Goal: Task Accomplishment & Management: Manage account settings

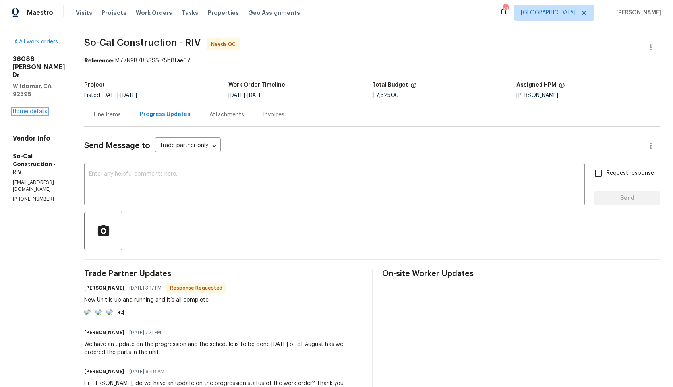
click at [29, 109] on link "Home details" at bounding box center [30, 112] width 35 height 6
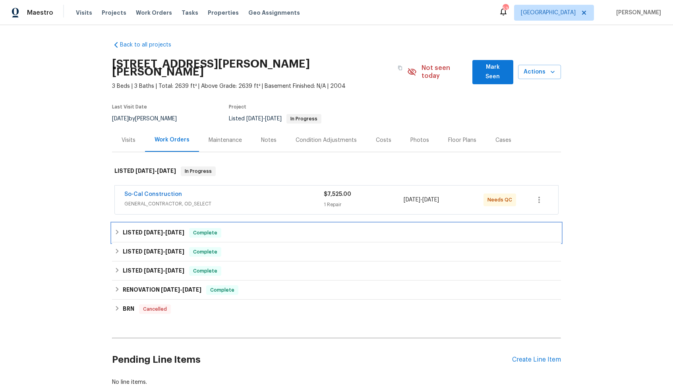
click at [135, 228] on h6 "LISTED 6/19/25 - 7/2/25" at bounding box center [154, 233] width 62 height 10
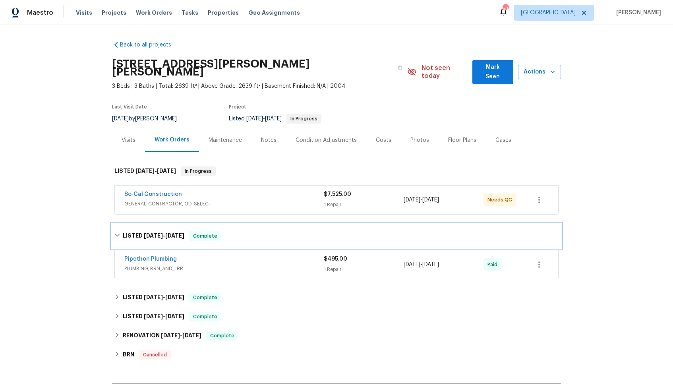
click at [141, 231] on h6 "LISTED 6/19/25 - 7/2/25" at bounding box center [154, 236] width 62 height 10
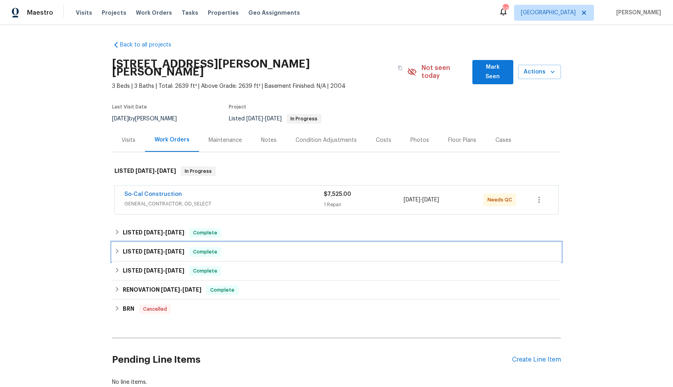
click at [138, 247] on h6 "LISTED 6/10/25 - 6/16/25" at bounding box center [154, 252] width 62 height 10
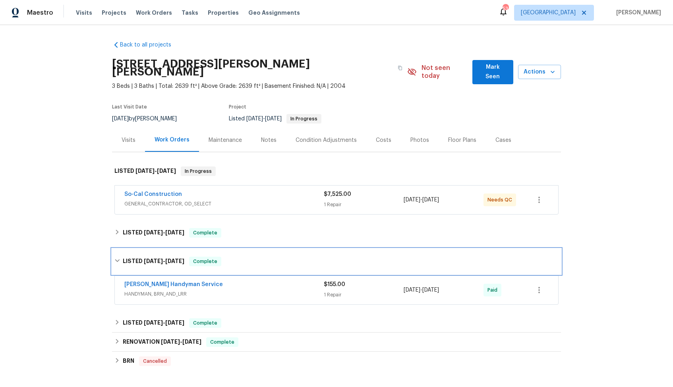
click at [135, 257] on h6 "LISTED 6/10/25 - 6/16/25" at bounding box center [154, 262] width 62 height 10
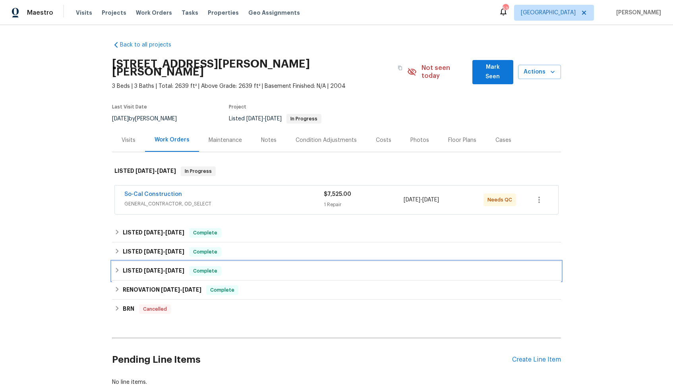
click at [135, 266] on h6 "LISTED 5/9/25 - 5/10/25" at bounding box center [154, 271] width 62 height 10
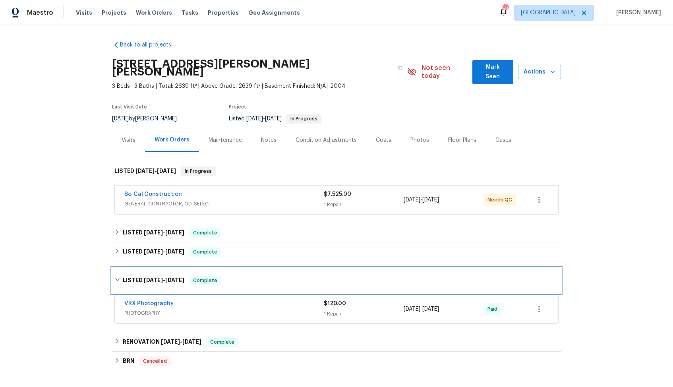
click at [135, 276] on h6 "LISTED 5/9/25 - 5/10/25" at bounding box center [154, 281] width 62 height 10
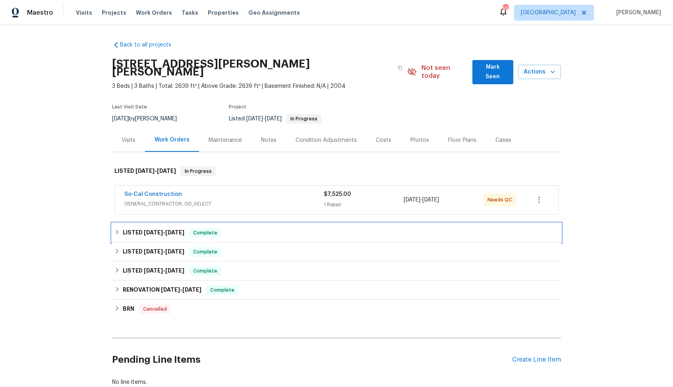
click at [139, 228] on h6 "LISTED 6/19/25 - 7/2/25" at bounding box center [154, 233] width 62 height 10
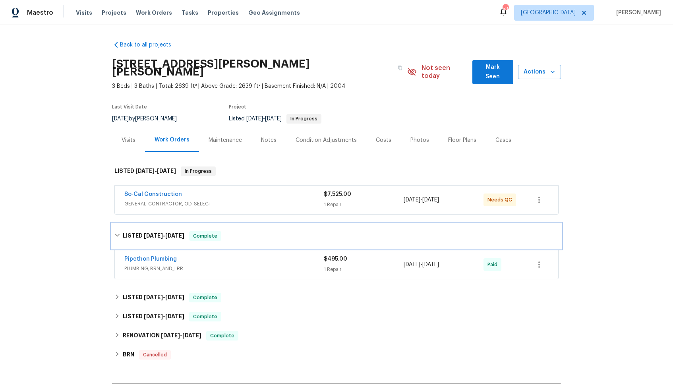
click at [139, 231] on h6 "LISTED 6/19/25 - 7/2/25" at bounding box center [154, 236] width 62 height 10
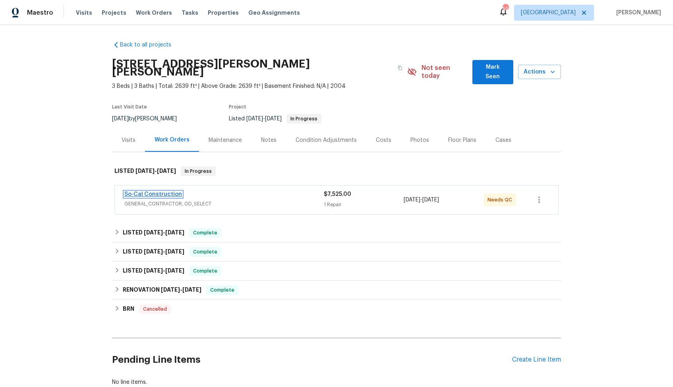
click at [146, 191] on link "So-Cal Construction" at bounding box center [153, 194] width 58 height 6
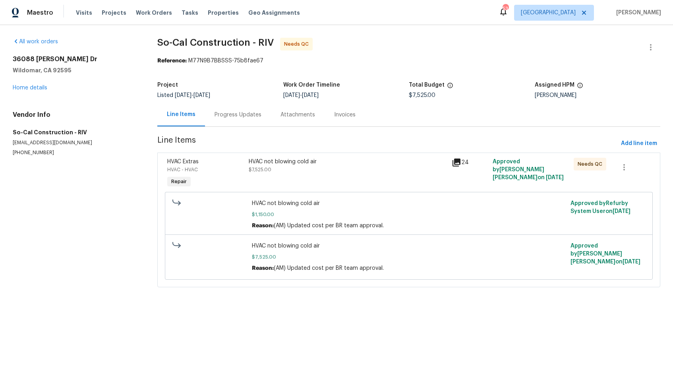
click at [228, 120] on div "Progress Updates" at bounding box center [238, 114] width 66 height 23
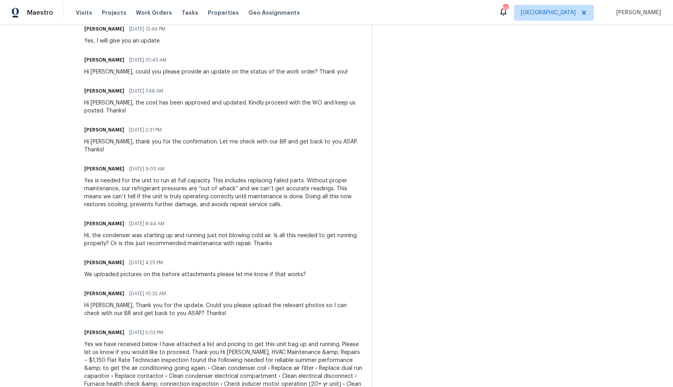
scroll to position [988, 0]
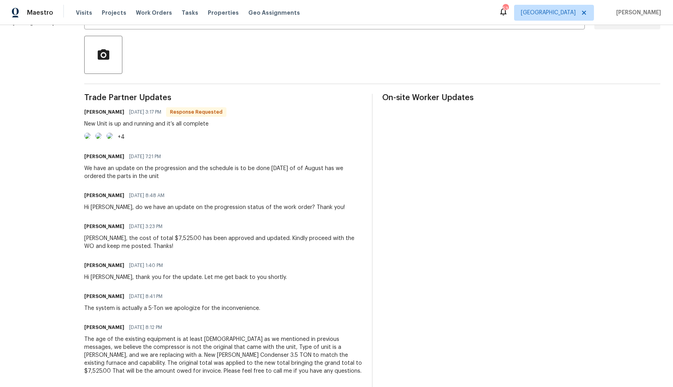
scroll to position [164, 0]
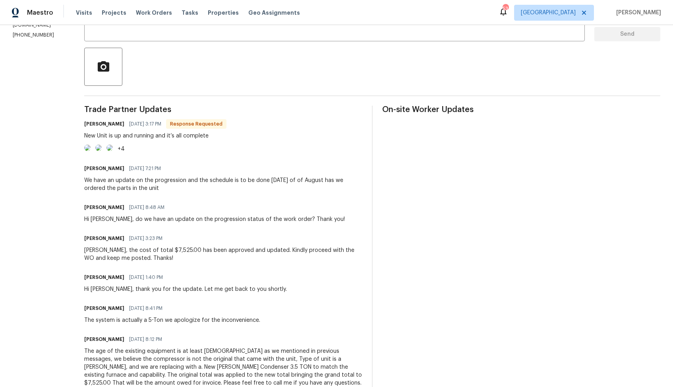
click at [91, 151] on img at bounding box center [87, 148] width 6 height 6
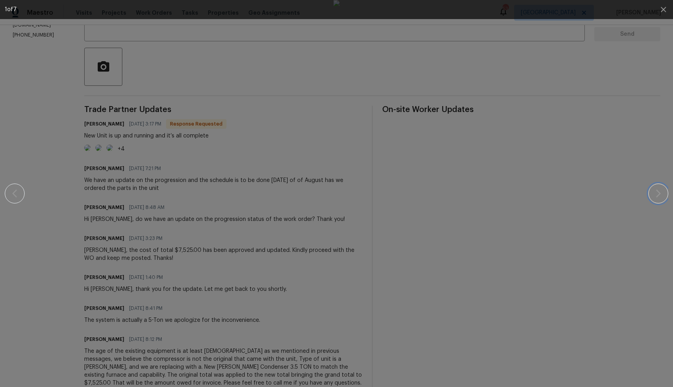
click at [656, 193] on icon "button" at bounding box center [659, 194] width 10 height 10
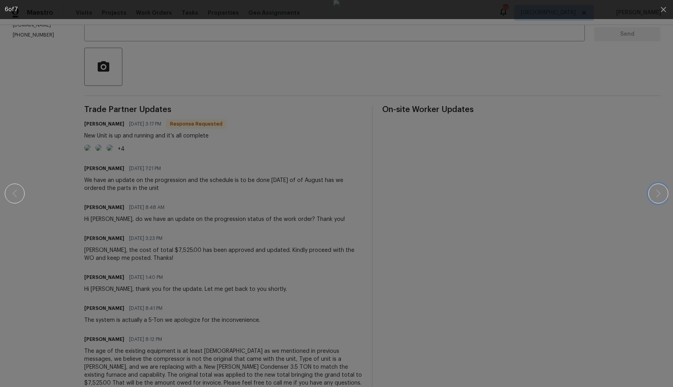
click at [656, 193] on icon "button" at bounding box center [659, 194] width 10 height 10
click at [590, 198] on div at bounding box center [336, 193] width 605 height 387
click at [542, 186] on div at bounding box center [336, 193] width 605 height 387
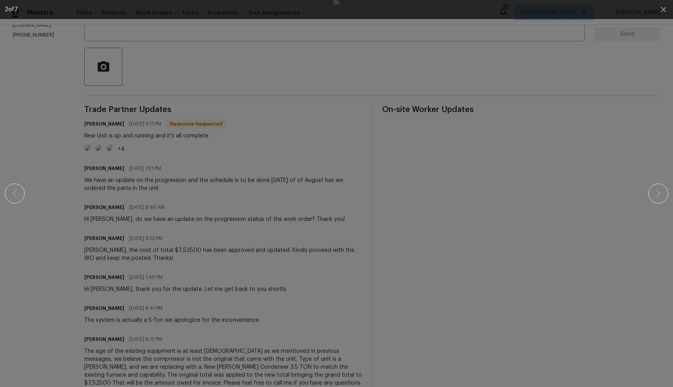
click at [516, 112] on div at bounding box center [336, 193] width 605 height 387
click at [664, 10] on icon "button" at bounding box center [664, 10] width 10 height 10
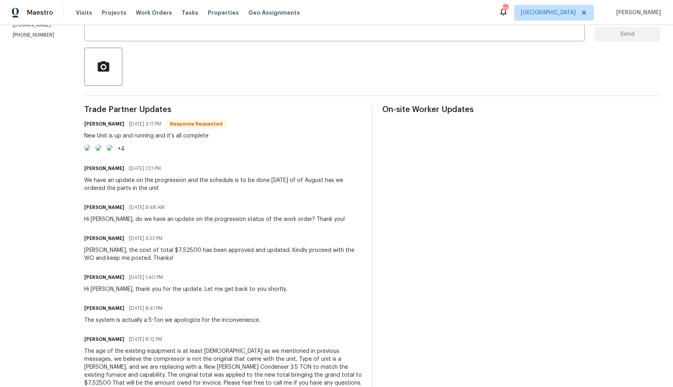
scroll to position [0, 0]
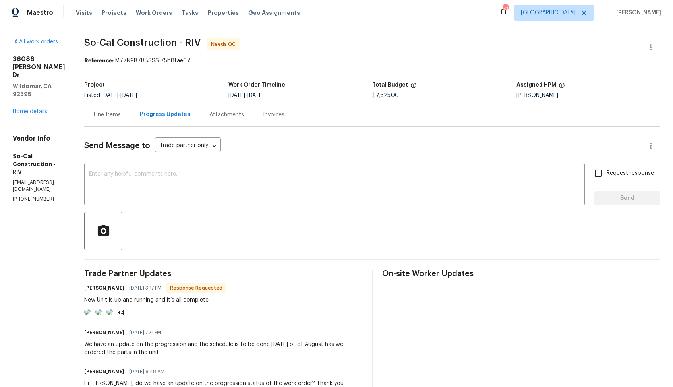
click at [121, 118] on div "Line Items" at bounding box center [107, 115] width 27 height 8
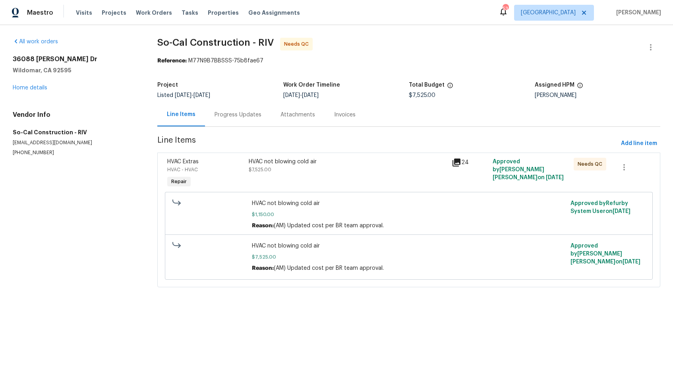
click at [315, 162] on div "HVAC not blowing cold air" at bounding box center [348, 162] width 199 height 8
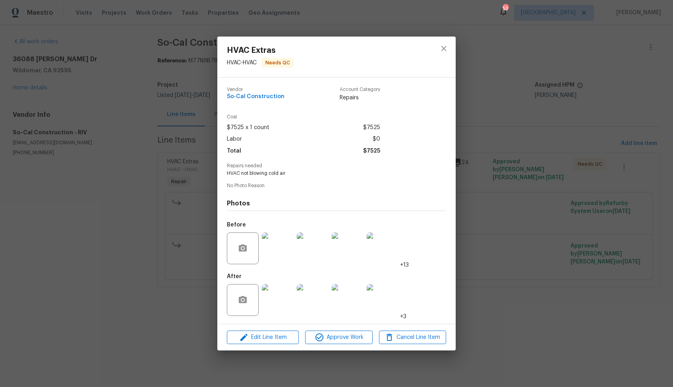
click at [275, 306] on img at bounding box center [278, 300] width 32 height 32
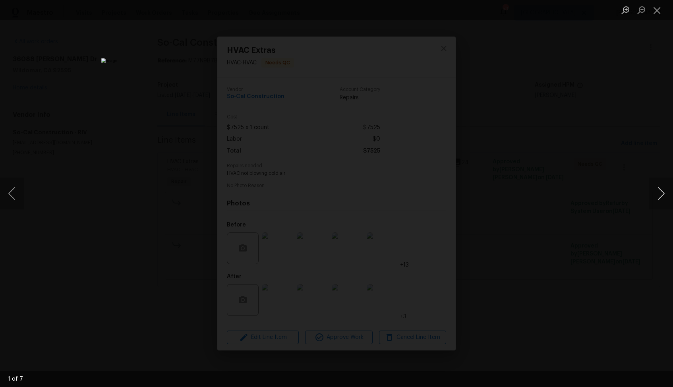
click at [659, 195] on button "Next image" at bounding box center [661, 194] width 24 height 32
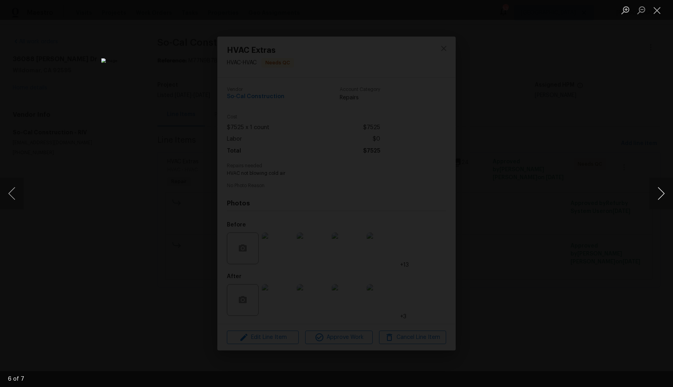
click at [659, 195] on button "Next image" at bounding box center [661, 194] width 24 height 32
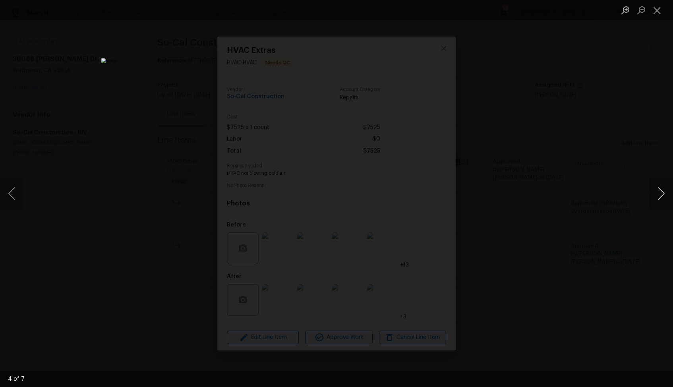
click at [659, 195] on button "Next image" at bounding box center [661, 194] width 24 height 32
click at [582, 190] on div "Lightbox" at bounding box center [336, 193] width 673 height 387
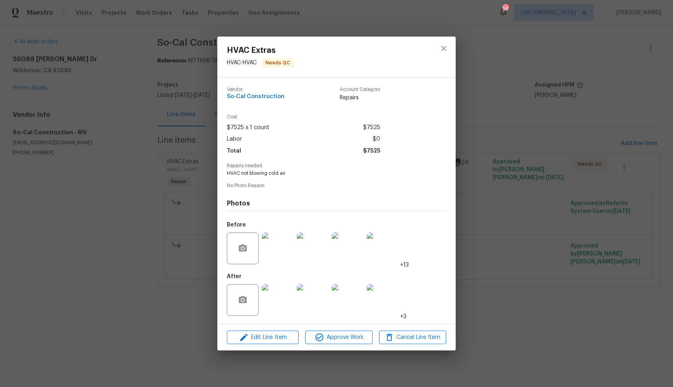
click at [540, 188] on div "HVAC Extras HVAC - HVAC Needs QC Vendor So-Cal Construction Account Category Re…" at bounding box center [336, 193] width 673 height 387
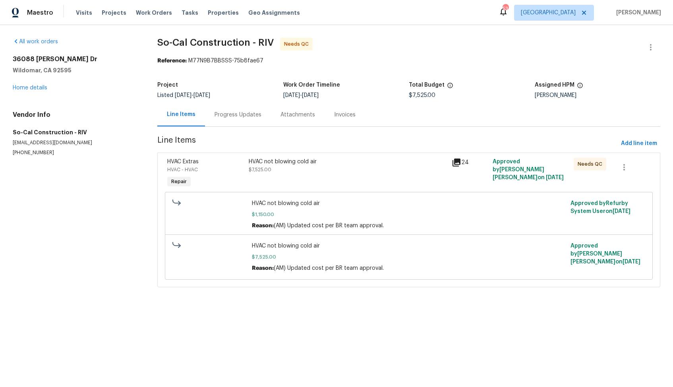
click at [235, 126] on div "Progress Updates" at bounding box center [238, 114] width 66 height 23
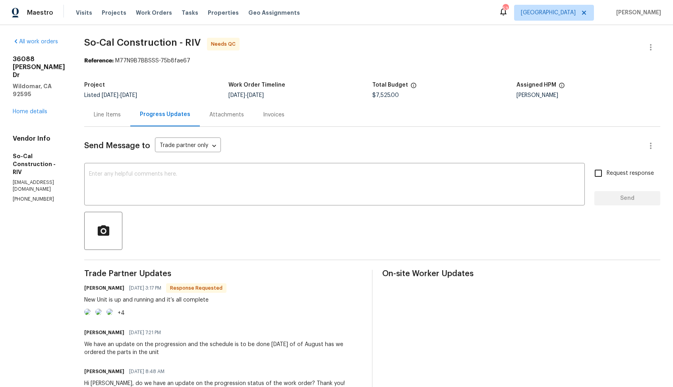
click at [650, 47] on icon "button" at bounding box center [651, 47] width 2 height 6
click at [595, 50] on li "Edit" at bounding box center [625, 47] width 86 height 13
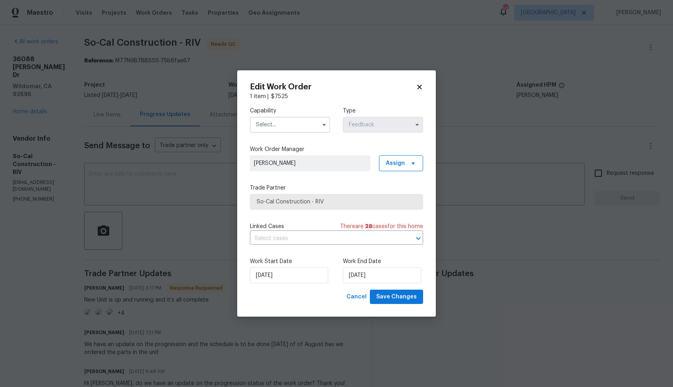
click at [314, 123] on input "text" at bounding box center [290, 125] width 80 height 16
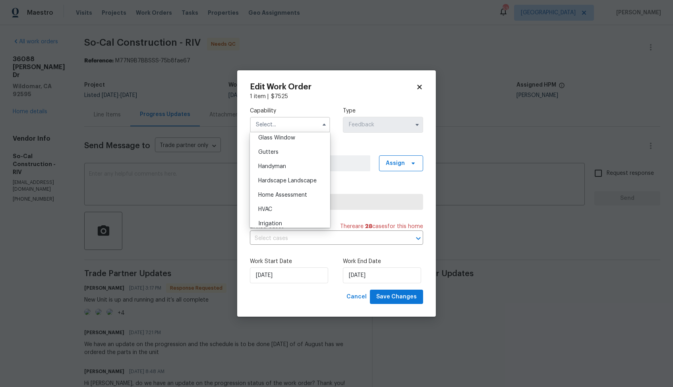
scroll to position [437, 0]
click at [279, 188] on div "HVAC" at bounding box center [290, 185] width 76 height 14
type input "HVAC"
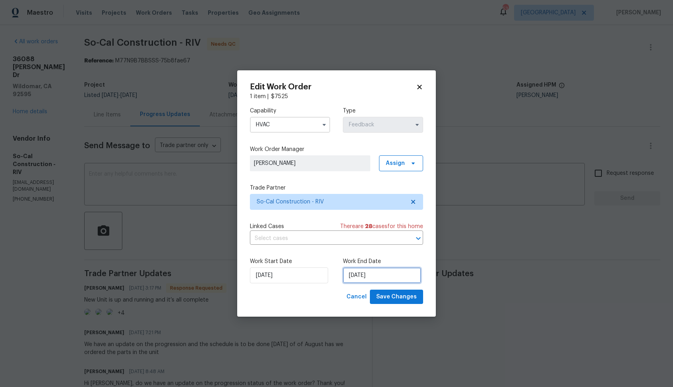
click at [361, 273] on input "11/08/2025" at bounding box center [382, 275] width 78 height 16
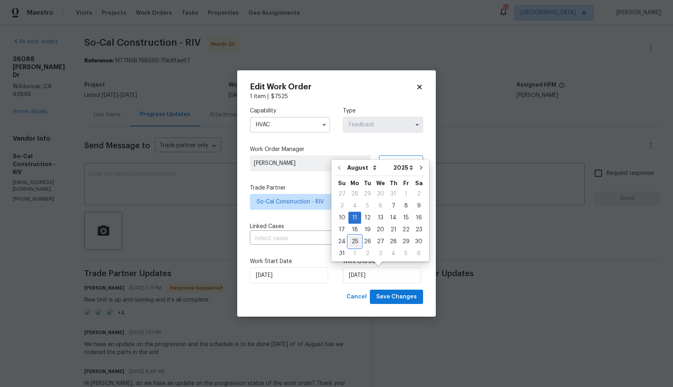
click at [353, 241] on div "25" at bounding box center [354, 241] width 13 height 11
type input "[DATE]"
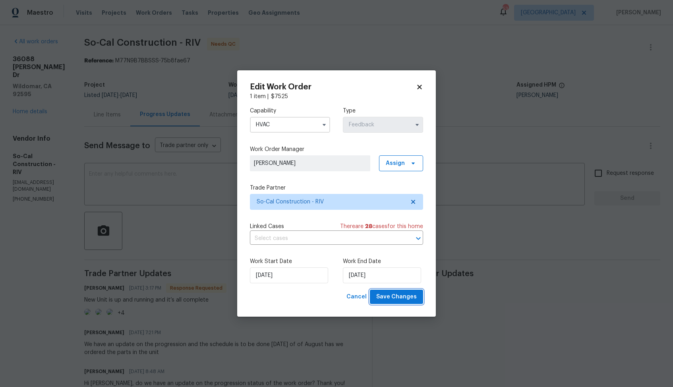
click at [393, 297] on span "Save Changes" at bounding box center [396, 297] width 41 height 10
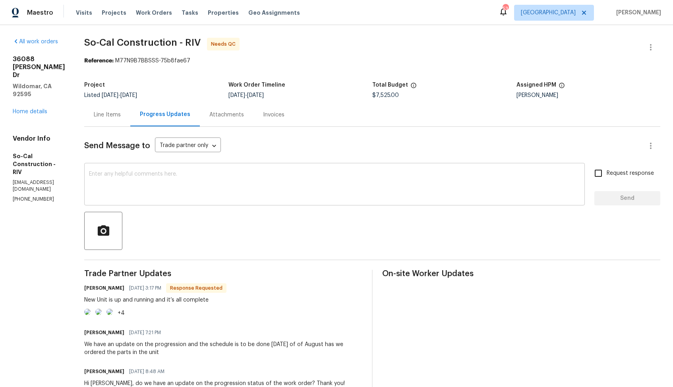
click at [153, 172] on textarea at bounding box center [334, 185] width 491 height 28
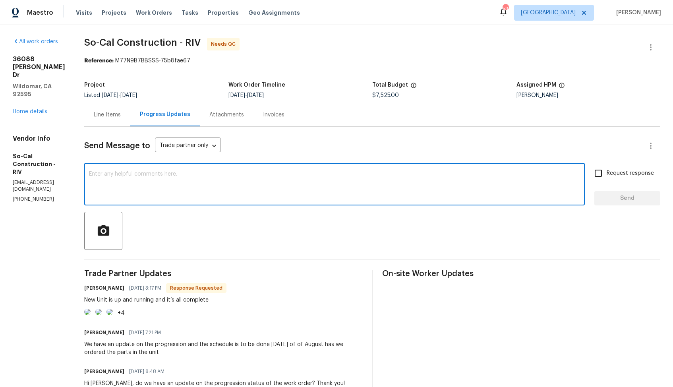
click at [114, 289] on h6 "Manuel Zamora" at bounding box center [104, 288] width 40 height 8
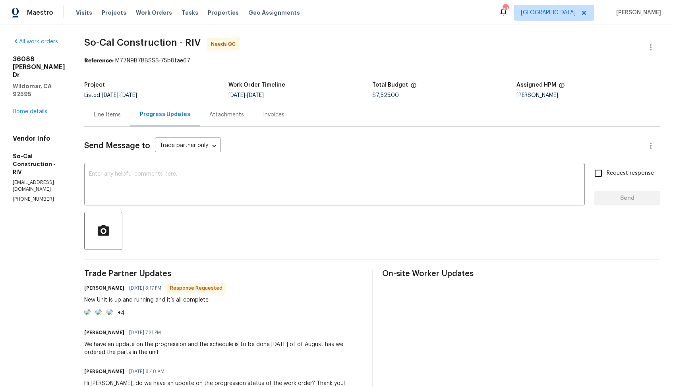
click at [114, 289] on h6 "Manuel Zamora" at bounding box center [104, 288] width 40 height 8
copy h6 "Manuel"
click at [196, 188] on textarea at bounding box center [334, 185] width 491 height 28
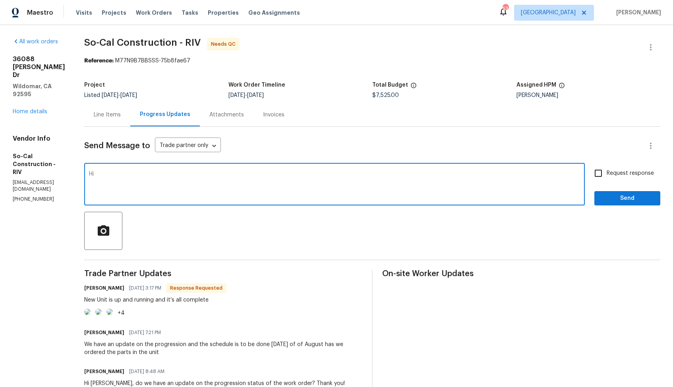
paste textarea "Manuel"
type textarea "Hi Manuel, thank you for completing the job. WO is approved. Thanks!"
click at [617, 205] on button "Send" at bounding box center [627, 198] width 66 height 15
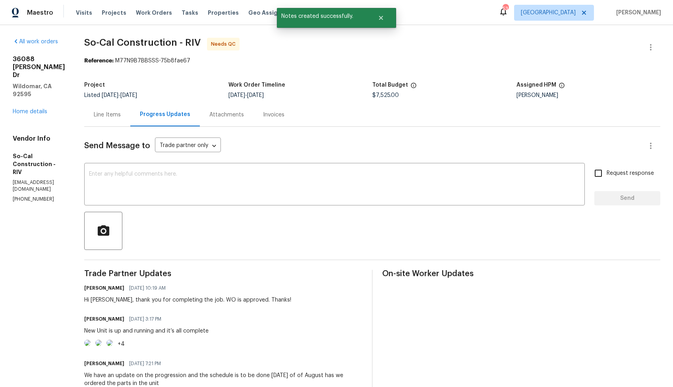
click at [130, 121] on div "Line Items" at bounding box center [107, 114] width 46 height 23
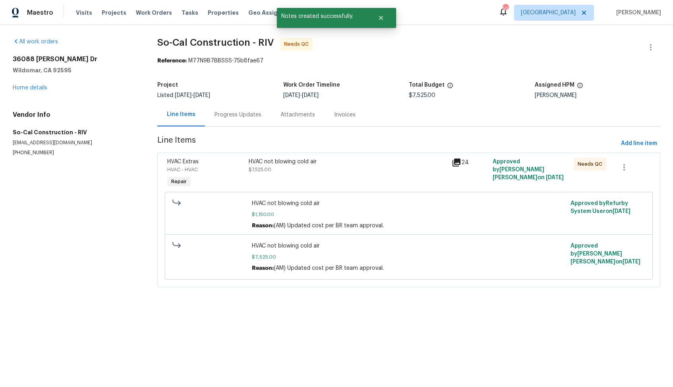
click at [288, 182] on div "HVAC not blowing cold air $7,525.00" at bounding box center [347, 173] width 203 height 37
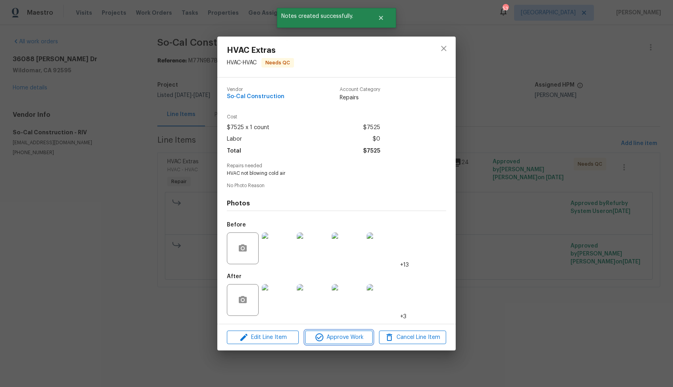
click at [332, 337] on span "Approve Work" at bounding box center [338, 338] width 62 height 10
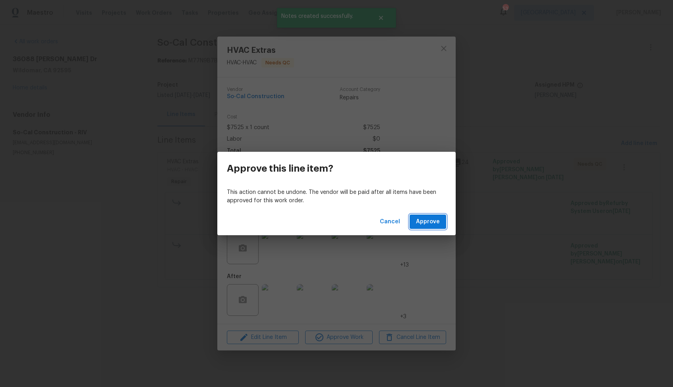
click at [425, 225] on span "Approve" at bounding box center [428, 222] width 24 height 10
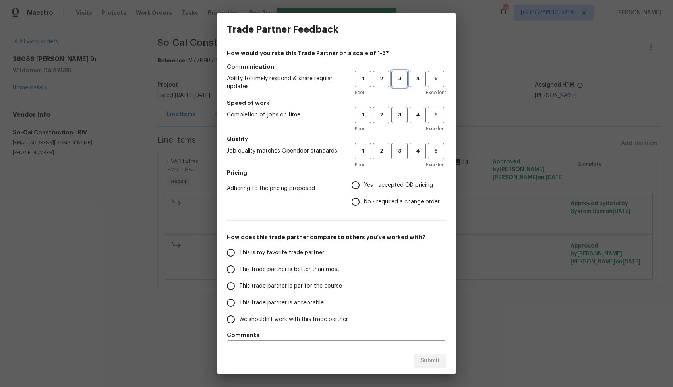
click at [402, 77] on span "3" at bounding box center [399, 78] width 15 height 9
click at [407, 112] on button "3" at bounding box center [399, 115] width 16 height 16
click at [398, 150] on span "3" at bounding box center [399, 151] width 15 height 9
click at [369, 196] on label "No - required a change order" at bounding box center [393, 201] width 93 height 17
click at [364, 196] on input "No - required a change order" at bounding box center [355, 201] width 17 height 17
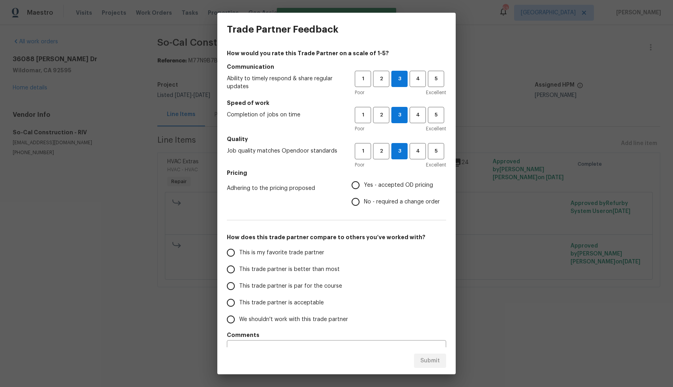
radio input "true"
click at [305, 289] on span "This trade partner is par for the course" at bounding box center [290, 286] width 103 height 8
click at [239, 289] on input "This trade partner is par for the course" at bounding box center [230, 286] width 17 height 17
radio input "false"
click at [317, 260] on label "This is my favorite trade partner" at bounding box center [285, 252] width 126 height 17
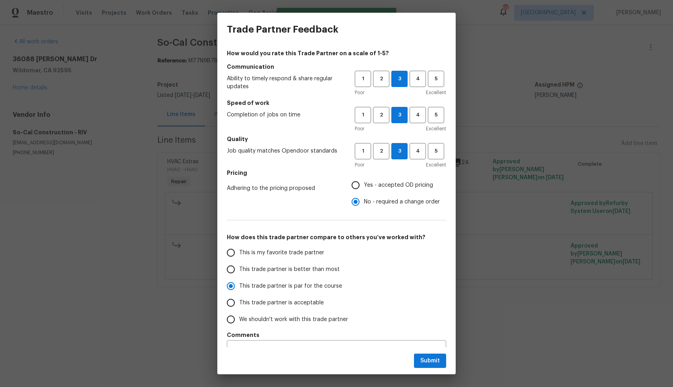
click at [239, 260] on input "This is my favorite trade partner" at bounding box center [230, 252] width 17 height 17
radio input "false"
click at [328, 272] on span "This trade partner is better than most" at bounding box center [289, 269] width 101 height 8
click at [239, 272] on input "This trade partner is better than most" at bounding box center [230, 269] width 17 height 17
click at [426, 361] on span "Submit" at bounding box center [429, 361] width 19 height 10
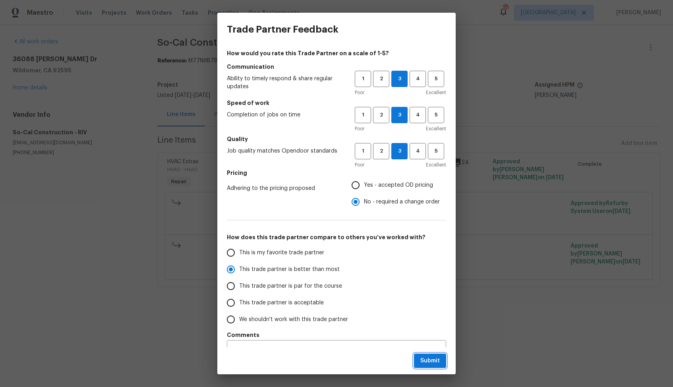
radio input "true"
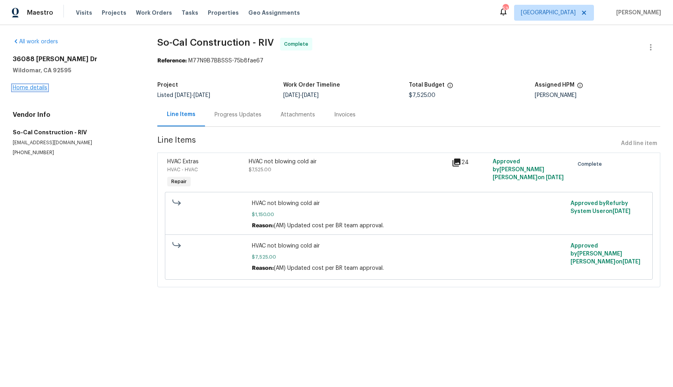
click at [32, 87] on link "Home details" at bounding box center [30, 88] width 35 height 6
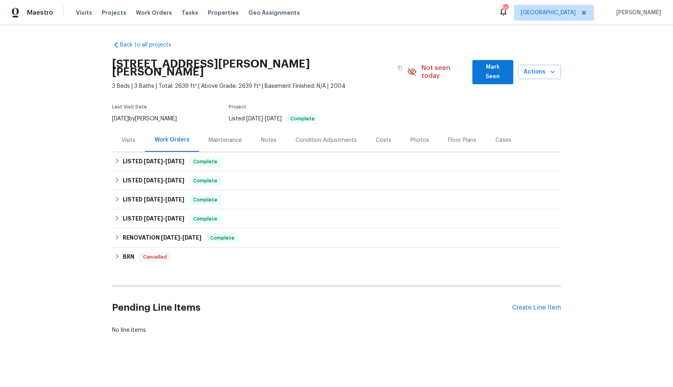
click at [482, 12] on div "Maestro Visits Projects Work Orders Tasks Properties Geo Assignments 53 Dallas …" at bounding box center [336, 12] width 673 height 25
click at [422, 48] on div "Back to all projects 36088 Madora Dr, Wildomar, CA 92595 3 Beds | 3 Baths | Tot…" at bounding box center [336, 188] width 449 height 306
click at [169, 157] on h6 "LISTED 8/7/25 - 8/25/25" at bounding box center [154, 162] width 62 height 10
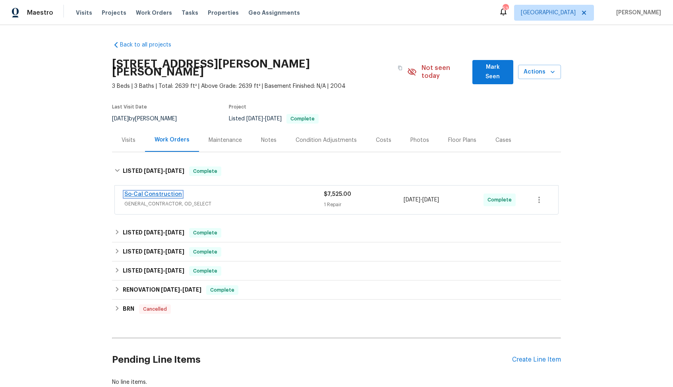
click at [157, 191] on link "So-Cal Construction" at bounding box center [153, 194] width 58 height 6
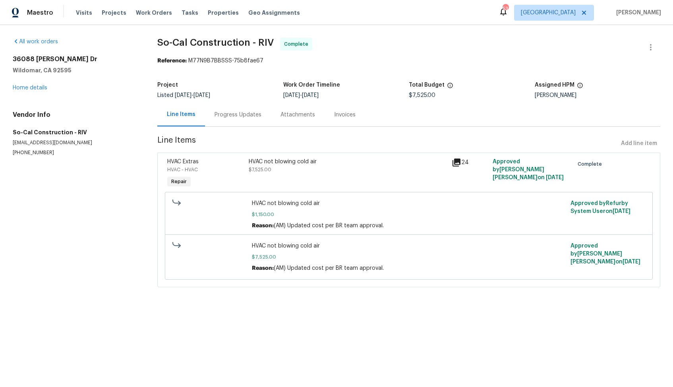
click at [319, 97] on span "8/25/2025" at bounding box center [310, 96] width 17 height 6
click at [37, 87] on link "Home details" at bounding box center [30, 88] width 35 height 6
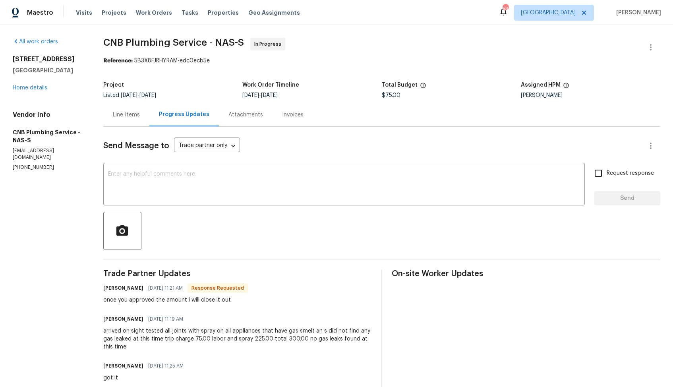
click at [131, 117] on div "Line Items" at bounding box center [126, 115] width 27 height 8
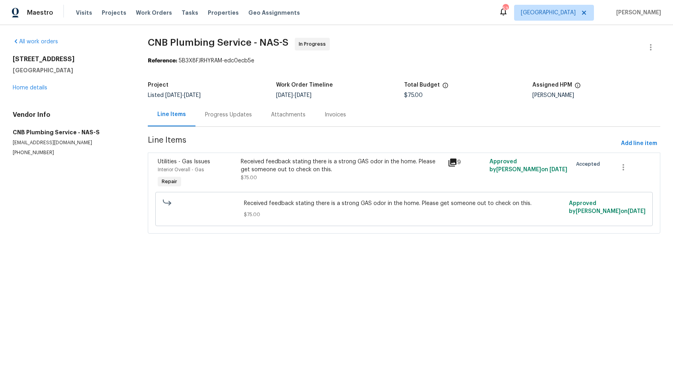
click at [281, 172] on div "Received feedback stating there is a strong GAS odor in the home. Please get so…" at bounding box center [342, 166] width 203 height 16
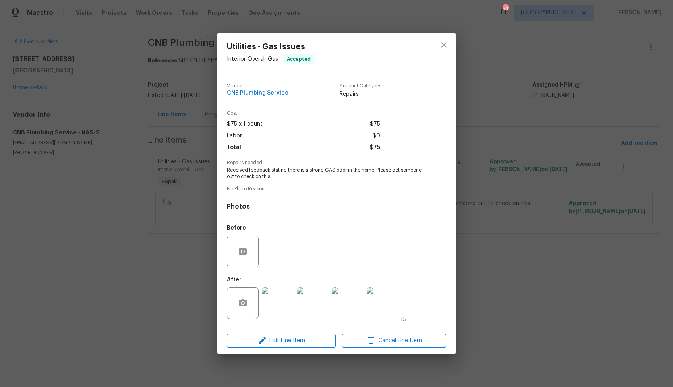
click at [281, 304] on img at bounding box center [278, 303] width 32 height 32
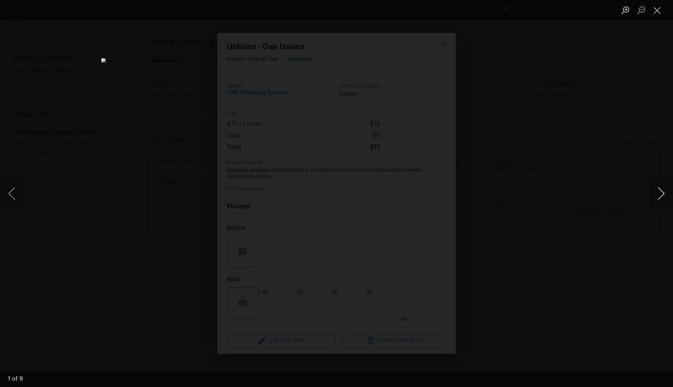
click at [657, 191] on button "Next image" at bounding box center [661, 194] width 24 height 32
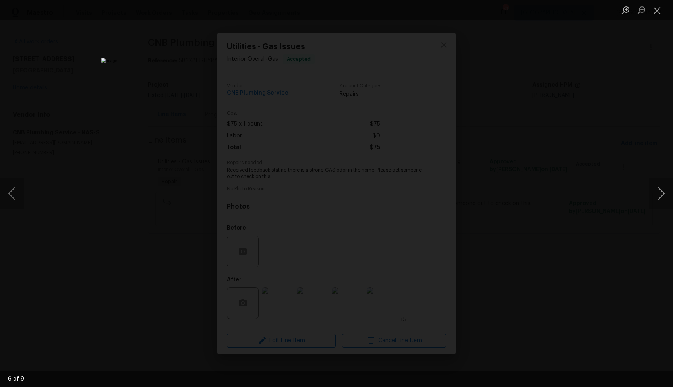
click at [657, 191] on button "Next image" at bounding box center [661, 194] width 24 height 32
click at [16, 198] on button "Previous image" at bounding box center [12, 194] width 24 height 32
click at [660, 193] on button "Next image" at bounding box center [661, 194] width 24 height 32
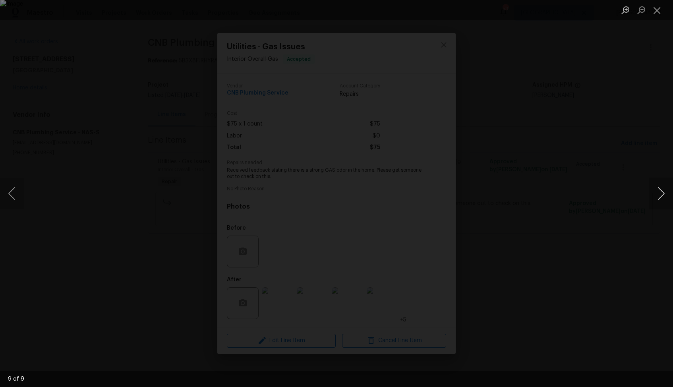
click at [656, 195] on button "Next image" at bounding box center [661, 194] width 24 height 32
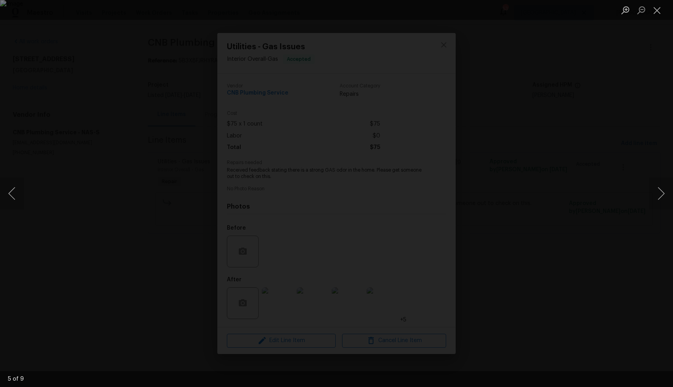
click at [597, 167] on div "Lightbox" at bounding box center [336, 193] width 673 height 387
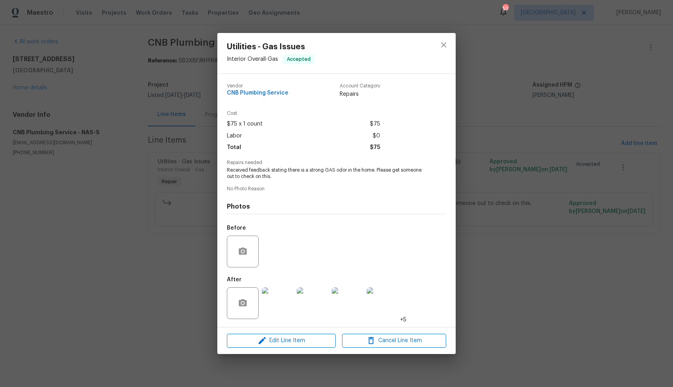
click at [572, 175] on div "Utilities - Gas Issues Interior Overall - Gas Accepted Vendor CNB Plumbing Serv…" at bounding box center [336, 193] width 673 height 387
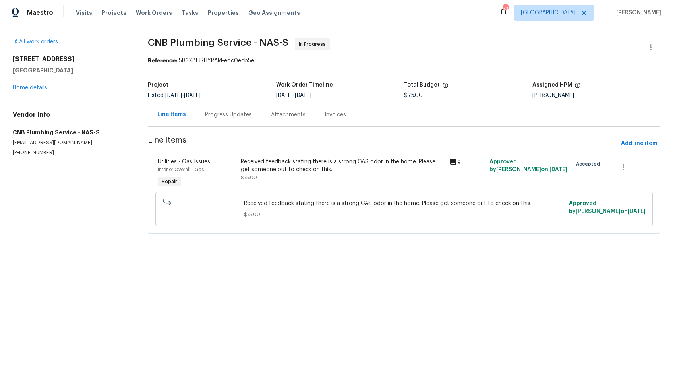
click at [230, 117] on div "Progress Updates" at bounding box center [228, 115] width 47 height 8
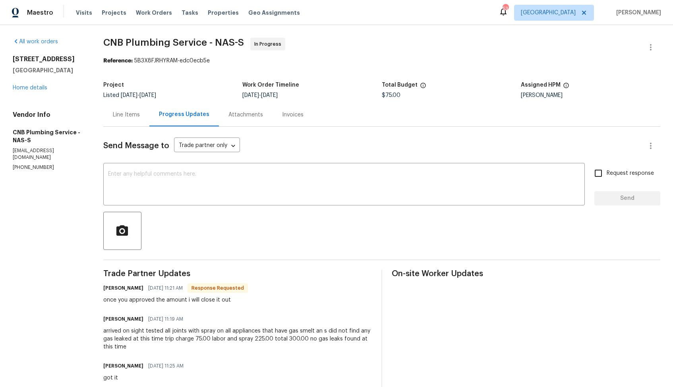
click at [133, 108] on div "Line Items" at bounding box center [126, 114] width 46 height 23
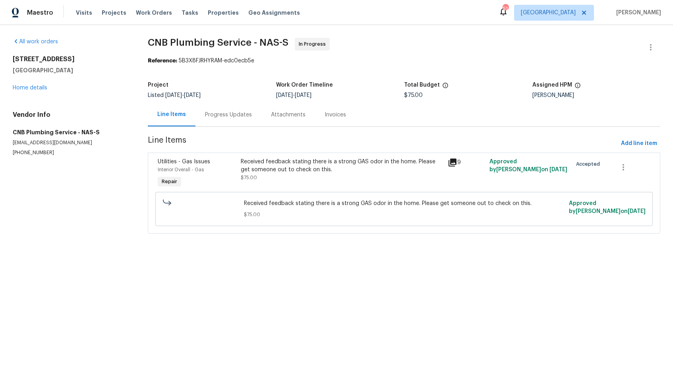
click at [219, 116] on div "Progress Updates" at bounding box center [228, 115] width 47 height 8
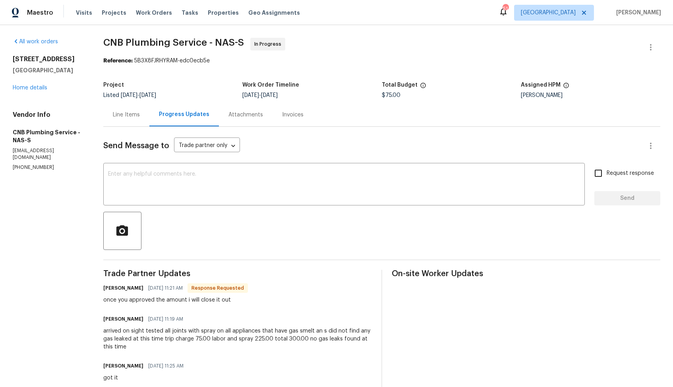
click at [129, 116] on div "Line Items" at bounding box center [126, 115] width 27 height 8
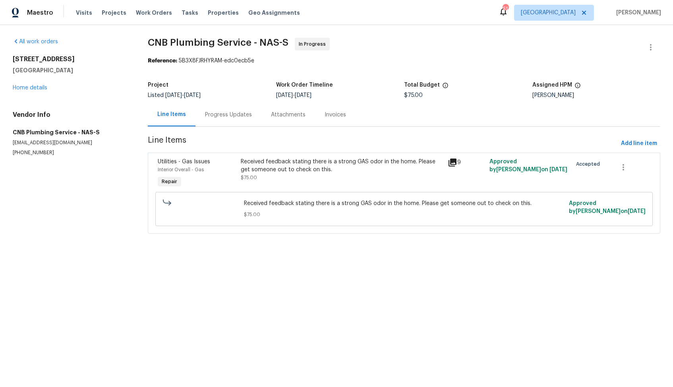
click at [325, 181] on div "Received feedback stating there is a strong GAS odor in the home. Please get so…" at bounding box center [342, 170] width 203 height 24
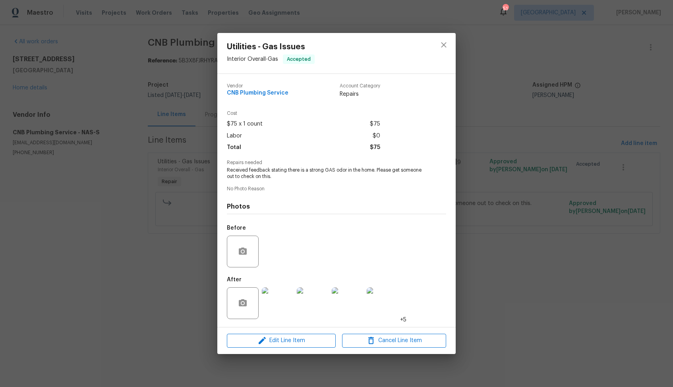
click at [269, 306] on img at bounding box center [278, 303] width 32 height 32
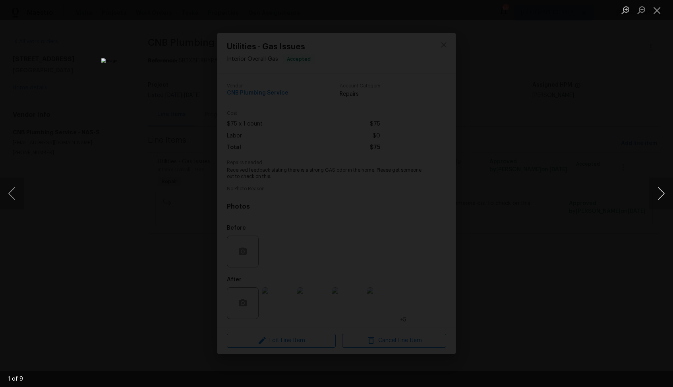
click at [658, 191] on button "Next image" at bounding box center [661, 194] width 24 height 32
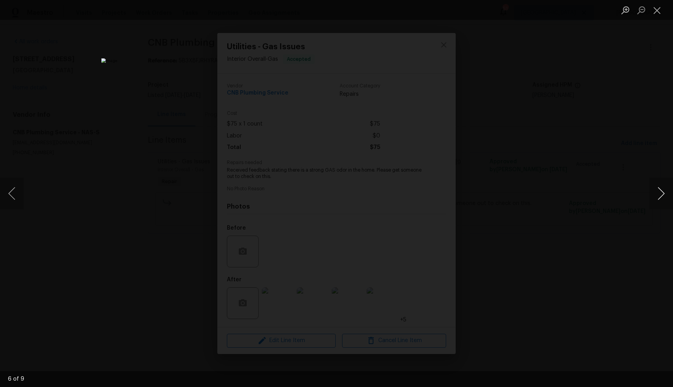
click at [658, 191] on button "Next image" at bounding box center [661, 194] width 24 height 32
click at [664, 191] on button "Next image" at bounding box center [661, 194] width 24 height 32
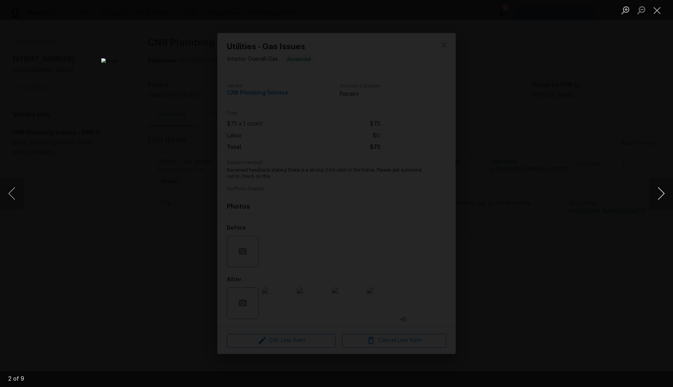
click at [664, 192] on button "Next image" at bounding box center [661, 194] width 24 height 32
click at [574, 164] on div "Lightbox" at bounding box center [336, 193] width 673 height 387
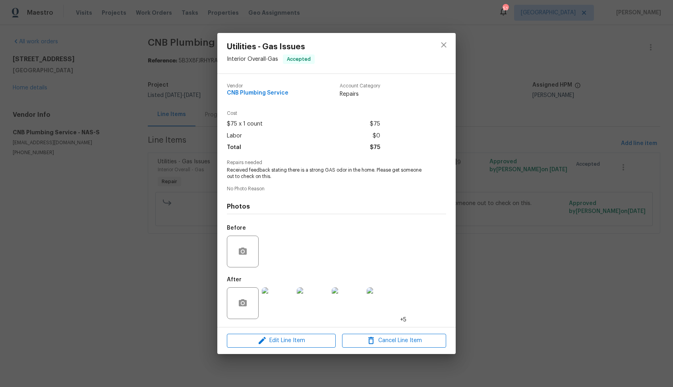
click at [489, 145] on div "Utilities - Gas Issues Interior Overall - Gas Accepted Vendor CNB Plumbing Serv…" at bounding box center [336, 193] width 673 height 387
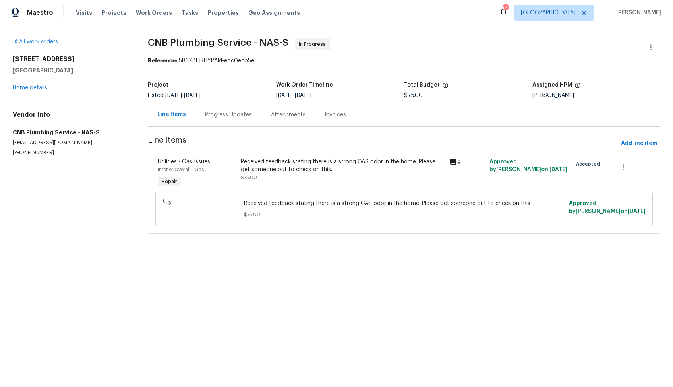
click at [210, 116] on div "Progress Updates" at bounding box center [228, 115] width 47 height 8
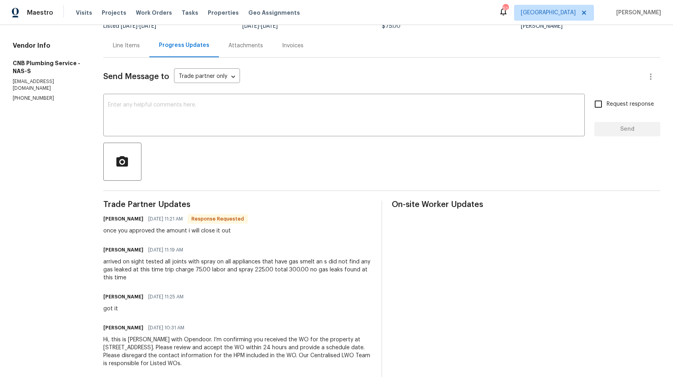
scroll to position [72, 0]
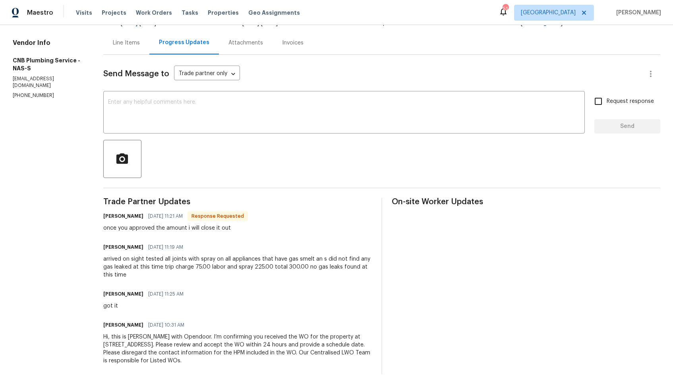
click at [198, 267] on div "arrived on sight tested all joints with spray on all appliances that have gas s…" at bounding box center [237, 267] width 269 height 24
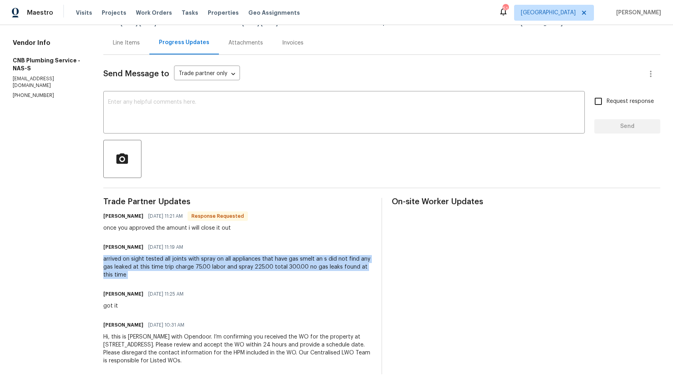
copy div "arrived on sight tested all joints with spray on all appliances that have gas s…"
click at [393, 43] on div "Line Items Progress Updates Attachments Invoices" at bounding box center [381, 43] width 557 height 24
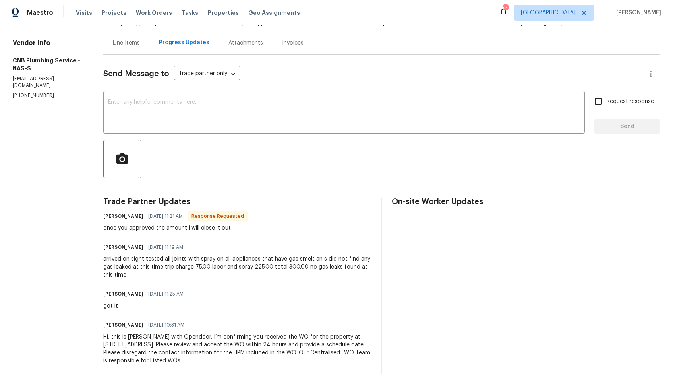
scroll to position [0, 0]
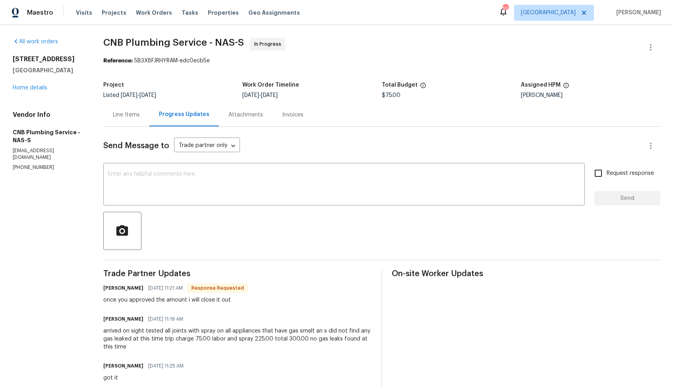
click at [292, 310] on div "Trade Partner Updates George Byron Graham 08/23/2025 11:21 AM Response Requeste…" at bounding box center [237, 358] width 269 height 176
click at [217, 184] on textarea at bounding box center [344, 185] width 472 height 28
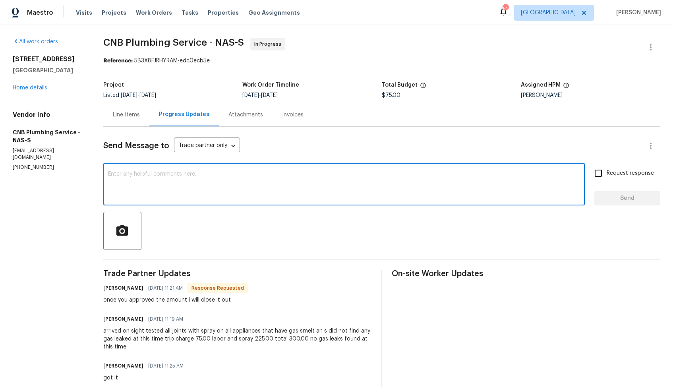
click at [112, 289] on h6 "George Byron Graham" at bounding box center [123, 288] width 40 height 8
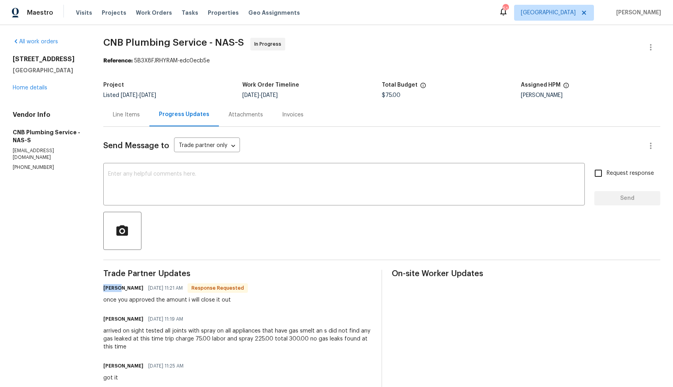
copy h6 "George"
click at [232, 199] on textarea at bounding box center [344, 185] width 472 height 28
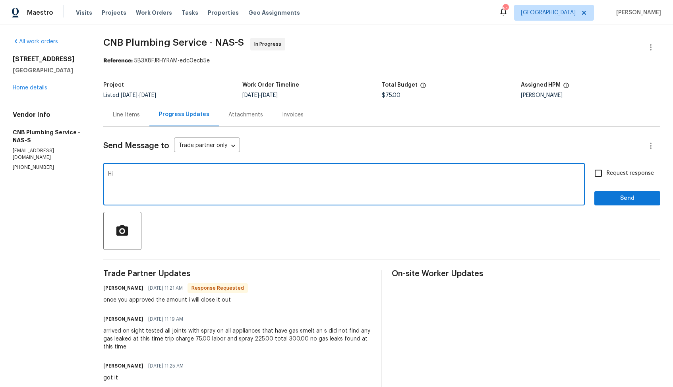
paste textarea "George"
click at [176, 178] on textarea "Hi George, thank you for. the confirmation" at bounding box center [344, 185] width 472 height 28
click at [176, 174] on textarea "Hi George, thank you for. the confirmation" at bounding box center [344, 185] width 472 height 28
click at [230, 173] on textarea "Hi George, thank you for the confirmation" at bounding box center [344, 185] width 472 height 28
type textarea "Hi George, thank you for the confirmation. Let me get back to you shortly. Than…"
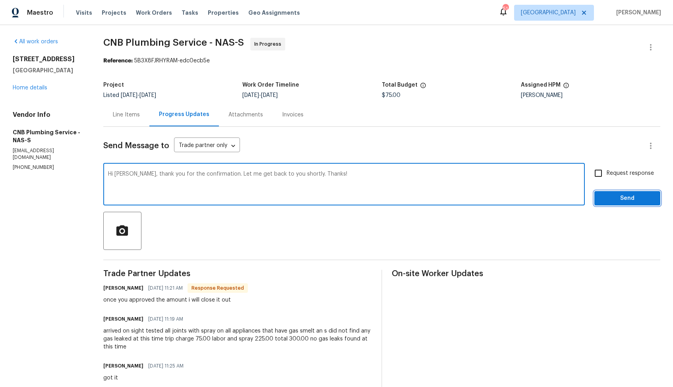
click at [621, 191] on button "Send" at bounding box center [627, 198] width 66 height 15
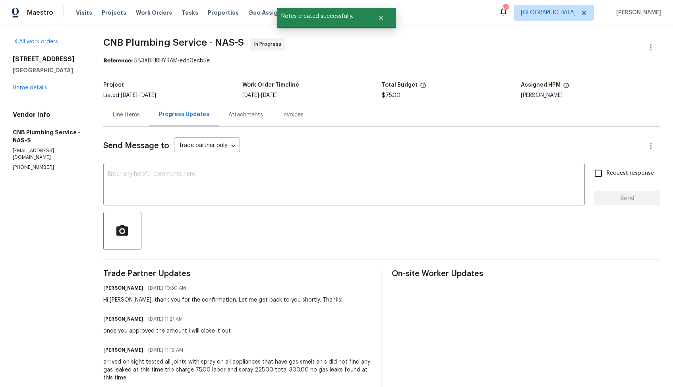
scroll to position [103, 0]
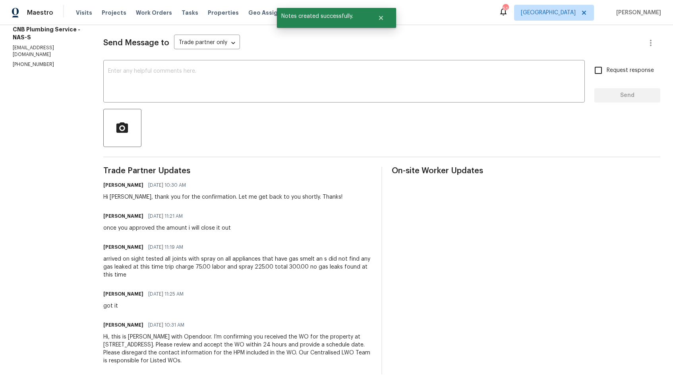
click at [214, 261] on div "arrived on sight tested all joints with spray on all appliances that have gas s…" at bounding box center [237, 267] width 269 height 24
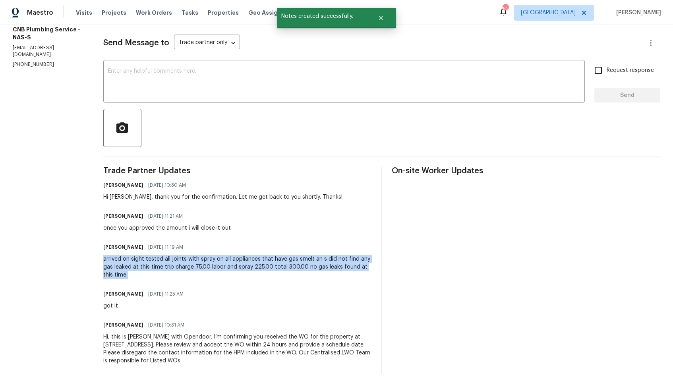
copy div "arrived on sight tested all joints with spray on all appliances that have gas s…"
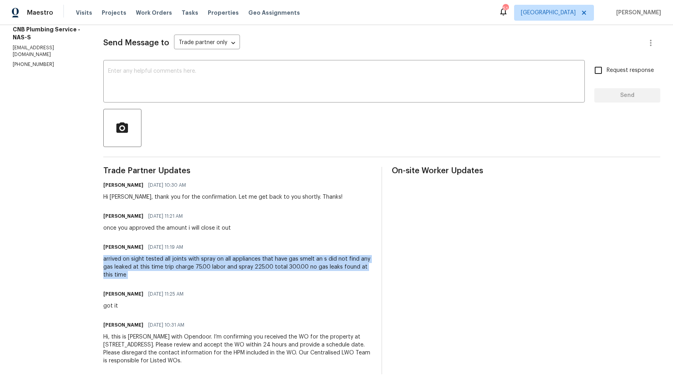
click at [315, 46] on div "Send Message to Trade partner only Trade partner only ​" at bounding box center [372, 42] width 538 height 19
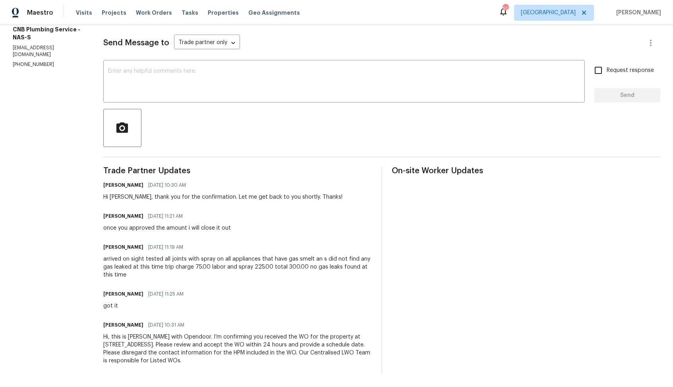
scroll to position [0, 0]
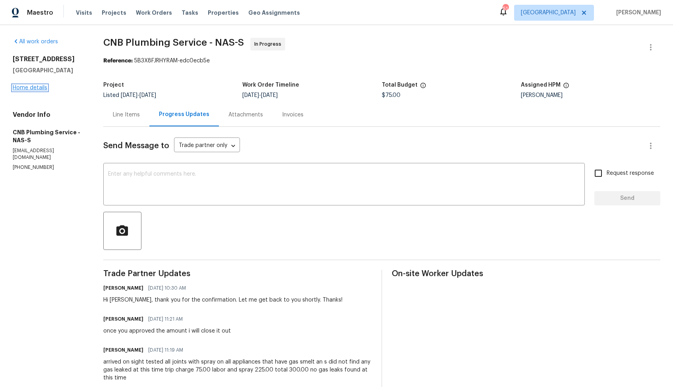
click at [25, 89] on link "Home details" at bounding box center [30, 88] width 35 height 6
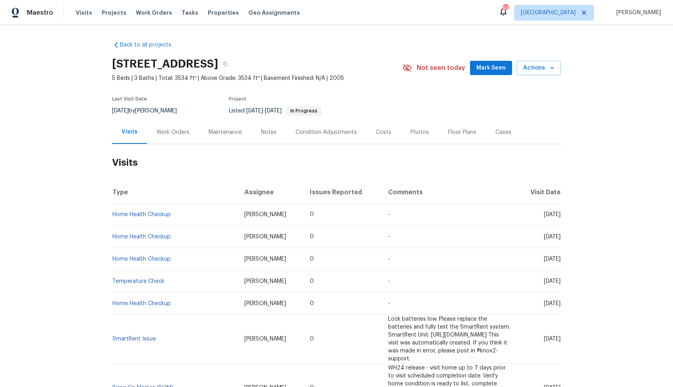
click at [172, 131] on div "Work Orders" at bounding box center [173, 132] width 33 height 8
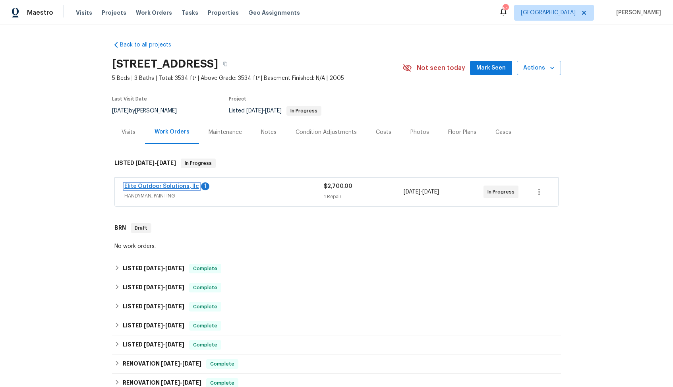
click at [158, 185] on link "Elite Outdoor Solutions, llc" at bounding box center [161, 187] width 75 height 6
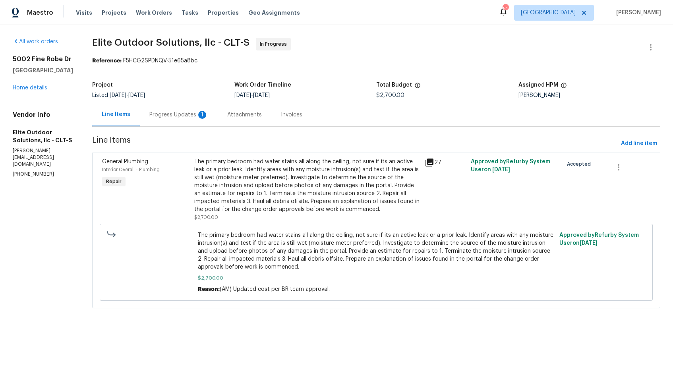
click at [161, 120] on div "Progress Updates 1" at bounding box center [179, 114] width 78 height 23
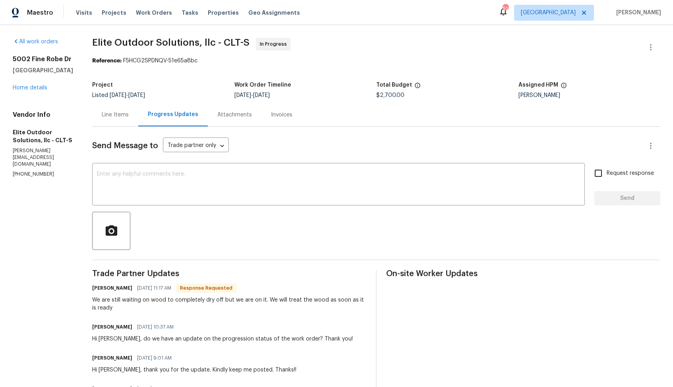
scroll to position [93, 0]
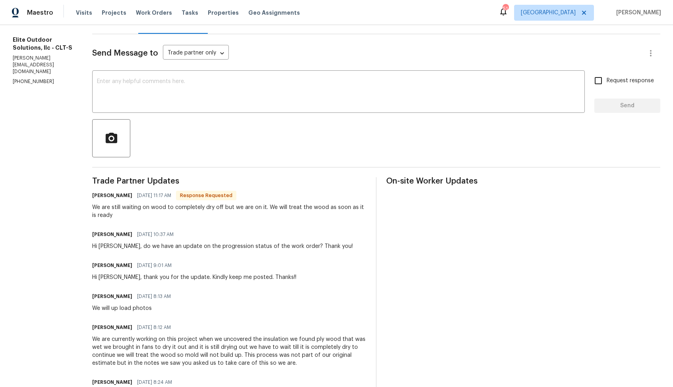
click at [92, 195] on h6 "[PERSON_NAME]" at bounding box center [112, 195] width 40 height 8
copy h6 "[PERSON_NAME]"
click at [186, 77] on div "x ​" at bounding box center [338, 92] width 493 height 41
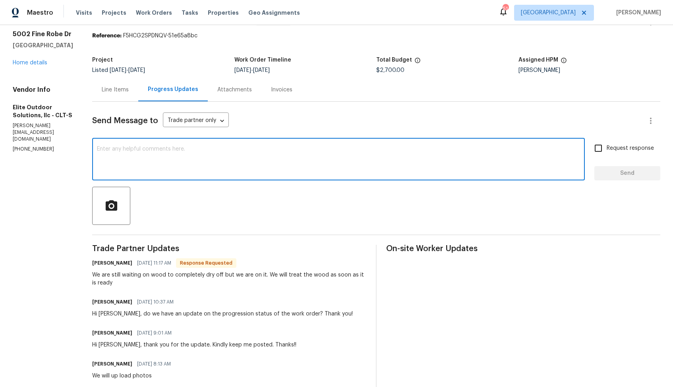
scroll to position [19, 0]
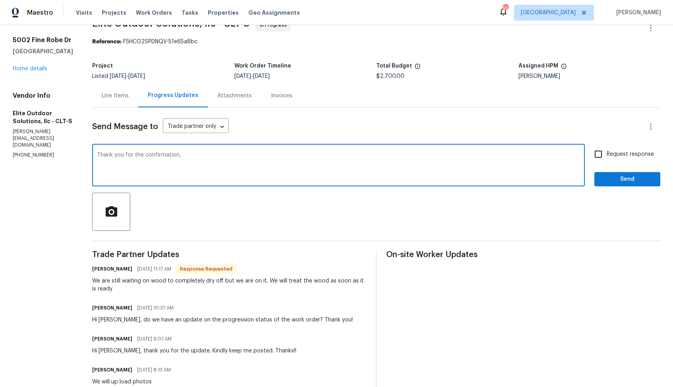
paste textarea "[PERSON_NAME]"
click at [137, 152] on textarea "Thank you for the confirmation, [PERSON_NAME]. Kindly keep me posted on the pro…" at bounding box center [338, 166] width 483 height 28
paste textarea "Please keep me posted on the progress of the WO."
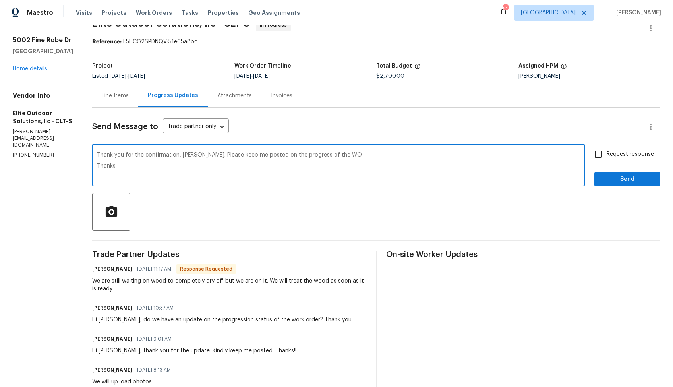
type textarea "Thank you for the confirmation, [PERSON_NAME]. Please keep me posted on the pro…"
click at [600, 157] on input "Request response" at bounding box center [598, 154] width 17 height 17
checkbox input "true"
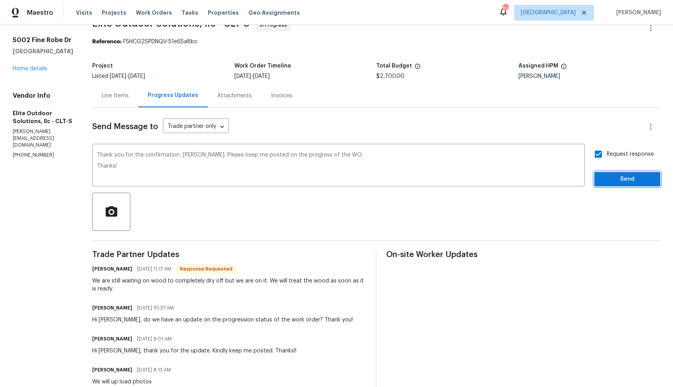
click at [611, 180] on span "Send" at bounding box center [627, 179] width 53 height 10
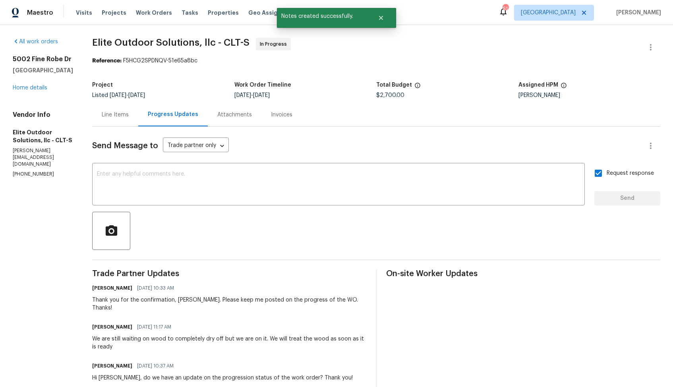
click at [92, 335] on div "We are still waiting on wood to completely dry off but we are on it. We will tr…" at bounding box center [229, 343] width 274 height 16
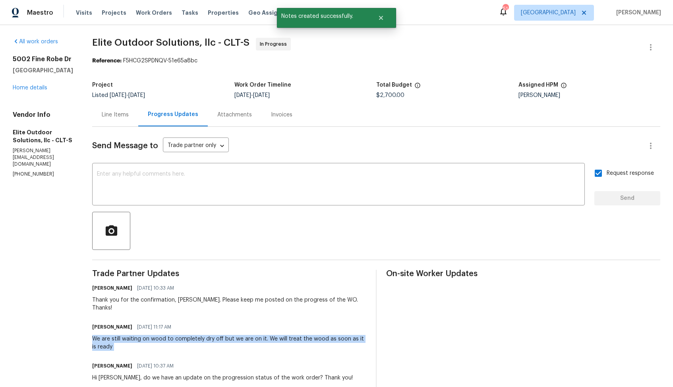
copy div "We are still waiting on wood to completely dry off but we are on it. We will tr…"
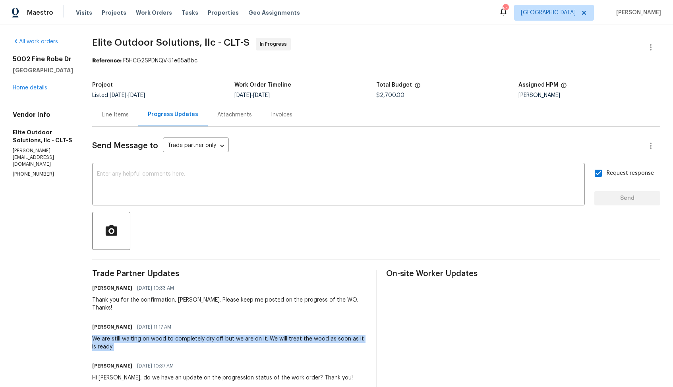
click at [333, 101] on div "Project Listed 8/13/2025 - 8/15/2025 Work Order Timeline 8/13/2025 - 8/15/2025 …" at bounding box center [376, 89] width 568 height 25
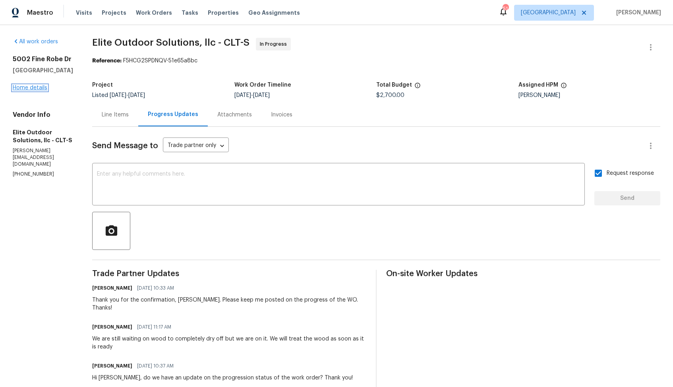
click at [33, 91] on link "Home details" at bounding box center [30, 88] width 35 height 6
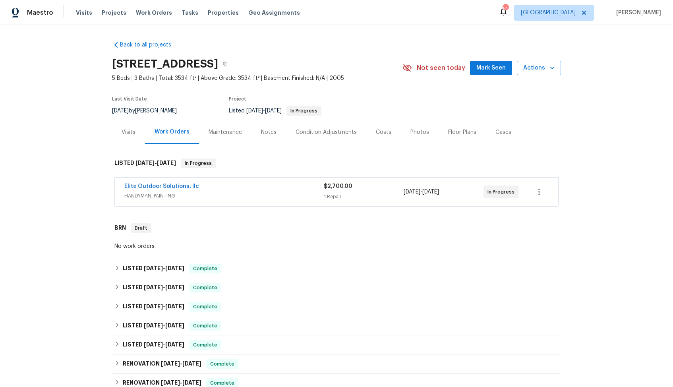
click at [216, 185] on div "Elite Outdoor Solutions, llc" at bounding box center [223, 187] width 199 height 10
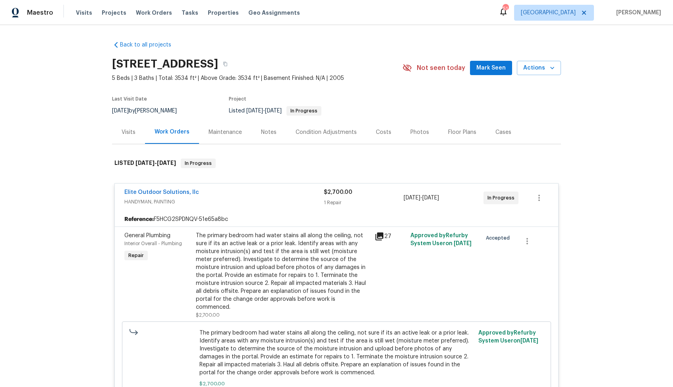
click at [213, 190] on div "Elite Outdoor Solutions, llc" at bounding box center [223, 193] width 199 height 10
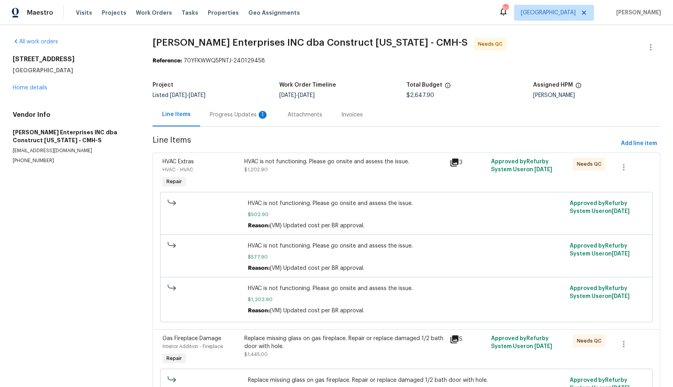
click at [239, 123] on div "Progress Updates 1" at bounding box center [239, 114] width 78 height 23
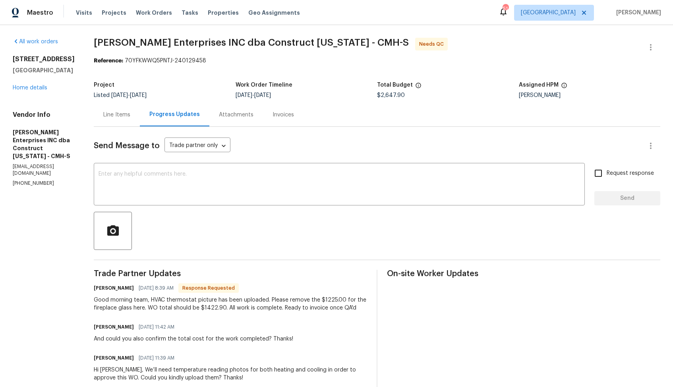
click at [130, 116] on div "Line Items" at bounding box center [116, 115] width 27 height 8
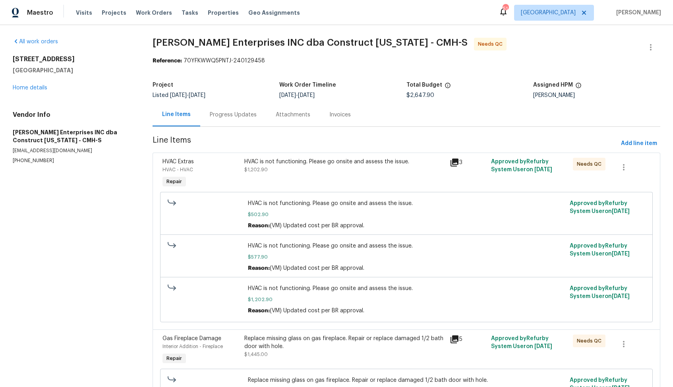
click at [343, 166] on div "HVAC is not functioning. Please go onsite and assess the issue. $1,202.90" at bounding box center [344, 166] width 201 height 16
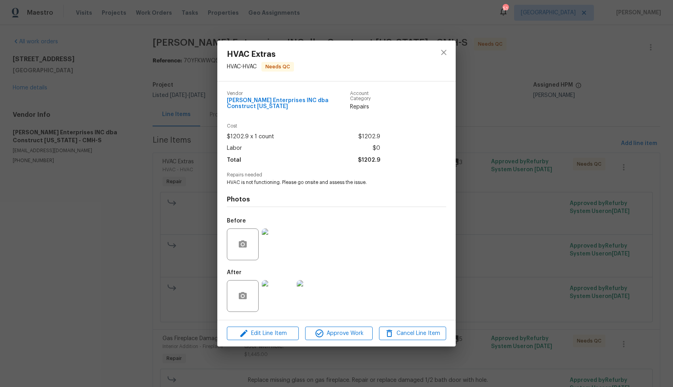
click at [557, 228] on div "HVAC Extras HVAC - HVAC Needs QC Vendor [PERSON_NAME] Enterprises INC dba Const…" at bounding box center [336, 193] width 673 height 387
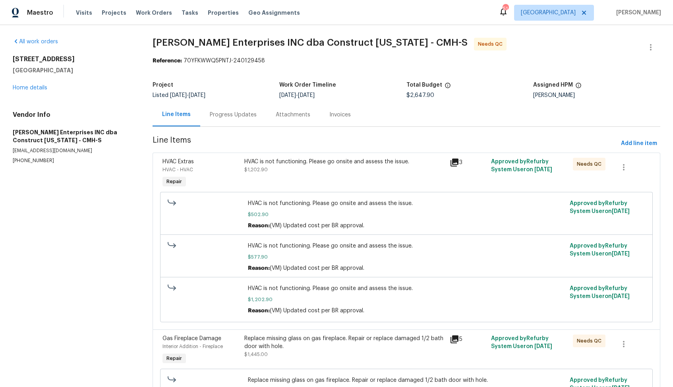
scroll to position [59, 0]
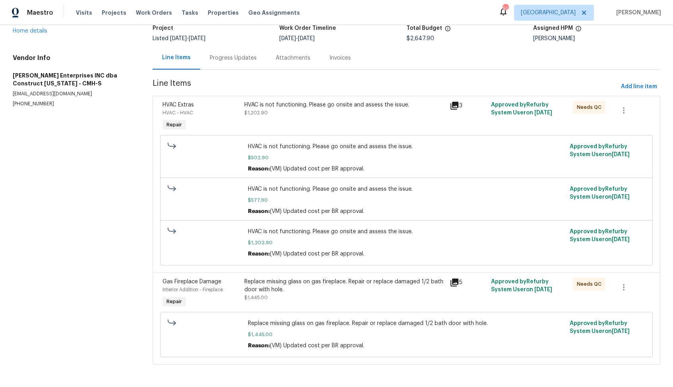
click at [322, 284] on div "Replace missing glass on gas fireplace. Repair or replace damaged 1/2 bath door…" at bounding box center [344, 286] width 201 height 16
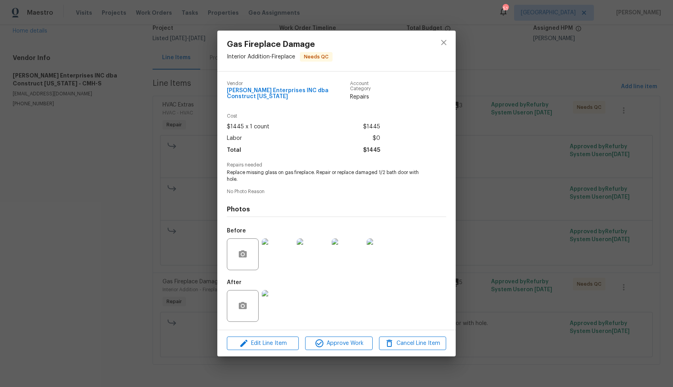
click at [521, 232] on div "Gas Fireplace Damage Interior Addition - Fireplace Needs QC Vendor [PERSON_NAME…" at bounding box center [336, 193] width 673 height 387
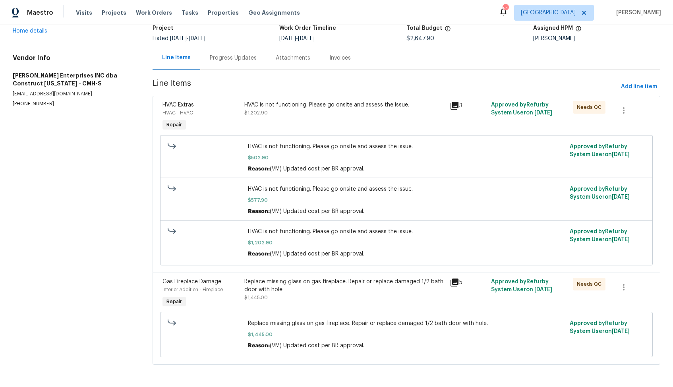
click at [379, 130] on div "HVAC is not functioning. Please go onsite and assess the issue. $1,202.90" at bounding box center [344, 117] width 205 height 37
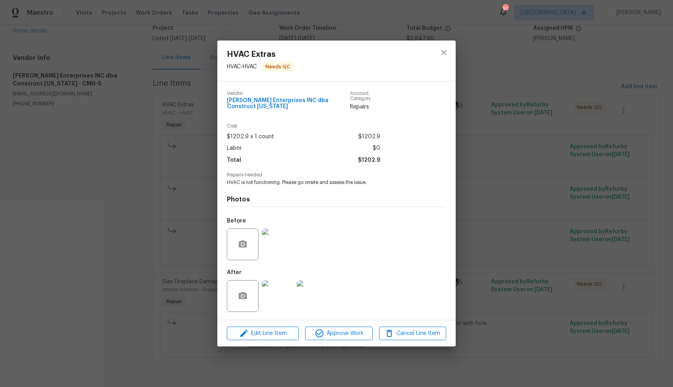
click at [280, 236] on img at bounding box center [278, 244] width 32 height 32
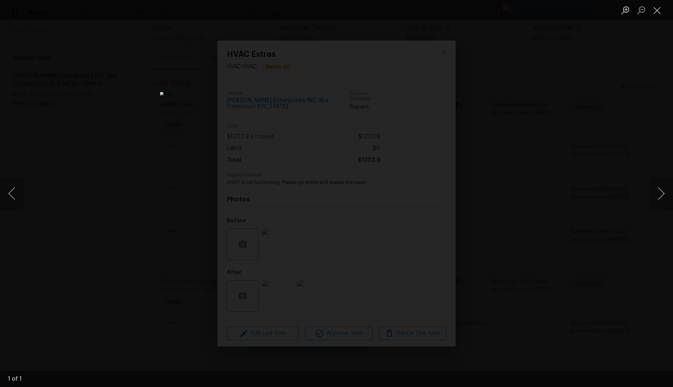
click at [545, 175] on div "Lightbox" at bounding box center [336, 193] width 673 height 387
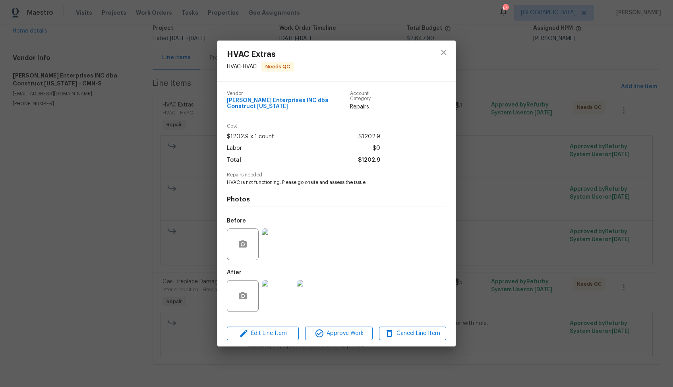
click at [281, 289] on img at bounding box center [278, 296] width 32 height 32
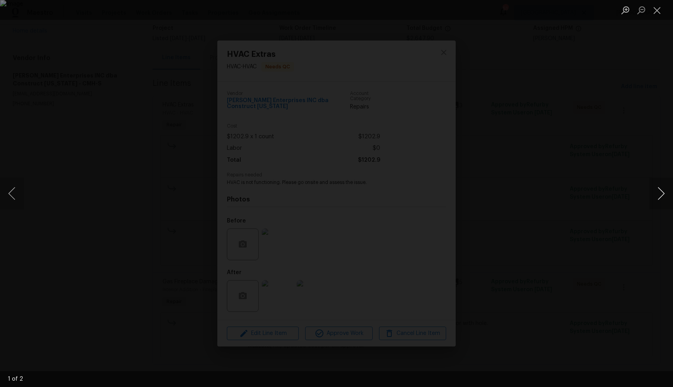
click at [661, 197] on button "Next image" at bounding box center [661, 194] width 24 height 32
click at [620, 172] on div "Lightbox" at bounding box center [336, 193] width 673 height 387
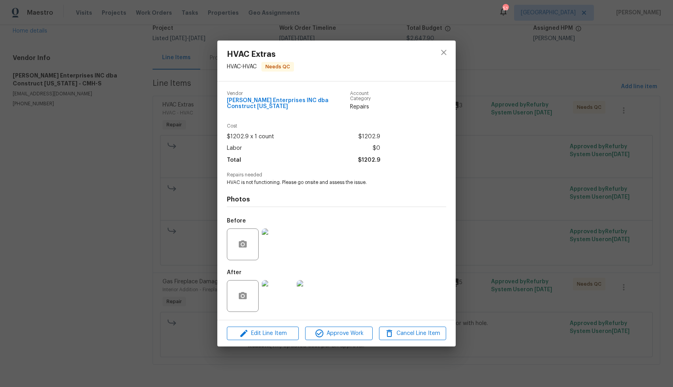
click at [620, 172] on div "HVAC Extras HVAC - HVAC Needs QC Vendor Strick Enterprises INC dba Construct Oh…" at bounding box center [336, 193] width 673 height 387
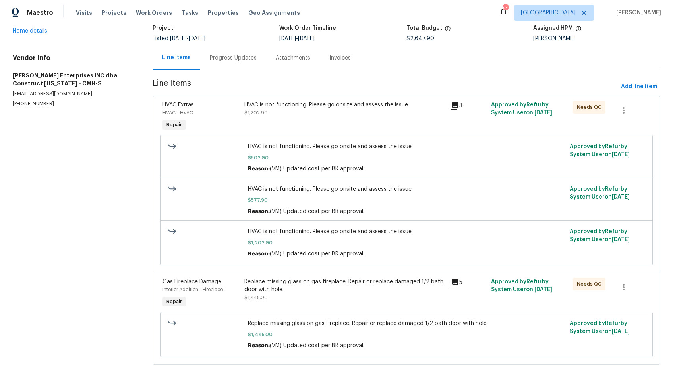
click at [233, 62] on div "Progress Updates" at bounding box center [233, 57] width 66 height 23
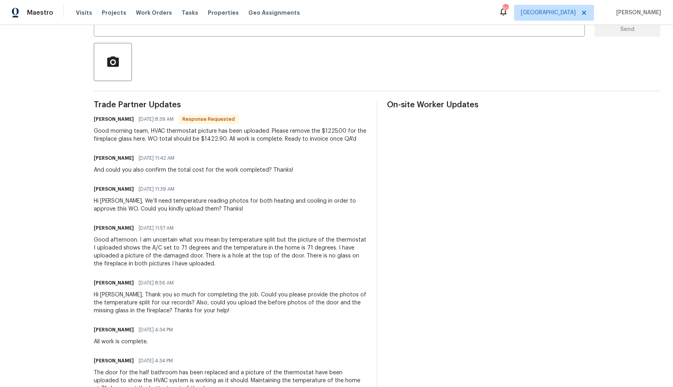
scroll to position [180, 0]
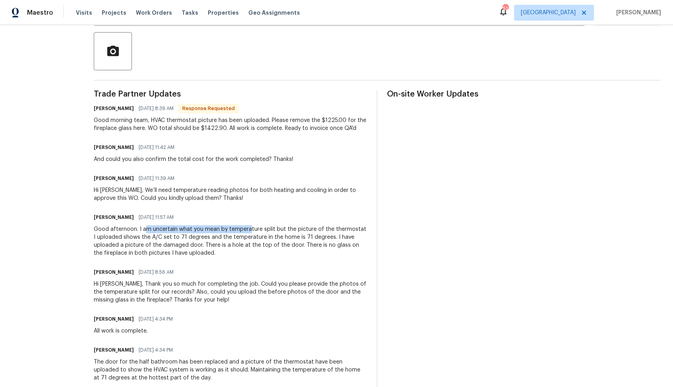
drag, startPoint x: 148, startPoint y: 228, endPoint x: 251, endPoint y: 232, distance: 103.4
click at [251, 233] on div "Good afternoon. I am uncertain what you mean by temperature split but the pictu…" at bounding box center [230, 241] width 273 height 32
click at [251, 232] on div "Good afternoon. I am uncertain what you mean by temperature split but the pictu…" at bounding box center [230, 241] width 273 height 32
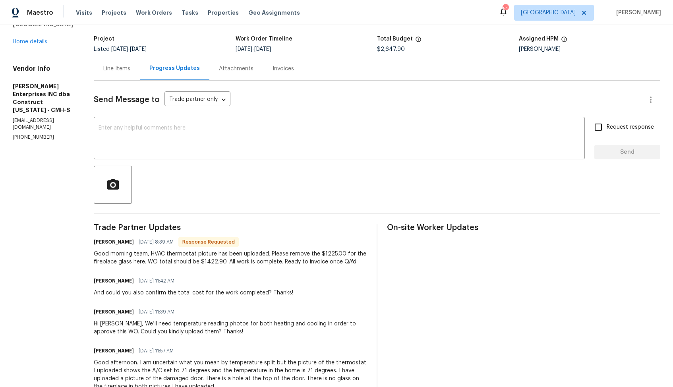
scroll to position [0, 0]
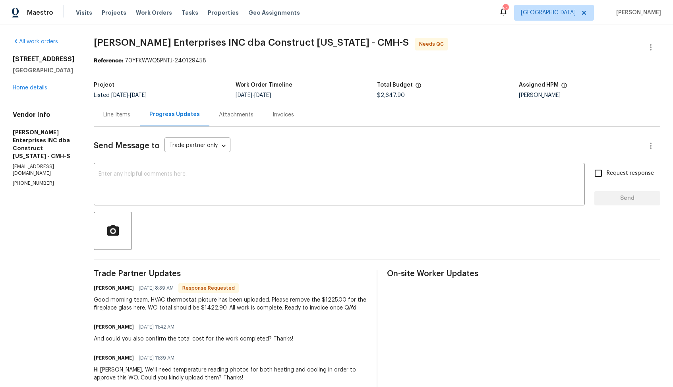
click at [123, 108] on div "Line Items" at bounding box center [117, 114] width 46 height 23
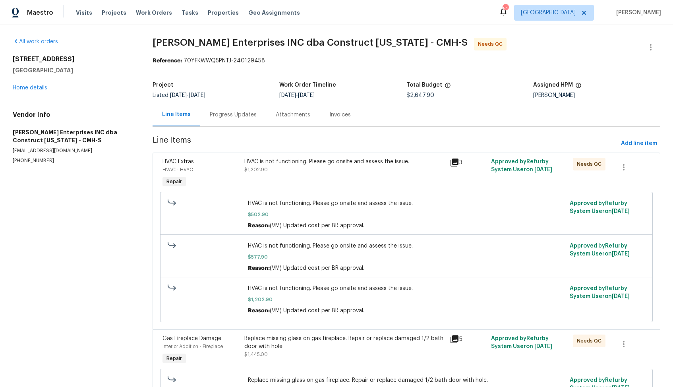
click at [231, 114] on div "Progress Updates" at bounding box center [233, 115] width 47 height 8
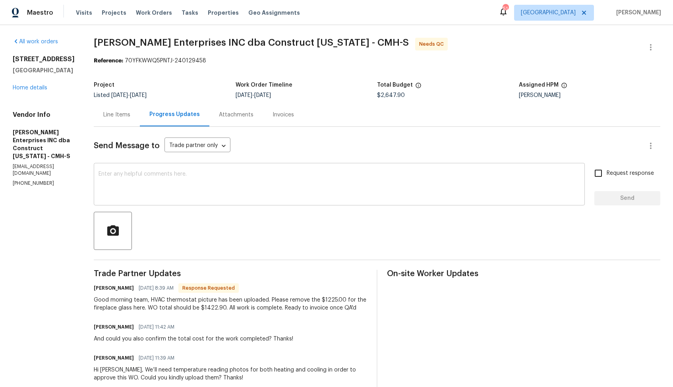
click at [232, 193] on textarea at bounding box center [339, 185] width 481 height 28
click at [126, 116] on div "Line Items" at bounding box center [116, 115] width 27 height 8
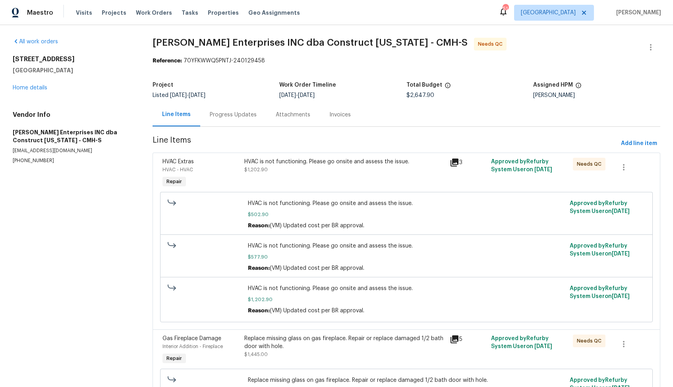
click at [229, 117] on div "Progress Updates" at bounding box center [233, 115] width 47 height 8
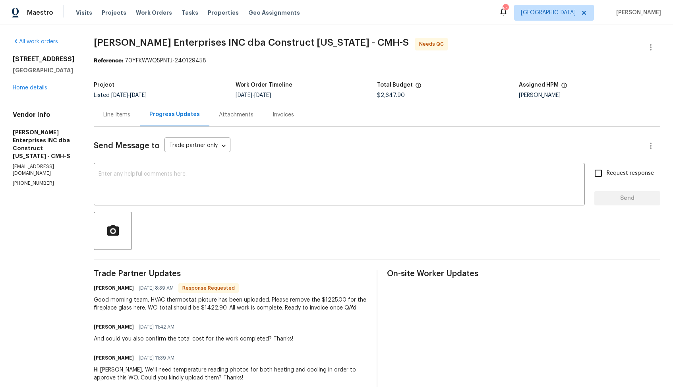
click at [124, 116] on div "Line Items" at bounding box center [116, 115] width 27 height 8
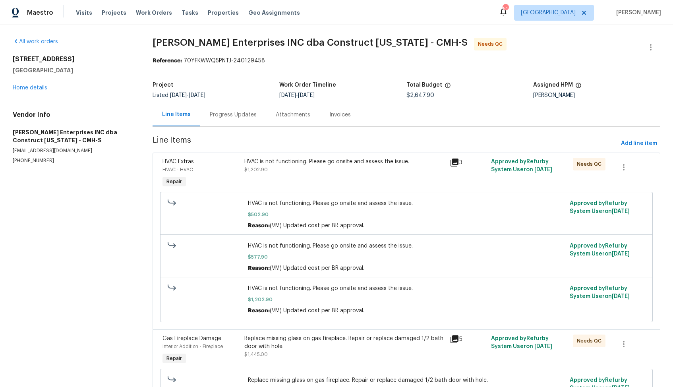
click at [223, 118] on div "Progress Updates" at bounding box center [233, 115] width 47 height 8
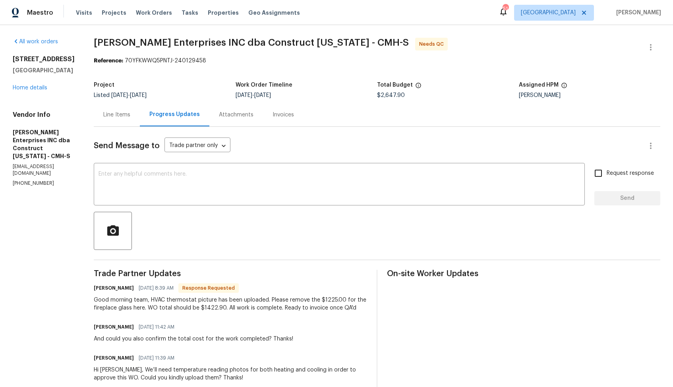
scroll to position [44, 0]
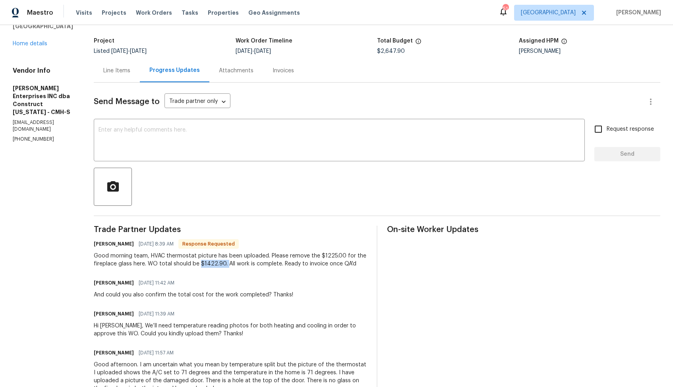
drag, startPoint x: 202, startPoint y: 264, endPoint x: 229, endPoint y: 264, distance: 27.0
click at [229, 264] on div "Good morning team, HVAC thermostat picture has been uploaded. Please remove the…" at bounding box center [230, 260] width 273 height 16
click at [127, 69] on div "Line Items" at bounding box center [116, 71] width 27 height 8
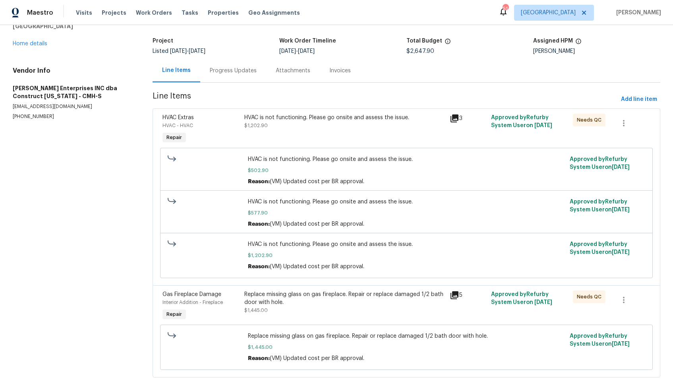
click at [318, 257] on span "$1,202.90" at bounding box center [406, 255] width 317 height 8
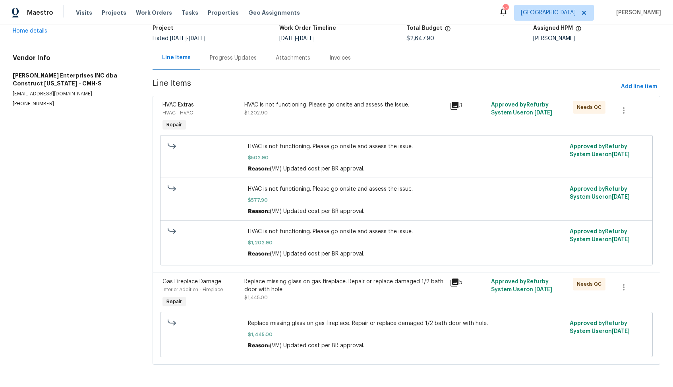
click at [353, 109] on div "HVAC is not functioning. Please go onsite and assess the issue. $1,202.90" at bounding box center [344, 109] width 201 height 16
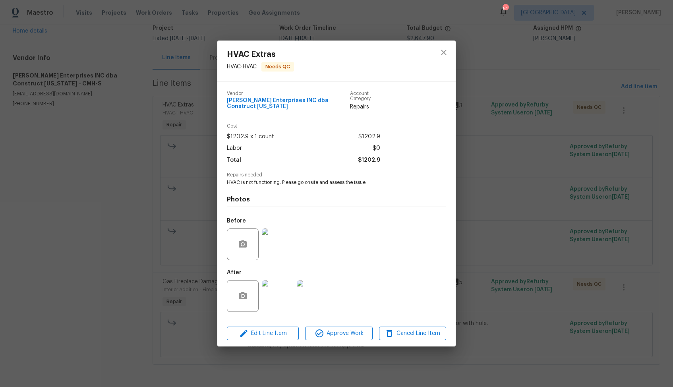
click at [167, 260] on div "HVAC Extras HVAC - HVAC Needs QC Vendor Strick Enterprises INC dba Construct Oh…" at bounding box center [336, 193] width 673 height 387
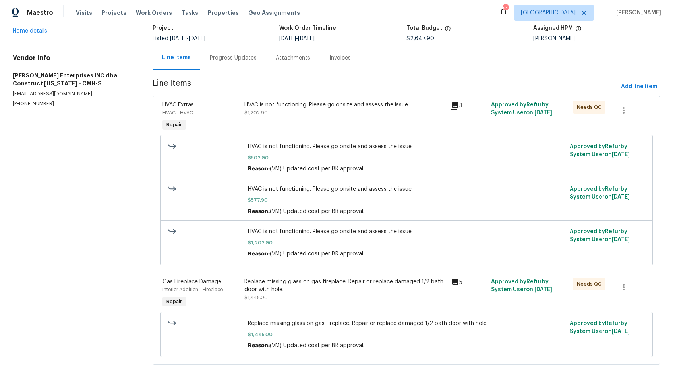
click at [340, 298] on div "Replace missing glass on gas fireplace. Repair or replace damaged 1/2 bath door…" at bounding box center [344, 290] width 201 height 24
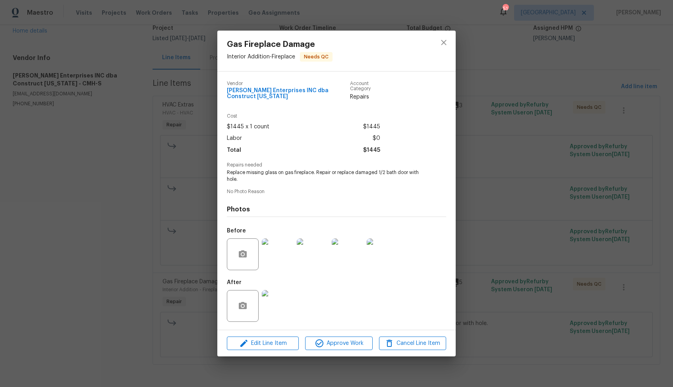
click at [494, 267] on div "Gas Fireplace Damage Interior Addition - Fireplace Needs QC Vendor Strick Enter…" at bounding box center [336, 193] width 673 height 387
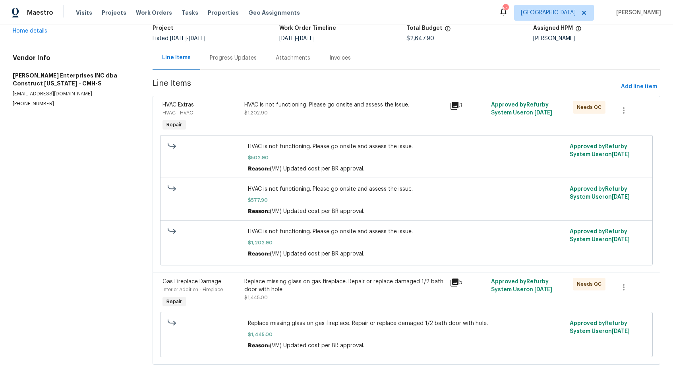
click at [236, 51] on div "Progress Updates" at bounding box center [233, 57] width 66 height 23
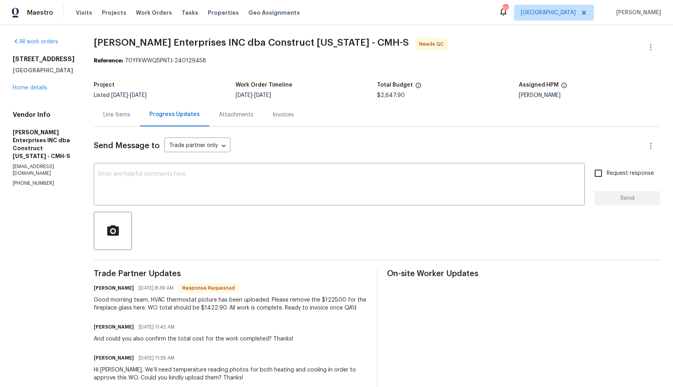
click at [125, 119] on div "Line Items" at bounding box center [117, 114] width 46 height 23
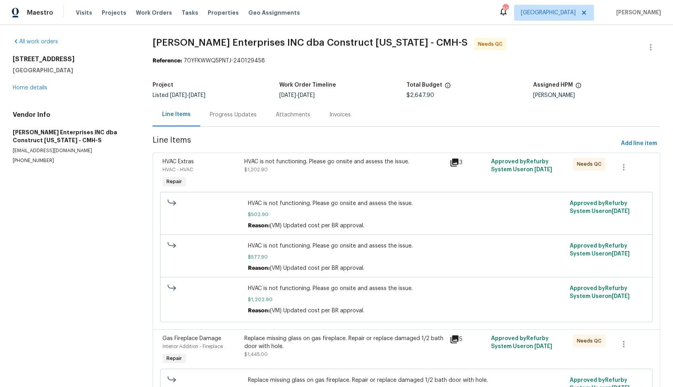
scroll to position [59, 0]
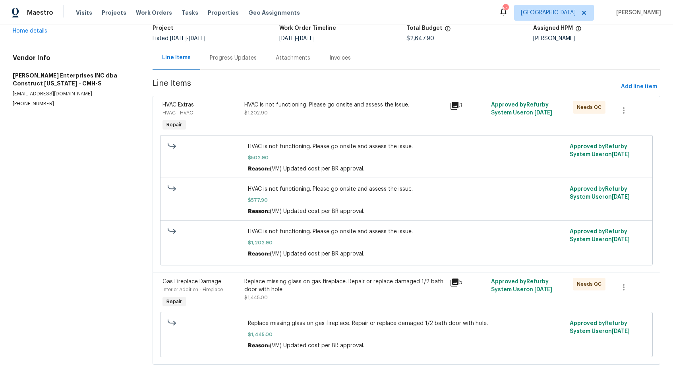
click at [230, 57] on div "Progress Updates" at bounding box center [233, 58] width 47 height 8
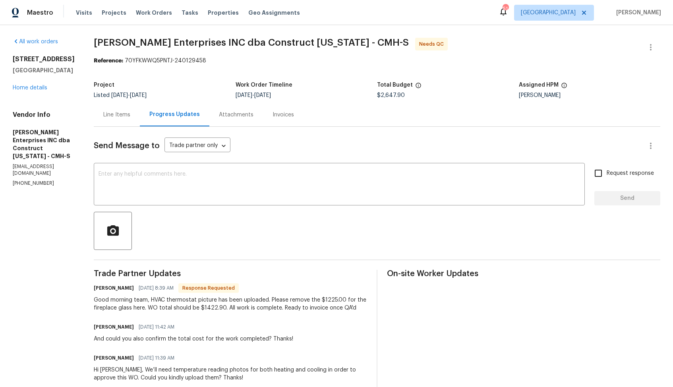
click at [127, 120] on div "Line Items" at bounding box center [117, 114] width 46 height 23
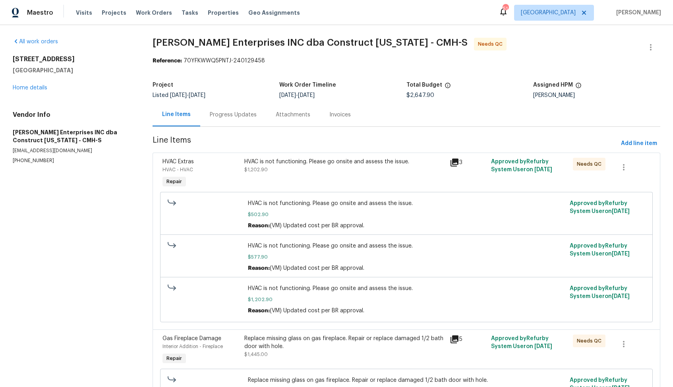
scroll to position [59, 0]
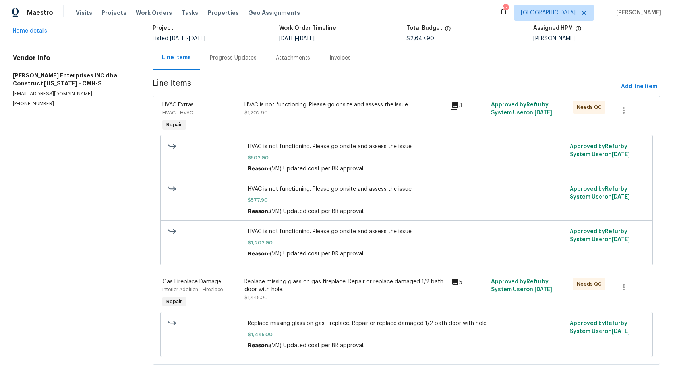
click at [313, 297] on div "Replace missing glass on gas fireplace. Repair or replace damaged 1/2 bath door…" at bounding box center [344, 290] width 201 height 24
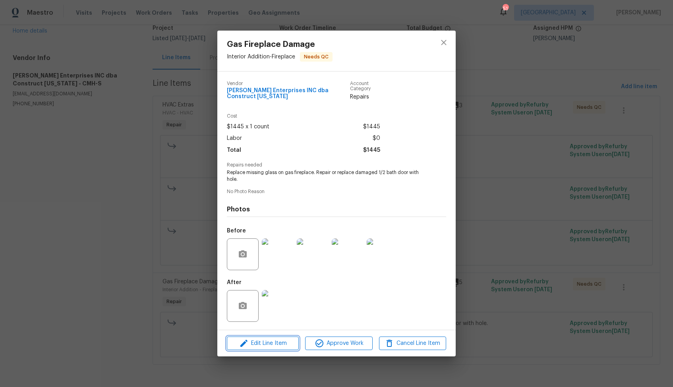
click at [256, 338] on span "Edit Line Item" at bounding box center [262, 343] width 67 height 10
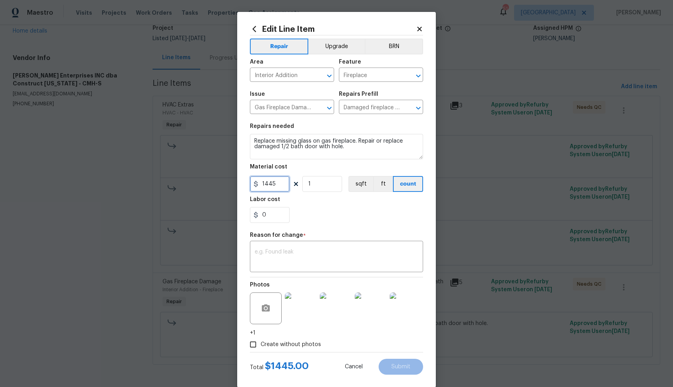
click at [270, 186] on input "1445" at bounding box center [270, 184] width 40 height 16
type input "220"
click at [329, 259] on textarea at bounding box center [337, 257] width 164 height 17
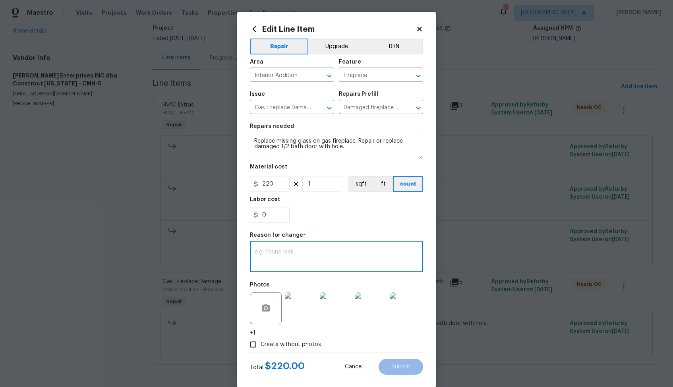
click at [304, 253] on textarea at bounding box center [337, 257] width 164 height 17
paste textarea "(AM) Updated per vendor’s final cost."
type textarea "(AM) Updated per vendor’s final cost."
click at [395, 368] on span "Submit" at bounding box center [400, 367] width 19 height 6
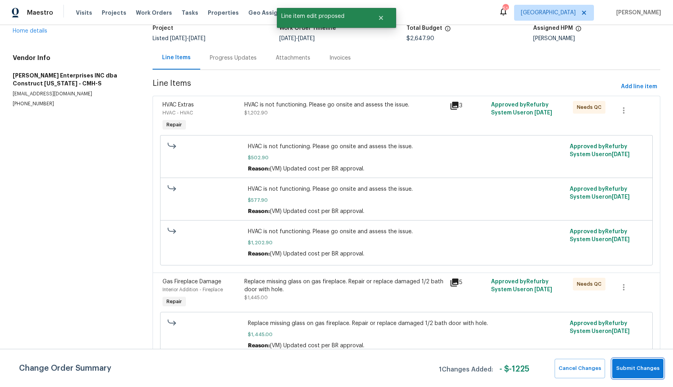
click at [634, 372] on span "Submit Changes" at bounding box center [637, 368] width 43 height 9
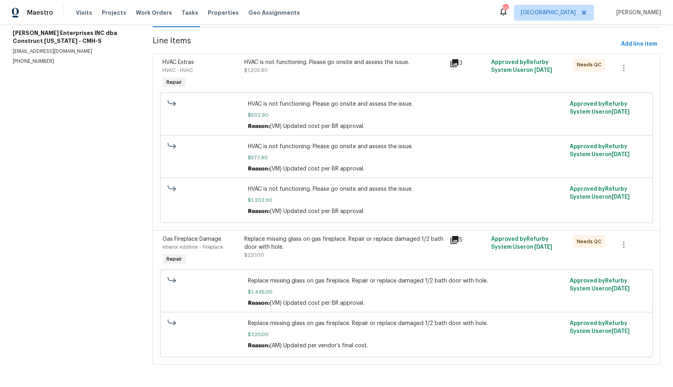
scroll to position [0, 0]
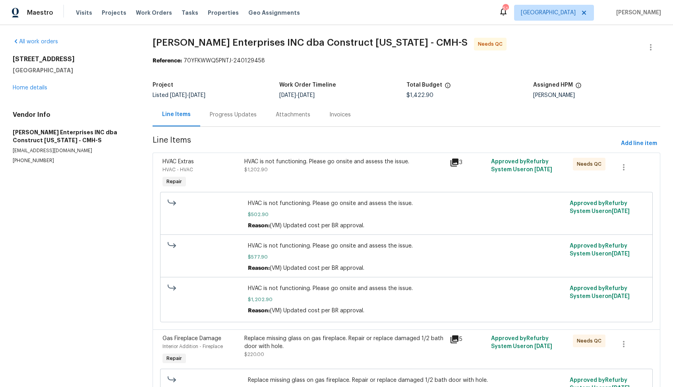
click at [222, 122] on div "Progress Updates" at bounding box center [233, 114] width 66 height 23
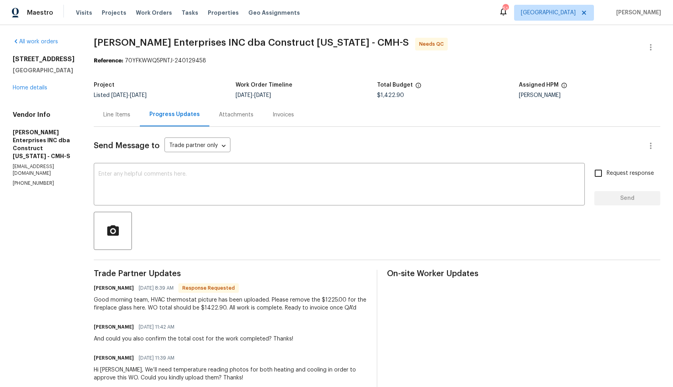
click at [106, 290] on h6 "Arianna Graves" at bounding box center [114, 288] width 40 height 8
copy h6 "Arianna"
click at [229, 187] on textarea at bounding box center [339, 185] width 481 height 28
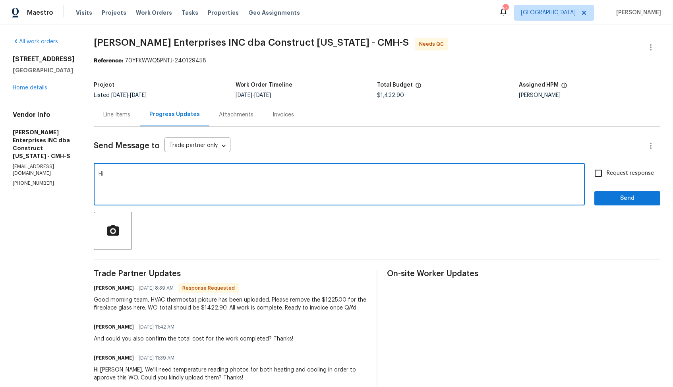
paste textarea "Arianna"
click at [214, 175] on textarea "Hi Arianna, thank you for the confirmation. WO is approved" at bounding box center [339, 185] width 481 height 28
click at [352, 178] on textarea "Hi Arianna, thank you for the confirmation, cost has been updated and the WO is…" at bounding box center [339, 185] width 481 height 28
type textarea "Hi Arianna, thank you for the confirmation, cost has been updated and the WO is…"
click at [625, 201] on span "Send" at bounding box center [627, 198] width 53 height 10
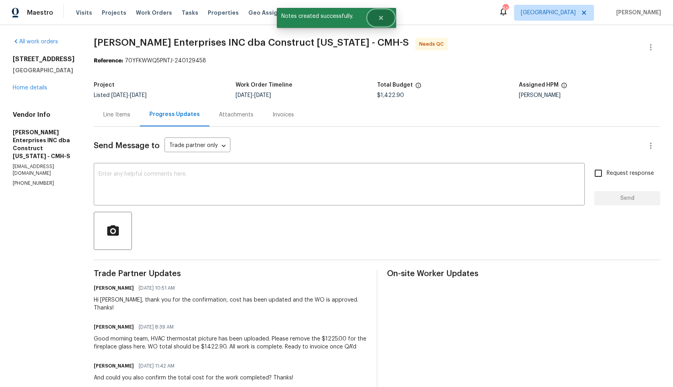
click at [387, 19] on button "Close" at bounding box center [381, 18] width 26 height 16
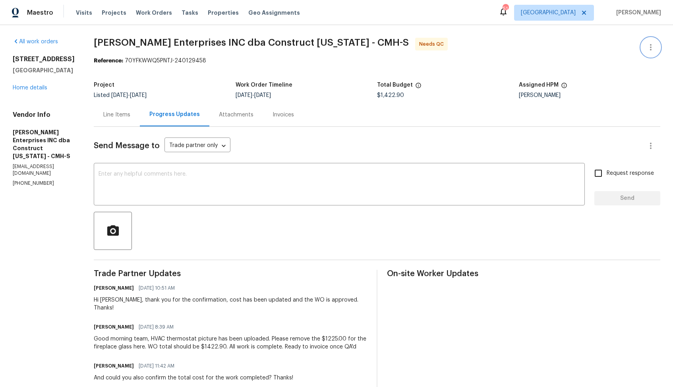
click at [656, 47] on button "button" at bounding box center [650, 47] width 19 height 19
click at [606, 50] on li "Edit" at bounding box center [625, 47] width 86 height 13
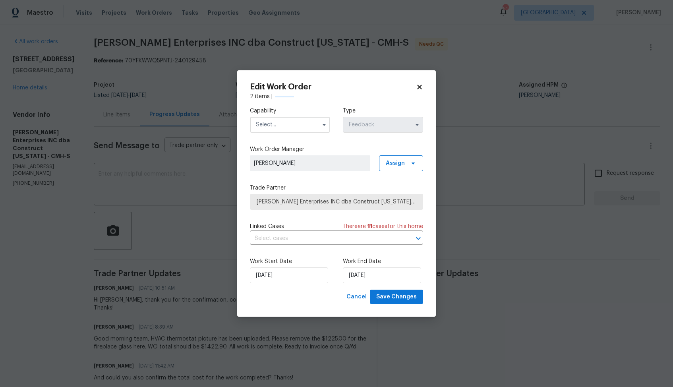
click at [291, 126] on input "text" at bounding box center [290, 125] width 80 height 16
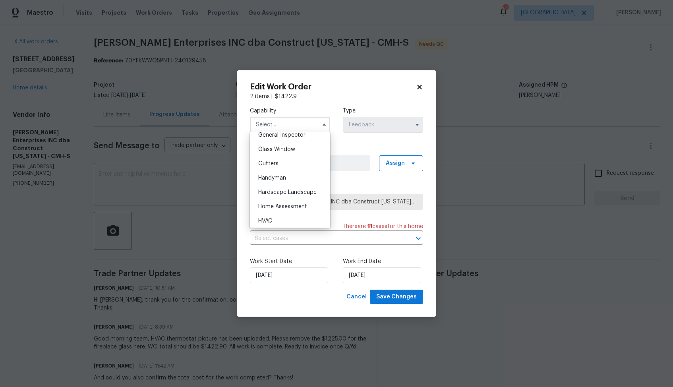
scroll to position [430, 0]
click at [283, 191] on div "HVAC" at bounding box center [290, 191] width 76 height 14
type input "HVAC"
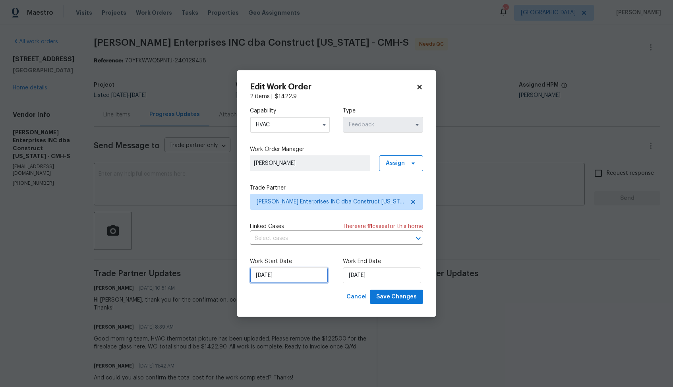
click at [294, 277] on input "09/07/2025" at bounding box center [289, 275] width 78 height 16
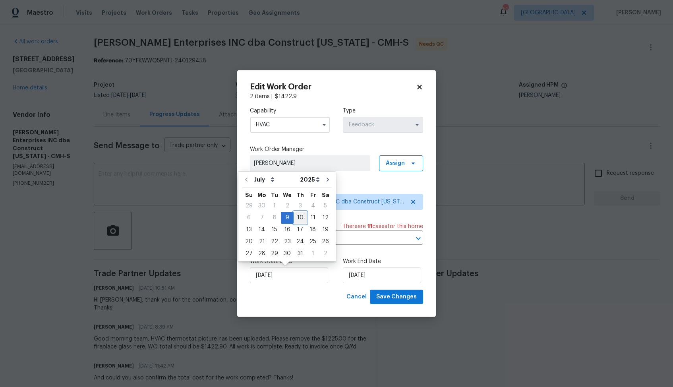
click at [302, 217] on div "10" at bounding box center [300, 217] width 13 height 11
type input "10/07/2025"
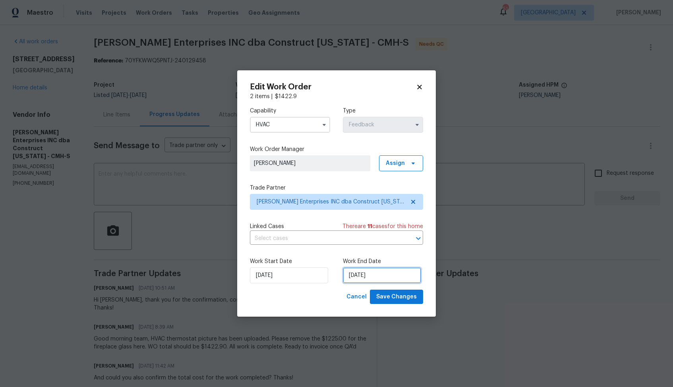
click at [399, 275] on input "25/07/2025" at bounding box center [382, 275] width 78 height 16
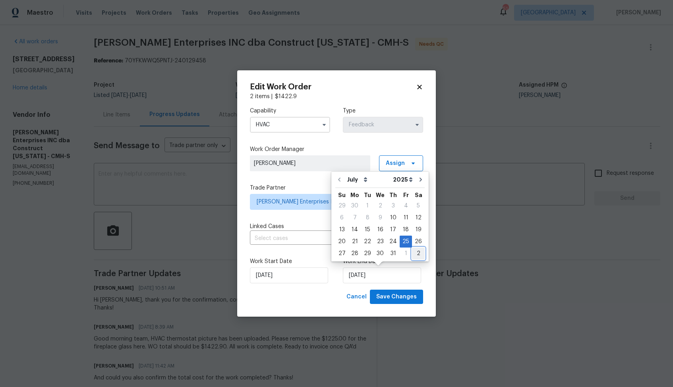
click at [414, 253] on div "2" at bounding box center [418, 253] width 13 height 11
type input "02/08/2025"
select select "7"
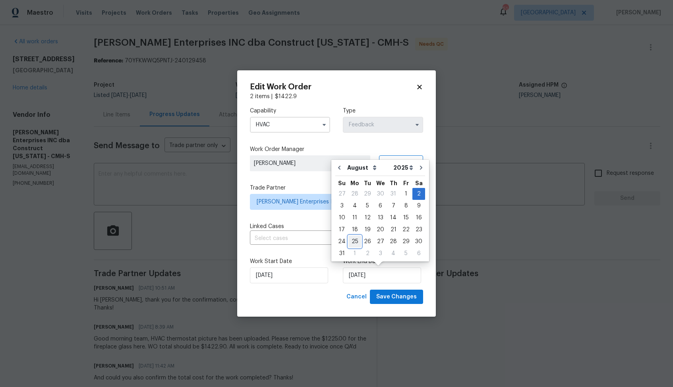
click at [353, 241] on div "25" at bounding box center [354, 241] width 13 height 11
type input "[DATE]"
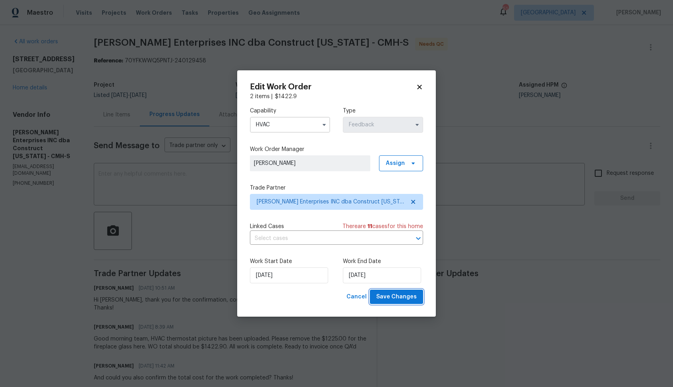
click at [392, 298] on span "Save Changes" at bounding box center [396, 297] width 41 height 10
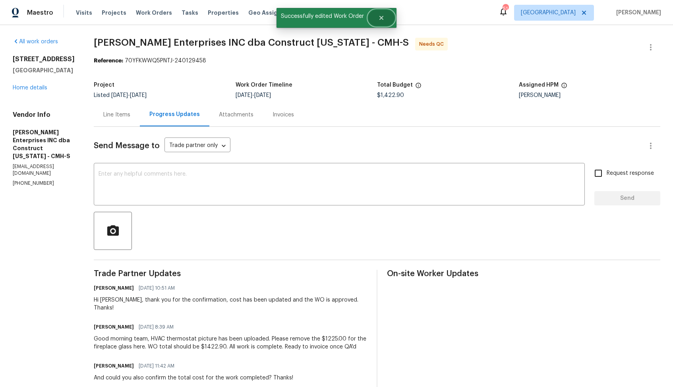
click at [383, 19] on icon "Close" at bounding box center [381, 18] width 4 height 4
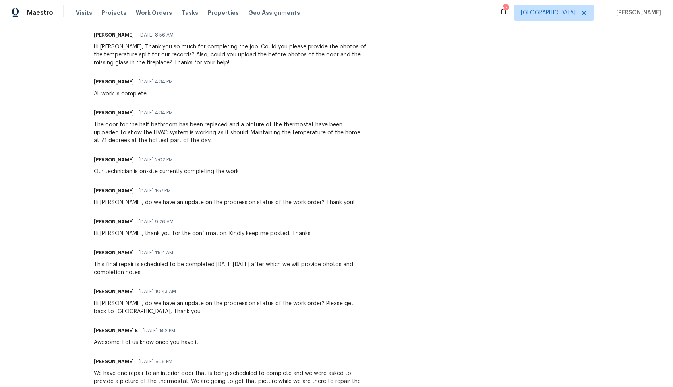
scroll to position [0, 0]
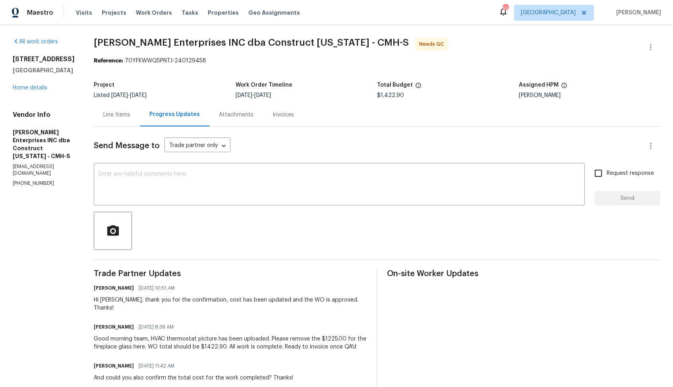
click at [114, 119] on div "Line Items" at bounding box center [117, 114] width 46 height 23
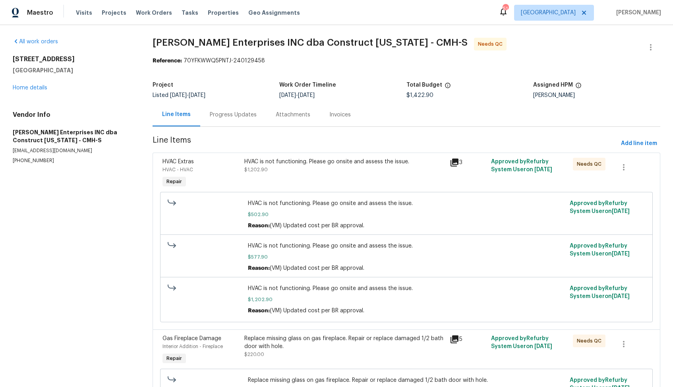
click at [301, 170] on div "HVAC is not functioning. Please go onsite and assess the issue. $1,202.90" at bounding box center [344, 166] width 201 height 16
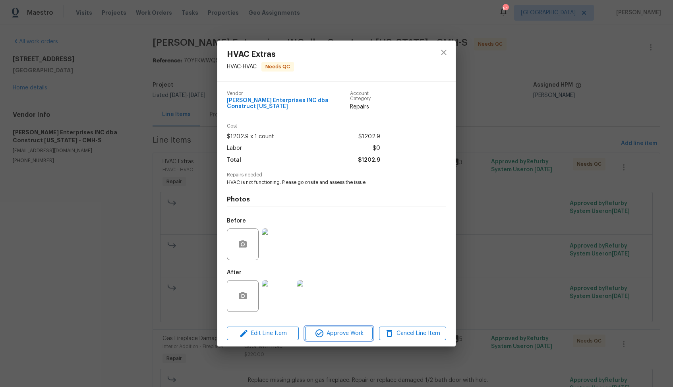
click at [326, 332] on span "Approve Work" at bounding box center [338, 334] width 62 height 10
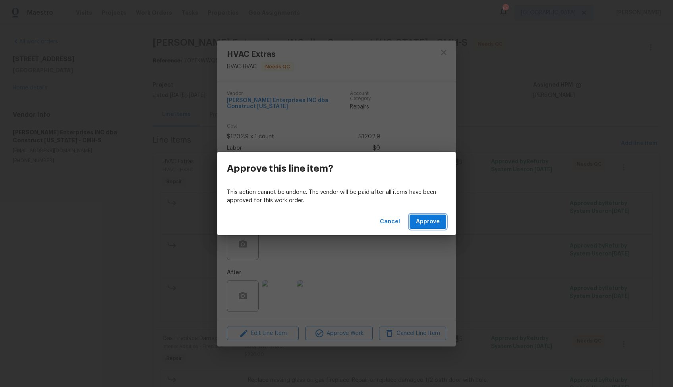
click at [429, 224] on span "Approve" at bounding box center [428, 222] width 24 height 10
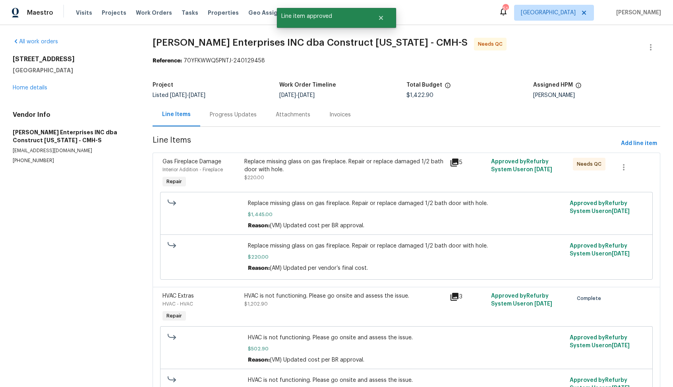
click at [331, 174] on div "Replace missing glass on gas fireplace. Repair or replace damaged 1/2 bath door…" at bounding box center [344, 170] width 201 height 24
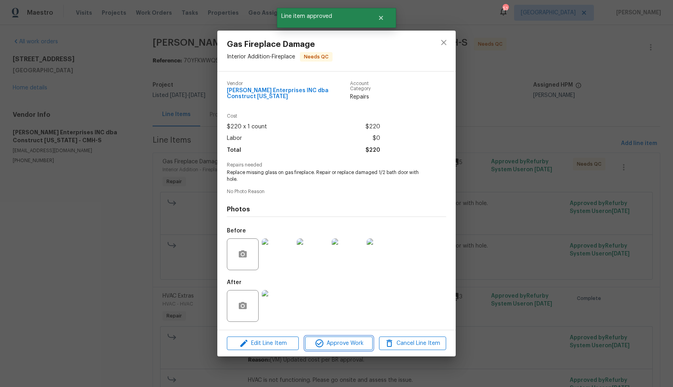
click at [332, 340] on span "Approve Work" at bounding box center [338, 343] width 62 height 10
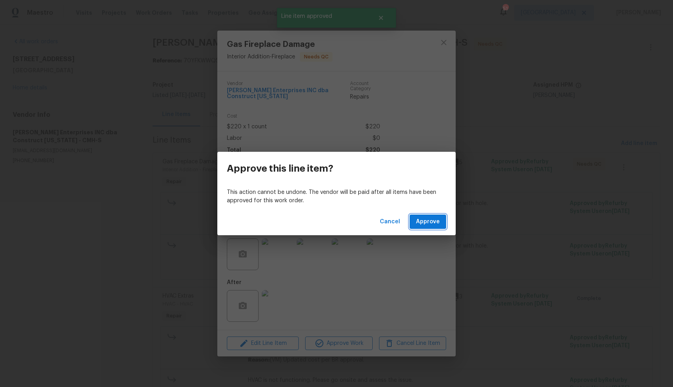
click at [427, 220] on span "Approve" at bounding box center [428, 222] width 24 height 10
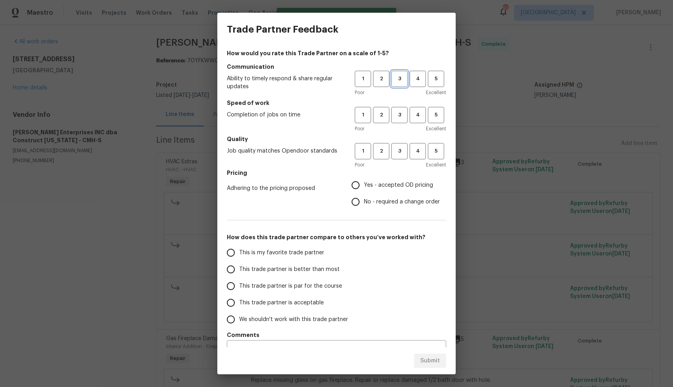
click at [399, 80] on span "3" at bounding box center [399, 78] width 15 height 9
click at [384, 82] on span "2" at bounding box center [381, 78] width 15 height 9
click at [385, 118] on span "2" at bounding box center [381, 114] width 15 height 9
click at [383, 151] on span "2" at bounding box center [381, 151] width 15 height 9
click at [363, 199] on input "No - required a change order" at bounding box center [355, 201] width 17 height 17
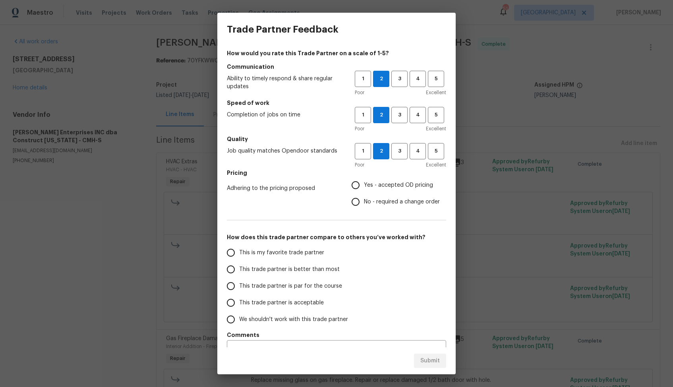
radio input "true"
click at [315, 268] on span "This trade partner is better than most" at bounding box center [289, 269] width 101 height 8
click at [239, 268] on input "This trade partner is better than most" at bounding box center [230, 269] width 17 height 17
radio input "false"
click at [304, 285] on span "This trade partner is par for the course" at bounding box center [290, 286] width 103 height 8
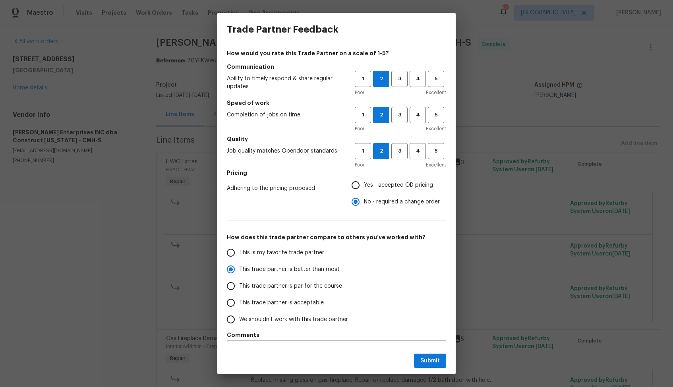
click at [239, 285] on input "This trade partner is par for the course" at bounding box center [230, 286] width 17 height 17
click at [425, 363] on span "Submit" at bounding box center [429, 361] width 19 height 10
radio input "true"
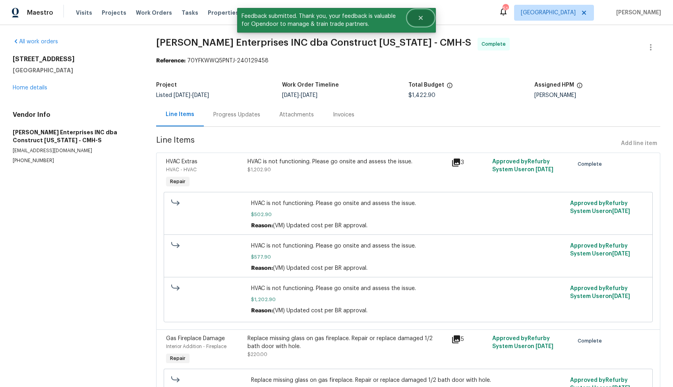
click at [421, 15] on icon "Close" at bounding box center [421, 18] width 6 height 6
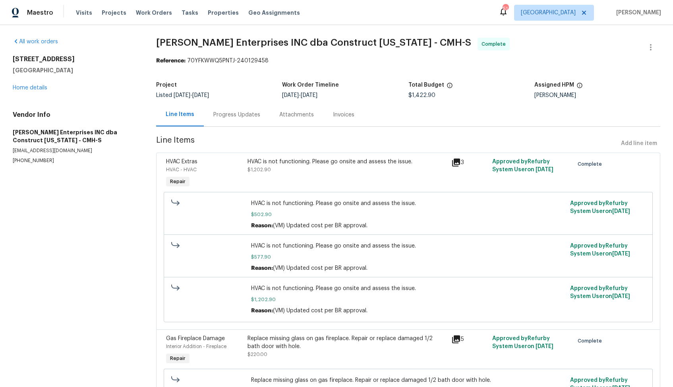
click at [286, 82] on h5 "Work Order Timeline" at bounding box center [310, 85] width 57 height 6
click at [319, 75] on section "Strick Enterprises INC dba Construct Ohio - CMH-S Complete Reference: 70YFKWWQ5…" at bounding box center [408, 256] width 504 height 436
click at [39, 89] on link "Home details" at bounding box center [30, 88] width 35 height 6
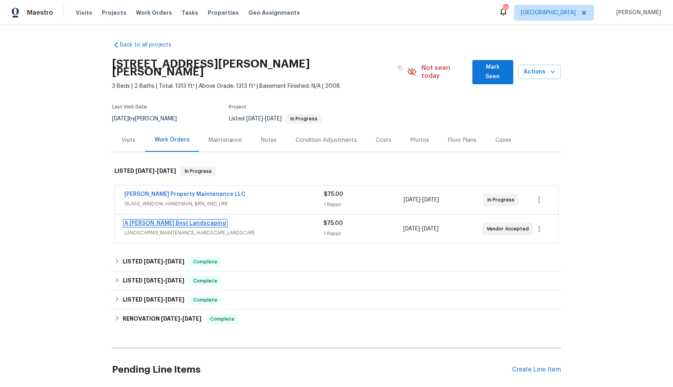
click at [145, 220] on link "A [PERSON_NAME] Best Landscaping" at bounding box center [175, 223] width 102 height 6
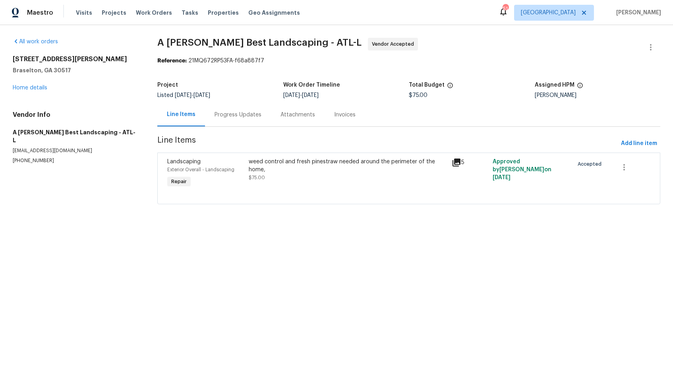
click at [281, 167] on div "weed control and fresh pinestraw needed around the perimeter of the home," at bounding box center [348, 166] width 199 height 16
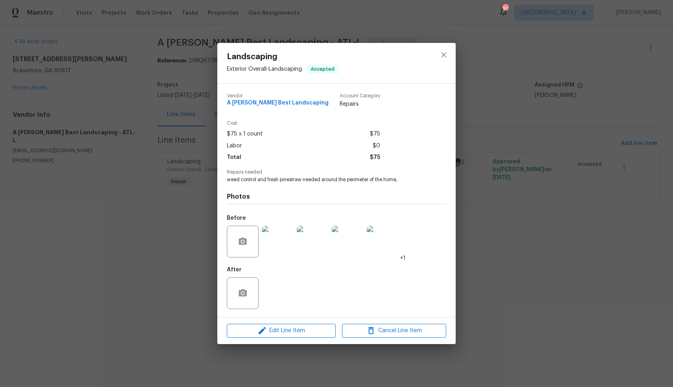
click at [163, 242] on div "Landscaping Exterior Overall - Landscaping Accepted Vendor A Lopez Best Landsca…" at bounding box center [336, 193] width 673 height 387
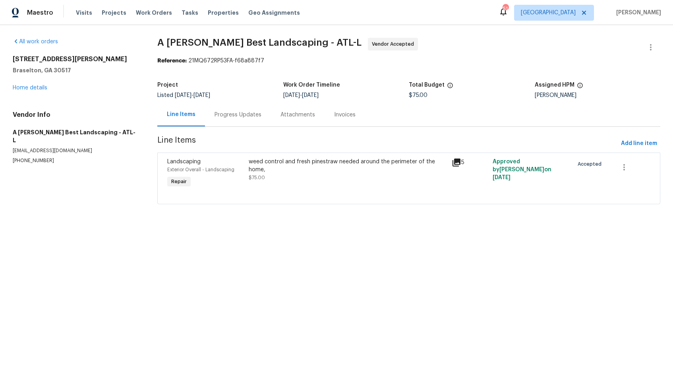
click at [220, 125] on div "Progress Updates" at bounding box center [238, 114] width 66 height 23
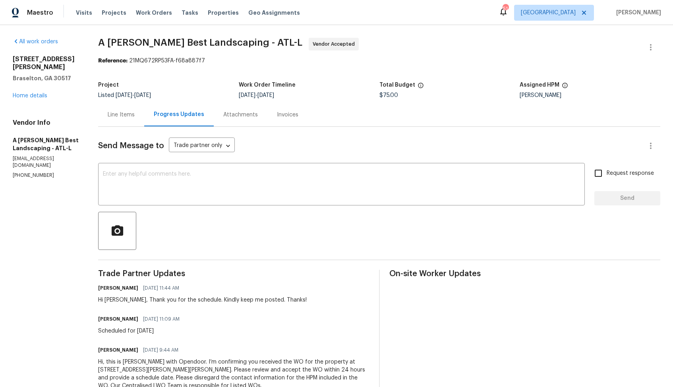
scroll to position [25, 0]
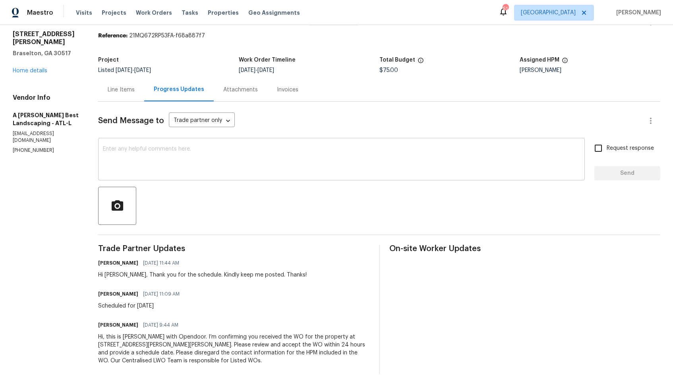
click at [205, 165] on textarea at bounding box center [341, 160] width 477 height 28
click at [404, 157] on textarea at bounding box center [341, 160] width 477 height 28
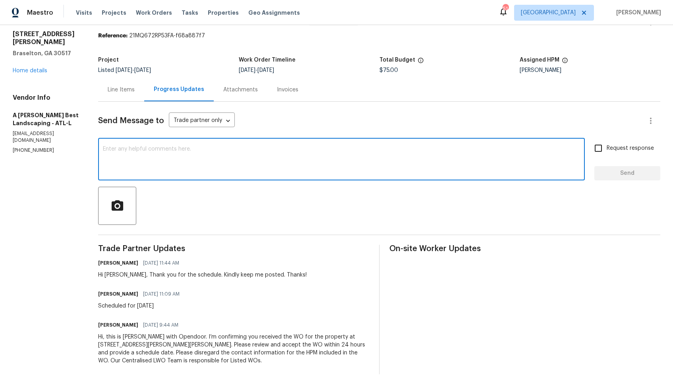
paste textarea "Hi, hope we are on the right track. Could you please provide the status of WO a…"
click at [130, 275] on div "Hi Carlos, Thank you for the schedule. Kindly keep me posted. Thanks!" at bounding box center [202, 275] width 209 height 8
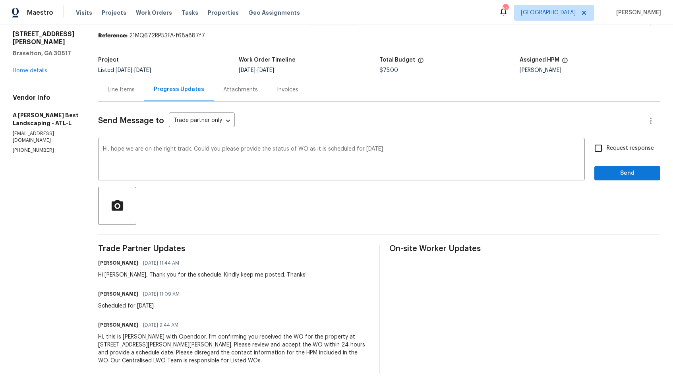
click at [130, 275] on div "Hi Carlos, Thank you for the schedule. Kindly keep me posted. Thanks!" at bounding box center [202, 275] width 209 height 8
copy div "Carlos"
click at [121, 149] on textarea "Hi, hope we are on the right track. Could you please provide the status of WO a…" at bounding box center [341, 160] width 477 height 28
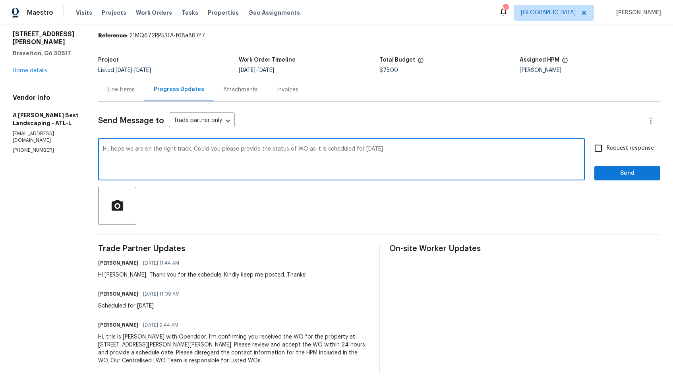
paste textarea "Carlos"
click at [414, 149] on textarea "Hi Carlos, hope we are on the right track. Could you please provide the status …" at bounding box center [341, 160] width 477 height 28
type textarea "Hi Carlos, hope we are on the right track. Could you please provide the status …"
click at [600, 151] on input "Request response" at bounding box center [598, 148] width 17 height 17
checkbox input "true"
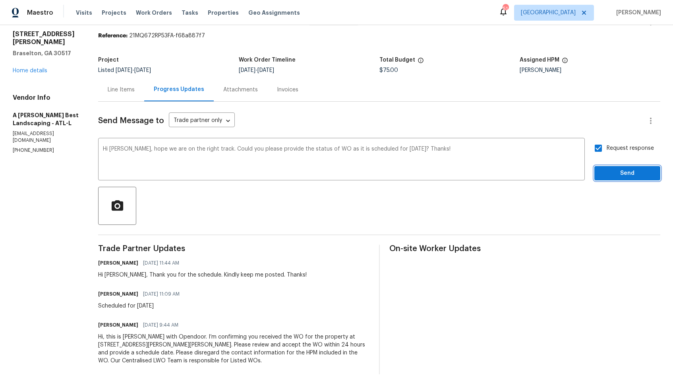
click at [614, 176] on span "Send" at bounding box center [627, 173] width 53 height 10
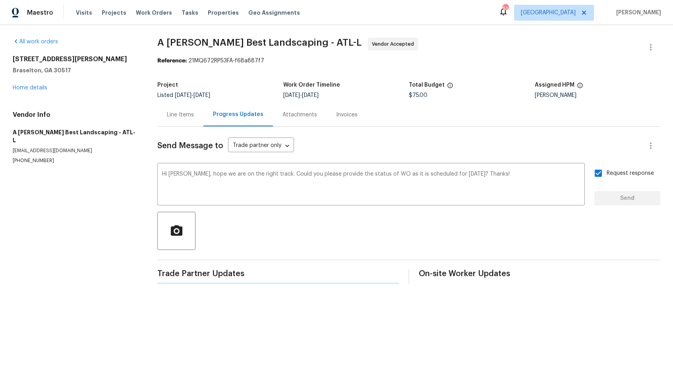
scroll to position [0, 0]
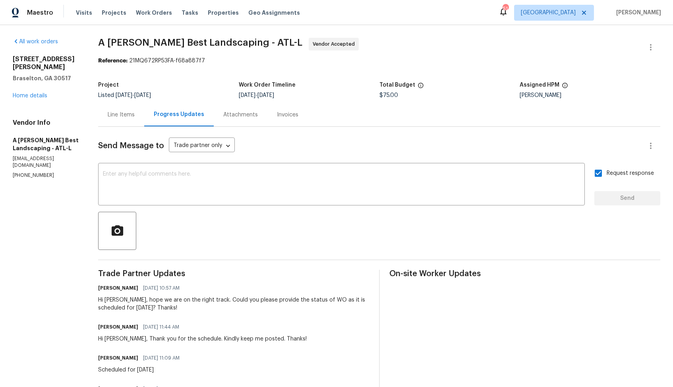
click at [398, 66] on section "A Lopez Best Landscaping - ATL-L Vendor Accepted Reference: 21MQ672RP53FA-f68a8…" at bounding box center [379, 238] width 562 height 400
click at [44, 93] on link "Home details" at bounding box center [30, 96] width 35 height 6
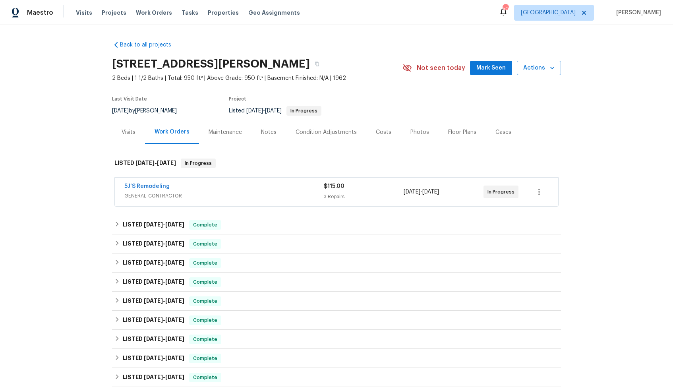
click at [209, 188] on div "5J’S Remodeling" at bounding box center [223, 187] width 199 height 10
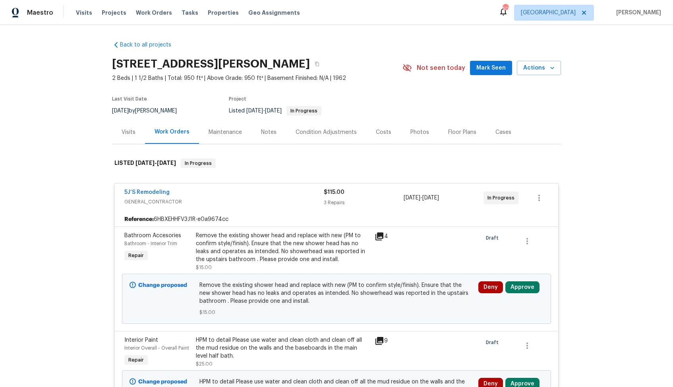
click at [188, 193] on div "5J’S Remodeling" at bounding box center [223, 193] width 199 height 10
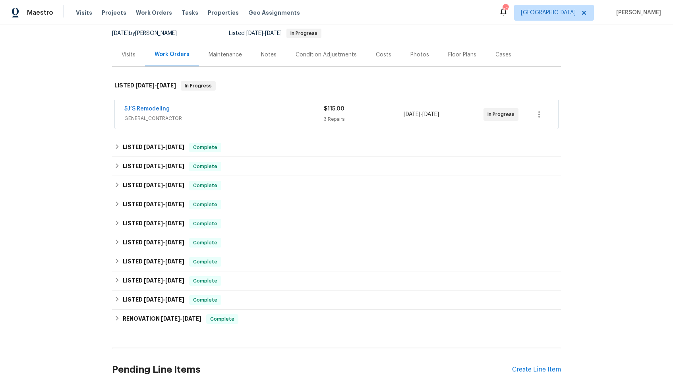
scroll to position [141, 0]
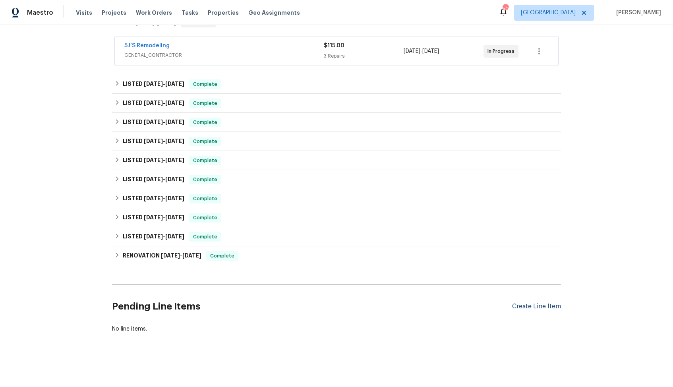
click at [528, 307] on div "Create Line Item" at bounding box center [536, 307] width 49 height 8
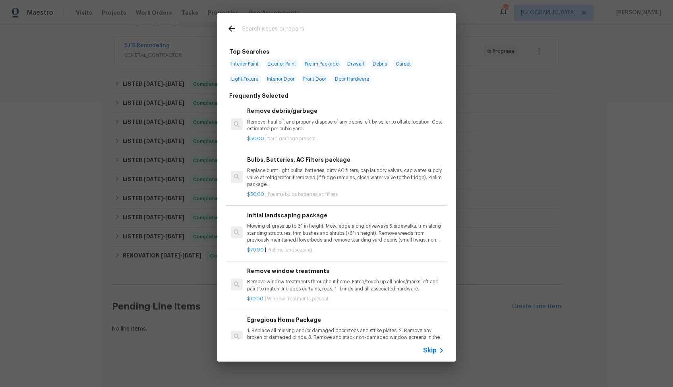
click at [274, 31] on input "text" at bounding box center [326, 30] width 168 height 12
click at [356, 81] on span "Door Hardware" at bounding box center [352, 78] width 39 height 11
type input "Door Hardware"
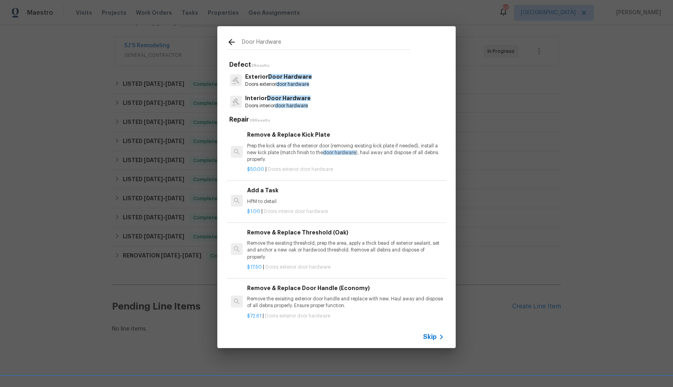
click at [274, 195] on h6 "Add a Task" at bounding box center [345, 190] width 197 height 9
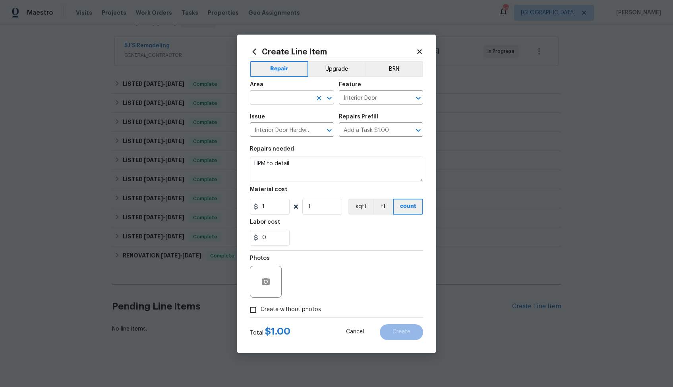
click at [286, 100] on input "text" at bounding box center [281, 98] width 62 height 12
click at [281, 130] on li "Interior Overall" at bounding box center [292, 128] width 84 height 13
type input "Interior Overall"
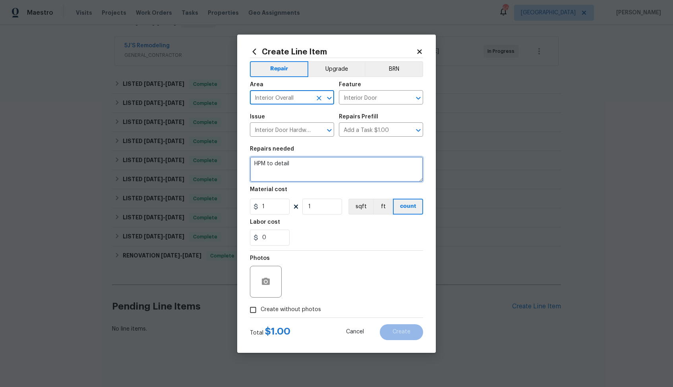
click at [321, 169] on textarea "HPM to detail" at bounding box center [336, 169] width 173 height 25
paste textarea "I have received feedback from several agents that the door is very hard to open…"
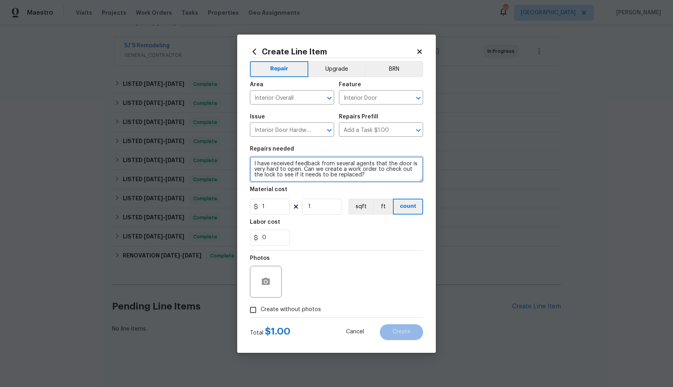
drag, startPoint x: 273, startPoint y: 164, endPoint x: 237, endPoint y: 164, distance: 36.2
click at [237, 164] on div "Create Line Item Repair Upgrade BRN Area Interior Overall ​ Feature Interior Do…" at bounding box center [336, 194] width 199 height 318
drag, startPoint x: 320, startPoint y: 163, endPoint x: 351, endPoint y: 164, distance: 31.0
click at [352, 164] on textarea "Received feedback from several agents that the door is very hard to open. Can w…" at bounding box center [336, 169] width 173 height 25
drag, startPoint x: 320, startPoint y: 163, endPoint x: 356, endPoint y: 165, distance: 35.8
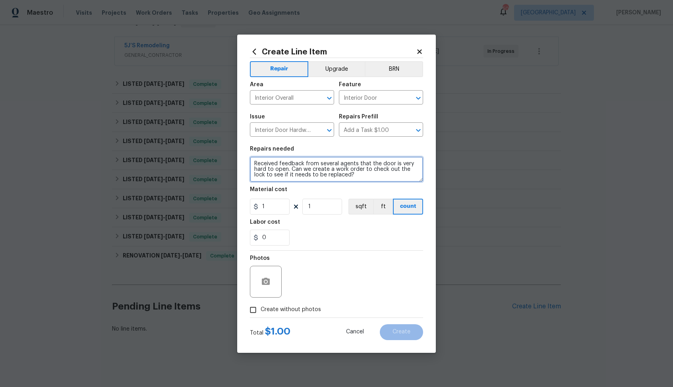
click at [356, 165] on textarea "Received feedback from several agents that the door is very hard to open. Can w…" at bounding box center [336, 169] width 173 height 25
drag, startPoint x: 254, startPoint y: 170, endPoint x: 333, endPoint y: 170, distance: 78.3
click at [333, 170] on textarea "Received feedback from that the door is very hard to open. Can we create a work…" at bounding box center [336, 169] width 173 height 25
click at [410, 169] on textarea "Received feedback from that the door is very hard to open. Please check out the…" at bounding box center [336, 169] width 173 height 25
click at [299, 169] on textarea "Received feedback from that the door is very hard to open. Please check out the…" at bounding box center [336, 169] width 173 height 25
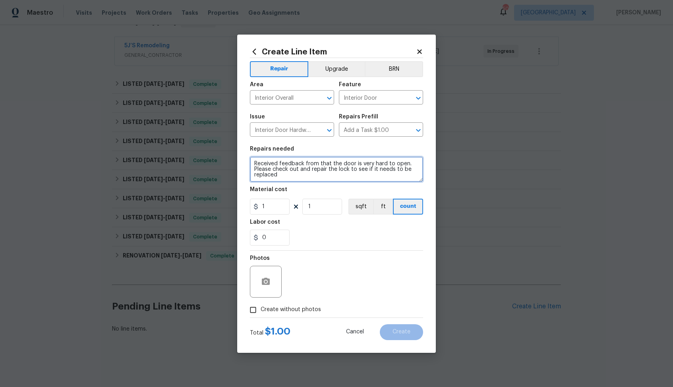
click at [344, 170] on textarea "Received feedback from that the door is very hard to open. Please check out and…" at bounding box center [336, 169] width 173 height 25
click at [360, 170] on textarea "Received feedback from that the door is very hard to open. Please check out and…" at bounding box center [336, 169] width 173 height 25
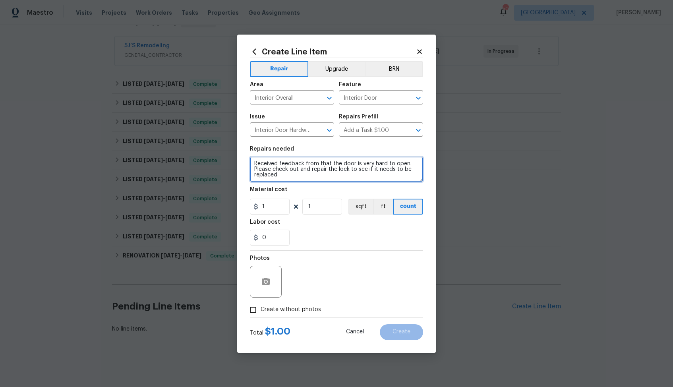
click at [350, 172] on textarea "Received feedback from that the door is very hard to open. Please check out and…" at bounding box center [336, 169] width 173 height 25
drag, startPoint x: 349, startPoint y: 170, endPoint x: 357, endPoint y: 177, distance: 10.7
click at [357, 177] on textarea "Received feedback from that the door is very hard to open. Please check out and…" at bounding box center [336, 169] width 173 height 25
paste textarea "replace if necessary."
click at [349, 171] on textarea "Received feedback from that the door is very hard to open. Please check out and…" at bounding box center [336, 169] width 173 height 25
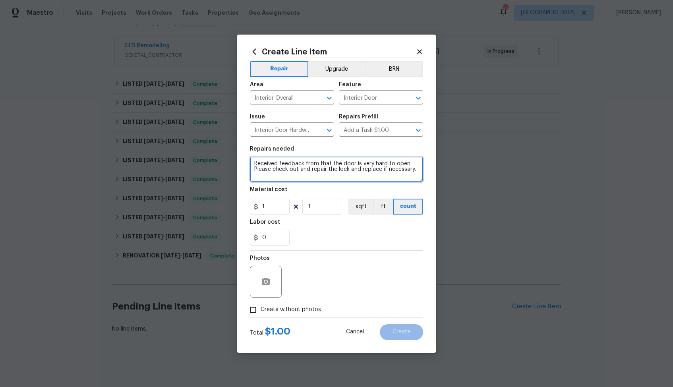
click at [418, 170] on textarea "Received feedback from that the door is very hard to open. Please check out and…" at bounding box center [336, 169] width 173 height 25
click at [355, 170] on textarea "Received feedback from that the door is very hard to open. Please check out and…" at bounding box center [336, 169] width 173 height 25
type textarea "Received feedback from that the door is very hard to open. Please check out and…"
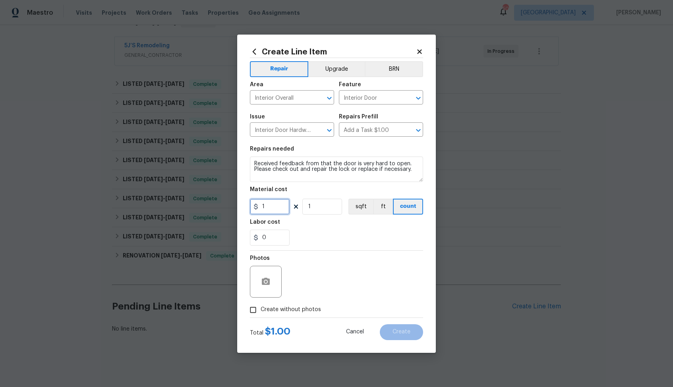
click at [275, 207] on input "1" at bounding box center [270, 207] width 40 height 16
type input "75"
click at [264, 307] on span "Create without photos" at bounding box center [291, 310] width 60 height 8
click at [261, 307] on input "Create without photos" at bounding box center [253, 309] width 15 height 15
checkbox input "true"
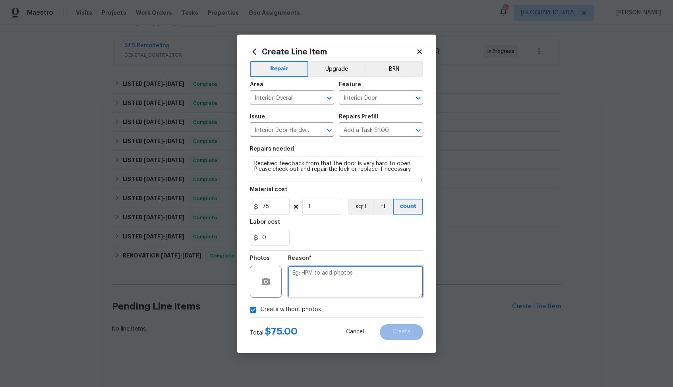
click at [330, 279] on textarea at bounding box center [355, 282] width 135 height 32
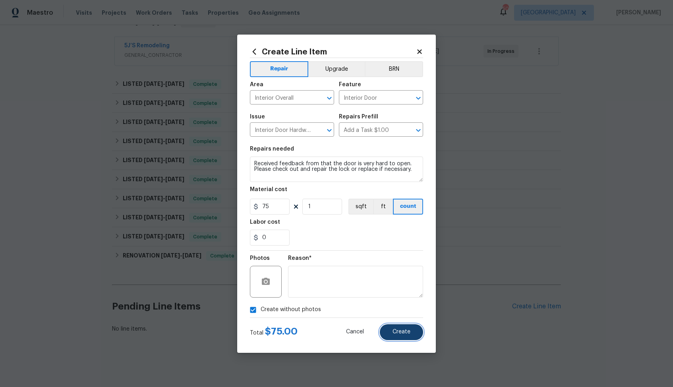
click at [397, 331] on span "Create" at bounding box center [402, 332] width 18 height 6
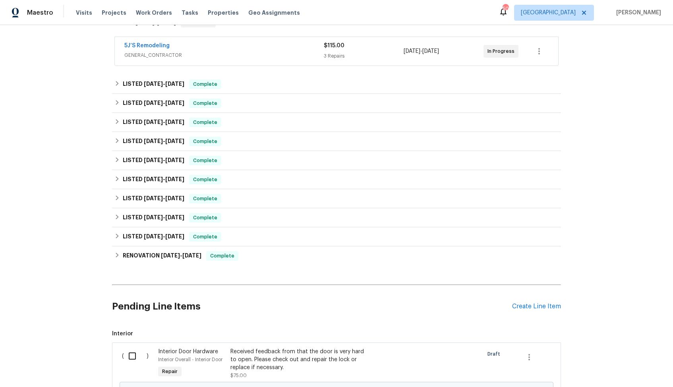
click at [397, 331] on span "Interior" at bounding box center [336, 334] width 449 height 8
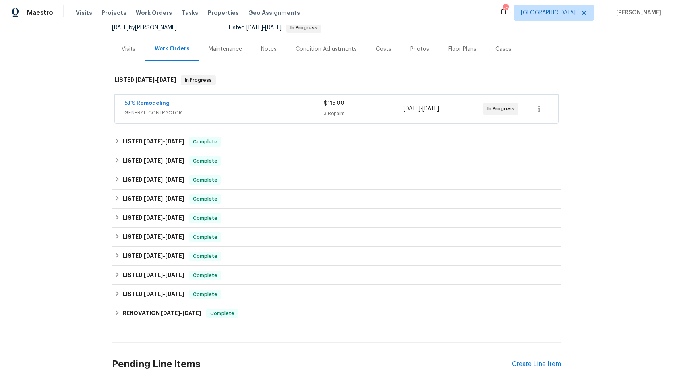
scroll to position [239, 0]
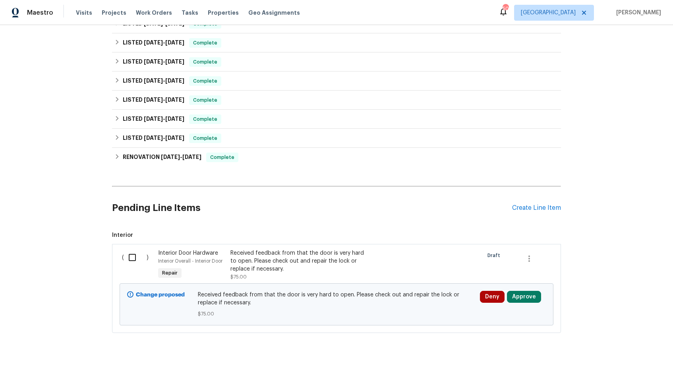
click at [133, 257] on input "checkbox" at bounding box center [135, 257] width 23 height 17
click at [634, 369] on span "Create Work Order" at bounding box center [627, 367] width 53 height 10
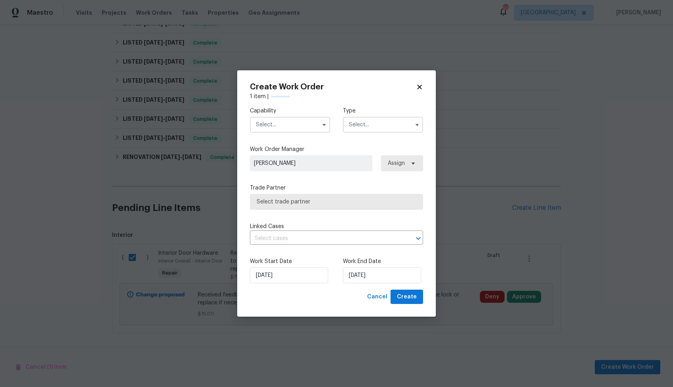
checkbox input "false"
click at [309, 127] on input "text" at bounding box center [290, 125] width 80 height 16
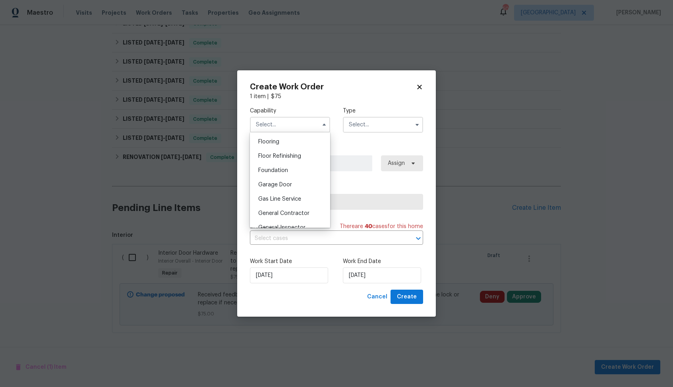
scroll to position [365, 0]
click at [271, 209] on div "Handyman" at bounding box center [290, 213] width 76 height 14
type input "Handyman"
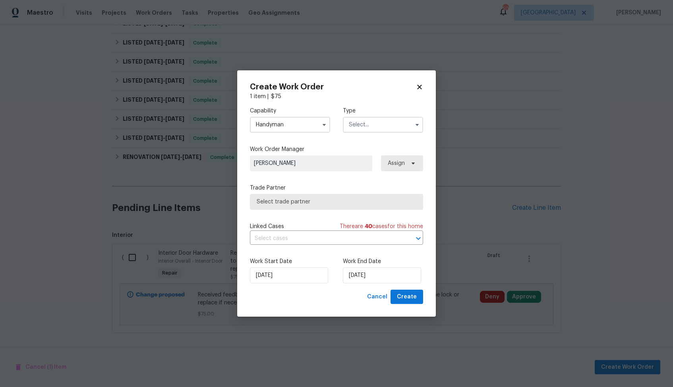
click at [386, 127] on input "text" at bounding box center [383, 125] width 80 height 16
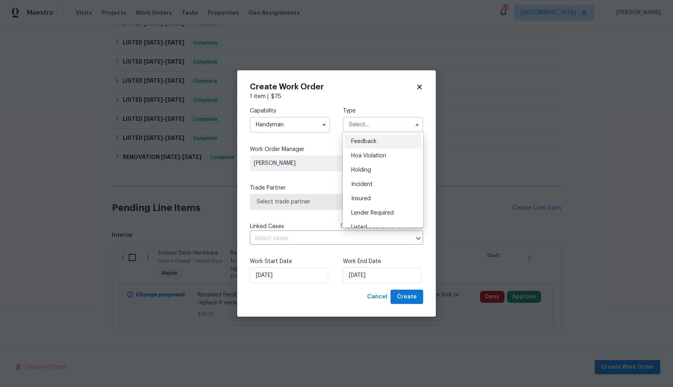
click at [377, 138] on div "Feedback" at bounding box center [383, 141] width 76 height 14
type input "Feedback"
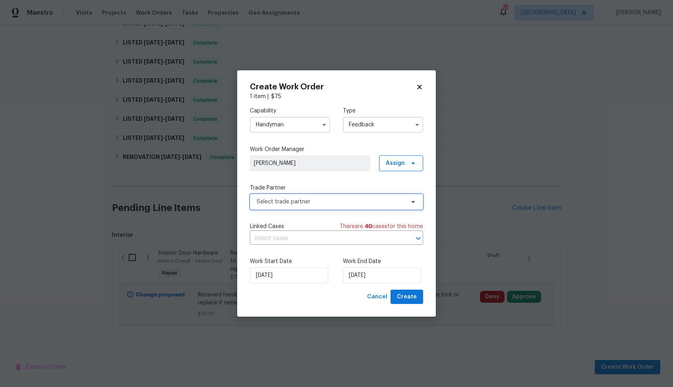
click at [291, 205] on span "Select trade partner" at bounding box center [331, 202] width 148 height 8
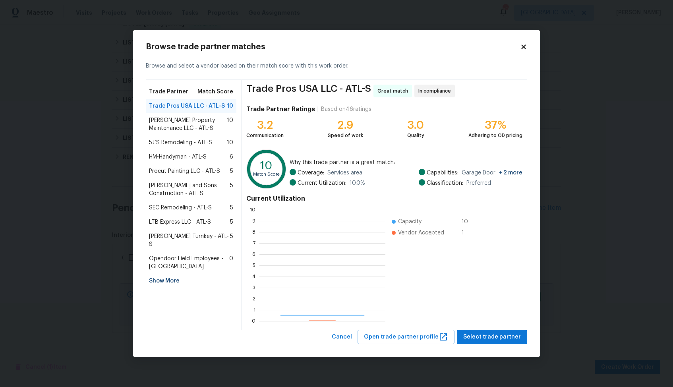
scroll to position [111, 126]
click at [187, 126] on span "Glen Property Maintenance LLC - ATL-S" at bounding box center [188, 124] width 78 height 16
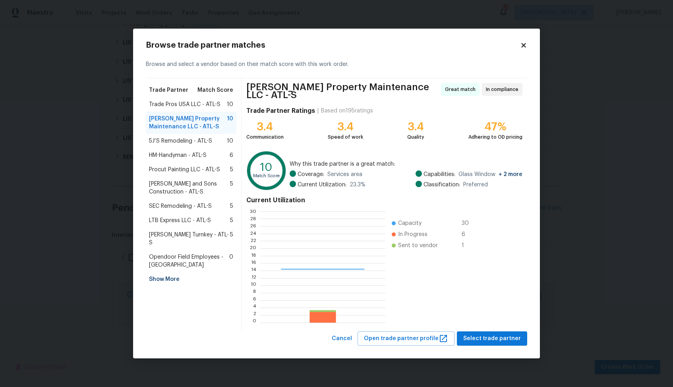
scroll to position [111, 125]
click at [504, 334] on span "Select trade partner" at bounding box center [492, 339] width 58 height 10
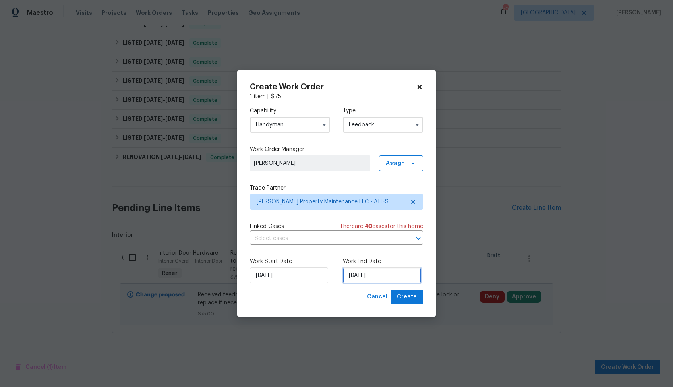
click at [374, 280] on input "[DATE]" at bounding box center [382, 275] width 78 height 16
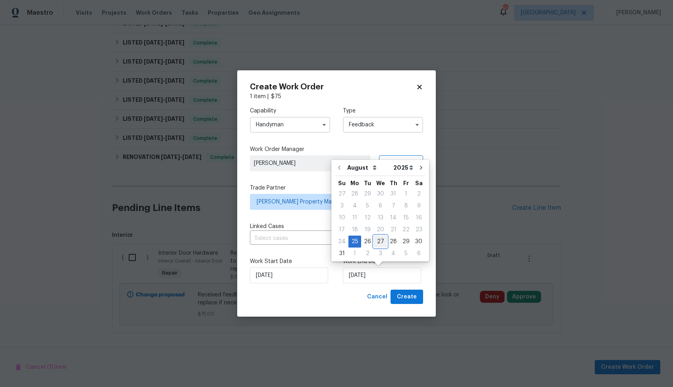
click at [381, 240] on div "27" at bounding box center [380, 241] width 13 height 11
type input "27/08/2025"
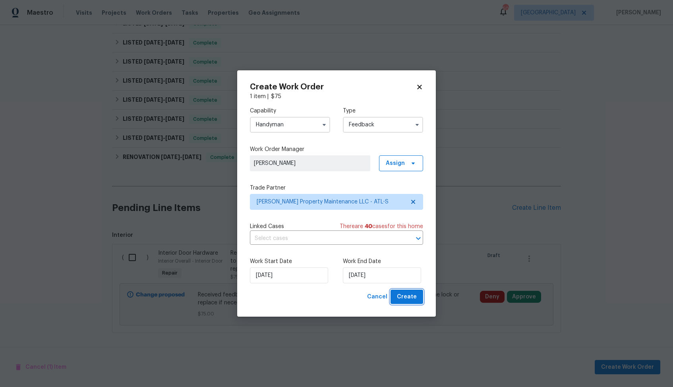
click at [403, 298] on span "Create" at bounding box center [407, 297] width 20 height 10
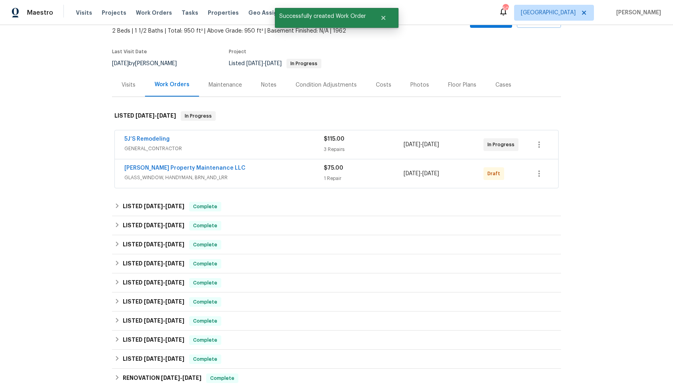
scroll to position [0, 0]
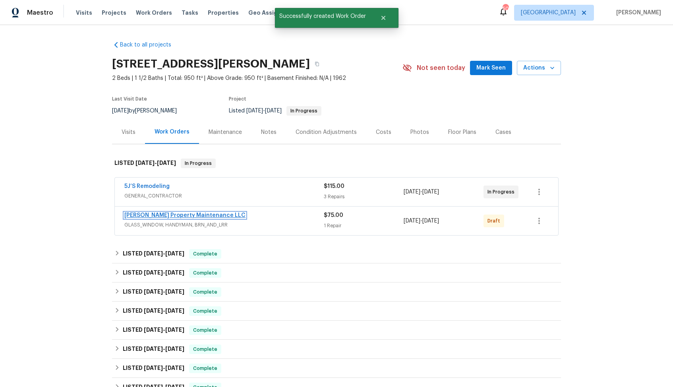
click at [134, 214] on link "Glen Property Maintenance LLC" at bounding box center [184, 216] width 121 height 6
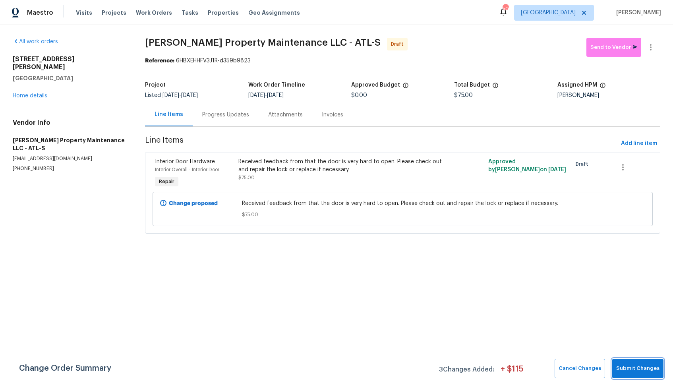
click at [627, 366] on span "Submit Changes" at bounding box center [637, 368] width 43 height 9
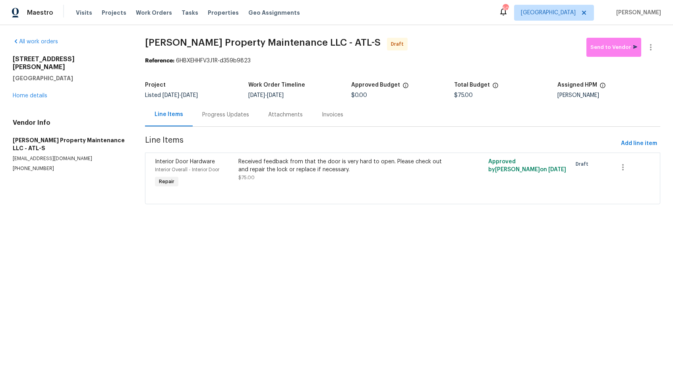
click at [218, 119] on div "Progress Updates" at bounding box center [226, 114] width 66 height 23
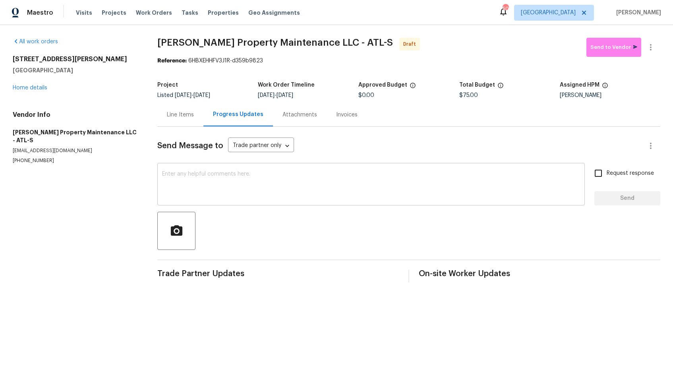
click at [217, 180] on textarea at bounding box center [371, 185] width 418 height 28
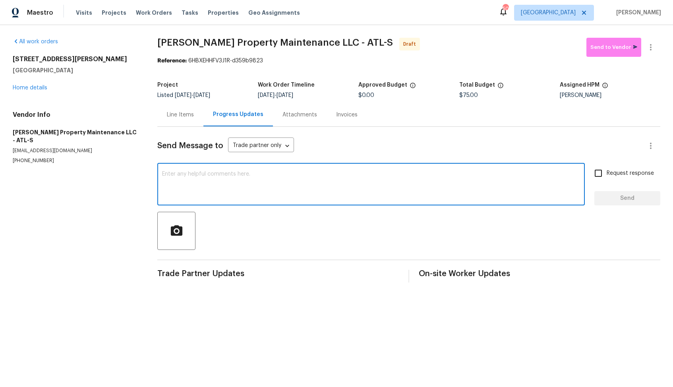
click at [313, 184] on textarea at bounding box center [371, 185] width 418 height 28
paste textarea "Hi, this is [PERSON_NAME] with Opendoor. I’m confirming you received the WO for…"
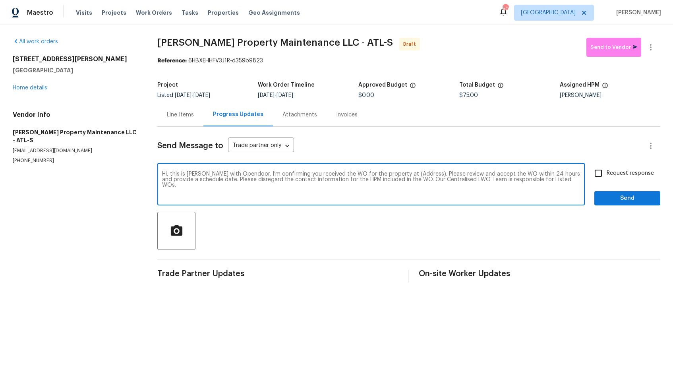
drag, startPoint x: 416, startPoint y: 174, endPoint x: 391, endPoint y: 173, distance: 25.1
click at [391, 173] on textarea "Hi, this is [PERSON_NAME] with Opendoor. I’m confirming you received the WO for…" at bounding box center [371, 185] width 418 height 28
paste textarea "2232 Dunseath Ave NW Apt 202, Atlanta, GA 30318"
type textarea "Hi, this is Arvind with Opendoor. I’m confirming you received the WO for the pr…"
click at [603, 170] on input "Request response" at bounding box center [598, 173] width 17 height 17
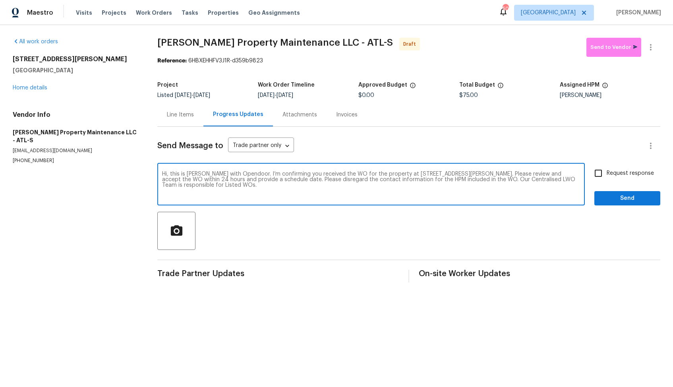
checkbox input "true"
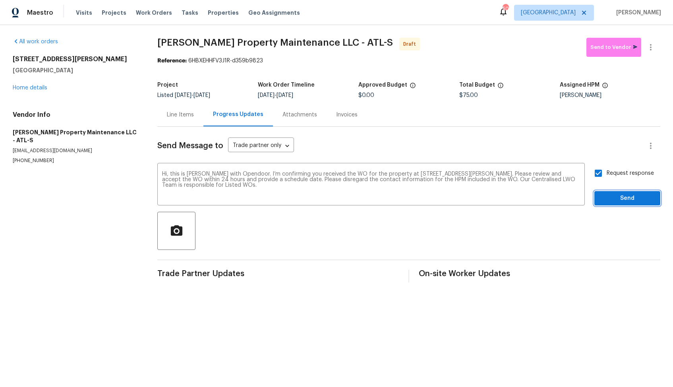
click at [607, 196] on span "Send" at bounding box center [627, 198] width 53 height 10
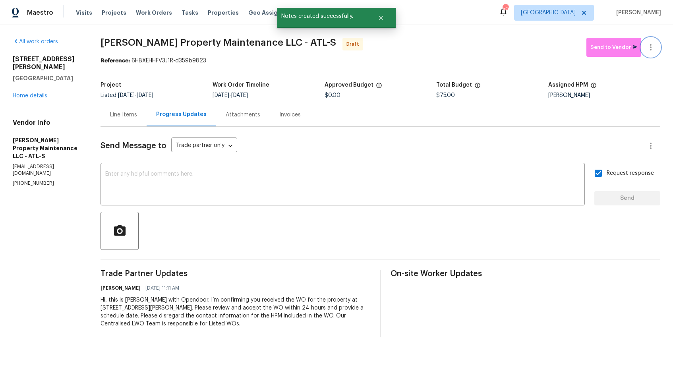
click at [652, 44] on icon "button" at bounding box center [651, 48] width 10 height 10
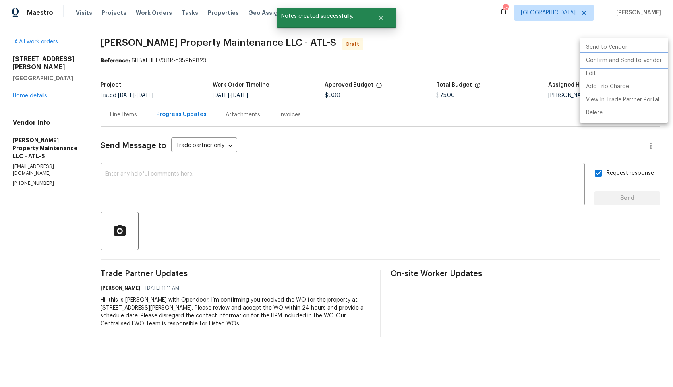
click at [625, 60] on li "Confirm and Send to Vendor" at bounding box center [624, 60] width 89 height 13
click at [367, 40] on div at bounding box center [336, 193] width 673 height 387
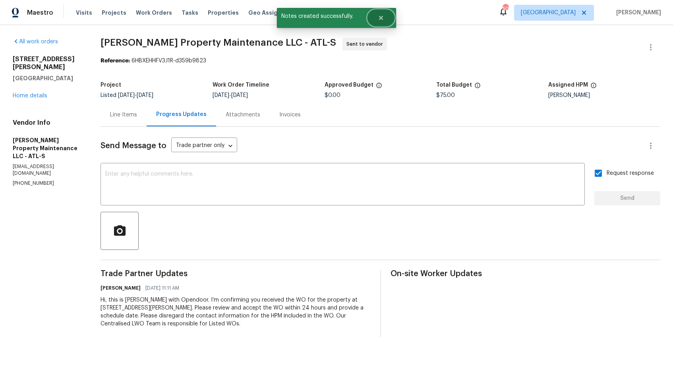
click at [378, 25] on button "Close" at bounding box center [381, 18] width 26 height 16
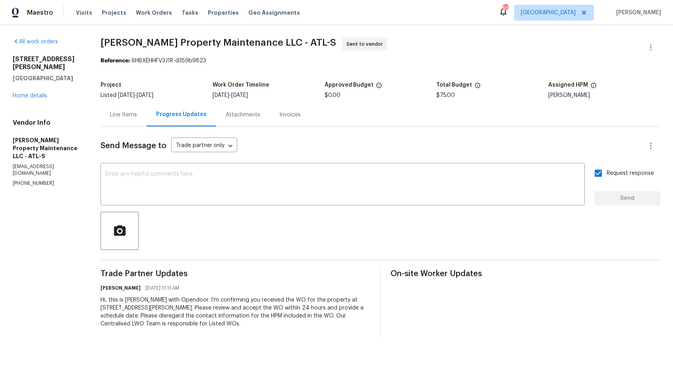
click at [118, 113] on div "Line Items" at bounding box center [123, 115] width 27 height 8
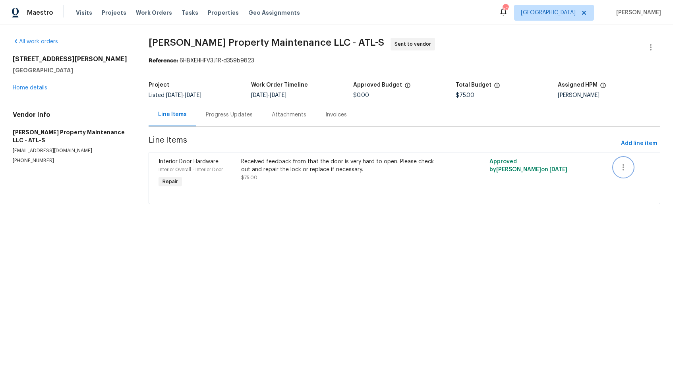
click at [625, 170] on icon "button" at bounding box center [624, 167] width 10 height 10
click at [578, 175] on div at bounding box center [336, 193] width 673 height 387
click at [286, 178] on div "Received feedback from that the door is very hard to open. Please check out and…" at bounding box center [342, 170] width 202 height 24
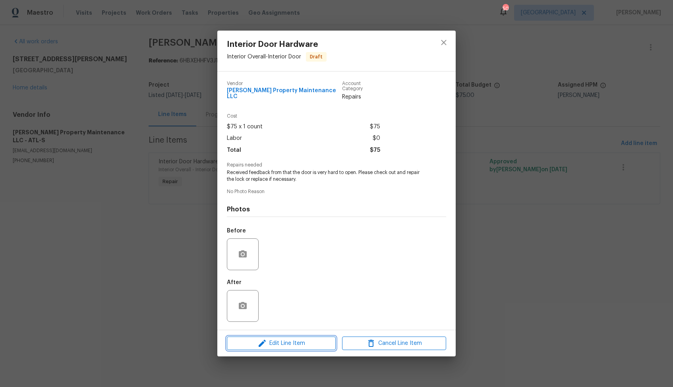
click at [259, 338] on icon "button" at bounding box center [262, 343] width 10 height 10
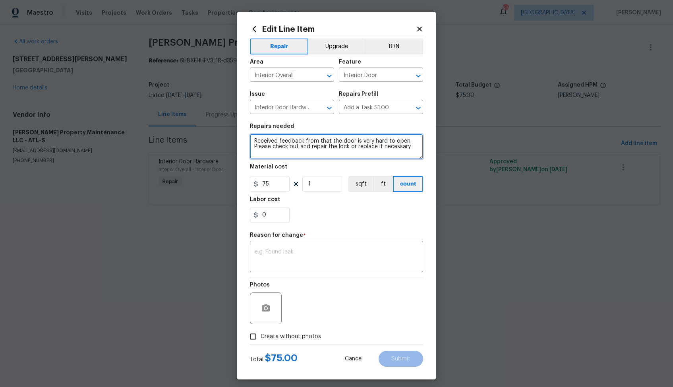
click at [309, 139] on textarea "Received feedback from that the door is very hard to open. Please check out and…" at bounding box center [336, 146] width 173 height 25
type textarea "Received feedback that the door is very hard to open. Please check out and repa…"
click at [289, 256] on textarea at bounding box center [337, 257] width 164 height 17
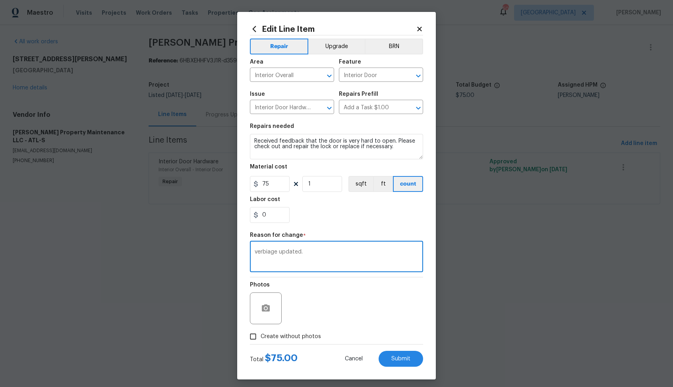
scroll to position [4, 0]
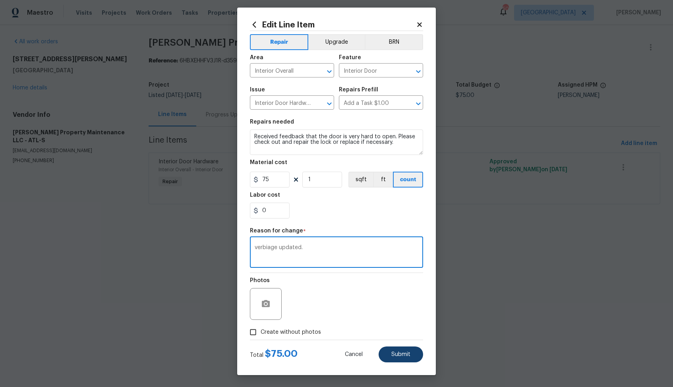
type textarea "verbiage updated."
click at [394, 360] on button "Submit" at bounding box center [401, 354] width 44 height 16
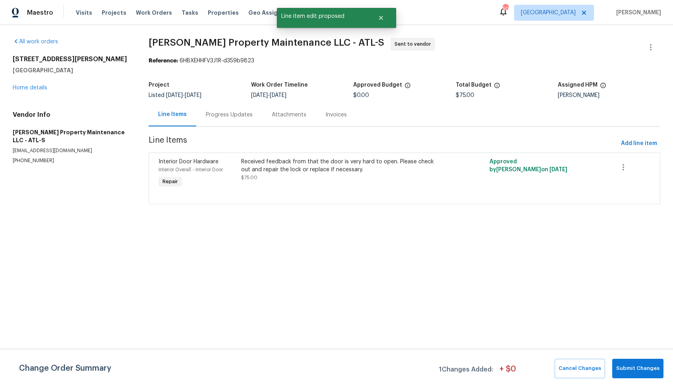
scroll to position [0, 0]
click at [630, 365] on span "Submit Changes" at bounding box center [637, 368] width 43 height 9
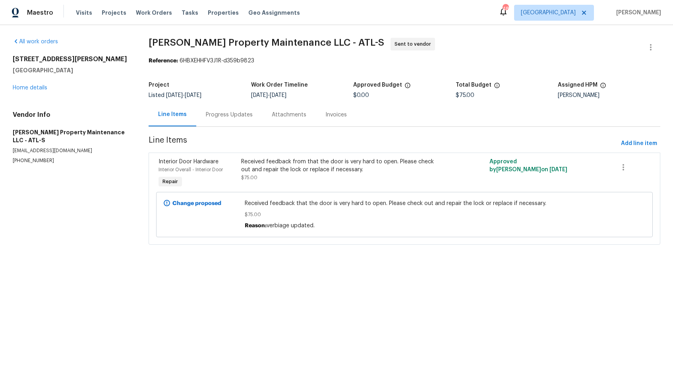
click at [226, 111] on div "Progress Updates" at bounding box center [229, 115] width 47 height 8
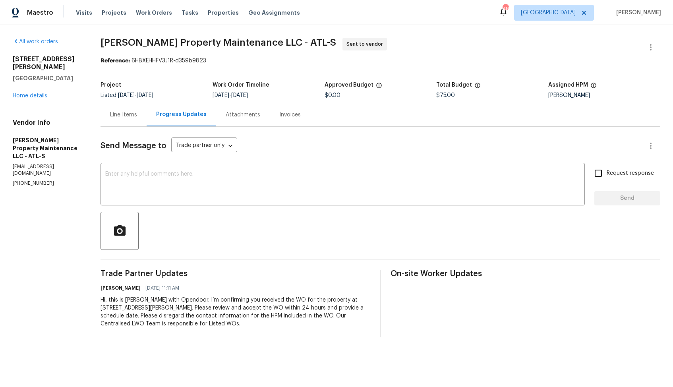
click at [155, 46] on span "Glen Property Maintenance LLC - ATL-S" at bounding box center [219, 43] width 236 height 10
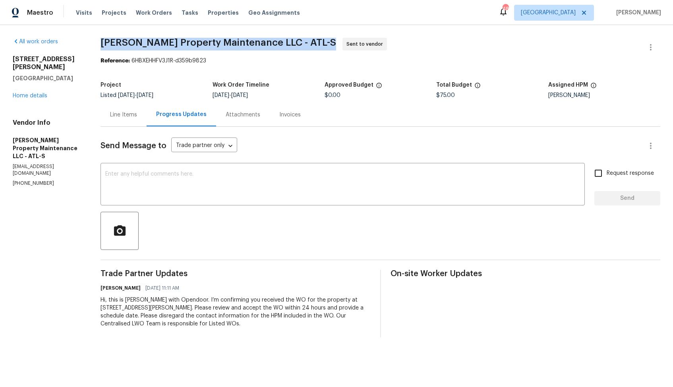
click at [155, 46] on span "Glen Property Maintenance LLC - ATL-S" at bounding box center [219, 43] width 236 height 10
copy span "Glen Property Maintenance LLC - ATL-S"
click at [330, 49] on span "Glen Property Maintenance LLC - ATL-S Sent to vendor" at bounding box center [371, 47] width 541 height 19
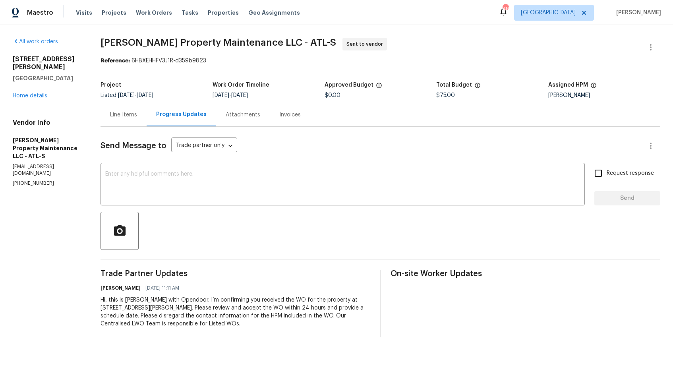
click at [275, 57] on div "Reference: 6HBXEHHFV3J1R-d359b9823" at bounding box center [381, 61] width 560 height 8
drag, startPoint x: 132, startPoint y: 61, endPoint x: 226, endPoint y: 64, distance: 94.2
click at [226, 64] on div "Reference: 6HBXEHHFV3J1R-d359b9823" at bounding box center [381, 61] width 560 height 8
copy div "6HBXEHHFV3J1R-d359b9823"
click at [463, 65] on div "Reference: 6HBXEHHFV3J1R-d359b9823" at bounding box center [381, 61] width 560 height 8
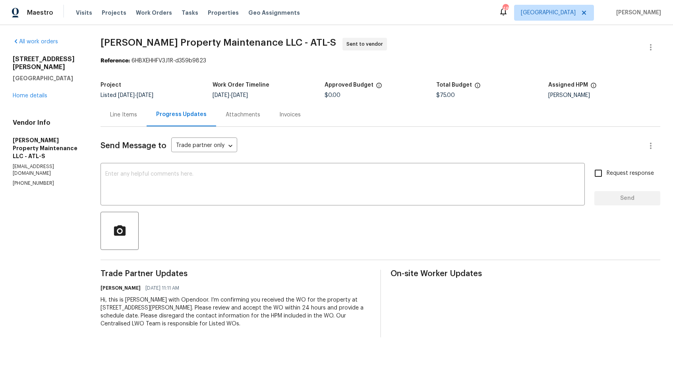
click at [33, 102] on div "All work orders 2232 Dunseath Ave NW Apt 202 Atlanta, GA 30318 Home details Ven…" at bounding box center [47, 112] width 69 height 149
click at [39, 97] on link "Home details" at bounding box center [30, 96] width 35 height 6
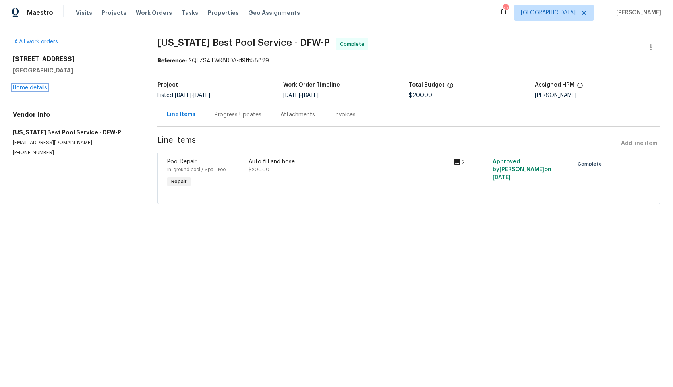
click at [39, 89] on link "Home details" at bounding box center [30, 88] width 35 height 6
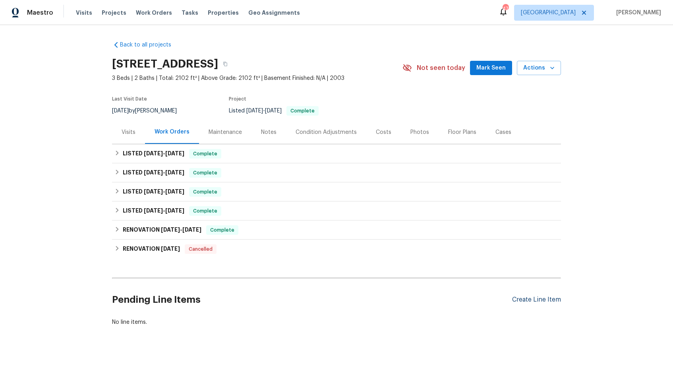
click at [518, 300] on div "Create Line Item" at bounding box center [536, 300] width 49 height 8
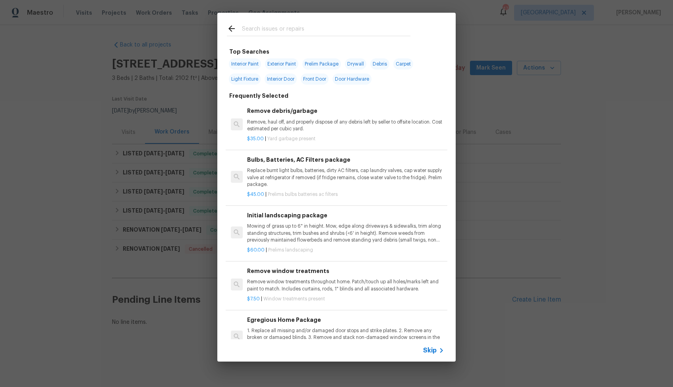
click at [348, 29] on input "text" at bounding box center [326, 30] width 168 height 12
type input "pest"
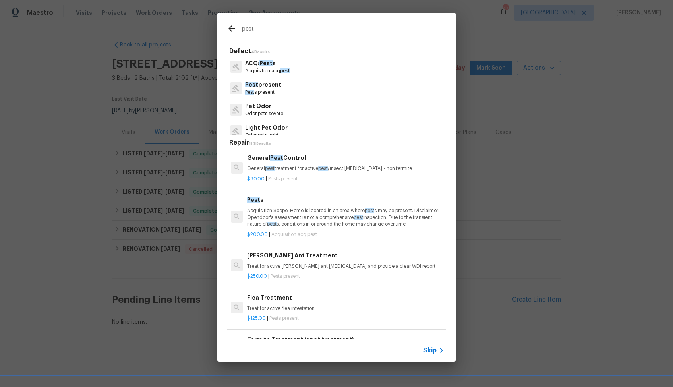
click at [270, 166] on span "pest" at bounding box center [270, 168] width 10 height 5
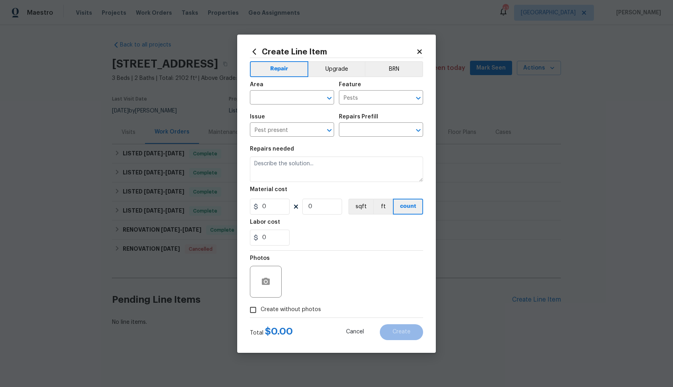
type input "General Pest Control $90.00"
type textarea "General pest treatment for active pest/insect infestation - non termite"
type input "90"
type input "1"
click at [285, 99] on input "text" at bounding box center [281, 98] width 62 height 12
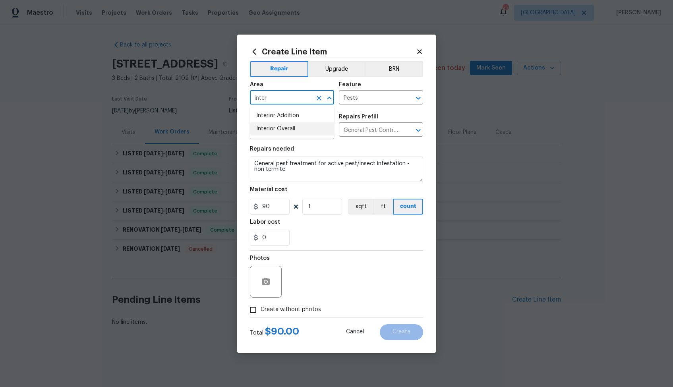
click at [284, 126] on li "Interior Overall" at bounding box center [292, 128] width 84 height 13
type input "Interior Overall"
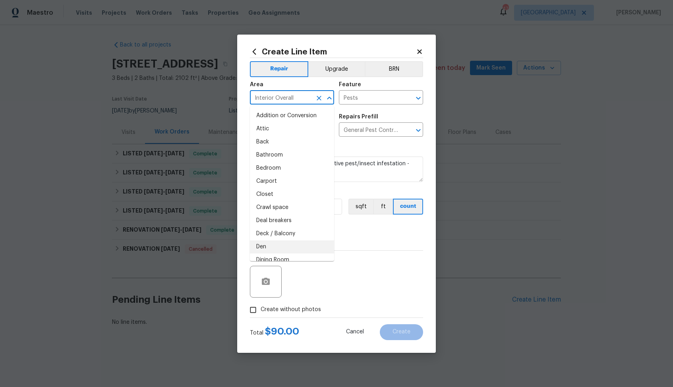
click at [364, 239] on div "0" at bounding box center [336, 238] width 173 height 16
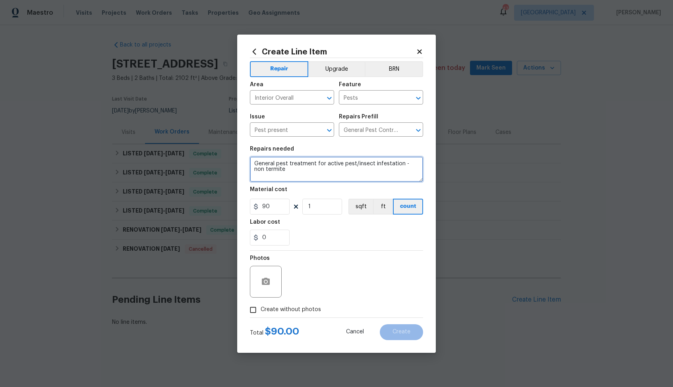
click at [316, 165] on textarea "General pest treatment for active pest/insect infestation - non termite" at bounding box center [336, 169] width 173 height 25
paste textarea "There are wasp nests around the front door with wasps flying near the entrance.…"
type textarea "There are wasp nests around the front door with wasps flying near the entrance.…"
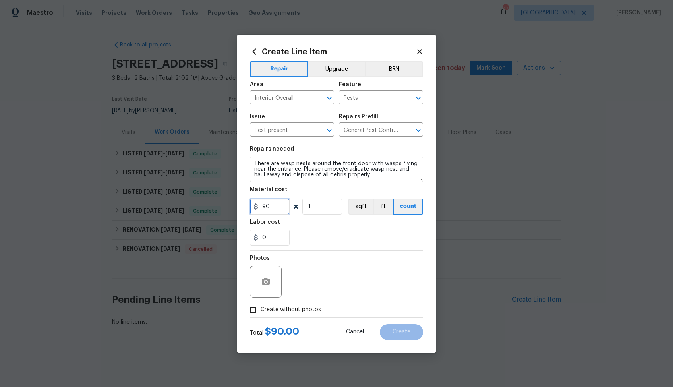
click at [271, 205] on input "90" at bounding box center [270, 207] width 40 height 16
type input "75"
click at [264, 283] on icon "button" at bounding box center [266, 281] width 8 height 7
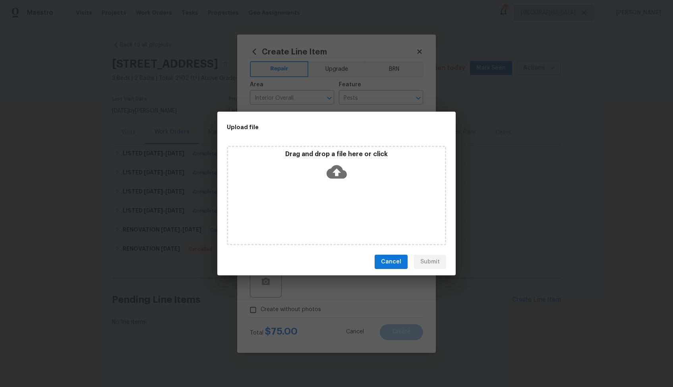
click at [337, 173] on icon at bounding box center [337, 172] width 20 height 20
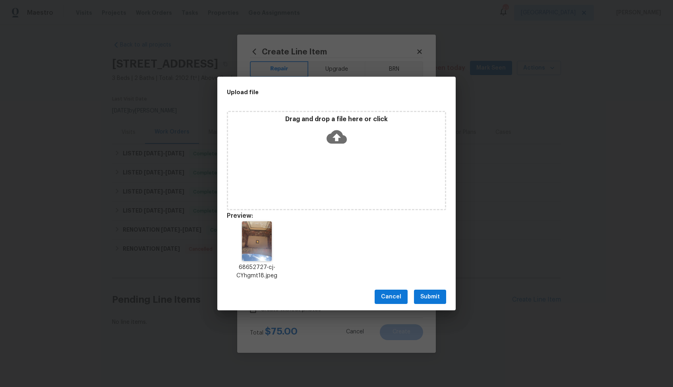
click at [429, 296] on span "Submit" at bounding box center [429, 297] width 19 height 10
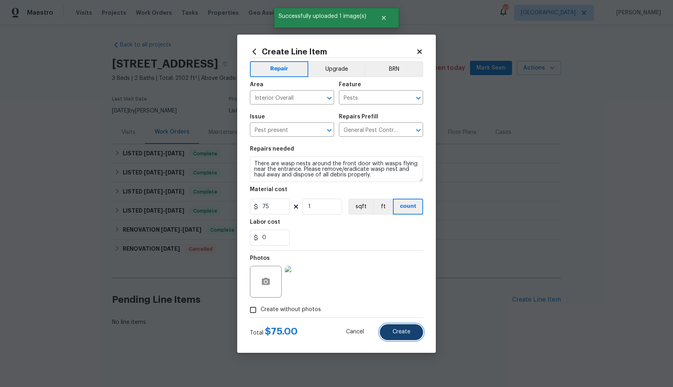
click at [399, 330] on span "Create" at bounding box center [402, 332] width 18 height 6
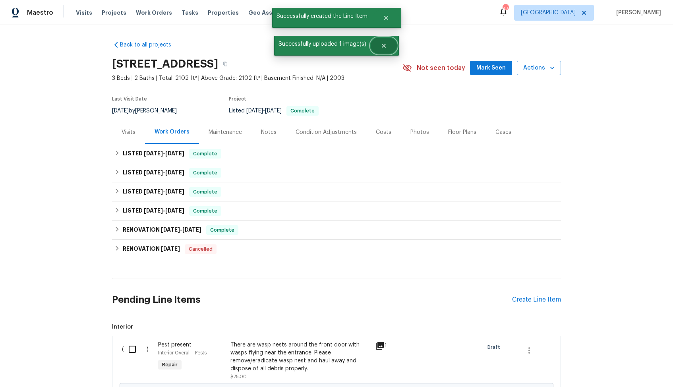
click at [383, 47] on icon "Close" at bounding box center [384, 46] width 6 height 6
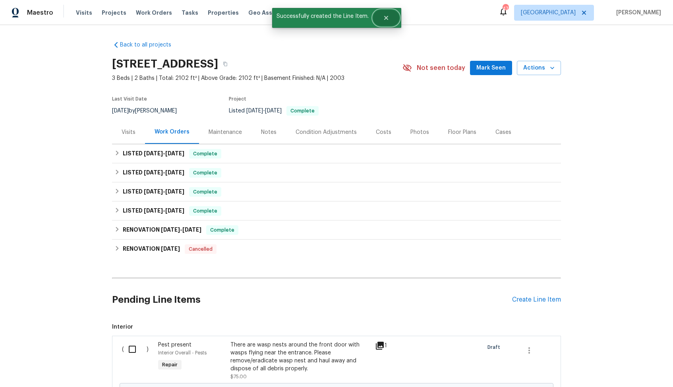
click at [385, 19] on icon "Close" at bounding box center [386, 18] width 6 height 6
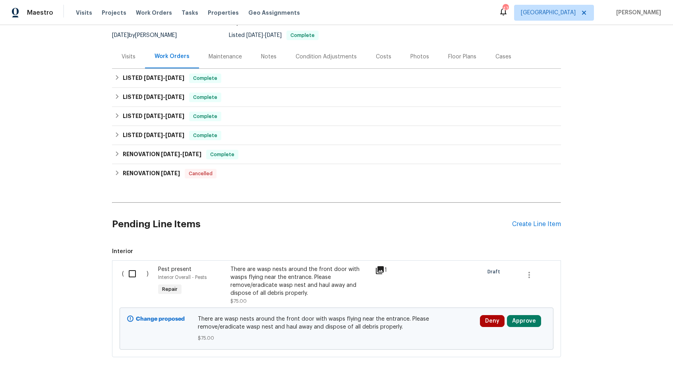
scroll to position [100, 0]
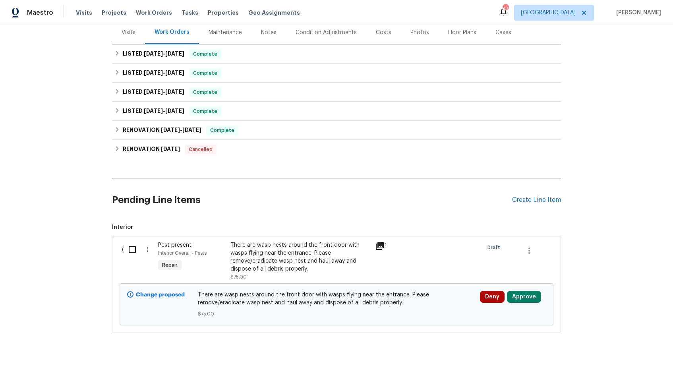
click at [128, 251] on input "checkbox" at bounding box center [135, 249] width 23 height 17
checkbox input "true"
click at [622, 368] on span "Create Work Order" at bounding box center [627, 367] width 53 height 10
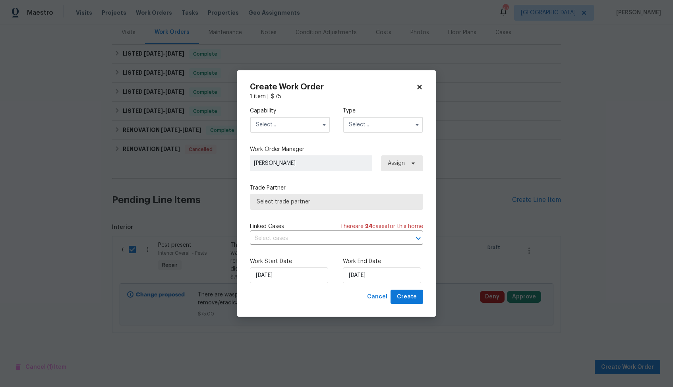
click at [304, 117] on input "text" at bounding box center [290, 125] width 80 height 16
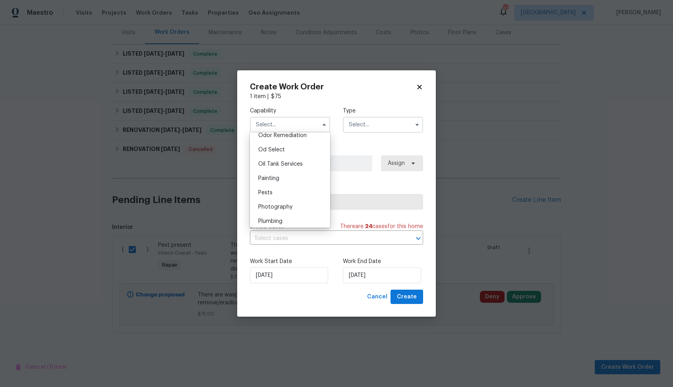
scroll to position [636, 0]
click at [280, 191] on div "Pests" at bounding box center [290, 187] width 76 height 14
type input "Pests"
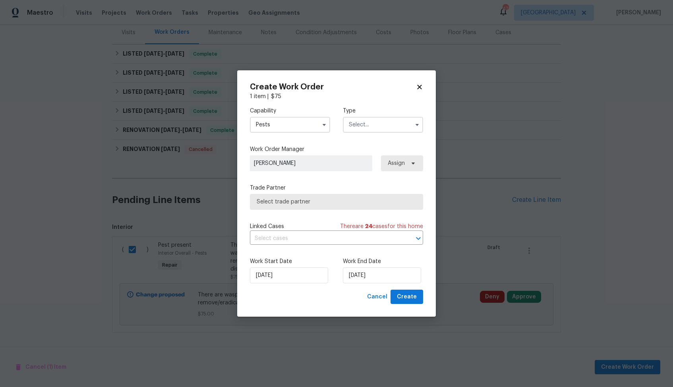
click at [385, 122] on input "text" at bounding box center [383, 125] width 80 height 16
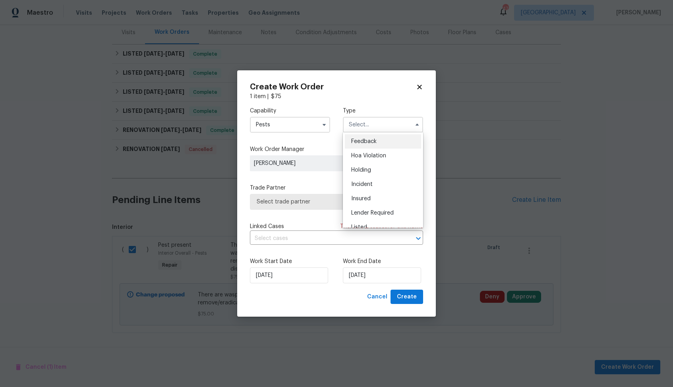
click at [369, 141] on span "Feedback" at bounding box center [363, 142] width 25 height 6
type input "Feedback"
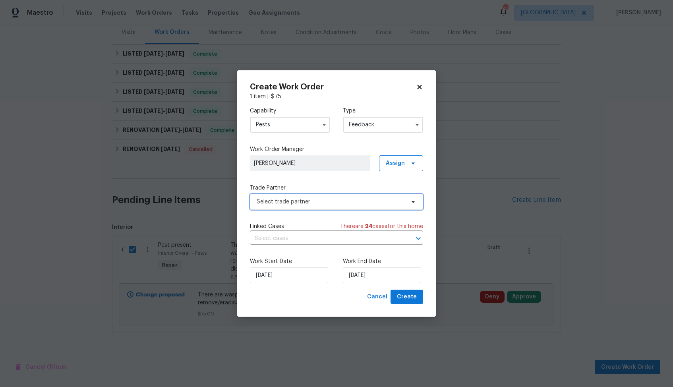
click at [321, 204] on span "Select trade partner" at bounding box center [331, 202] width 148 height 8
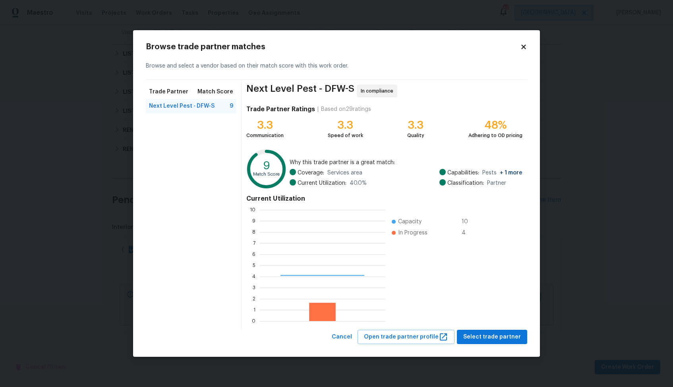
scroll to position [111, 126]
click at [494, 335] on span "Select trade partner" at bounding box center [492, 337] width 58 height 10
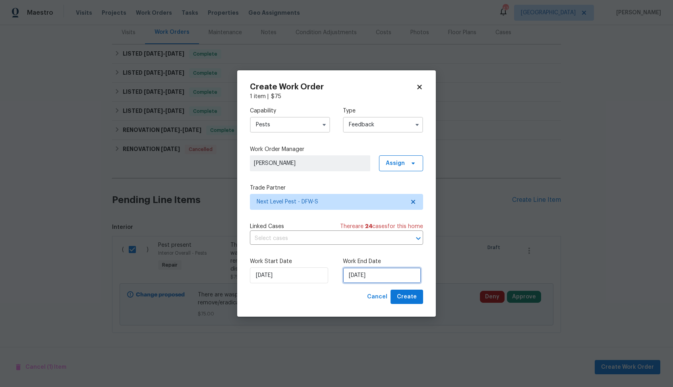
click at [362, 273] on input "[DATE]" at bounding box center [382, 275] width 78 height 16
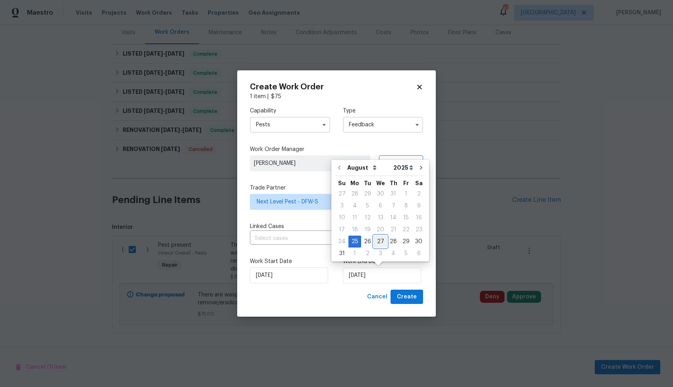
click at [379, 239] on div "27" at bounding box center [380, 241] width 13 height 11
type input "[DATE]"
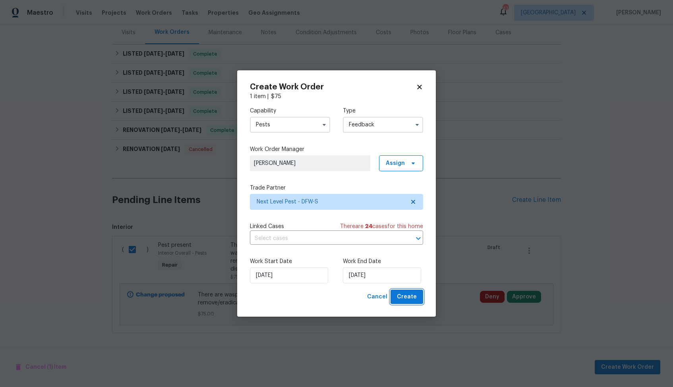
click at [407, 296] on span "Create" at bounding box center [407, 297] width 20 height 10
checkbox input "false"
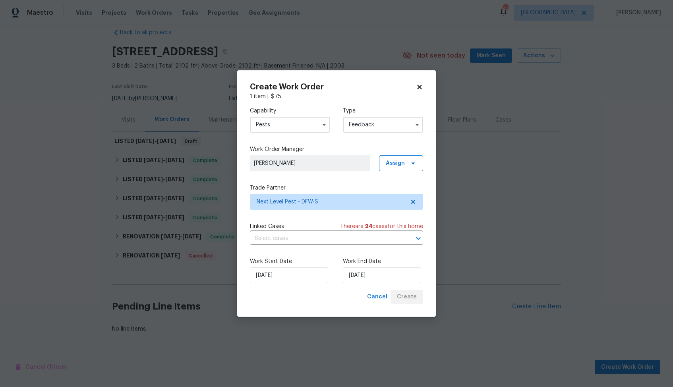
scroll to position [12, 0]
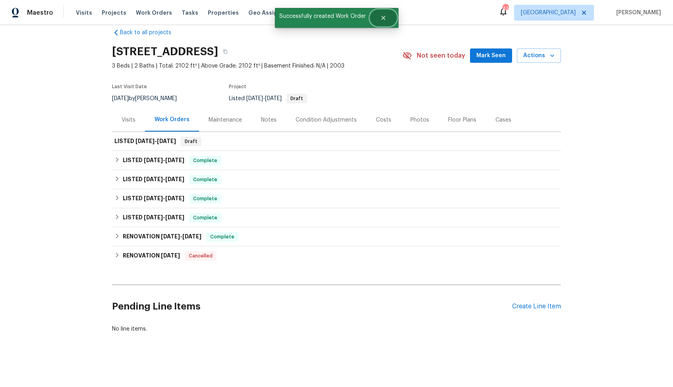
click at [382, 15] on icon "Close" at bounding box center [383, 18] width 6 height 6
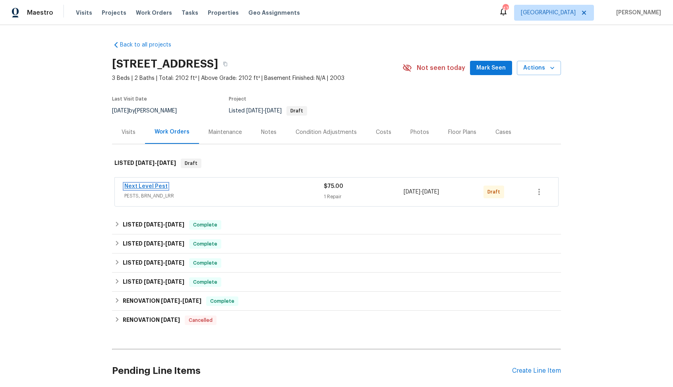
click at [141, 188] on link "Next Level Pest" at bounding box center [145, 187] width 43 height 6
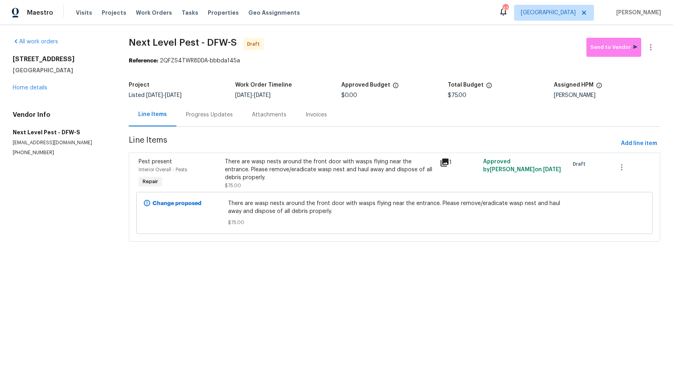
click at [216, 118] on div "Progress Updates" at bounding box center [209, 115] width 47 height 8
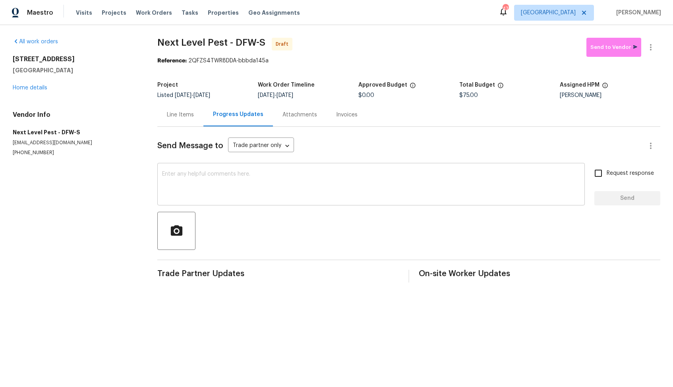
click at [271, 179] on textarea at bounding box center [371, 185] width 418 height 28
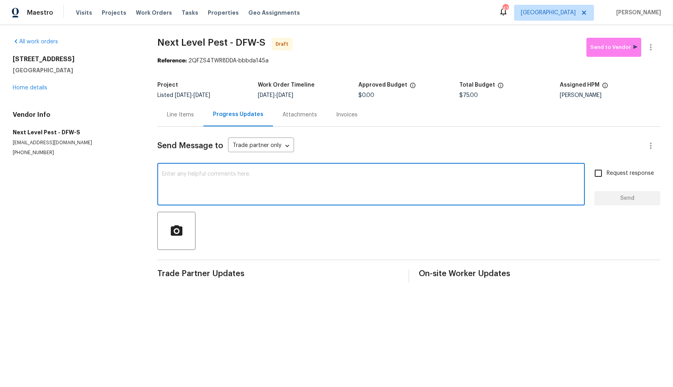
click at [321, 198] on textarea at bounding box center [371, 185] width 418 height 28
paste textarea "Hi, this is [PERSON_NAME] with Opendoor. I’m confirming you received the WO for…"
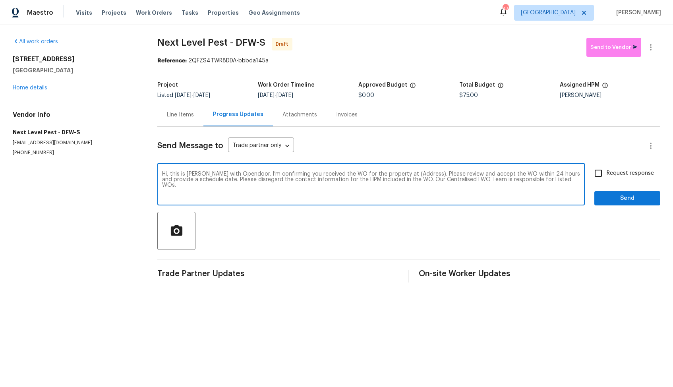
drag, startPoint x: 416, startPoint y: 174, endPoint x: 393, endPoint y: 174, distance: 23.8
click at [393, 174] on textarea "Hi, this is [PERSON_NAME] with Opendoor. I’m confirming you received the WO for…" at bounding box center [371, 185] width 418 height 28
paste textarea "[STREET_ADDRESS]"
click at [528, 186] on textarea "Hi, this is [PERSON_NAME] with Opendoor. I’m confirming you received the WO for…" at bounding box center [371, 185] width 418 height 28
type textarea "Hi, this is [PERSON_NAME] with Opendoor. I’m confirming you received the WO for…"
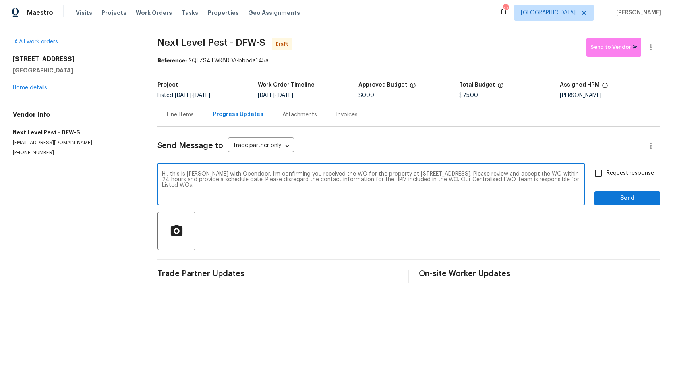
click at [594, 175] on input "Request response" at bounding box center [598, 173] width 17 height 17
checkbox input "true"
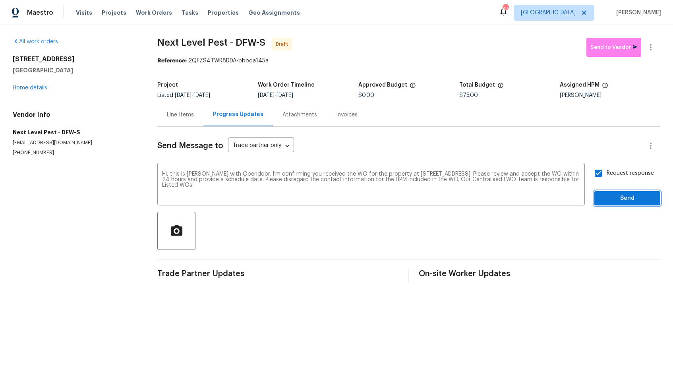
click at [607, 193] on button "Send" at bounding box center [627, 198] width 66 height 15
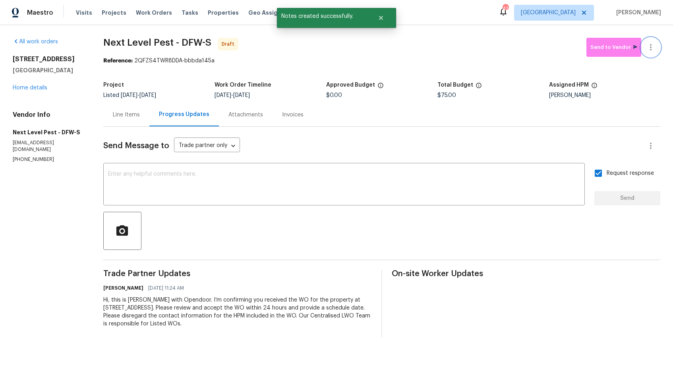
click at [653, 52] on button "button" at bounding box center [650, 47] width 19 height 19
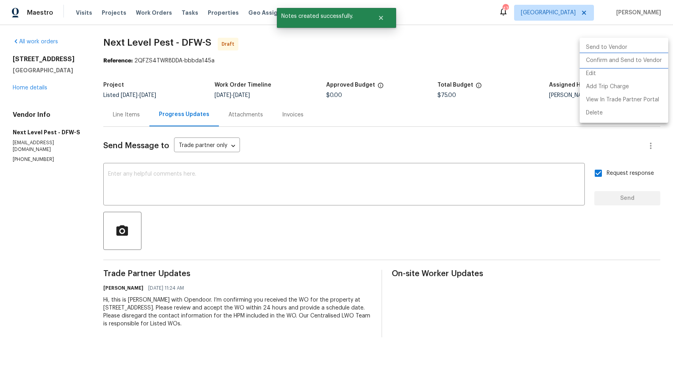
click at [615, 61] on li "Confirm and Send to Vendor" at bounding box center [624, 60] width 89 height 13
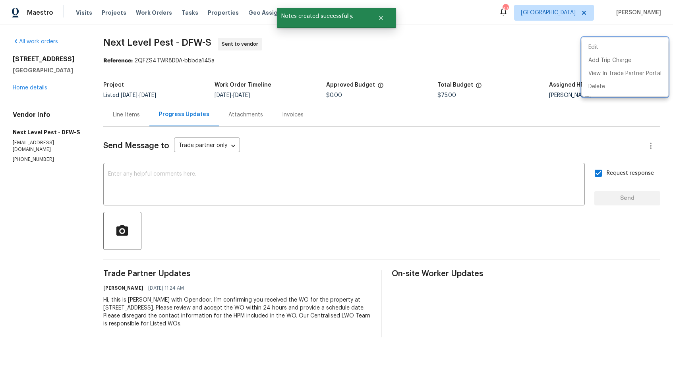
click at [418, 70] on div at bounding box center [336, 193] width 673 height 387
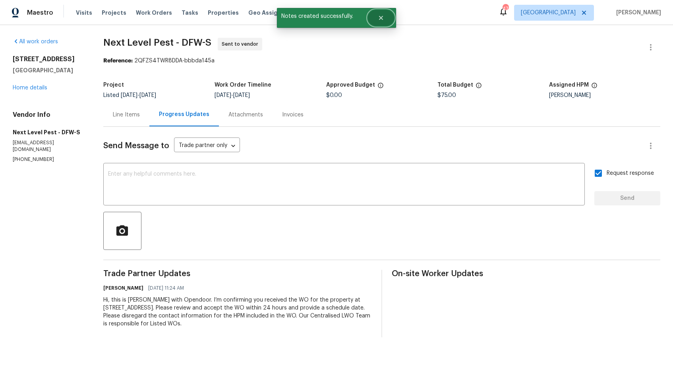
click at [382, 17] on icon "Close" at bounding box center [381, 18] width 6 height 6
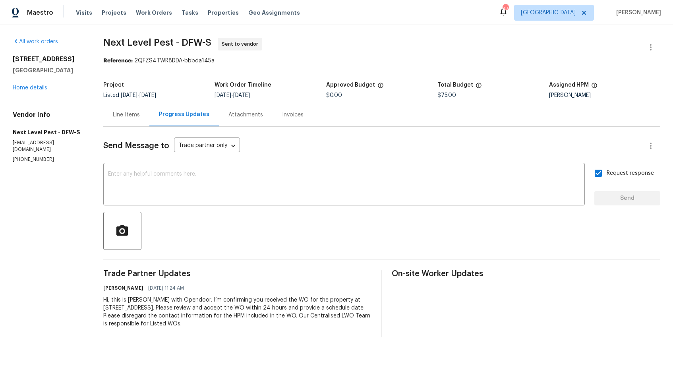
click at [153, 48] on span "Next Level Pest - DFW-S Sent to vendor" at bounding box center [372, 47] width 538 height 19
copy span "Next Level Pest - DFW-S"
click at [236, 89] on div "Work Order Timeline" at bounding box center [270, 87] width 111 height 10
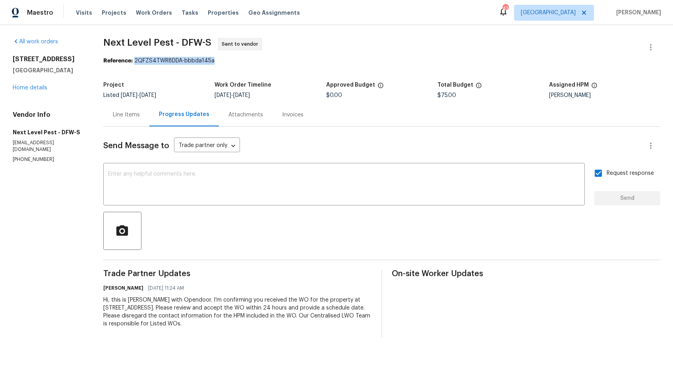
drag, startPoint x: 133, startPoint y: 60, endPoint x: 240, endPoint y: 62, distance: 106.5
click at [240, 62] on div "Reference: 2QFZS4TWR8DDA-bbbda145a" at bounding box center [381, 61] width 557 height 8
copy div "2QFZS4TWR8DDA-bbbda145a"
click at [376, 44] on span "Next Level Pest - DFW-S Sent to vendor" at bounding box center [372, 47] width 538 height 19
click at [27, 88] on link "Home details" at bounding box center [30, 88] width 35 height 6
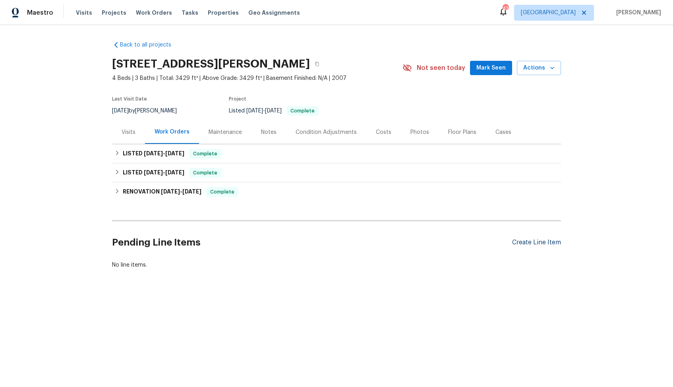
click at [530, 243] on div "Create Line Item" at bounding box center [536, 243] width 49 height 8
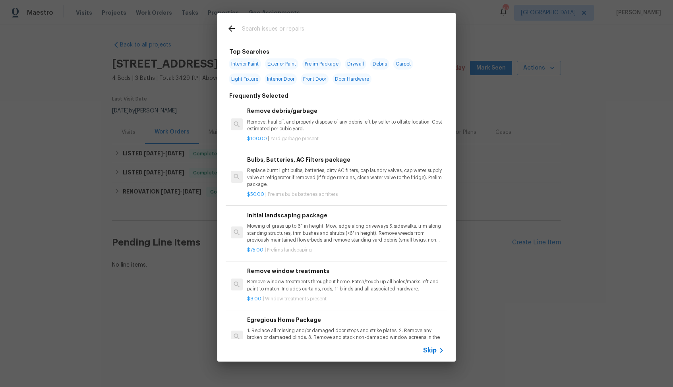
click at [287, 33] on input "text" at bounding box center [326, 30] width 168 height 12
type input "garage"
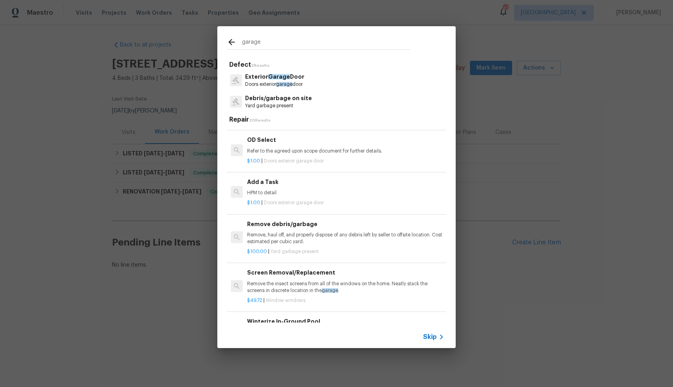
scroll to position [438, 0]
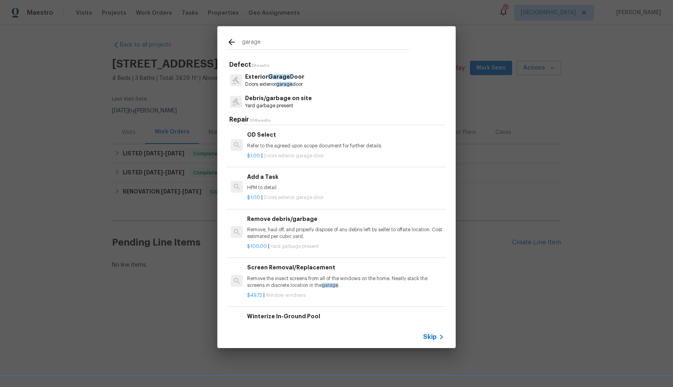
click at [290, 189] on p "HPM to detail" at bounding box center [345, 187] width 197 height 7
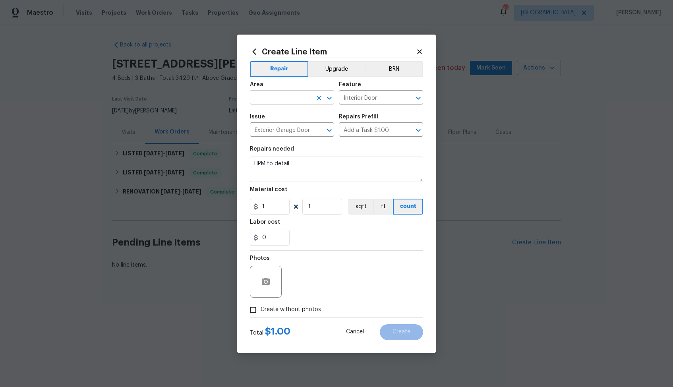
click at [282, 99] on input "text" at bounding box center [281, 98] width 62 height 12
click at [298, 128] on li "Exterior Overall" at bounding box center [292, 128] width 84 height 13
type input "Exterior Overall"
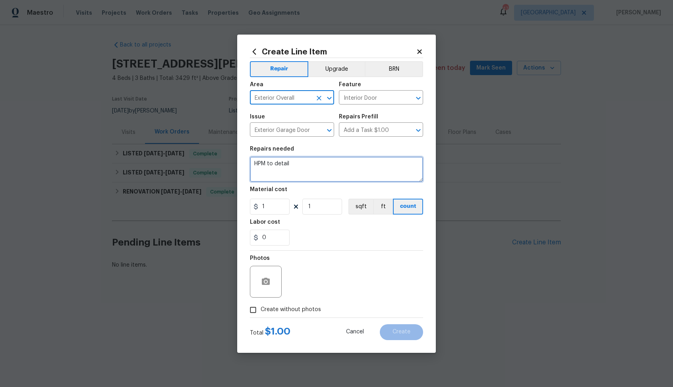
click at [297, 167] on textarea "HPM to detail" at bounding box center [336, 169] width 173 height 25
paste textarea "Please investigate the claim that a "real estate agent said there appears to be…"
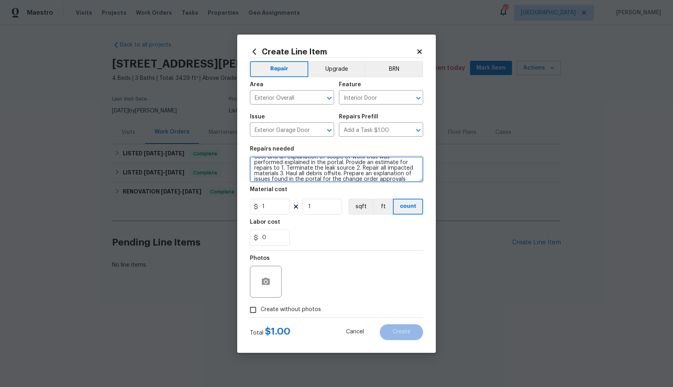
scroll to position [61, 0]
type textarea "Please investigate the claim that a "real estate agent said there appears to be…"
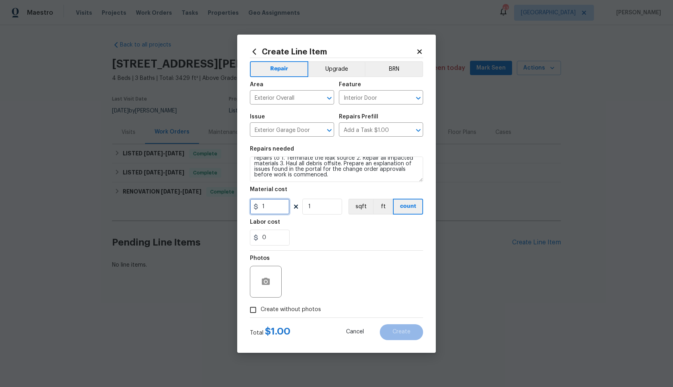
click at [273, 204] on input "1" at bounding box center [270, 207] width 40 height 16
type input "75"
click at [280, 307] on span "Create without photos" at bounding box center [291, 310] width 60 height 8
click at [261, 307] on input "Create without photos" at bounding box center [253, 309] width 15 height 15
checkbox input "true"
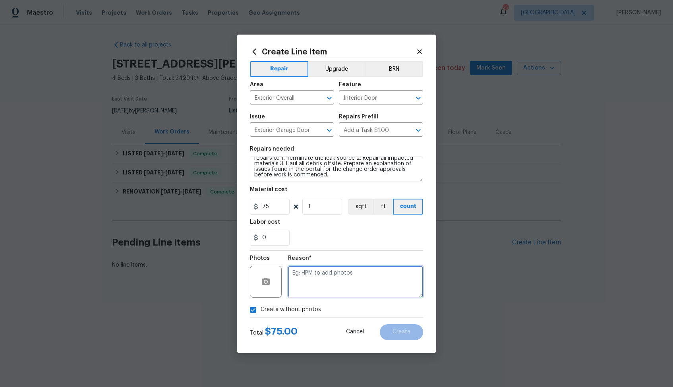
click at [346, 280] on textarea at bounding box center [355, 282] width 135 height 32
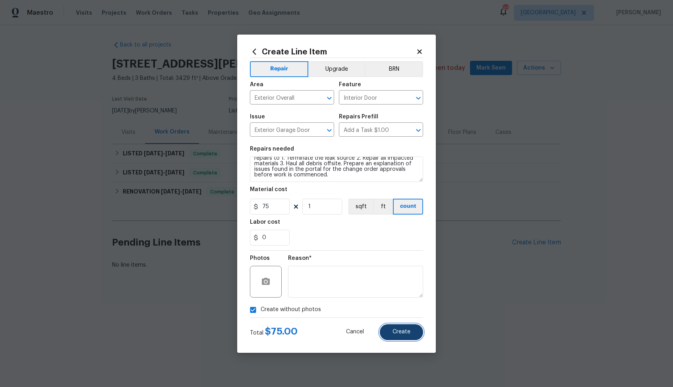
click at [399, 331] on span "Create" at bounding box center [402, 332] width 18 height 6
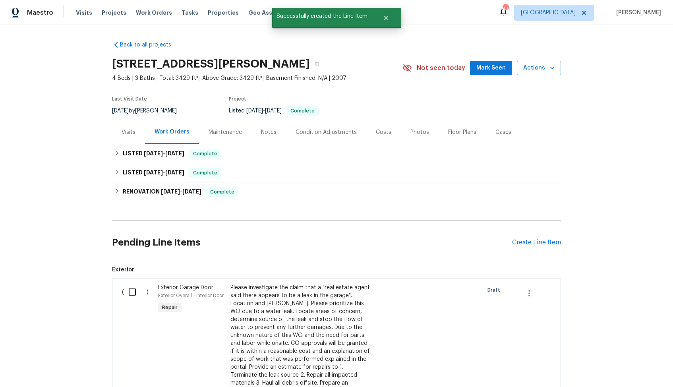
click at [130, 289] on input "checkbox" at bounding box center [135, 292] width 23 height 17
checkbox input "true"
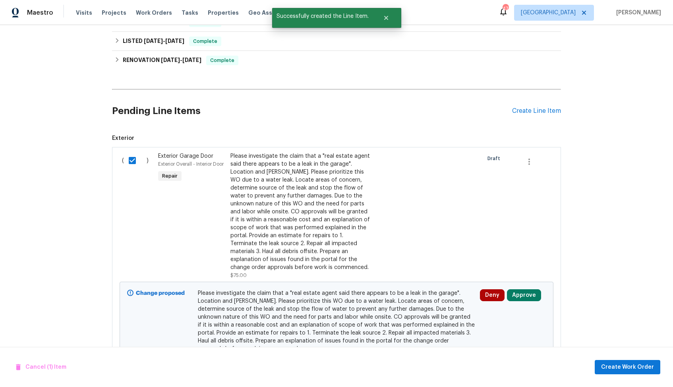
scroll to position [178, 0]
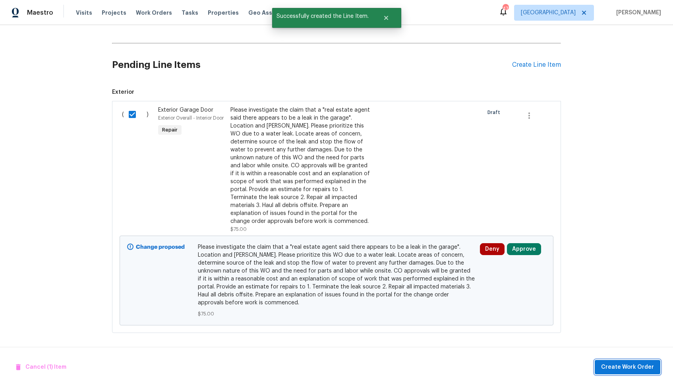
click at [607, 363] on span "Create Work Order" at bounding box center [627, 367] width 53 height 10
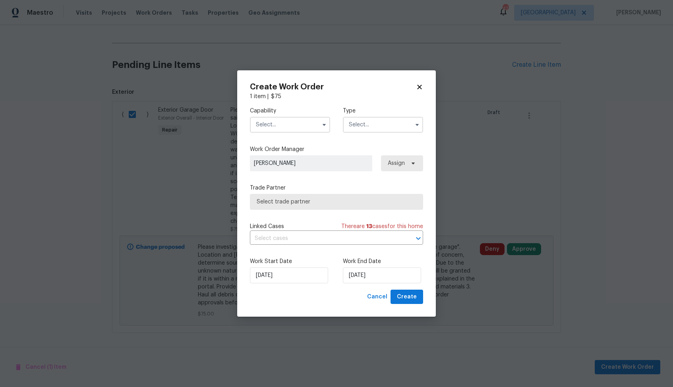
click at [298, 127] on input "text" at bounding box center [290, 125] width 80 height 16
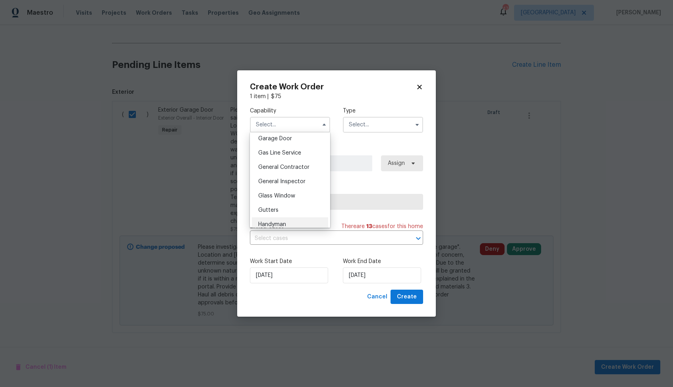
click at [275, 217] on div "Handyman" at bounding box center [290, 224] width 76 height 14
type input "Handyman"
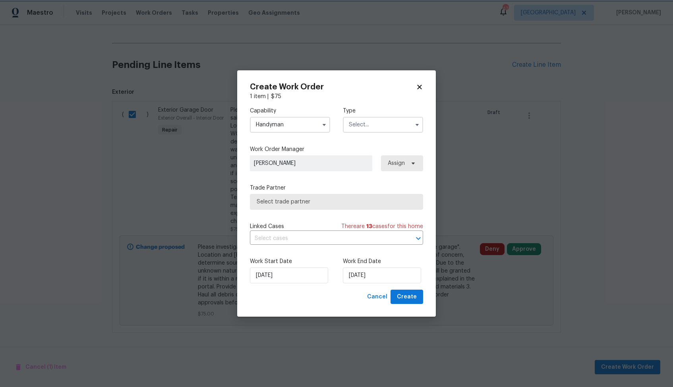
scroll to position [374, 0]
click at [388, 119] on input "text" at bounding box center [383, 125] width 80 height 16
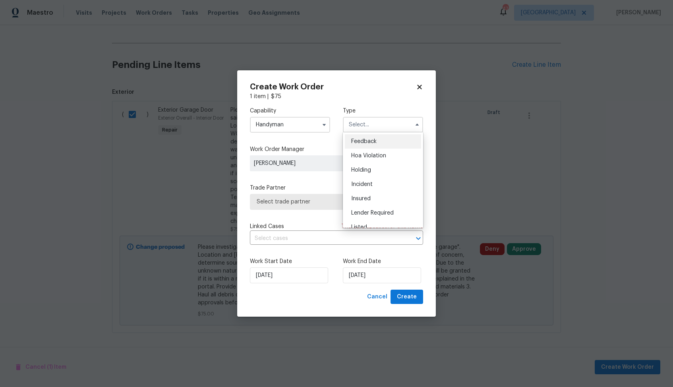
click at [361, 140] on span "Feedback" at bounding box center [363, 142] width 25 height 6
type input "Feedback"
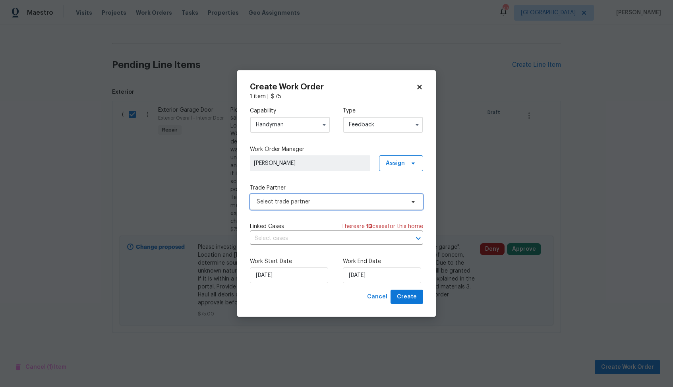
click at [302, 201] on span "Select trade partner" at bounding box center [331, 202] width 148 height 8
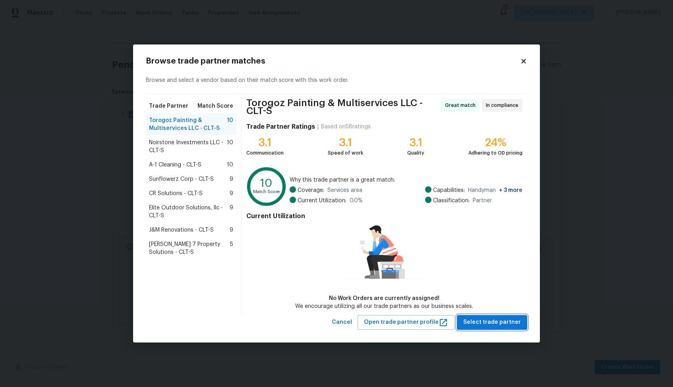
click at [486, 324] on span "Select trade partner" at bounding box center [492, 322] width 58 height 10
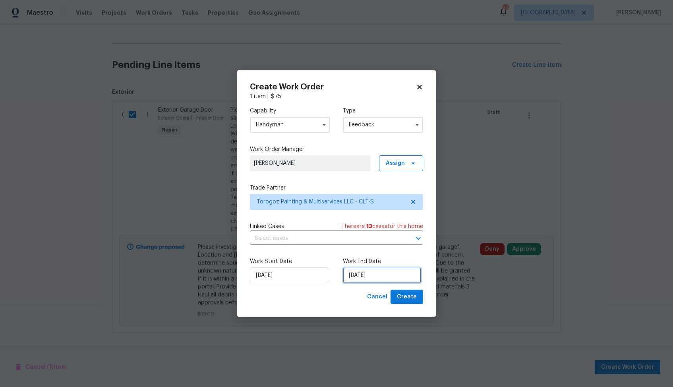
click at [394, 279] on input "25/08/2025" at bounding box center [382, 275] width 78 height 16
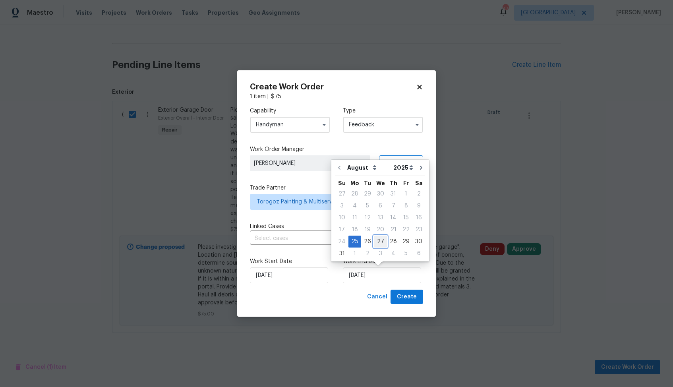
click at [379, 242] on div "27" at bounding box center [380, 241] width 13 height 11
type input "27/08/2025"
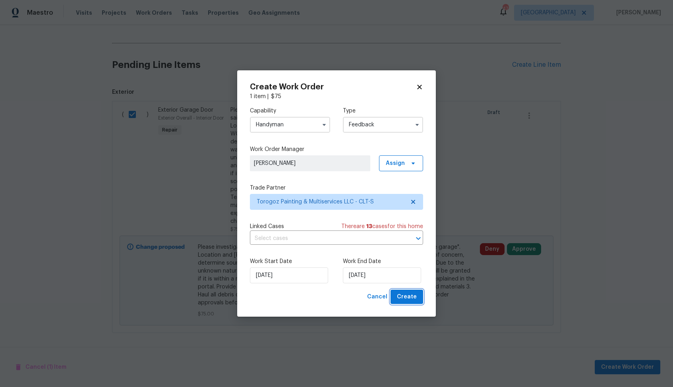
click at [405, 293] on span "Create" at bounding box center [407, 297] width 20 height 10
checkbox input "false"
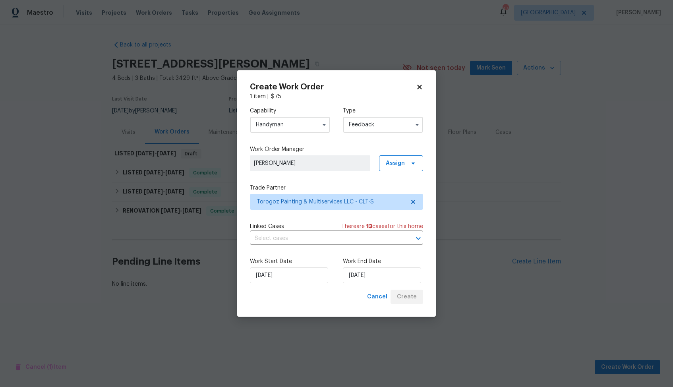
scroll to position [0, 0]
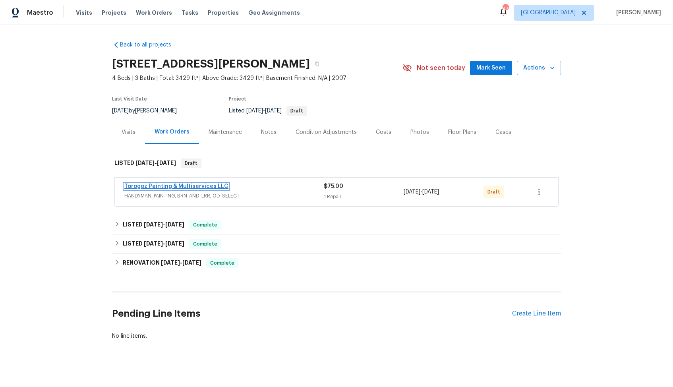
click at [153, 185] on link "Torogoz Painting & Multiservices LLC" at bounding box center [176, 187] width 104 height 6
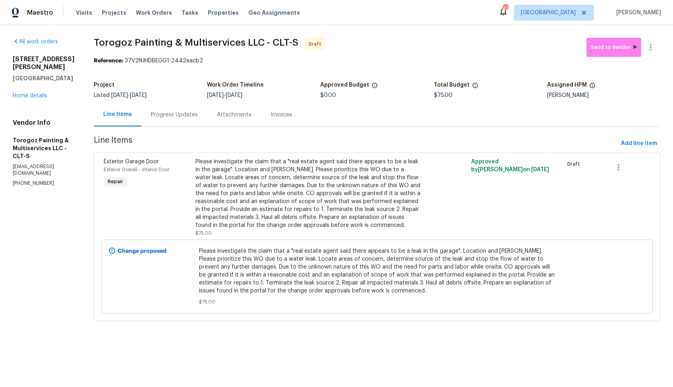
click at [178, 118] on div "Progress Updates" at bounding box center [174, 115] width 47 height 8
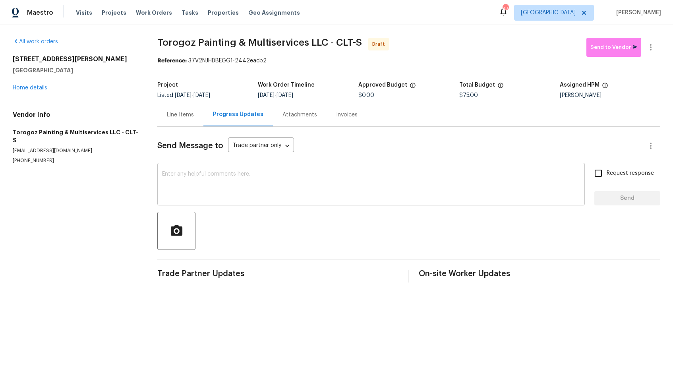
click at [248, 174] on textarea at bounding box center [371, 185] width 418 height 28
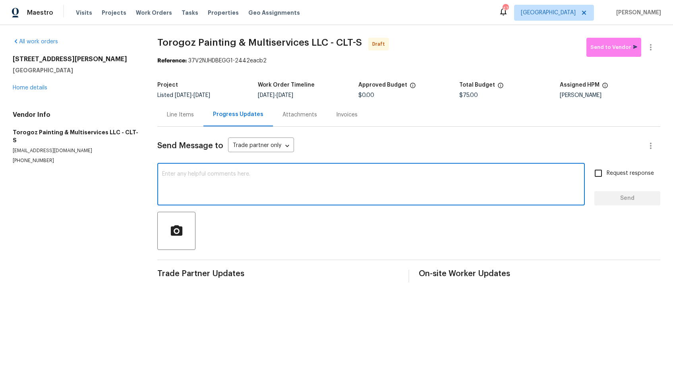
click at [312, 203] on div "x ​" at bounding box center [370, 185] width 427 height 41
paste textarea "Hi, this is Arvind with Opendoor. I’m confirming you received the WO for the pr…"
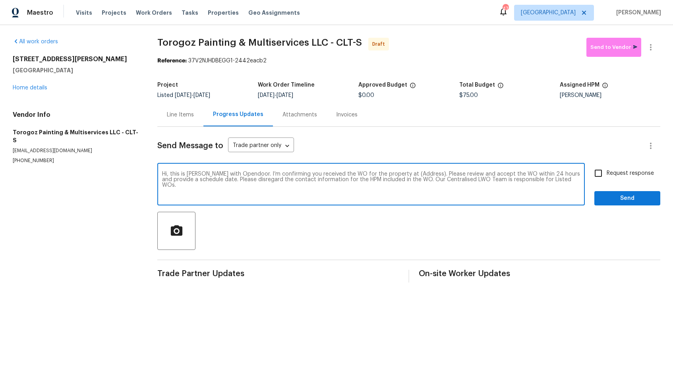
drag, startPoint x: 416, startPoint y: 174, endPoint x: 391, endPoint y: 172, distance: 25.5
click at [391, 172] on textarea "Hi, this is Arvind with Opendoor. I’m confirming you received the WO for the pr…" at bounding box center [371, 185] width 418 height 28
click at [408, 168] on div "Hi, this is Arvind with Opendoor. I’m confirming you received the WO for the pr…" at bounding box center [370, 185] width 427 height 41
click at [413, 174] on textarea "Hi, this is Arvind with Opendoor. I’m confirming you received the WO for the pr…" at bounding box center [371, 185] width 418 height 28
drag, startPoint x: 416, startPoint y: 175, endPoint x: 391, endPoint y: 173, distance: 25.5
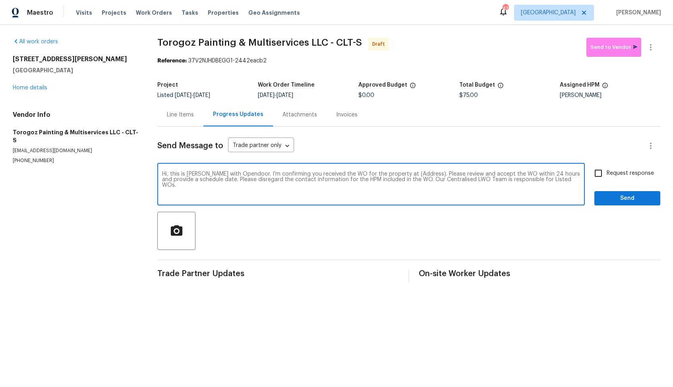
click at [391, 173] on textarea "Hi, this is Arvind with Opendoor. I’m confirming you received the WO for the pr…" at bounding box center [371, 185] width 418 height 28
paste textarea "110 Colville Rd, Mooresville, NC 28117"
click at [484, 184] on textarea "Hi, this is Arvind with Opendoor. I’m confirming you received the WO for the pr…" at bounding box center [371, 185] width 418 height 28
type textarea "Hi, this is Arvind with Opendoor. I’m confirming you received the WO for the pr…"
click at [600, 174] on input "Request response" at bounding box center [598, 173] width 17 height 17
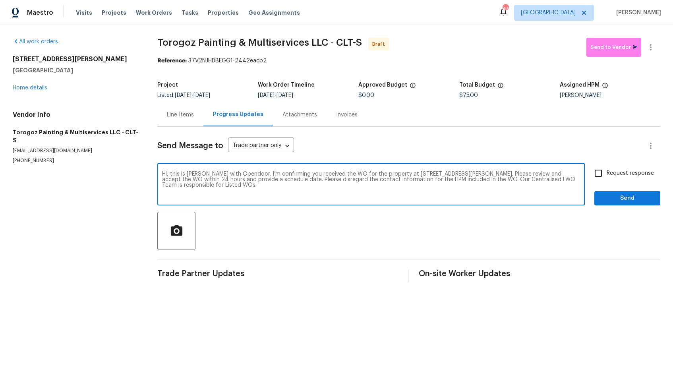
checkbox input "true"
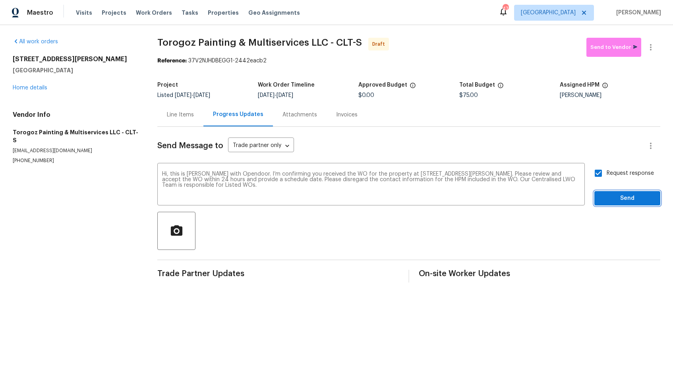
click at [627, 198] on span "Send" at bounding box center [627, 198] width 53 height 10
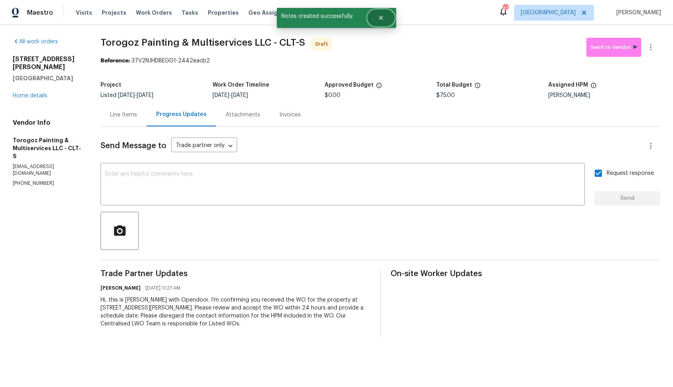
click at [381, 17] on icon "Close" at bounding box center [381, 18] width 6 height 6
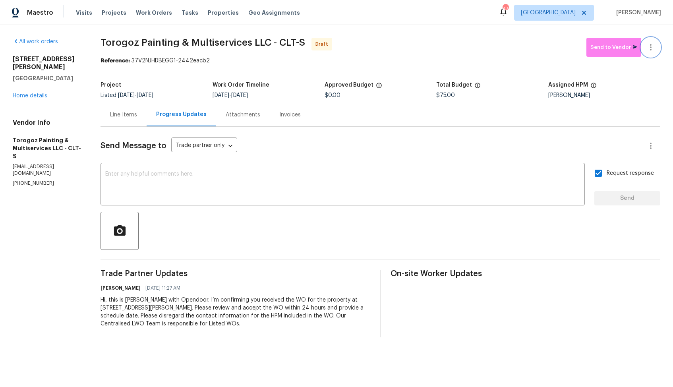
click at [650, 48] on icon "button" at bounding box center [651, 48] width 10 height 10
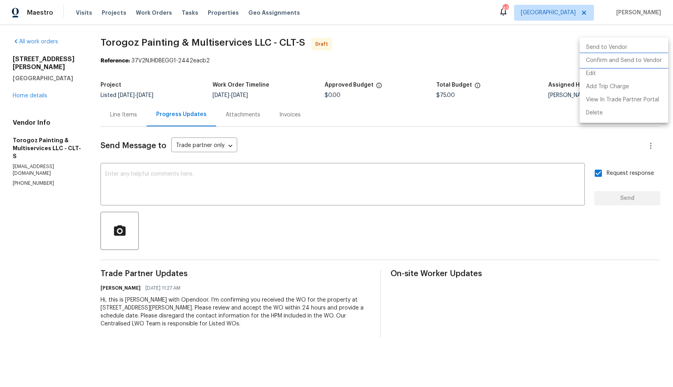
click at [623, 62] on li "Confirm and Send to Vendor" at bounding box center [624, 60] width 89 height 13
click at [446, 45] on div at bounding box center [336, 193] width 673 height 387
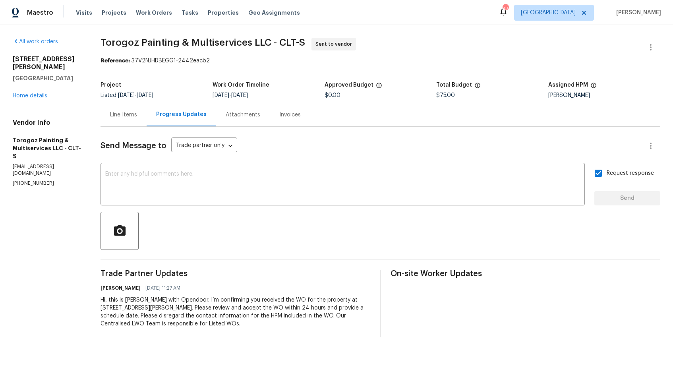
click at [215, 39] on span "Torogoz Painting & Multiservices LLC - CLT-S" at bounding box center [203, 43] width 205 height 10
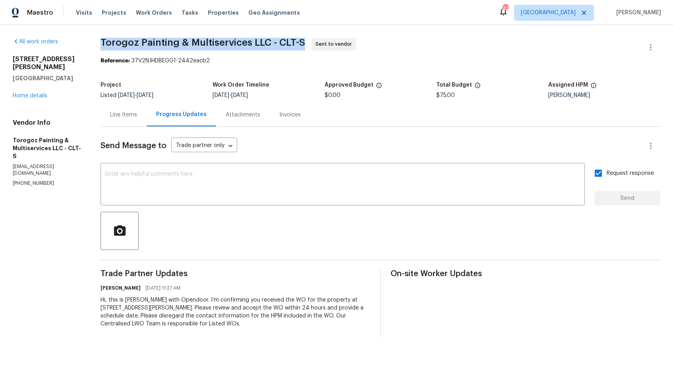
copy span "Torogoz Painting & Multiservices LLC - CLT-S"
click at [213, 92] on div "Project" at bounding box center [157, 87] width 112 height 10
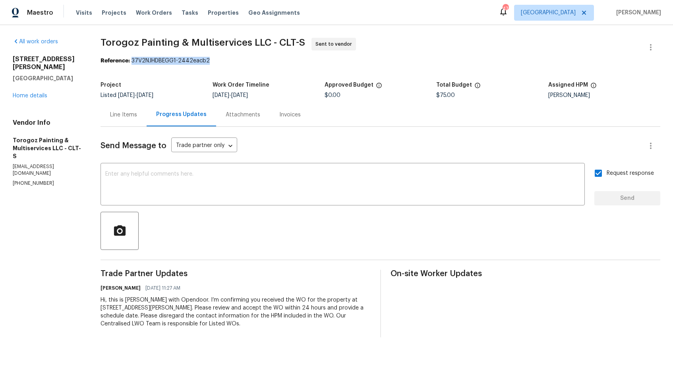
drag, startPoint x: 144, startPoint y: 61, endPoint x: 246, endPoint y: 61, distance: 102.1
click at [246, 61] on div "Reference: 37V2NJHDBEGG1-2442eacb2" at bounding box center [381, 61] width 560 height 8
copy div "37V2NJHDBEGG1-2442eacb2"
click at [192, 89] on div "Project" at bounding box center [157, 87] width 112 height 10
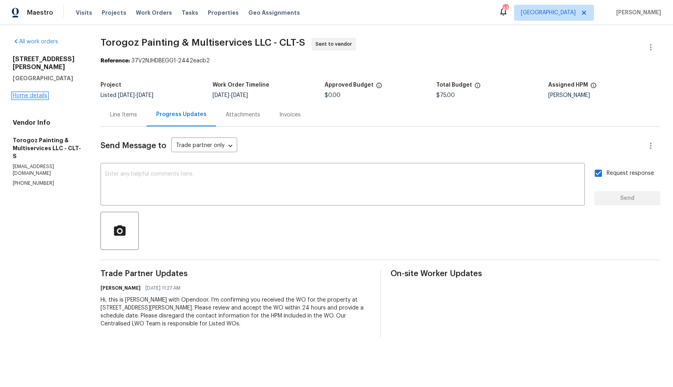
click at [30, 93] on link "Home details" at bounding box center [30, 96] width 35 height 6
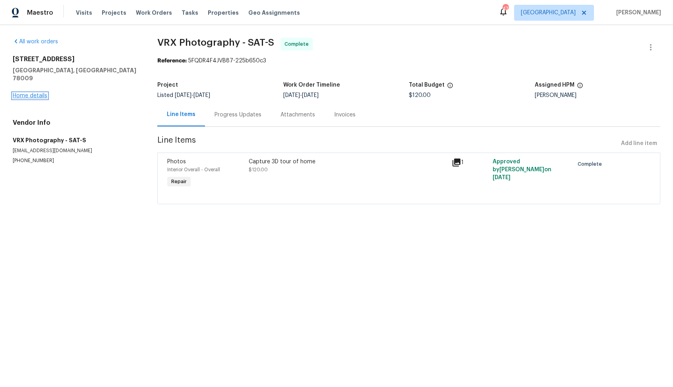
click at [34, 93] on link "Home details" at bounding box center [30, 96] width 35 height 6
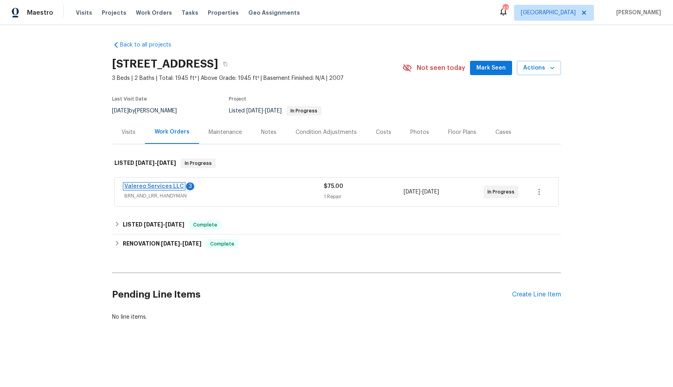
click at [157, 185] on link "Valereo Services LLC" at bounding box center [154, 187] width 60 height 6
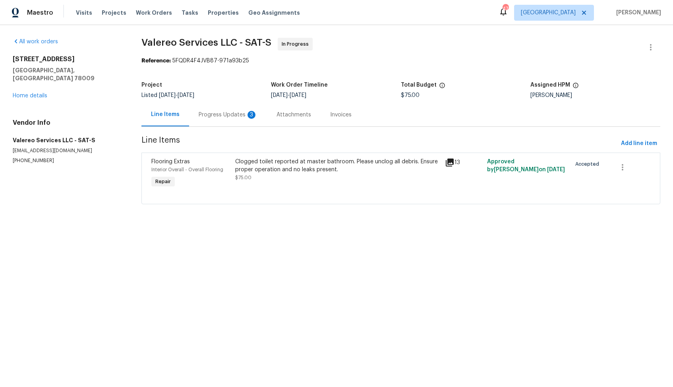
click at [213, 113] on div "Progress Updates 3" at bounding box center [228, 115] width 59 height 8
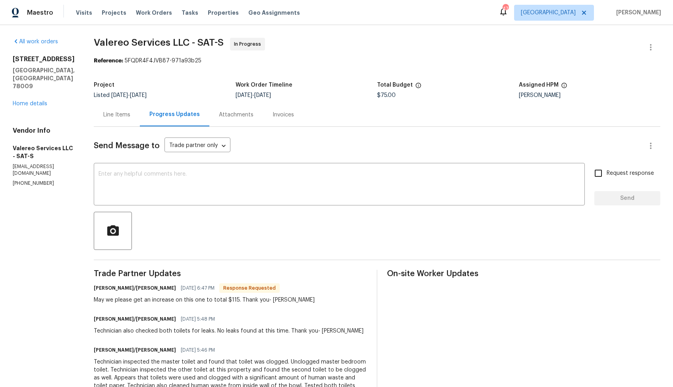
click at [115, 115] on div "Line Items" at bounding box center [116, 115] width 27 height 8
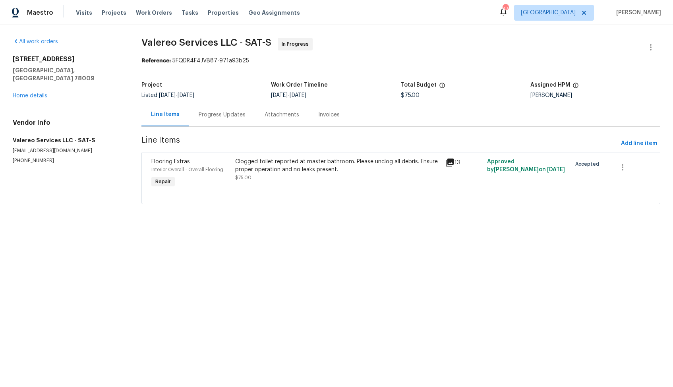
click at [293, 167] on div "Clogged toilet reported at master bathroom. Please unclog all debris. Ensure pr…" at bounding box center [337, 166] width 205 height 16
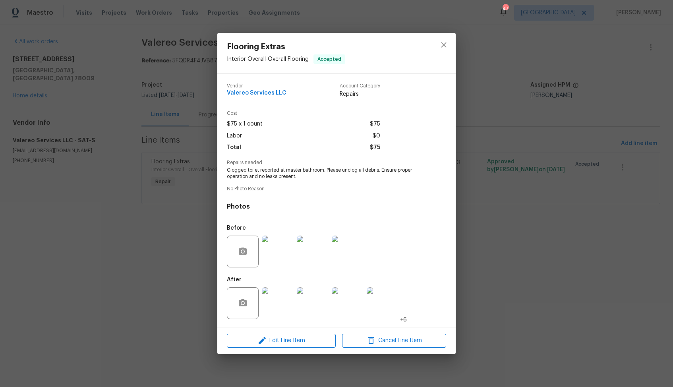
click at [280, 302] on img at bounding box center [278, 303] width 32 height 32
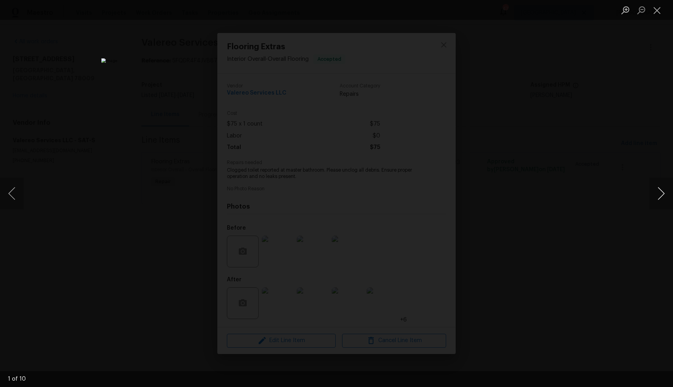
click at [652, 193] on button "Next image" at bounding box center [661, 194] width 24 height 32
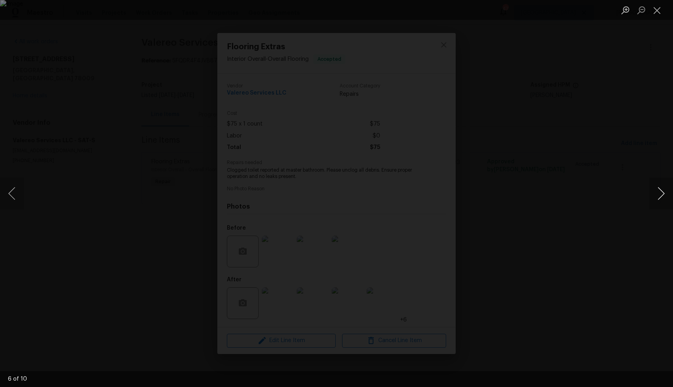
click at [652, 193] on button "Next image" at bounding box center [661, 194] width 24 height 32
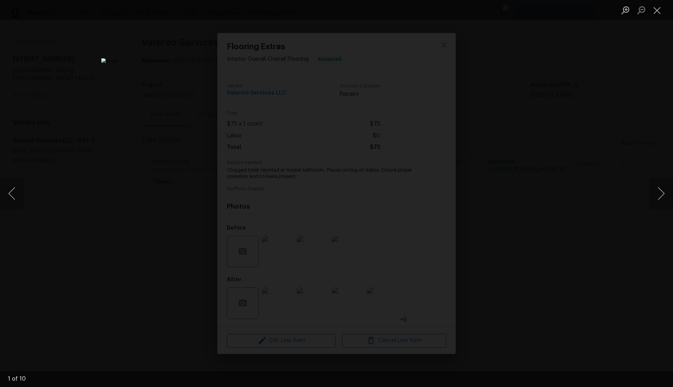
click at [585, 186] on div "Lightbox" at bounding box center [336, 193] width 673 height 387
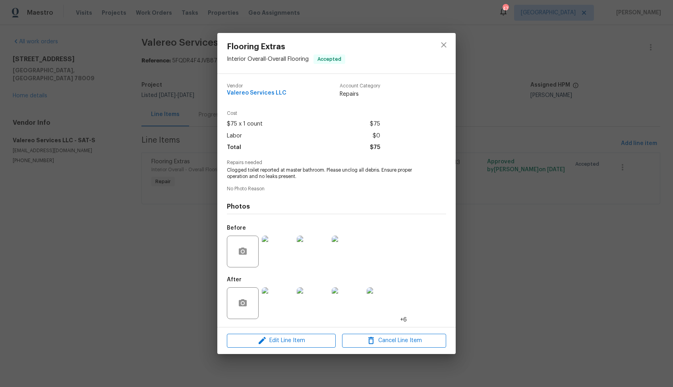
click at [538, 181] on div "Flooring Extras Interior Overall - Overall Flooring Accepted Vendor Valereo Ser…" at bounding box center [336, 193] width 673 height 387
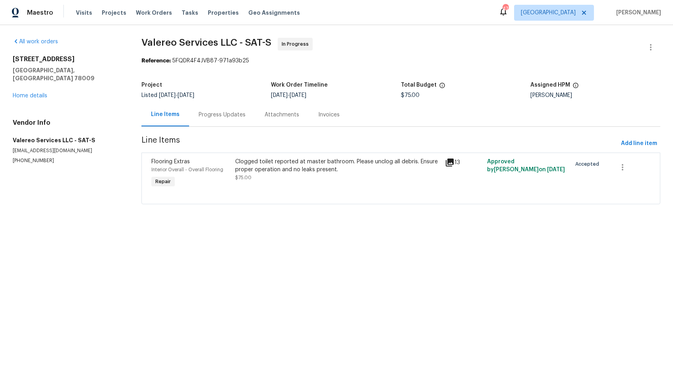
click at [217, 120] on div "Progress Updates" at bounding box center [222, 114] width 66 height 23
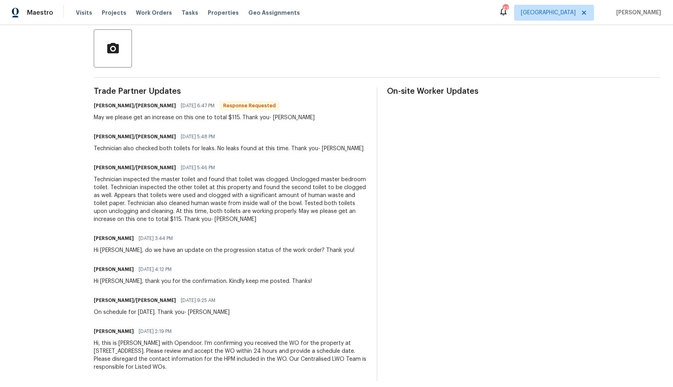
scroll to position [184, 0]
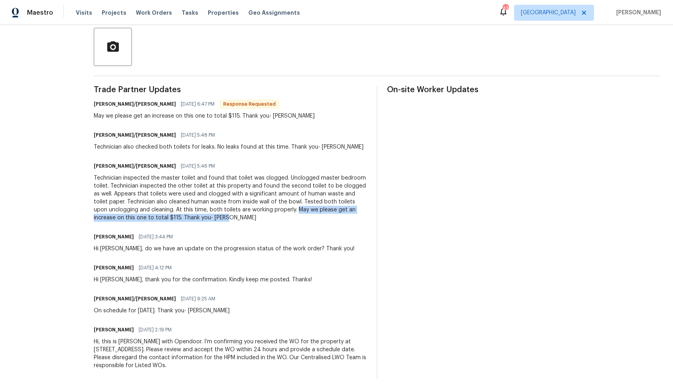
drag, startPoint x: 276, startPoint y: 210, endPoint x: 287, endPoint y: 219, distance: 14.4
click at [287, 219] on div "Technician inspected the master toilet and found that toilet was clogged. Unclo…" at bounding box center [230, 198] width 273 height 48
click at [278, 209] on div "Technician inspected the master toilet and found that toilet was clogged. Unclo…" at bounding box center [230, 198] width 273 height 48
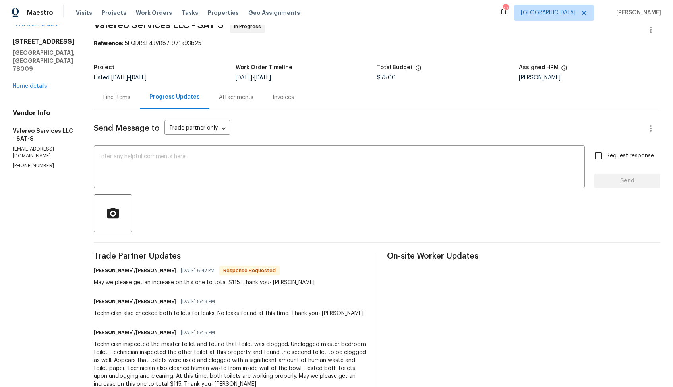
scroll to position [0, 0]
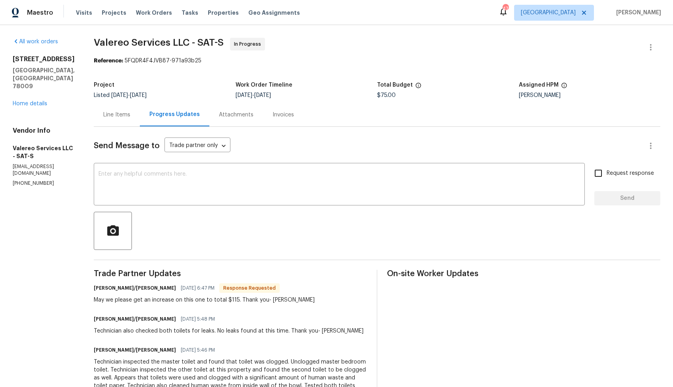
click at [114, 118] on div "Line Items" at bounding box center [116, 115] width 27 height 8
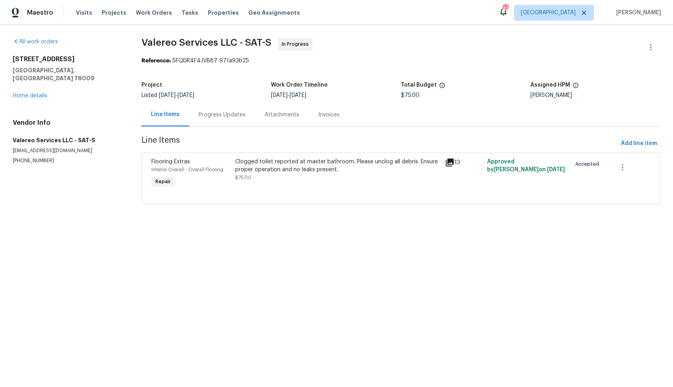
click at [285, 173] on div "Clogged toilet reported at master bathroom. Please unclog all debris. Ensure pr…" at bounding box center [337, 166] width 205 height 16
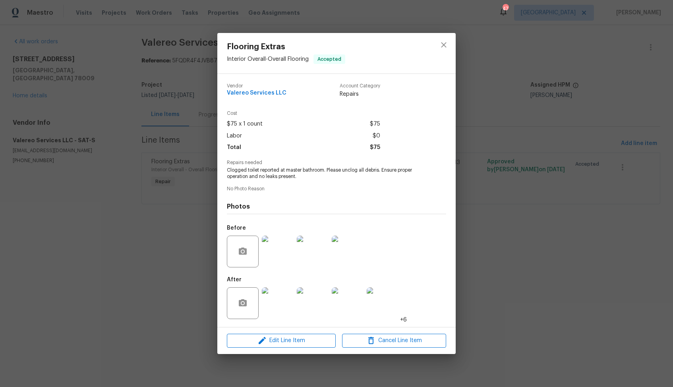
click at [360, 249] on img at bounding box center [348, 252] width 32 height 32
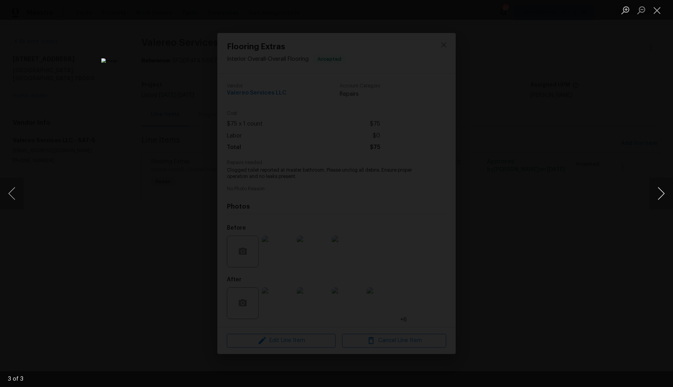
click at [660, 192] on button "Next image" at bounding box center [661, 194] width 24 height 32
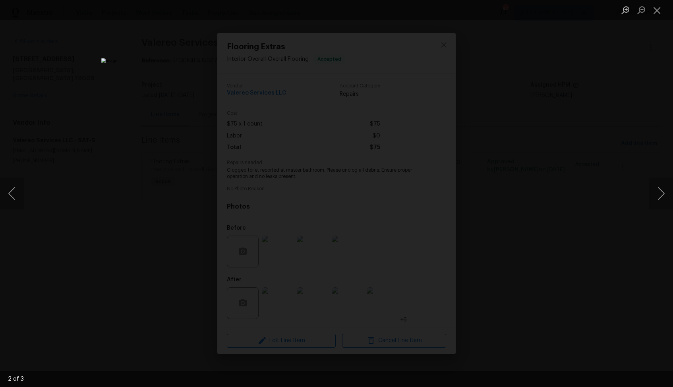
click at [562, 188] on div "Lightbox" at bounding box center [336, 193] width 673 height 387
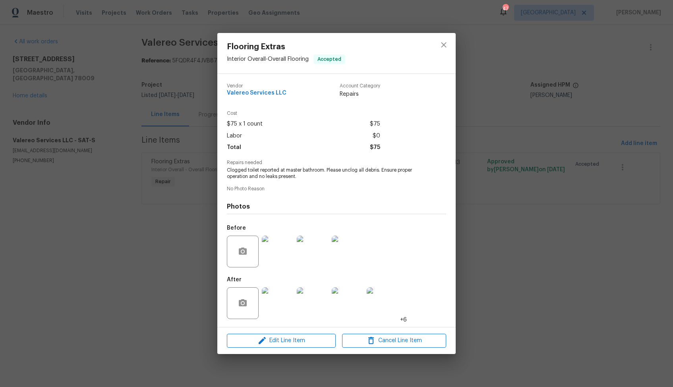
click at [562, 188] on div "Flooring Extras Interior Overall - Overall Flooring Accepted Vendor Valereo Ser…" at bounding box center [336, 193] width 673 height 387
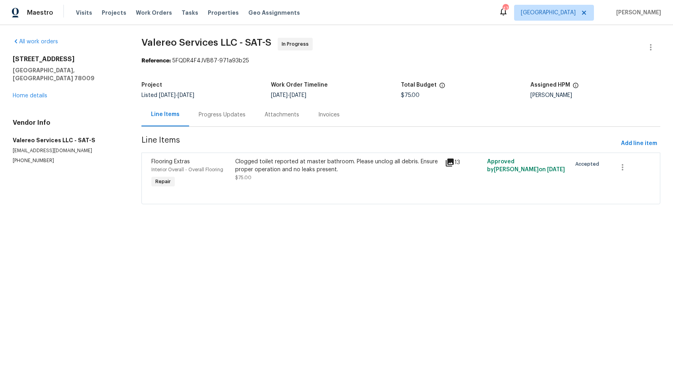
click at [207, 117] on div "Progress Updates" at bounding box center [222, 115] width 47 height 8
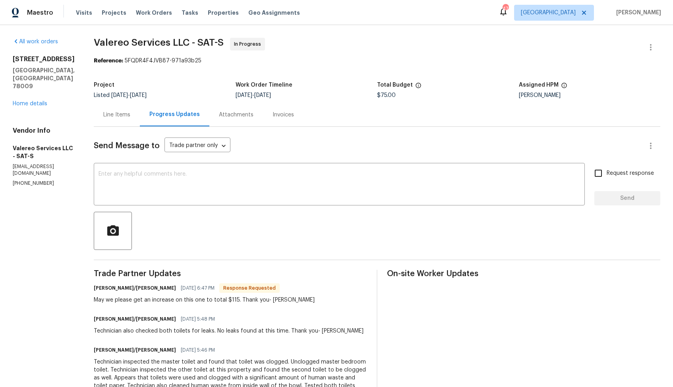
click at [112, 118] on div "Line Items" at bounding box center [116, 115] width 27 height 8
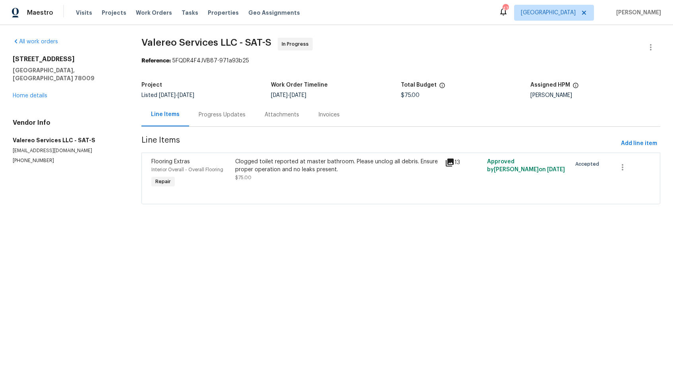
click at [256, 175] on div "Clogged toilet reported at master bathroom. Please unclog all debris. Ensure pr…" at bounding box center [337, 170] width 205 height 24
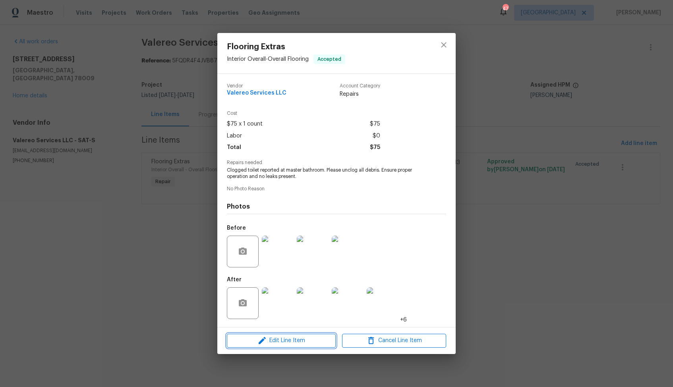
click at [268, 338] on span "Edit Line Item" at bounding box center [281, 341] width 104 height 10
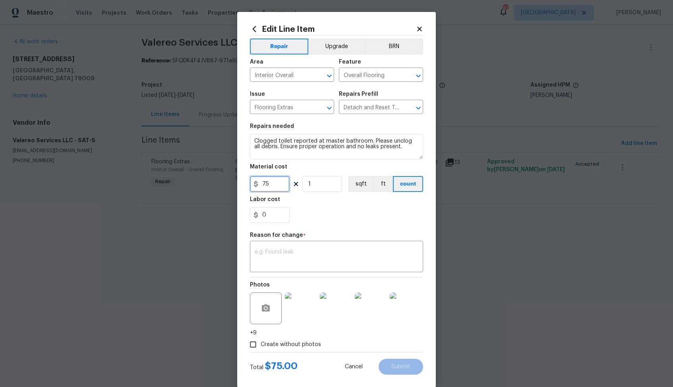
click at [270, 186] on input "75" at bounding box center [270, 184] width 40 height 16
type input "115"
click at [296, 260] on textarea at bounding box center [337, 257] width 164 height 17
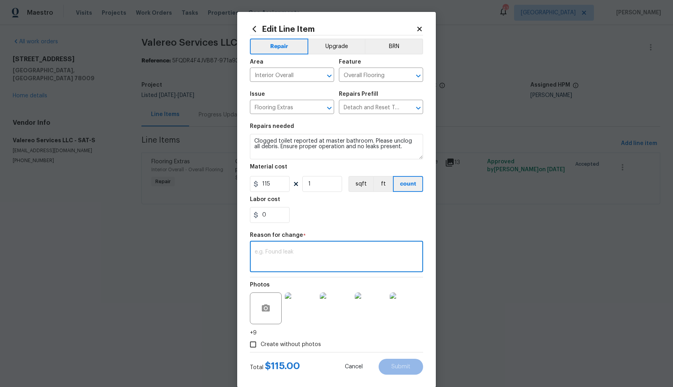
click at [340, 248] on div "x ​" at bounding box center [336, 257] width 173 height 29
paste textarea "(AM) Updated per vendor’s final cost."
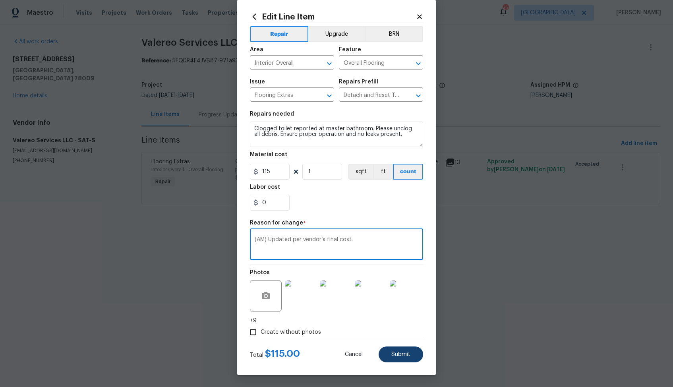
type textarea "(AM) Updated per vendor’s final cost."
click at [403, 355] on span "Submit" at bounding box center [400, 355] width 19 height 6
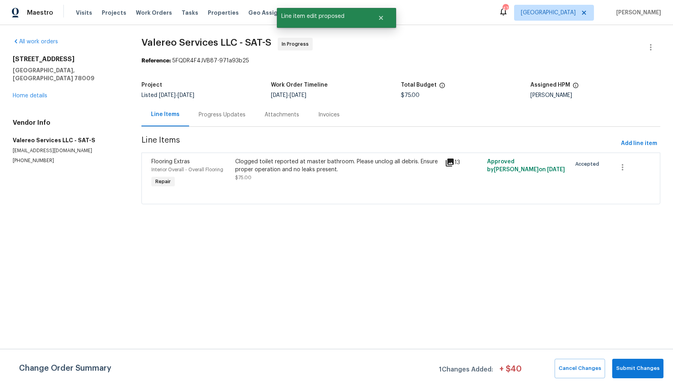
scroll to position [0, 0]
click at [647, 361] on button "Submit Changes" at bounding box center [637, 368] width 51 height 19
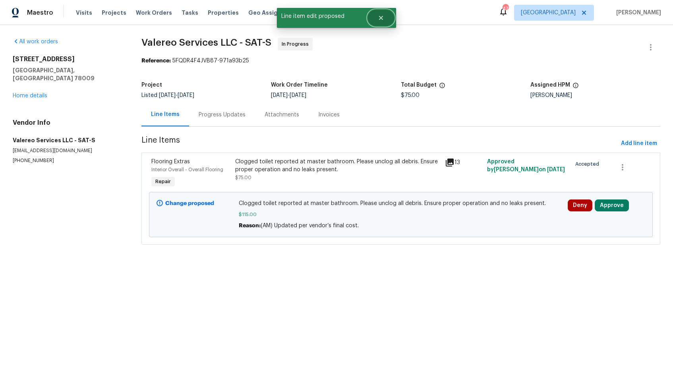
click at [379, 19] on icon "Close" at bounding box center [381, 18] width 4 height 4
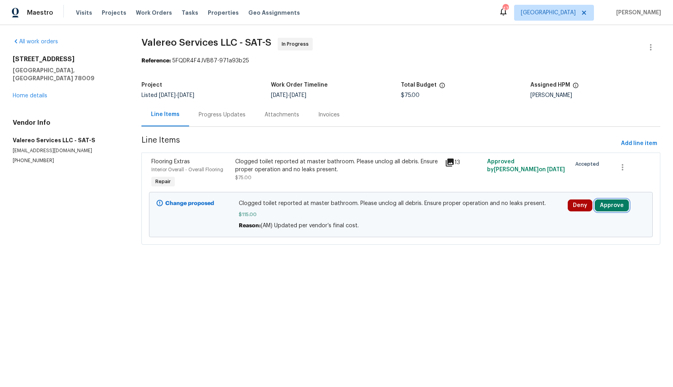
click at [612, 207] on button "Approve" at bounding box center [612, 205] width 34 height 12
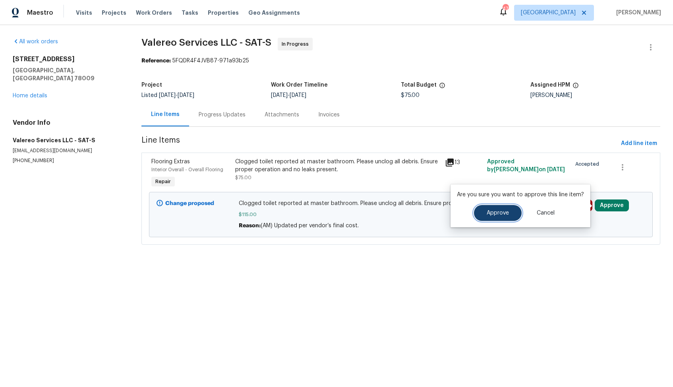
click at [496, 217] on button "Approve" at bounding box center [498, 213] width 48 height 16
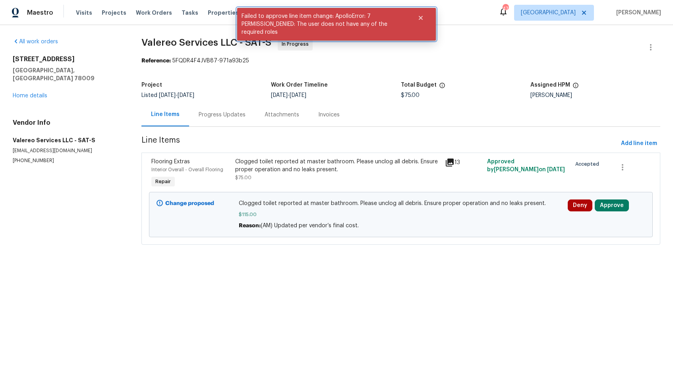
click at [426, 28] on div "Failed to approve line item change: ApolloError: 7 PERMISSION_DENIED: The user …" at bounding box center [336, 24] width 199 height 33
click at [421, 17] on icon "Close" at bounding box center [421, 18] width 4 height 4
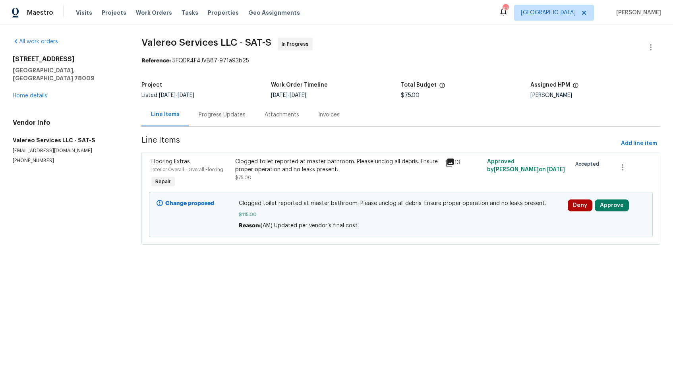
click at [225, 97] on div "Listed [DATE] - [DATE]" at bounding box center [206, 96] width 130 height 6
drag, startPoint x: 141, startPoint y: 43, endPoint x: 271, endPoint y: 44, distance: 129.9
click at [271, 44] on div "All work orders [STREET_ADDRESS] Home details Vendor Info Valereo Services LLC …" at bounding box center [336, 146] width 673 height 242
copy span "Valereo Services LLC - SAT-S"
click at [310, 53] on span "Valereo Services LLC - SAT-S In Progress" at bounding box center [391, 47] width 500 height 19
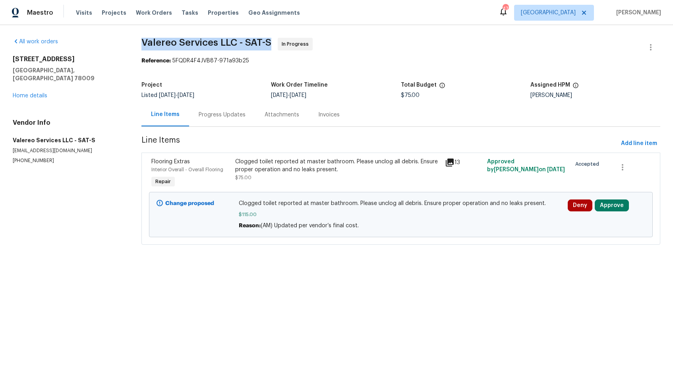
click at [310, 53] on span "Valereo Services LLC - SAT-S In Progress" at bounding box center [391, 47] width 500 height 19
click at [93, 60] on h2 "[STREET_ADDRESS]" at bounding box center [68, 59] width 110 height 8
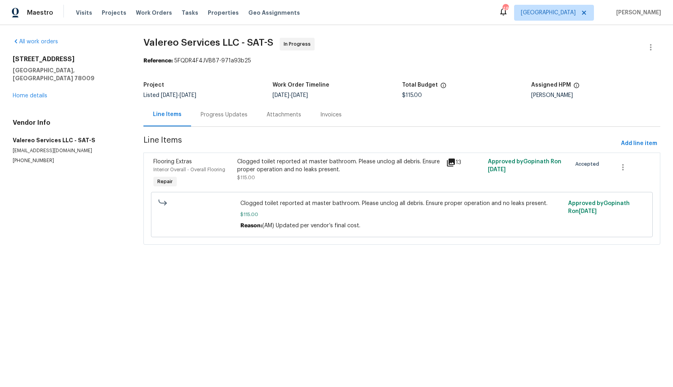
click at [233, 117] on div "Progress Updates" at bounding box center [224, 115] width 47 height 8
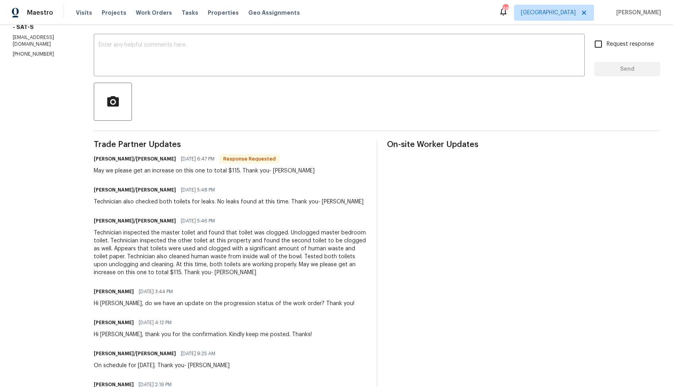
scroll to position [128, 0]
click at [269, 172] on div "May we please get an increase on this one to total $115. Thank you- [PERSON_NAM…" at bounding box center [204, 172] width 221 height 8
copy div "[PERSON_NAME]"
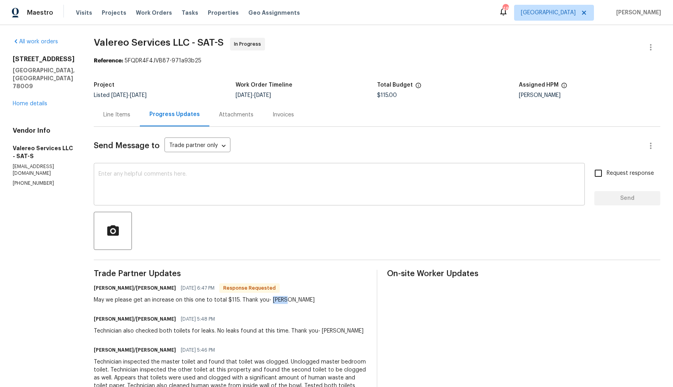
click at [218, 181] on textarea at bounding box center [339, 185] width 481 height 28
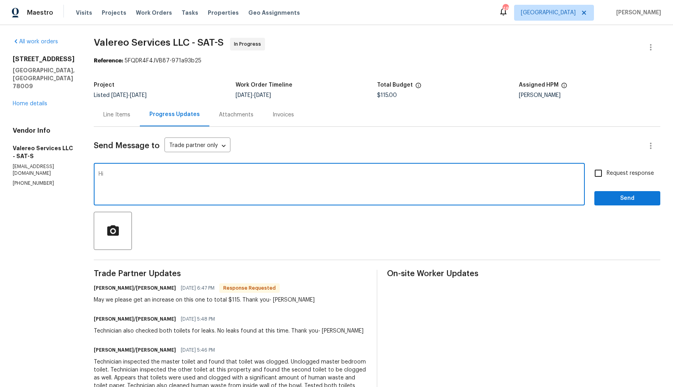
paste textarea "[PERSON_NAME]"
type textarea "Hi [PERSON_NAME], thank you for completing the job. Cost has been updated and t…"
click at [605, 195] on span "Send" at bounding box center [627, 198] width 53 height 10
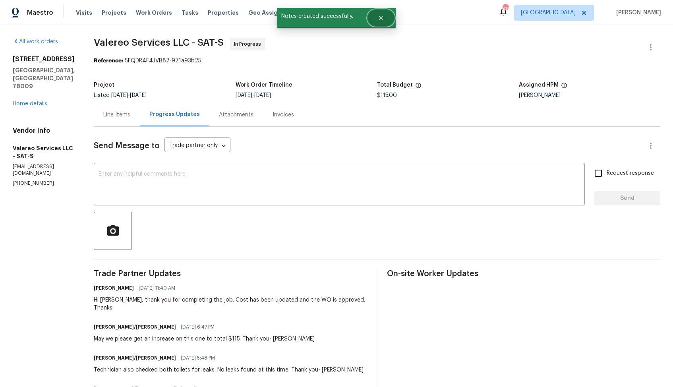
click at [373, 14] on button "Close" at bounding box center [381, 18] width 26 height 16
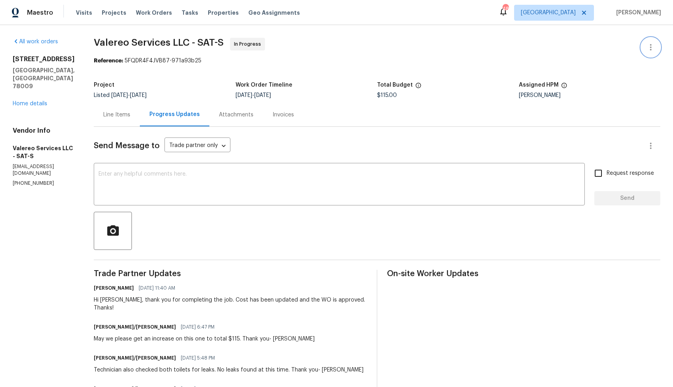
click at [657, 44] on button "button" at bounding box center [650, 47] width 19 height 19
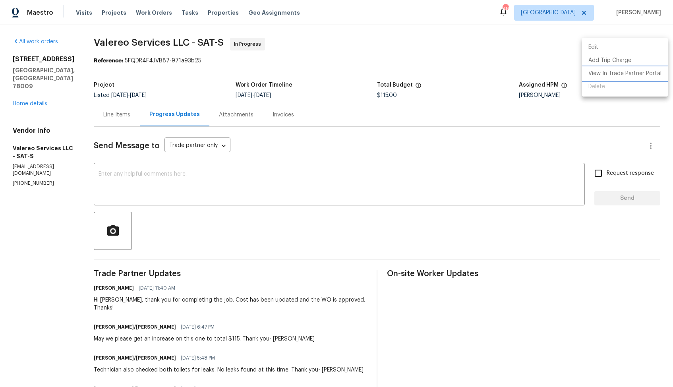
click at [595, 71] on li "View In Trade Partner Portal" at bounding box center [625, 73] width 86 height 13
click at [226, 67] on div at bounding box center [336, 193] width 673 height 387
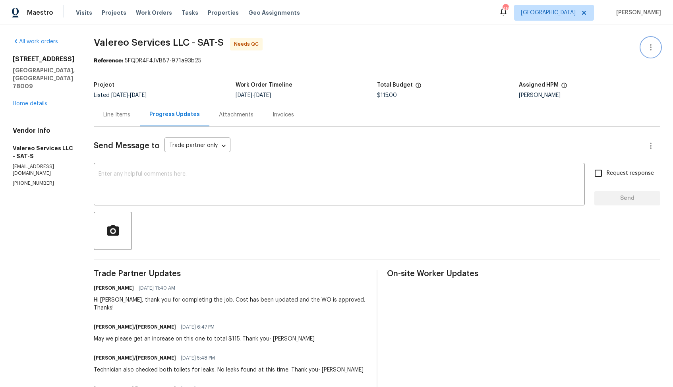
click at [649, 42] on button "button" at bounding box center [650, 47] width 19 height 19
click at [593, 51] on li "Edit" at bounding box center [625, 47] width 86 height 13
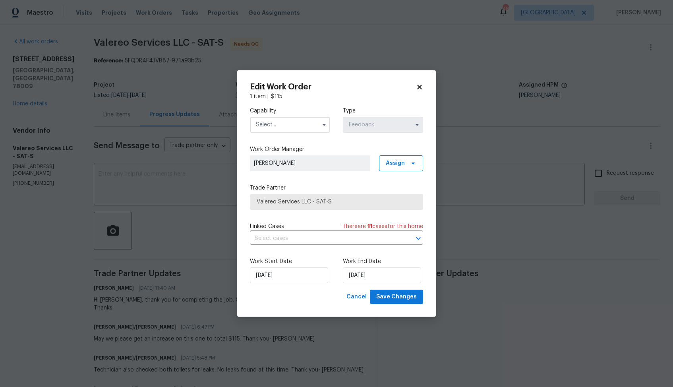
click at [305, 125] on input "text" at bounding box center [290, 125] width 80 height 16
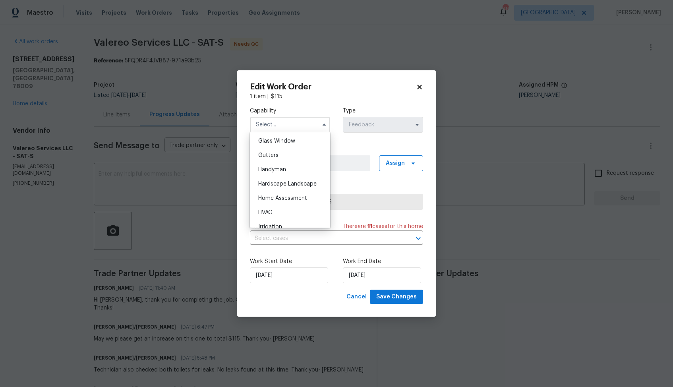
scroll to position [406, 0]
click at [284, 171] on span "Handyman" at bounding box center [272, 173] width 28 height 6
type input "Handyman"
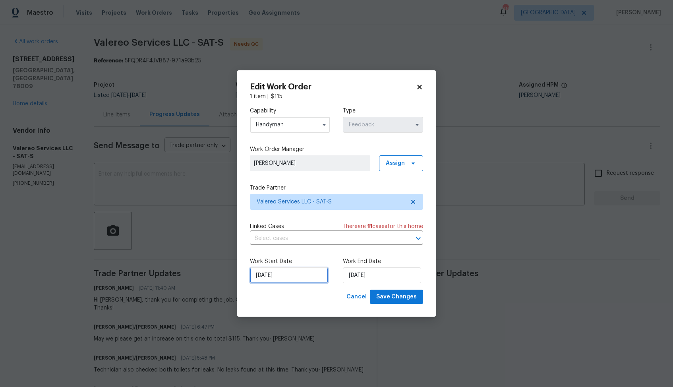
click at [311, 277] on input "[DATE]" at bounding box center [289, 275] width 78 height 16
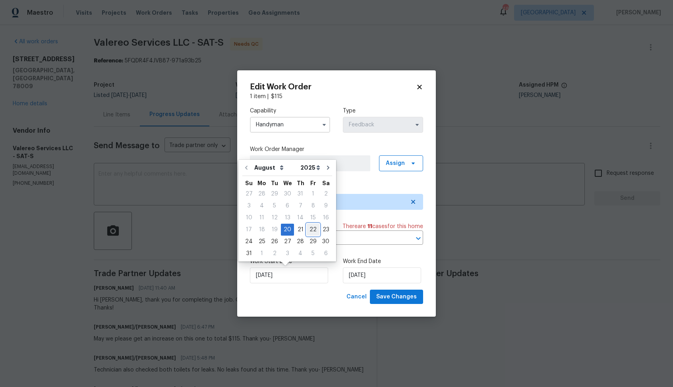
click at [310, 231] on div "22" at bounding box center [313, 229] width 13 height 11
type input "[DATE]"
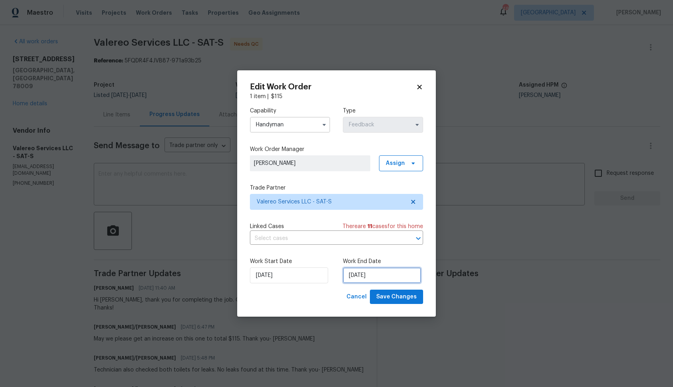
click at [360, 273] on input "[DATE]" at bounding box center [382, 275] width 78 height 16
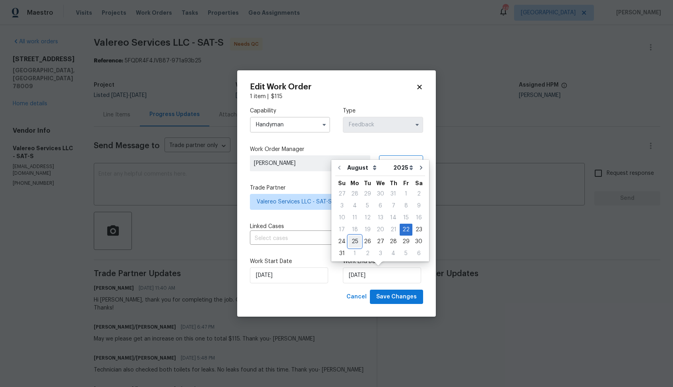
click at [354, 242] on div "25" at bounding box center [354, 241] width 13 height 11
type input "[DATE]"
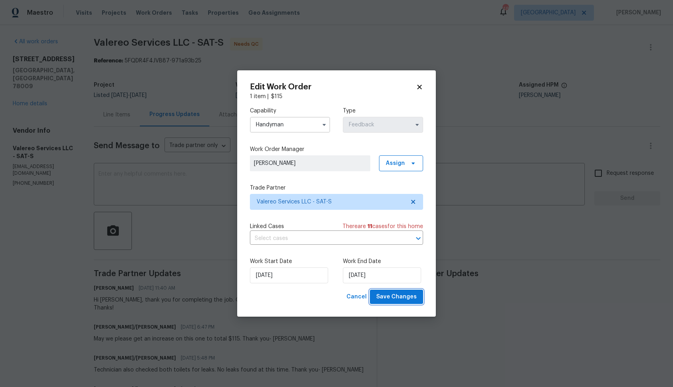
click at [392, 297] on span "Save Changes" at bounding box center [396, 297] width 41 height 10
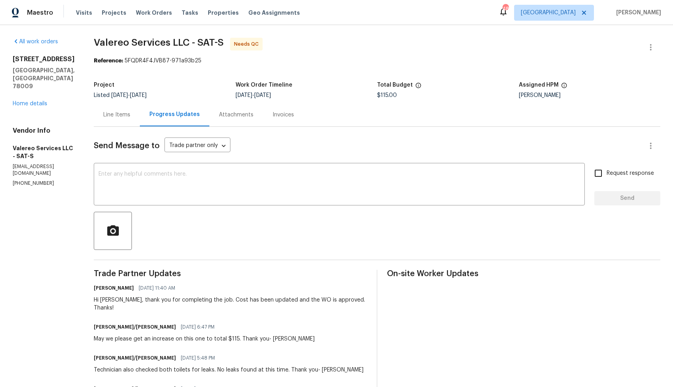
click at [106, 118] on div "Line Items" at bounding box center [116, 115] width 27 height 8
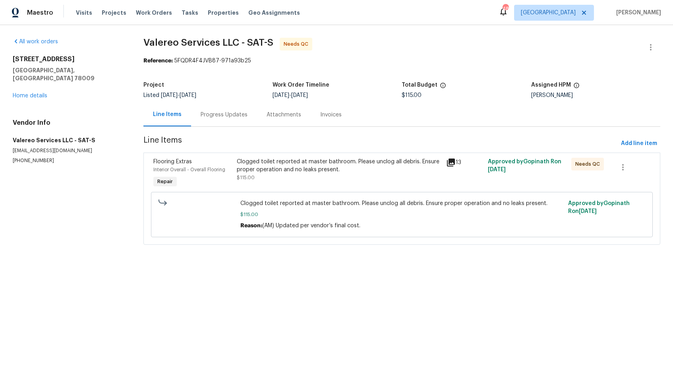
click at [303, 166] on div "Clogged toilet reported at master bathroom. Please unclog all debris. Ensure pr…" at bounding box center [339, 166] width 204 height 16
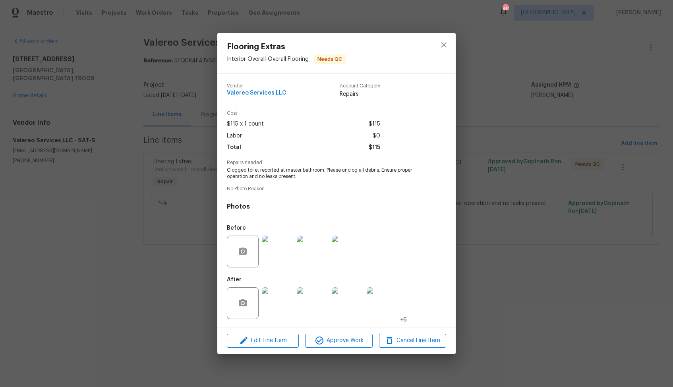
click at [131, 271] on div "Flooring Extras Interior Overall - Overall Flooring Needs QC Vendor Valereo Ser…" at bounding box center [336, 193] width 673 height 387
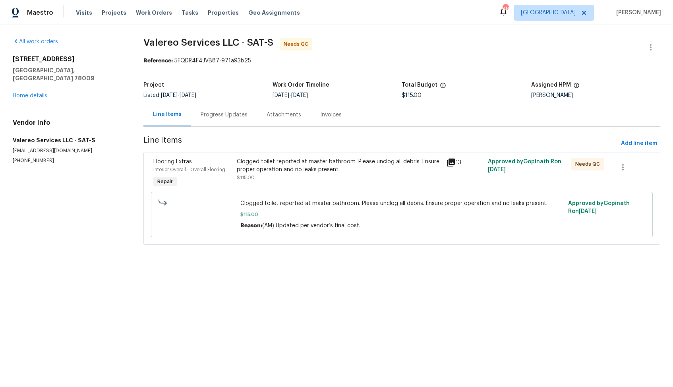
click at [224, 120] on div "Progress Updates" at bounding box center [224, 114] width 66 height 23
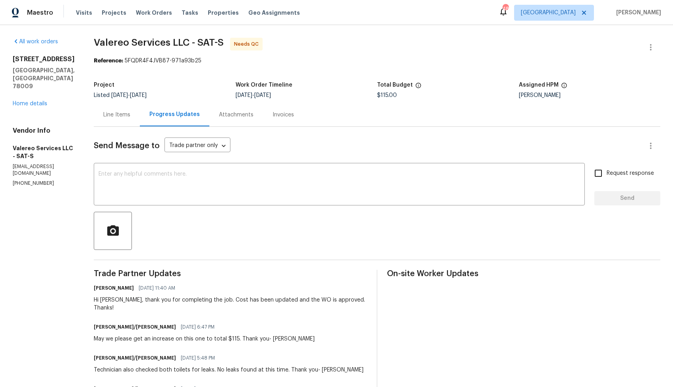
click at [106, 120] on div "Line Items" at bounding box center [117, 114] width 46 height 23
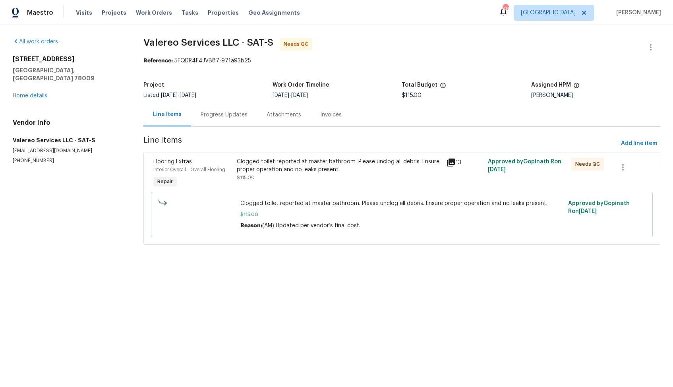
click at [327, 178] on div "Clogged toilet reported at master bathroom. Please unclog all debris. Ensure pr…" at bounding box center [339, 170] width 204 height 24
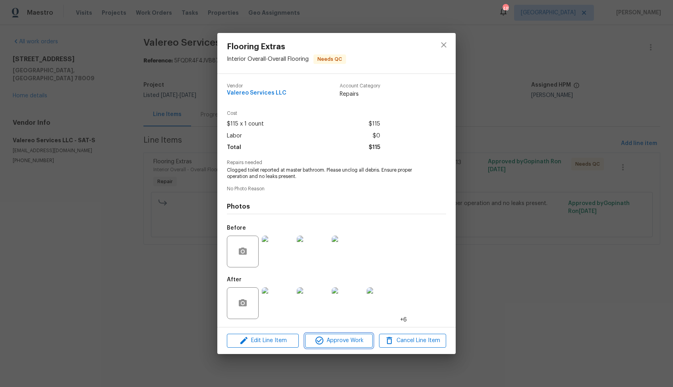
click at [327, 340] on span "Approve Work" at bounding box center [338, 341] width 62 height 10
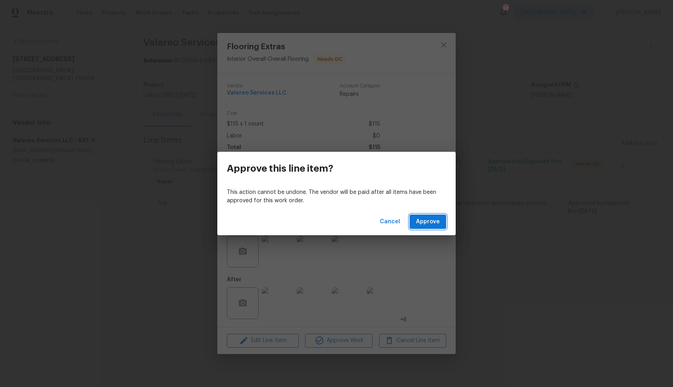
click at [431, 226] on span "Approve" at bounding box center [428, 222] width 24 height 10
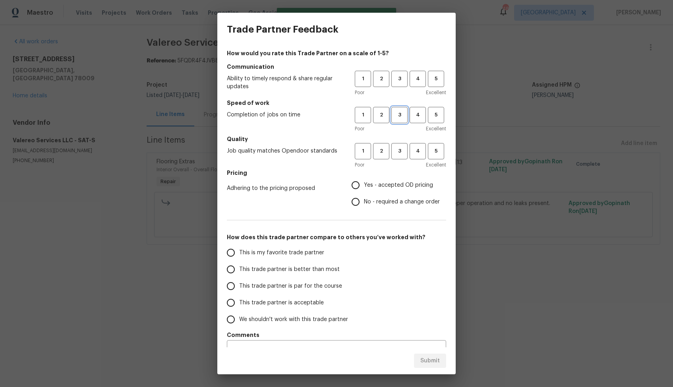
click at [398, 118] on span "3" at bounding box center [399, 114] width 15 height 9
click at [400, 143] on button "3" at bounding box center [399, 151] width 16 height 16
click at [404, 81] on span "3" at bounding box center [399, 78] width 15 height 9
click at [370, 203] on span "No - required a change order" at bounding box center [402, 202] width 76 height 8
click at [364, 203] on input "No - required a change order" at bounding box center [355, 201] width 17 height 17
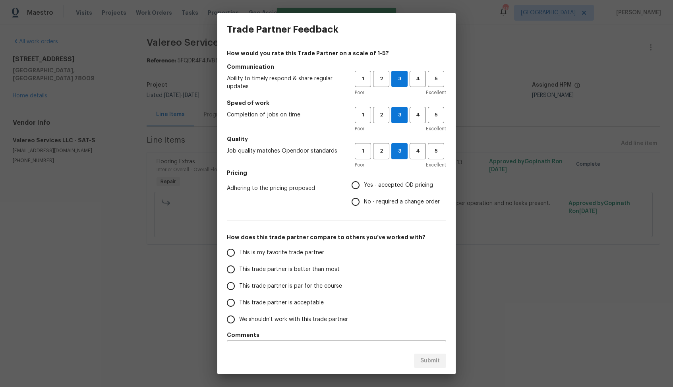
radio input "true"
click at [319, 268] on span "This trade partner is better than most" at bounding box center [289, 269] width 101 height 8
click at [239, 268] on input "This trade partner is better than most" at bounding box center [230, 269] width 17 height 17
click at [429, 356] on span "Submit" at bounding box center [429, 361] width 19 height 10
radio input "true"
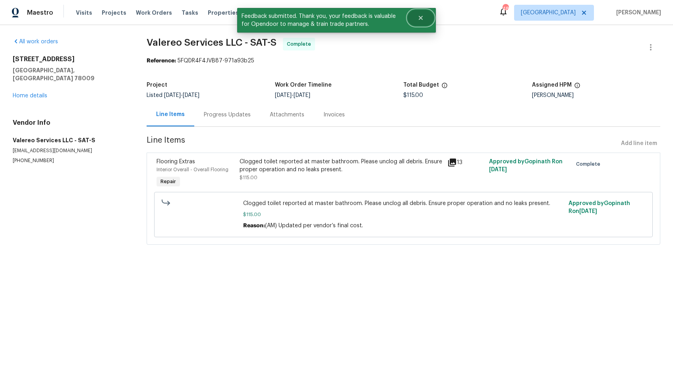
click at [425, 20] on button "Close" at bounding box center [421, 18] width 26 height 16
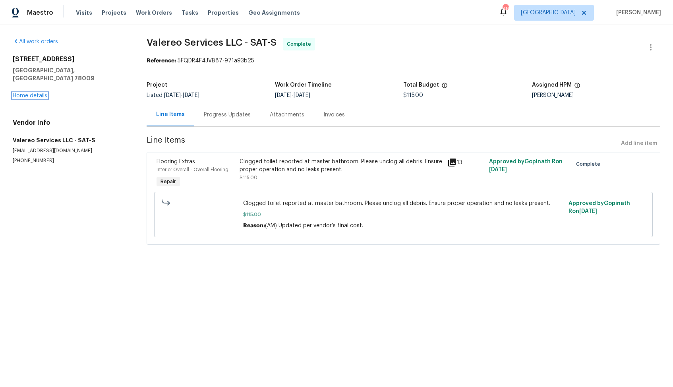
click at [45, 93] on link "Home details" at bounding box center [30, 96] width 35 height 6
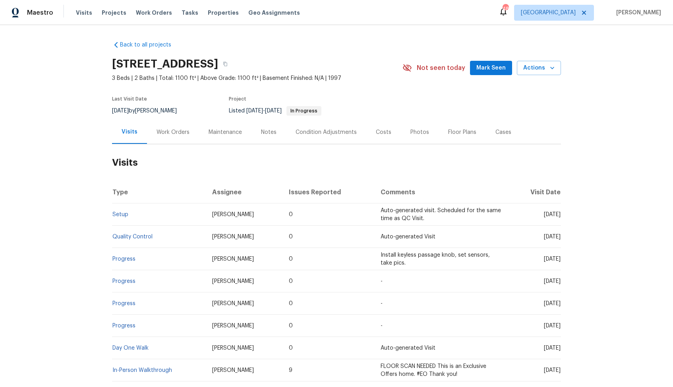
click at [169, 137] on div "Work Orders" at bounding box center [173, 131] width 52 height 23
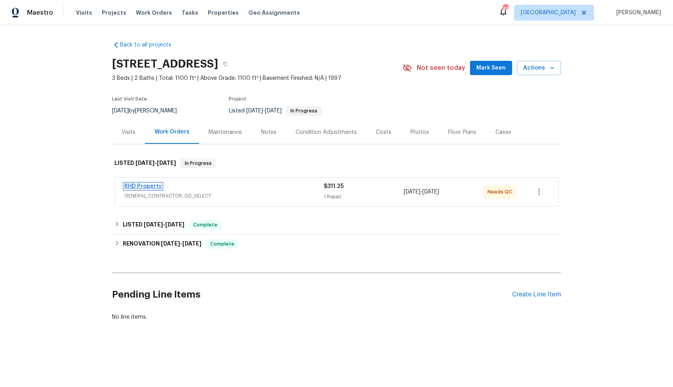
click at [144, 187] on link "RHD Property" at bounding box center [142, 187] width 37 height 6
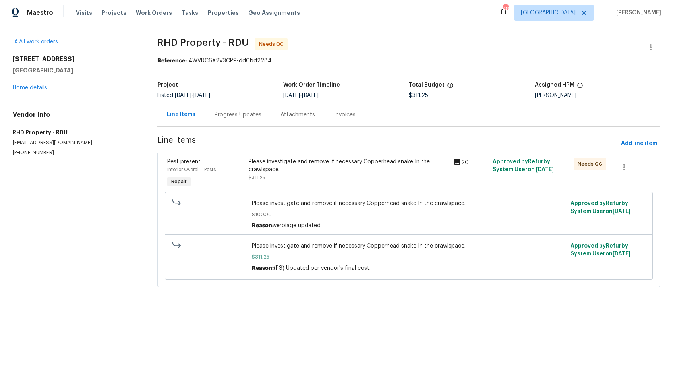
click at [239, 120] on div "Progress Updates" at bounding box center [238, 114] width 66 height 23
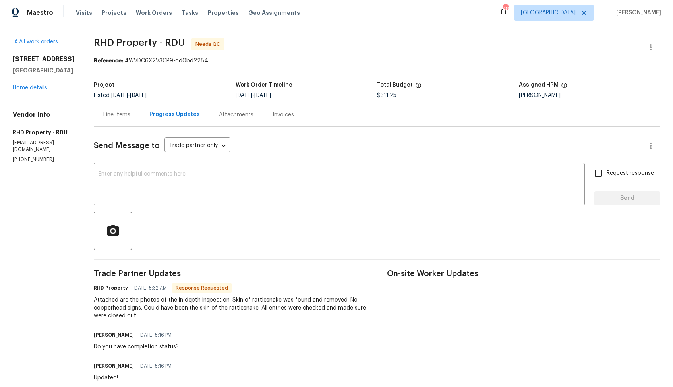
click at [130, 115] on div "Line Items" at bounding box center [116, 115] width 27 height 8
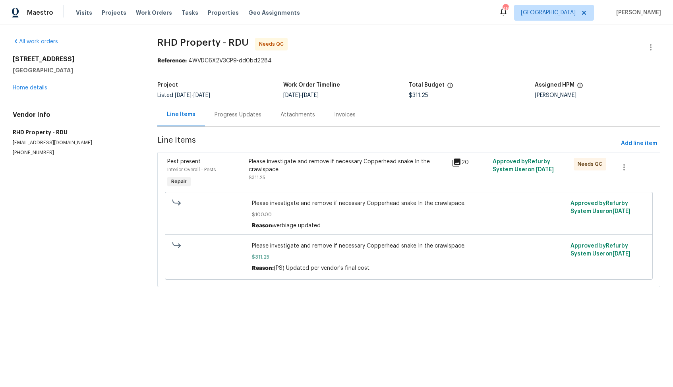
click at [332, 169] on div "Please investigate and remove if necessary Copperhead snake In the crawlspace." at bounding box center [348, 166] width 199 height 16
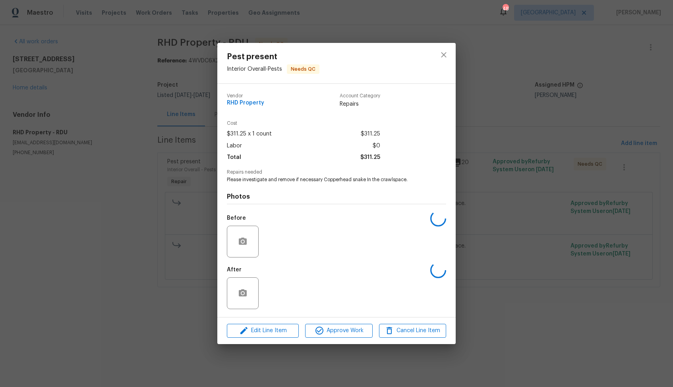
click at [332, 170] on span "Repairs needed" at bounding box center [336, 172] width 219 height 5
click at [282, 289] on img at bounding box center [278, 293] width 32 height 32
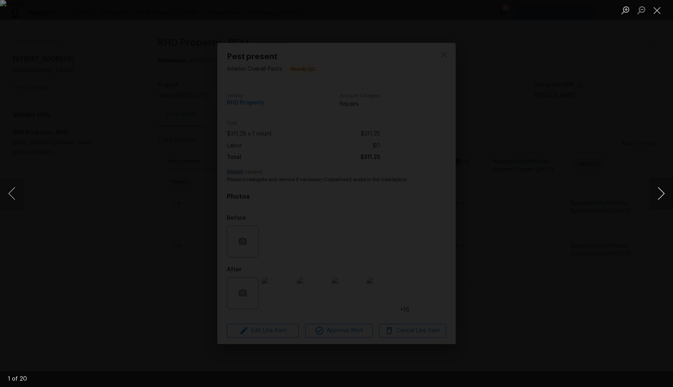
click at [661, 191] on button "Next image" at bounding box center [661, 194] width 24 height 32
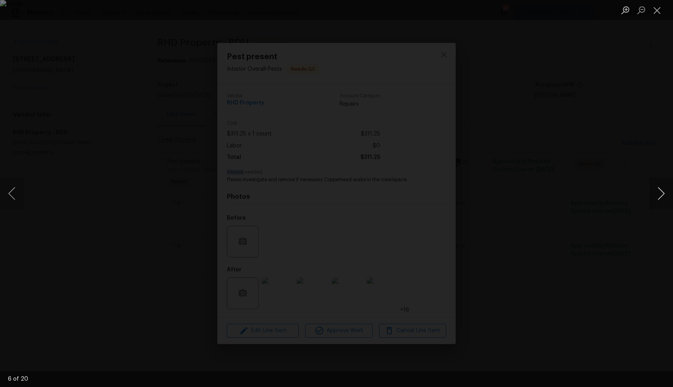
click at [661, 191] on button "Next image" at bounding box center [661, 194] width 24 height 32
click at [17, 199] on button "Previous image" at bounding box center [12, 194] width 24 height 32
click at [661, 193] on button "Next image" at bounding box center [661, 194] width 24 height 32
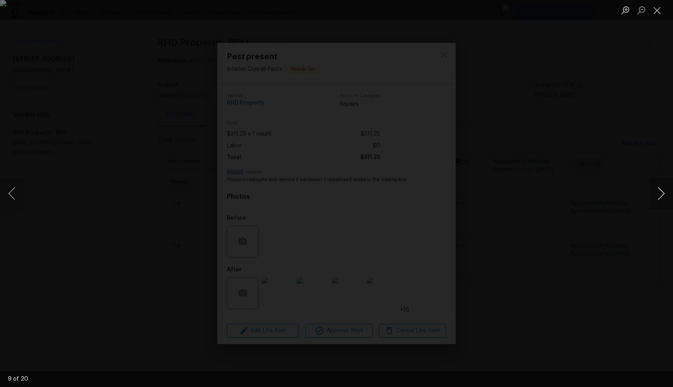
click at [661, 193] on button "Next image" at bounding box center [661, 194] width 24 height 32
click at [594, 183] on div "Lightbox" at bounding box center [336, 193] width 673 height 387
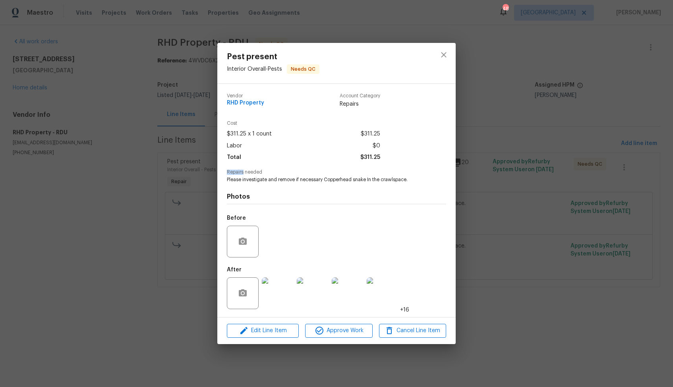
click at [563, 188] on div "Pest present Interior Overall - Pests Needs QC Vendor RHD Property Account Cate…" at bounding box center [336, 193] width 673 height 387
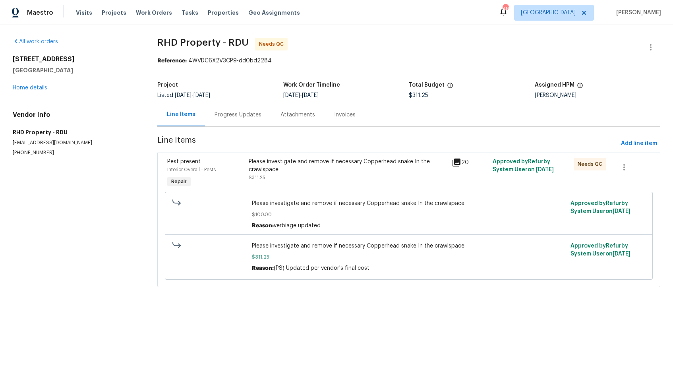
click at [226, 120] on div "Progress Updates" at bounding box center [238, 114] width 66 height 23
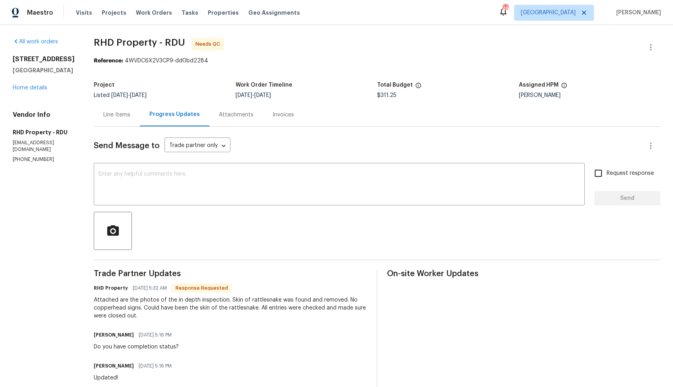
click at [600, 60] on div "Reference: 4WVDC6X2V3CP9-dd0bd2284" at bounding box center [377, 61] width 567 height 8
click at [646, 46] on icon "button" at bounding box center [651, 48] width 10 height 10
click at [599, 51] on li "Edit" at bounding box center [625, 47] width 86 height 13
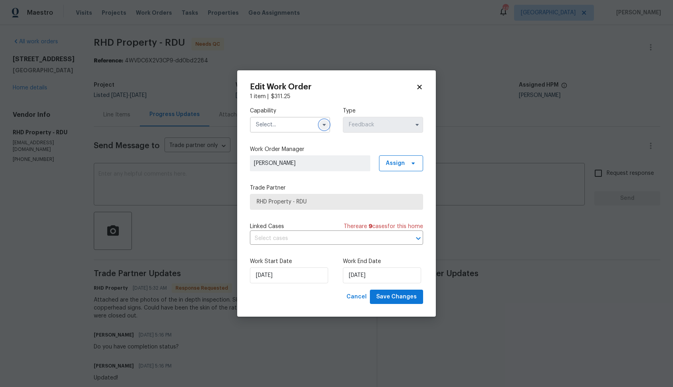
click at [322, 124] on icon "button" at bounding box center [324, 125] width 6 height 6
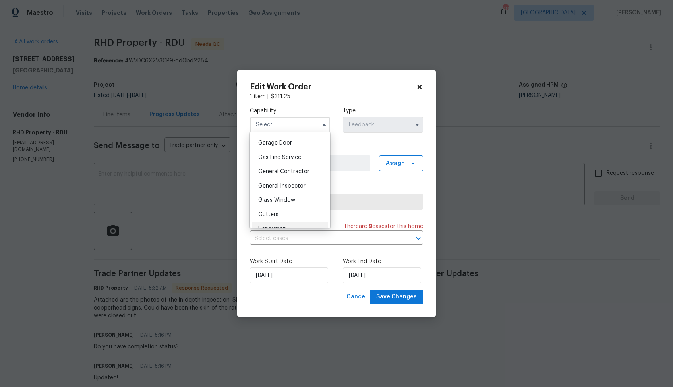
scroll to position [346, 0]
click at [287, 179] on div "General Contractor" at bounding box center [290, 175] width 76 height 14
type input "General Contractor"
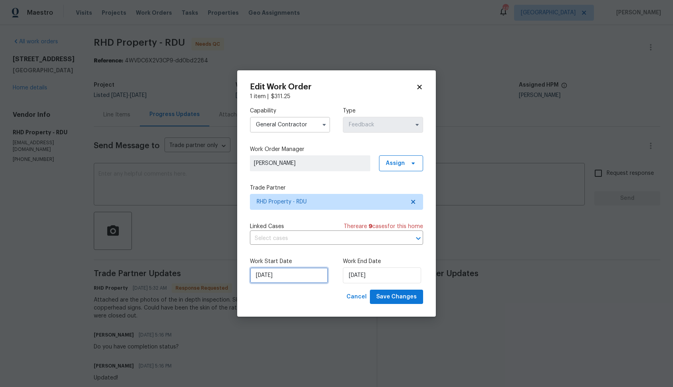
click at [302, 279] on input "19/08/2025" at bounding box center [289, 275] width 78 height 16
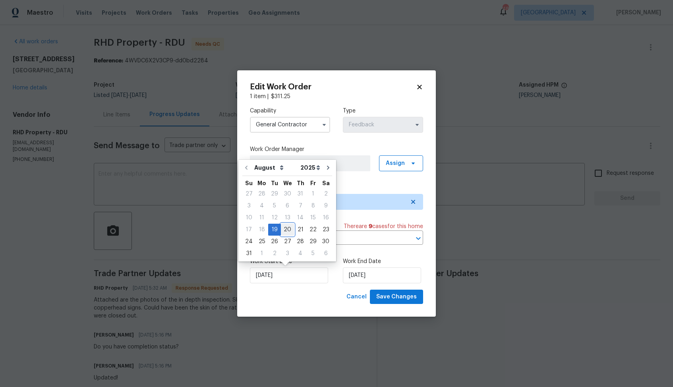
click at [286, 230] on div "20" at bounding box center [287, 229] width 13 height 11
type input "20/08/2025"
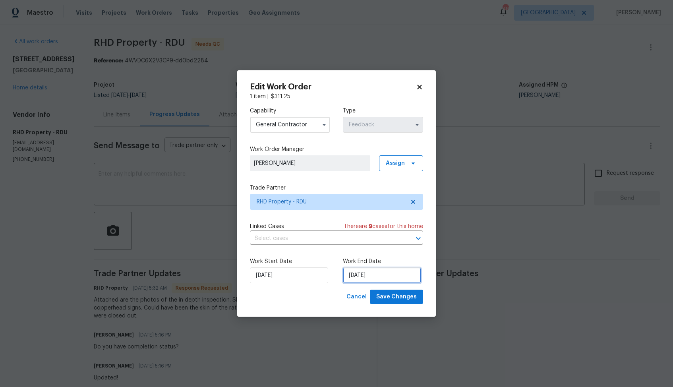
click at [360, 277] on input "22/08/2025" at bounding box center [382, 275] width 78 height 16
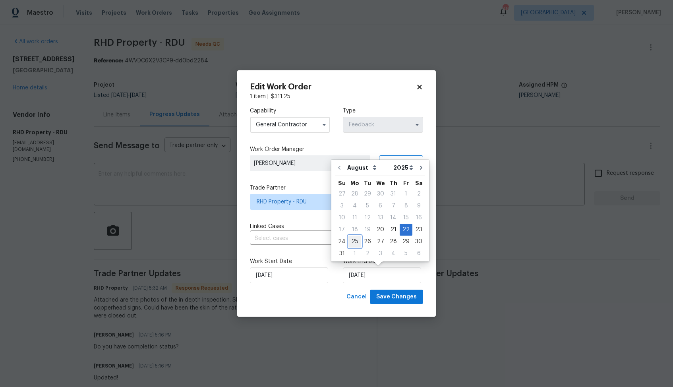
click at [352, 241] on div "25" at bounding box center [354, 241] width 13 height 11
type input "25/08/2025"
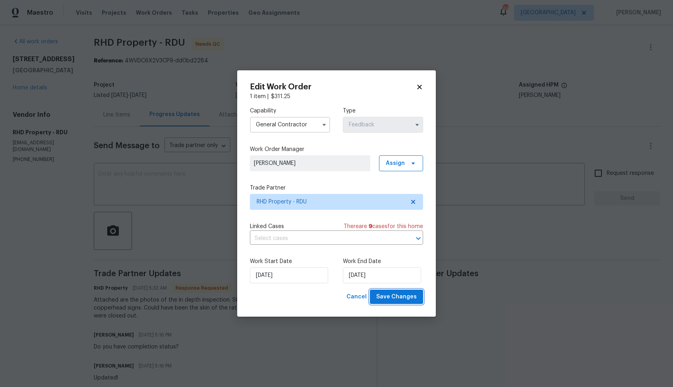
click at [397, 298] on span "Save Changes" at bounding box center [396, 297] width 41 height 10
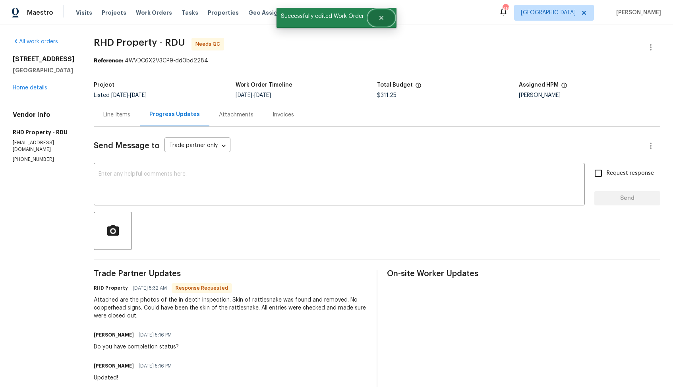
click at [381, 15] on icon "Close" at bounding box center [381, 18] width 6 height 6
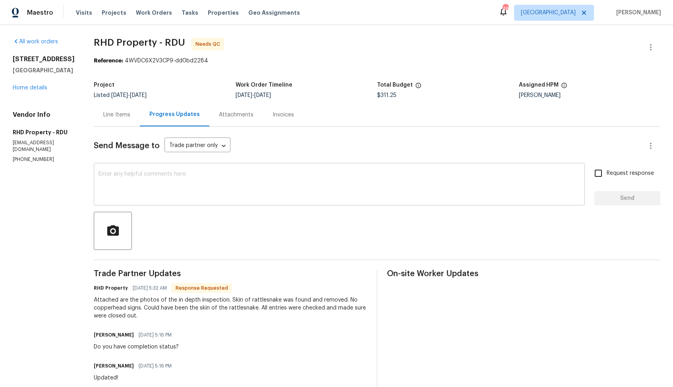
click at [246, 191] on textarea at bounding box center [339, 185] width 481 height 28
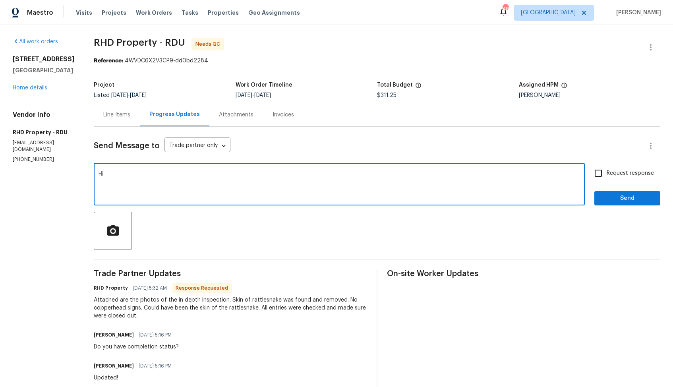
paste textarea "2203 Geneva St, Castroville, TX 78009"
click at [146, 175] on textarea "Hi team, thankh you for completing the job. WO is approved. Thanks!" at bounding box center [339, 185] width 481 height 28
click at [298, 172] on textarea "Hi team, thank you for completing the job. WO is approved. Thanks!" at bounding box center [339, 185] width 481 height 28
type textarea "Hi team, thank you for completing the job. WO is approved. Thanks!"
click at [632, 198] on span "Send" at bounding box center [627, 198] width 53 height 10
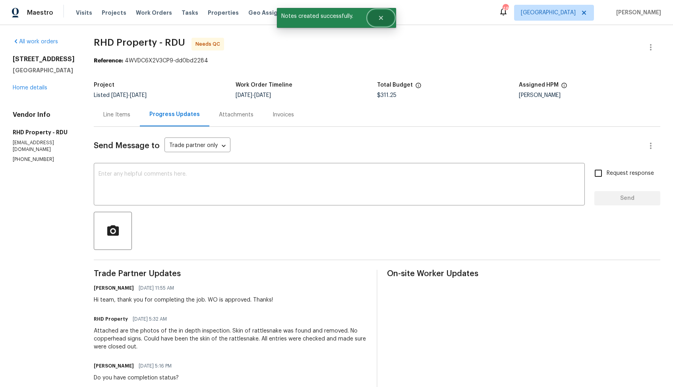
click at [381, 17] on icon "Close" at bounding box center [381, 18] width 4 height 4
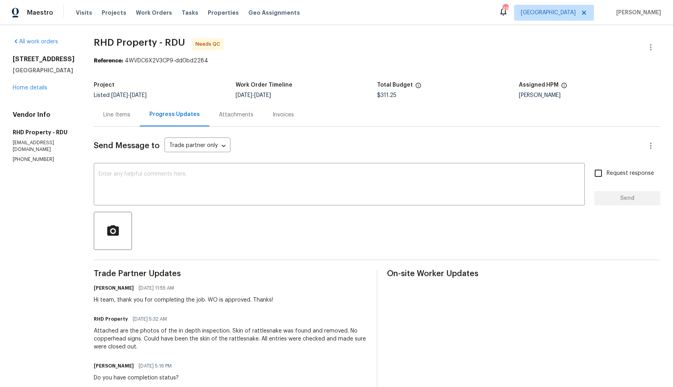
click at [130, 116] on div "Line Items" at bounding box center [116, 115] width 27 height 8
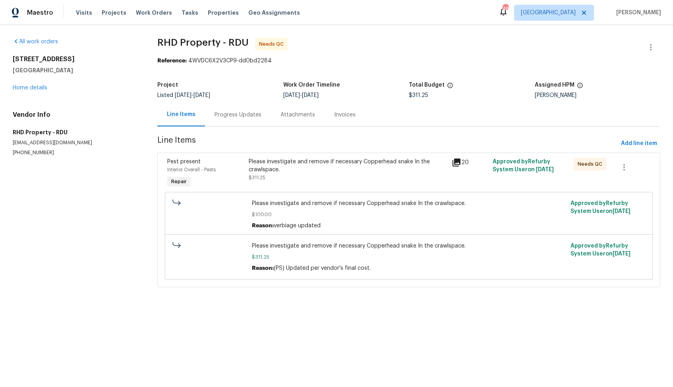
click at [328, 168] on div "Please investigate and remove if necessary Copperhead snake In the crawlspace." at bounding box center [348, 166] width 199 height 16
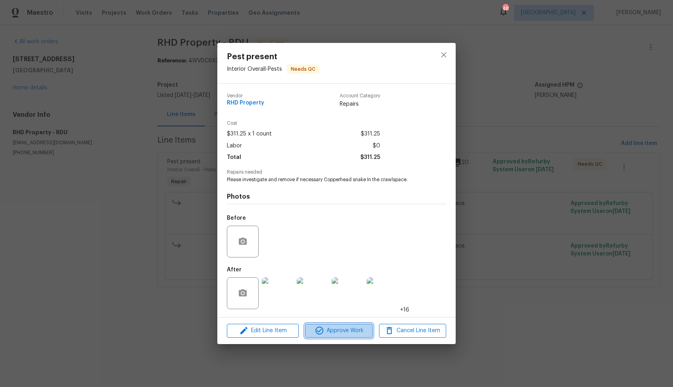
click at [317, 331] on icon "button" at bounding box center [320, 331] width 10 height 10
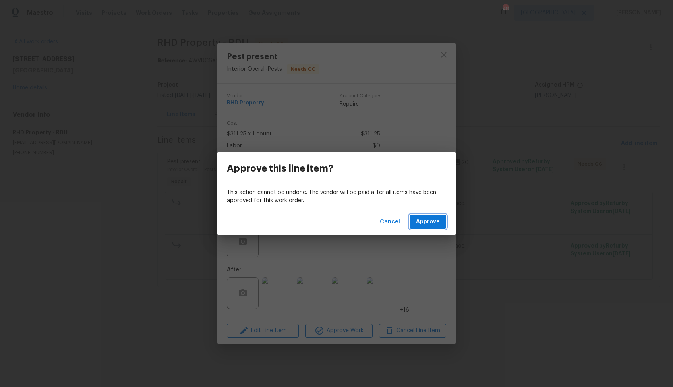
click at [427, 220] on span "Approve" at bounding box center [428, 222] width 24 height 10
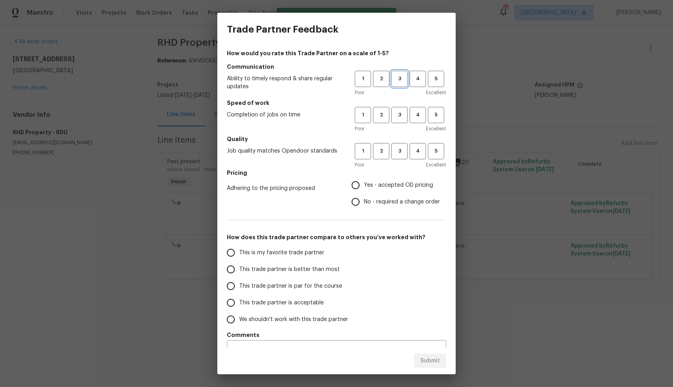
click at [399, 83] on span "3" at bounding box center [399, 78] width 15 height 9
click at [401, 113] on span "3" at bounding box center [399, 114] width 15 height 9
click at [400, 158] on button "3" at bounding box center [399, 151] width 16 height 16
click at [377, 194] on label "No - required a change order" at bounding box center [393, 201] width 93 height 17
click at [364, 194] on input "No - required a change order" at bounding box center [355, 201] width 17 height 17
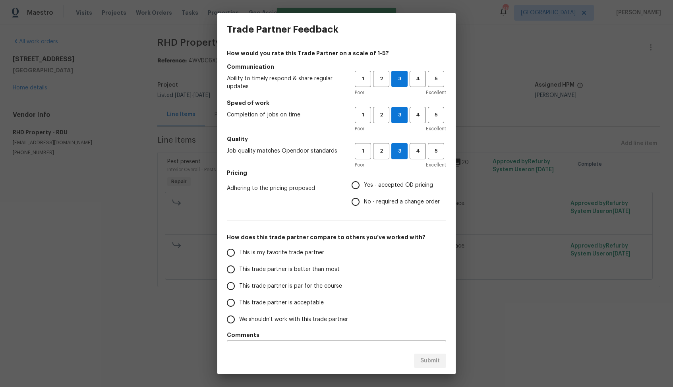
radio input "true"
click at [301, 275] on label "This trade partner is better than most" at bounding box center [285, 269] width 126 height 17
click at [239, 275] on input "This trade partner is better than most" at bounding box center [230, 269] width 17 height 17
click at [419, 358] on button "Submit" at bounding box center [430, 361] width 32 height 15
radio input "true"
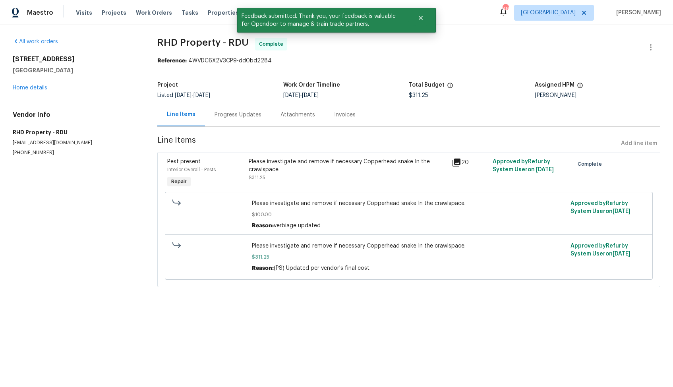
click at [235, 118] on div "Progress Updates" at bounding box center [238, 115] width 47 height 8
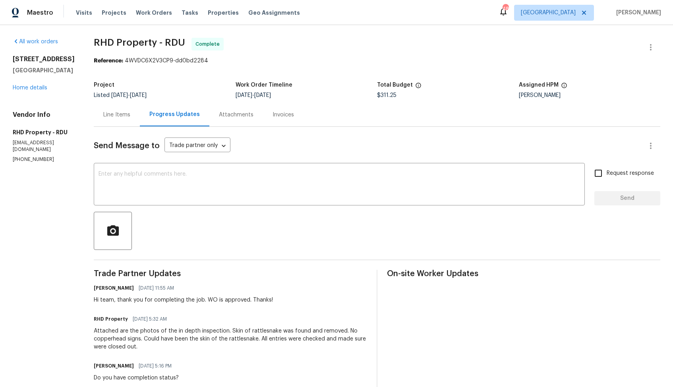
click at [122, 114] on div "Line Items" at bounding box center [116, 115] width 27 height 8
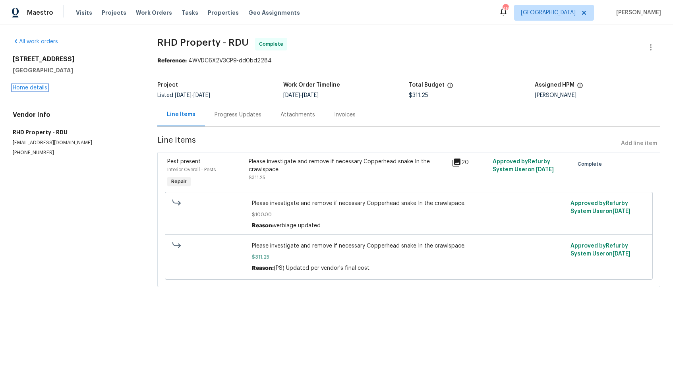
click at [29, 89] on link "Home details" at bounding box center [30, 88] width 35 height 6
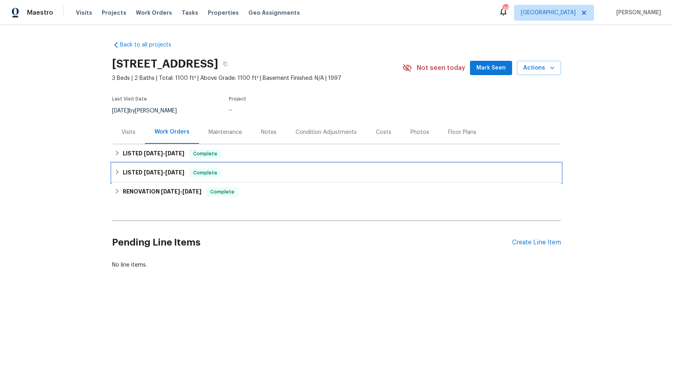
click at [159, 176] on h6 "LISTED 6/26/25 - 6/27/25" at bounding box center [154, 173] width 62 height 10
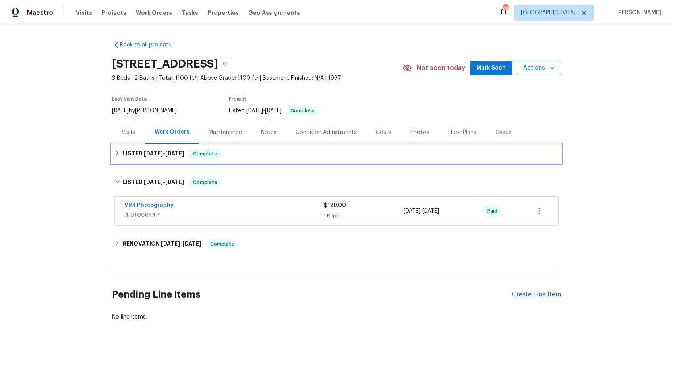
click at [167, 161] on div "LISTED 8/1/25 - 8/25/25 Complete" at bounding box center [336, 153] width 449 height 19
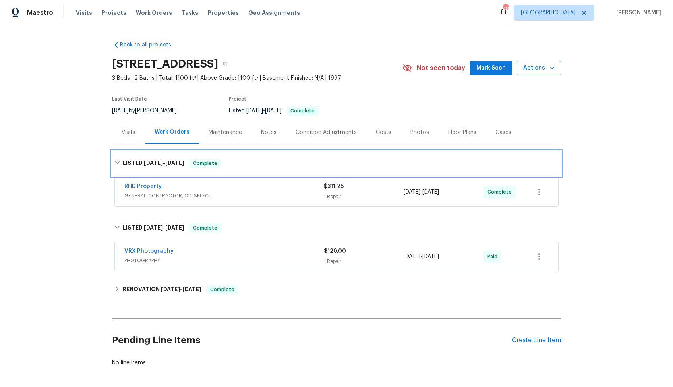
click at [167, 161] on span "8/25/25" at bounding box center [174, 163] width 19 height 6
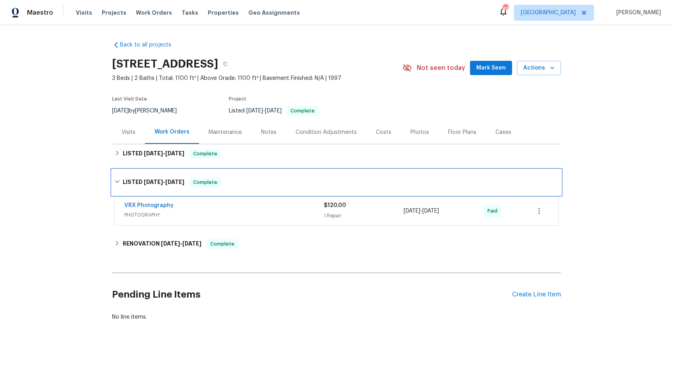
click at [146, 182] on span "6/26/25" at bounding box center [153, 182] width 19 height 6
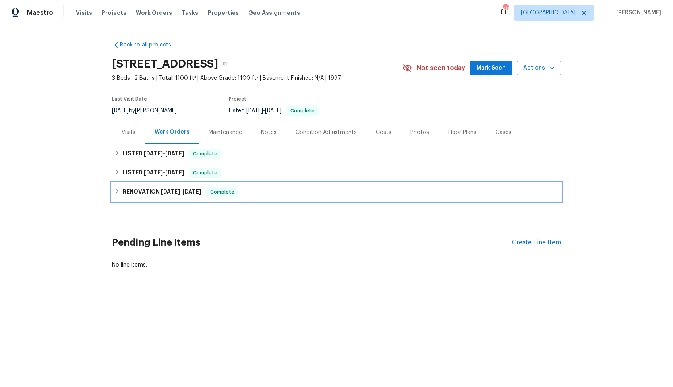
click at [151, 193] on h6 "RENOVATION 6/13/25 - 6/25/25" at bounding box center [162, 192] width 79 height 10
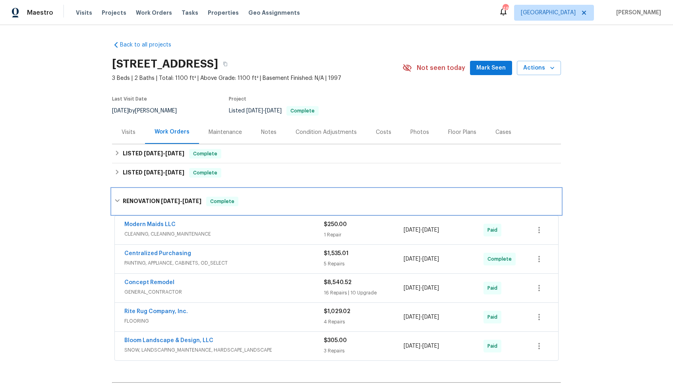
click at [149, 198] on h6 "RENOVATION 6/13/25 - 6/25/25" at bounding box center [162, 202] width 79 height 10
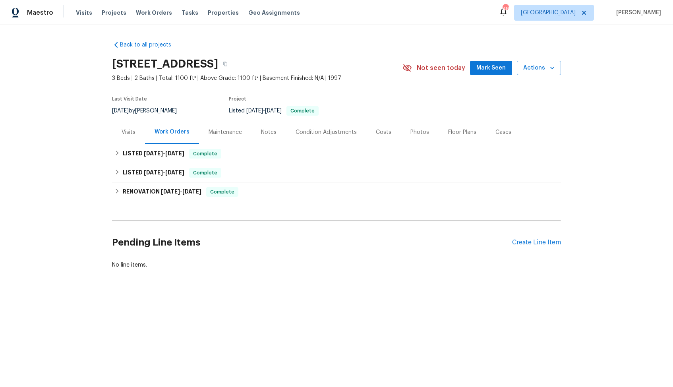
click at [314, 70] on div "448 Chinaberry Ln, Angier, NC 27501" at bounding box center [257, 64] width 290 height 21
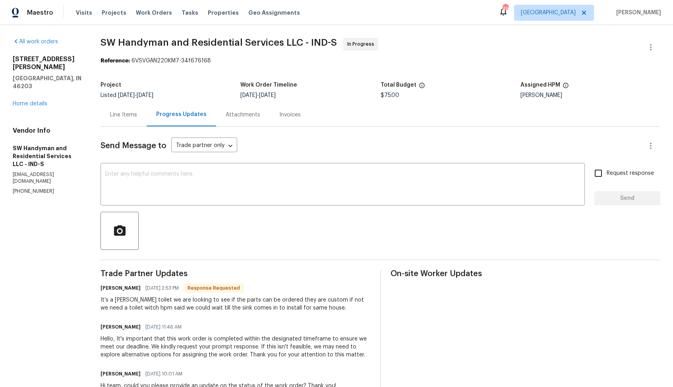
click at [130, 111] on div "Line Items" at bounding box center [123, 115] width 27 height 8
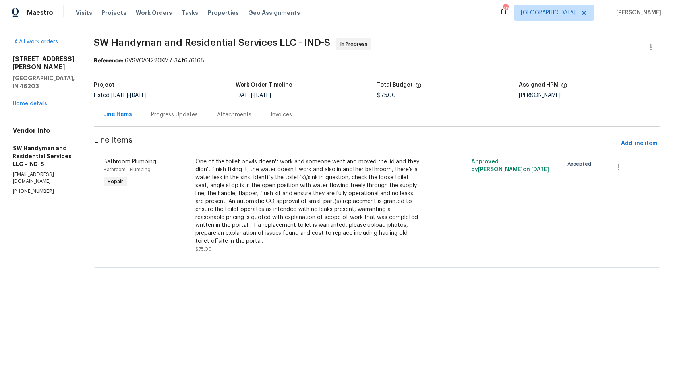
click at [164, 116] on div "Progress Updates" at bounding box center [174, 115] width 47 height 8
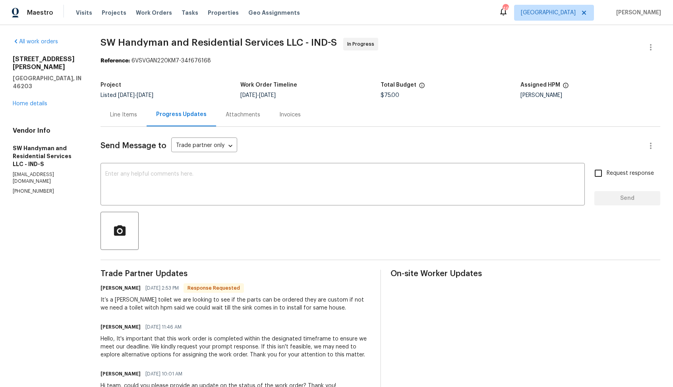
click at [124, 106] on div "Line Items" at bounding box center [124, 114] width 46 height 23
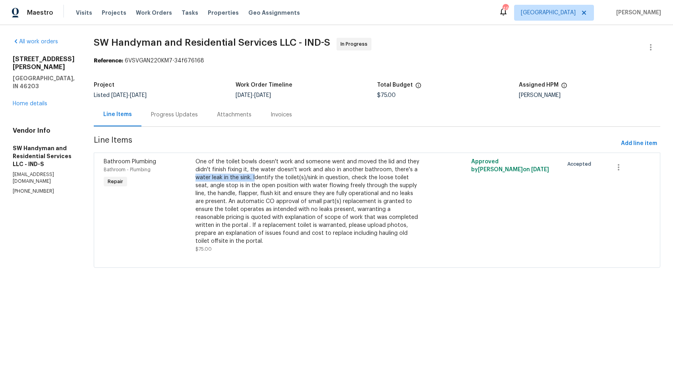
drag, startPoint x: 194, startPoint y: 179, endPoint x: 255, endPoint y: 178, distance: 61.6
click at [255, 178] on div "One of the toilet bowls doesn't work and someone went and moved the lid and the…" at bounding box center [308, 205] width 230 height 100
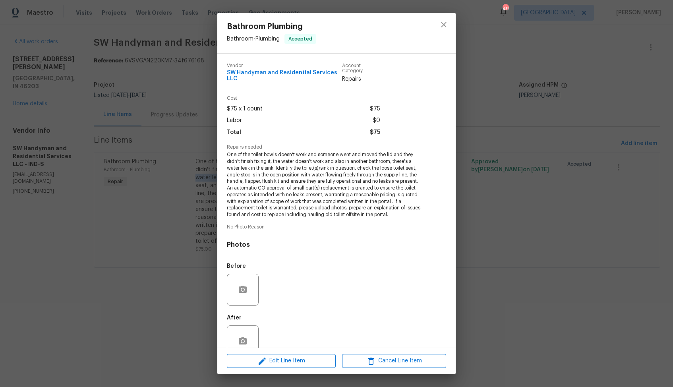
click at [187, 157] on div "Bathroom Plumbing Bathroom - Plumbing Accepted Vendor SW Handyman and Residenti…" at bounding box center [336, 193] width 673 height 387
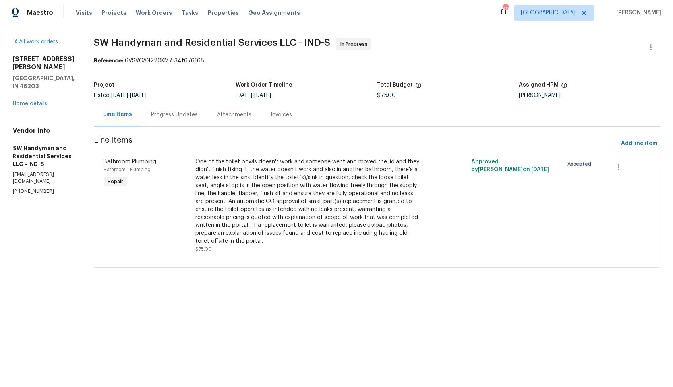
click at [170, 110] on div "Progress Updates" at bounding box center [174, 114] width 66 height 23
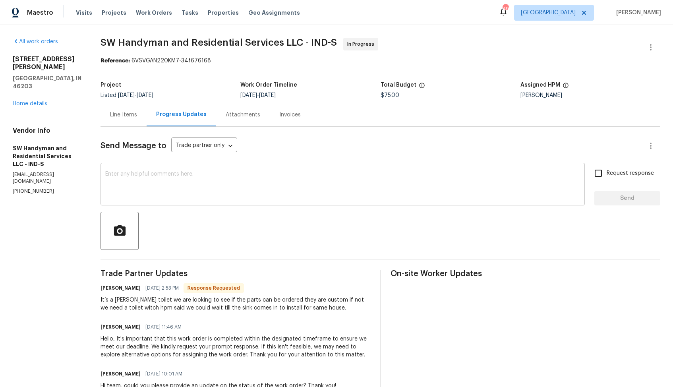
click at [247, 199] on textarea at bounding box center [342, 185] width 475 height 28
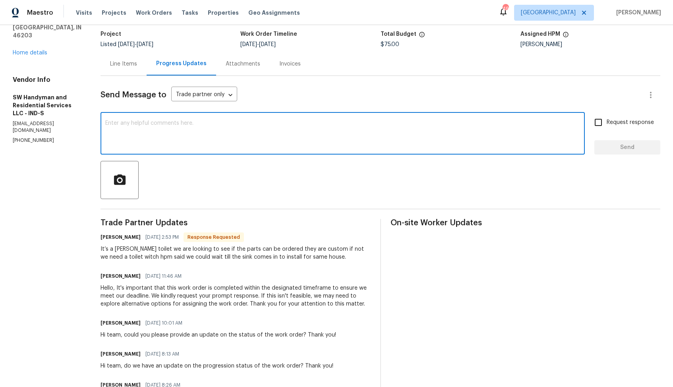
scroll to position [58, 0]
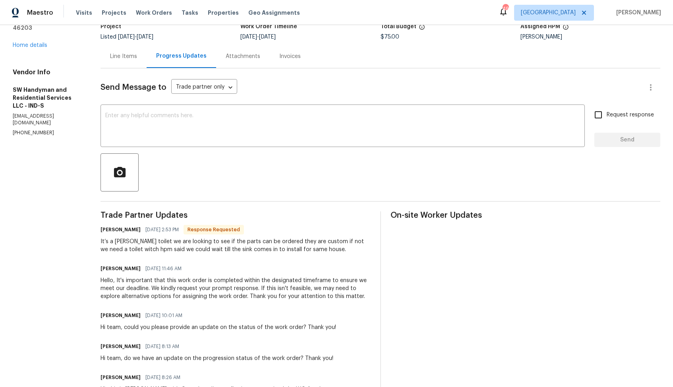
click at [239, 149] on div "Send Message to Trade partner only Trade partner only ​ x ​ Request response Se…" at bounding box center [381, 247] width 560 height 358
click at [238, 138] on textarea at bounding box center [342, 127] width 475 height 28
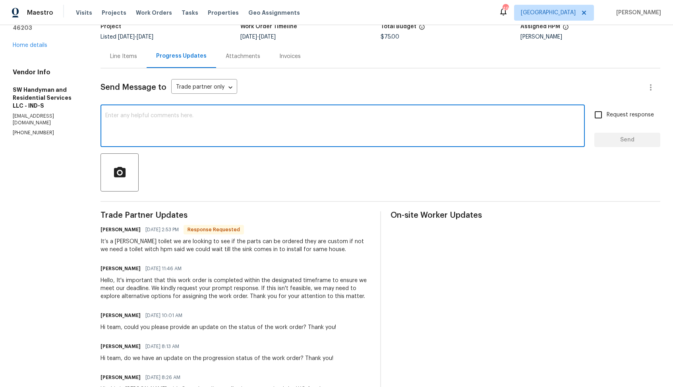
click at [108, 231] on h6 "[PERSON_NAME]" at bounding box center [121, 230] width 40 height 8
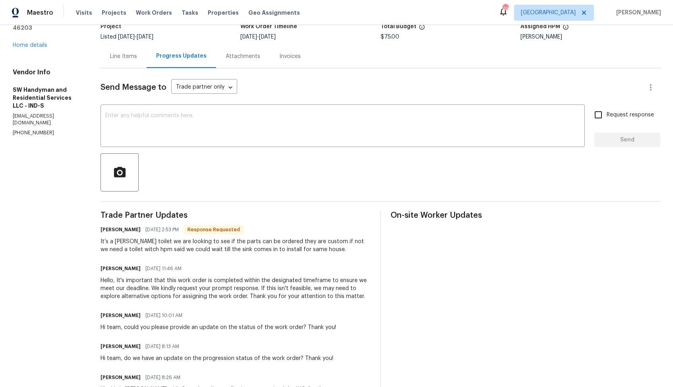
click at [108, 231] on h6 "[PERSON_NAME]" at bounding box center [121, 230] width 40 height 8
copy h6 "[PERSON_NAME]"
click at [206, 125] on textarea at bounding box center [342, 127] width 475 height 28
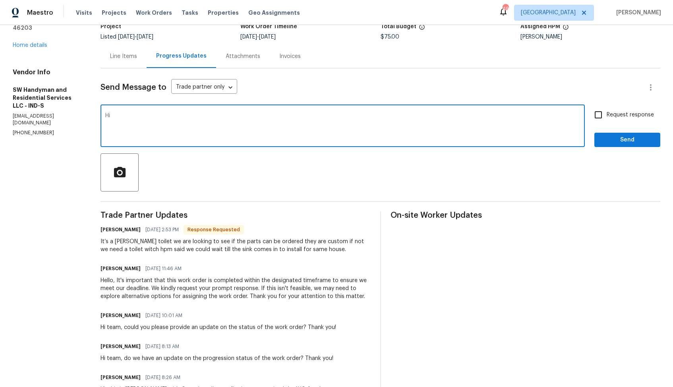
paste textarea "[PERSON_NAME]"
click at [183, 122] on textarea "Hi Lindy, thank you for the update. Kindly keep me posted on any updates. Thank…" at bounding box center [342, 127] width 475 height 28
paste textarea "Thank you for the update. Kindly keep me posted on any further updates. Thanks"
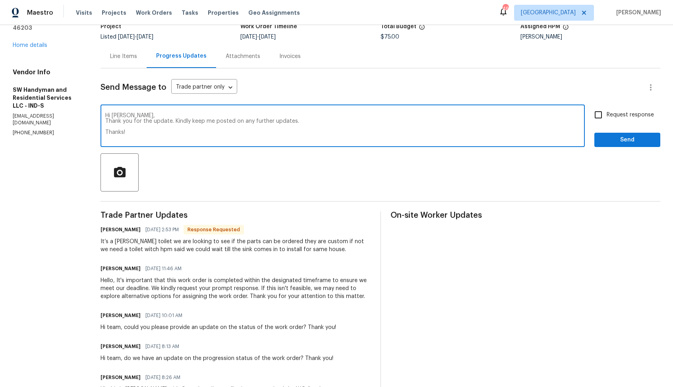
type textarea "Hi Lindy, Thank you for the update. Kindly keep me posted on any further update…"
click at [604, 122] on input "Request response" at bounding box center [598, 114] width 17 height 17
checkbox input "true"
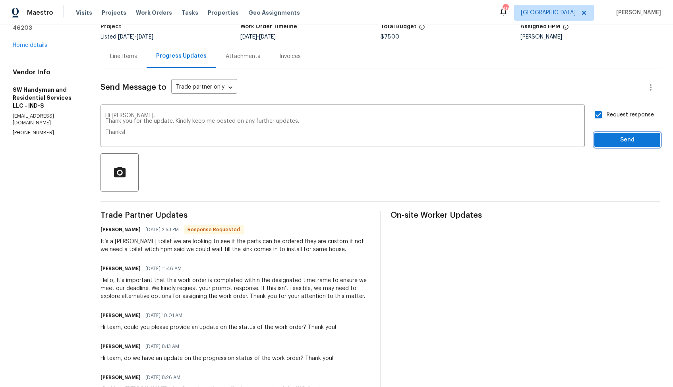
click at [612, 136] on span "Send" at bounding box center [627, 140] width 53 height 10
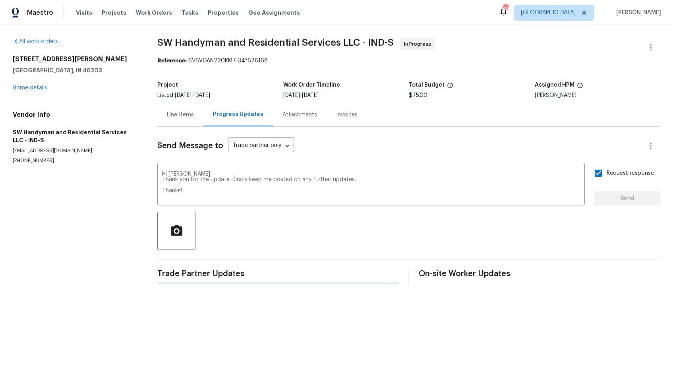
scroll to position [0, 0]
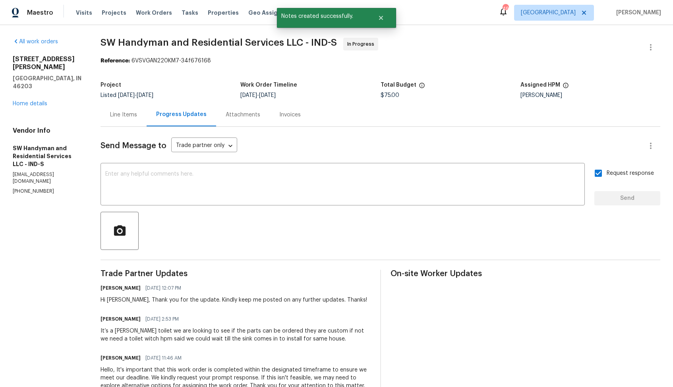
click at [145, 335] on div "It’s a Koehler toilet we are looking to see if the parts can be ordered they ar…" at bounding box center [236, 335] width 270 height 16
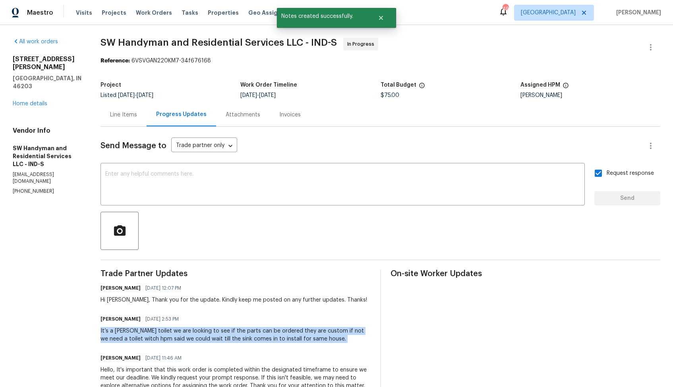
copy div "It’s a Koehler toilet we are looking to see if the parts can be ordered they ar…"
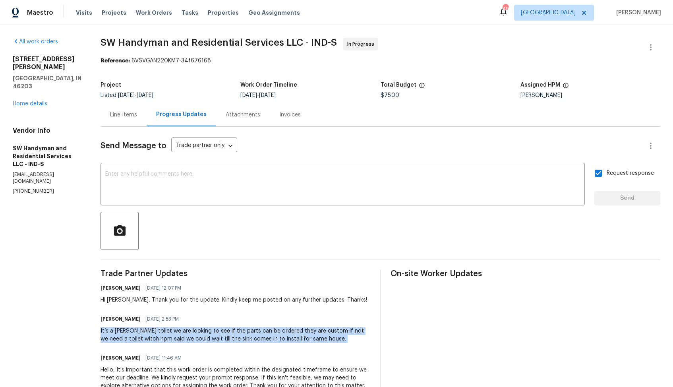
click at [62, 107] on div "All work orders 917 Buchanan St Indianapolis, IN 46203 Home details Vendor Info…" at bounding box center [47, 116] width 69 height 157
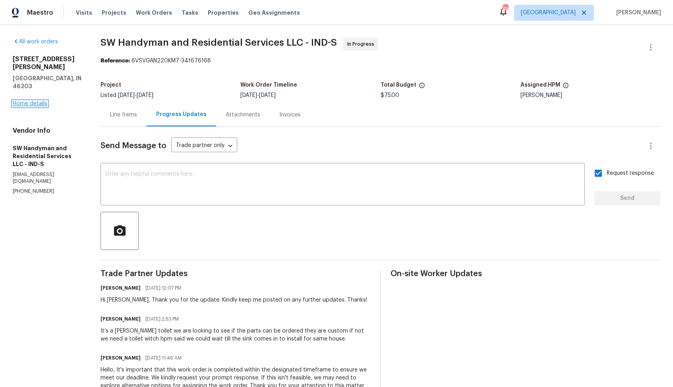
click at [31, 101] on link "Home details" at bounding box center [30, 104] width 35 height 6
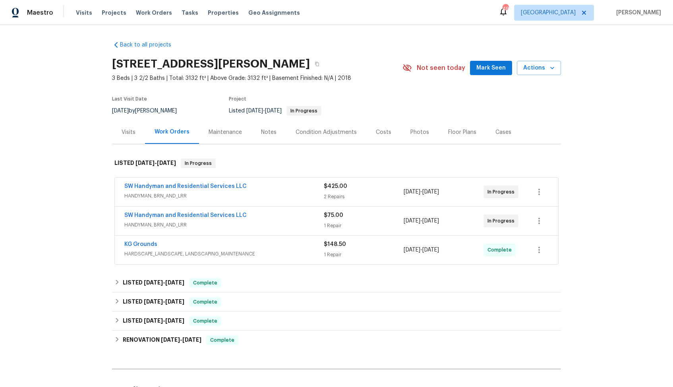
click at [275, 216] on div "SW Handyman and Residential Services LLC" at bounding box center [223, 216] width 199 height 10
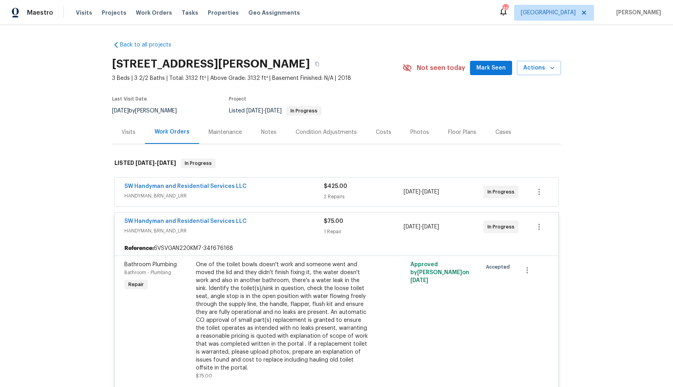
click at [271, 221] on div "SW Handyman and Residential Services LLC" at bounding box center [223, 222] width 199 height 10
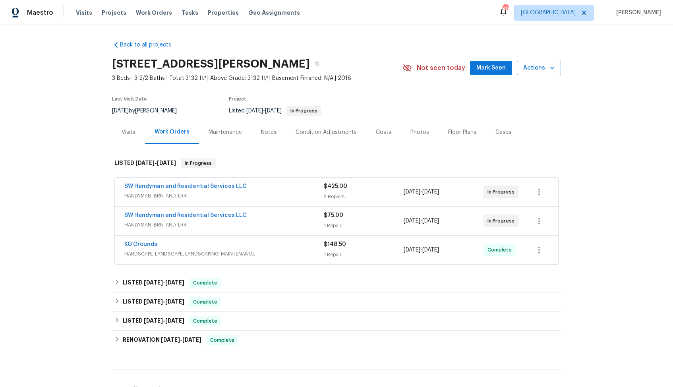
click at [272, 188] on div "SW Handyman and Residential Services LLC" at bounding box center [223, 187] width 199 height 10
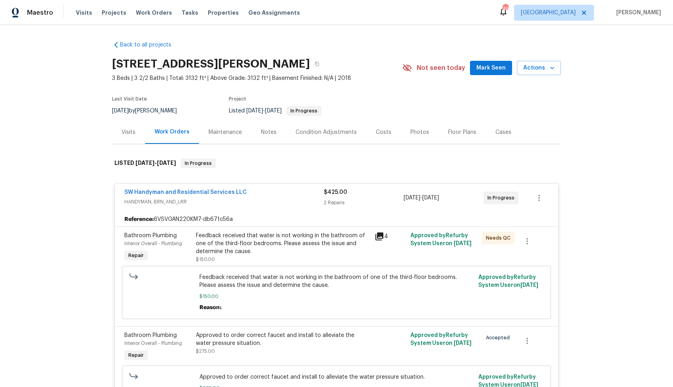
click at [273, 193] on div "SW Handyman and Residential Services LLC" at bounding box center [223, 193] width 199 height 10
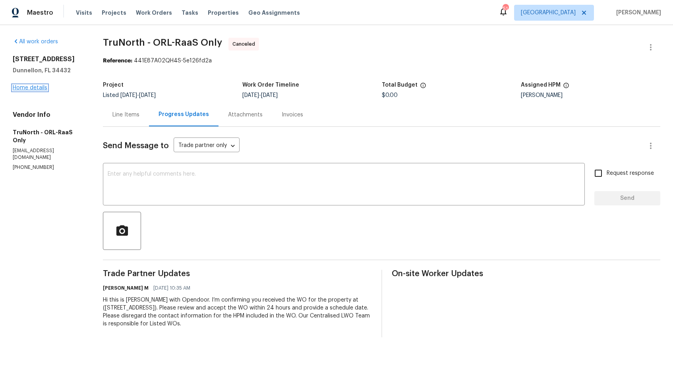
click at [25, 85] on link "Home details" at bounding box center [30, 88] width 35 height 6
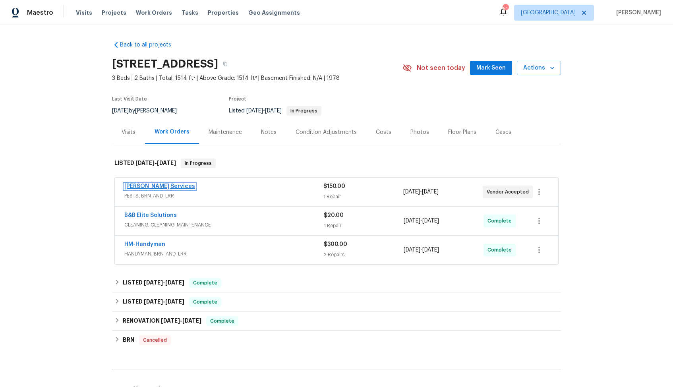
click at [158, 186] on link "[PERSON_NAME] Services" at bounding box center [159, 187] width 71 height 6
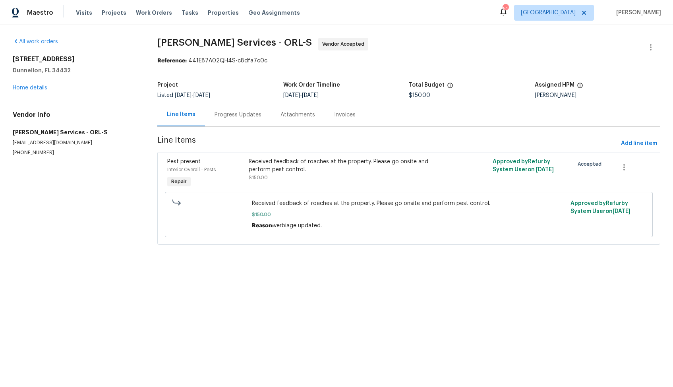
click at [236, 115] on div "Progress Updates" at bounding box center [238, 115] width 47 height 8
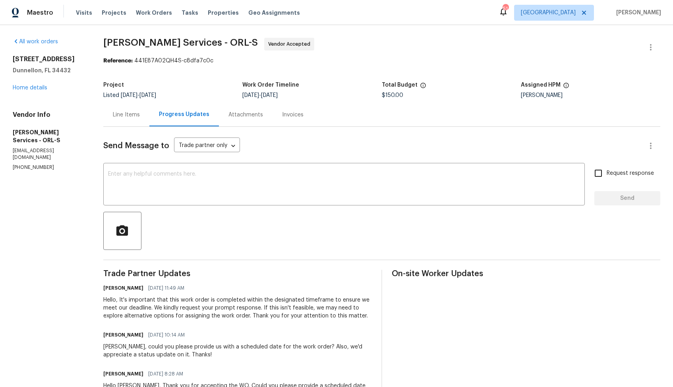
click at [35, 164] on p "[PHONE_NUMBER]" at bounding box center [49, 167] width 72 height 7
click at [35, 164] on p "(407) 645-2500" at bounding box center [49, 167] width 72 height 7
copy p "(407) 645-2500"
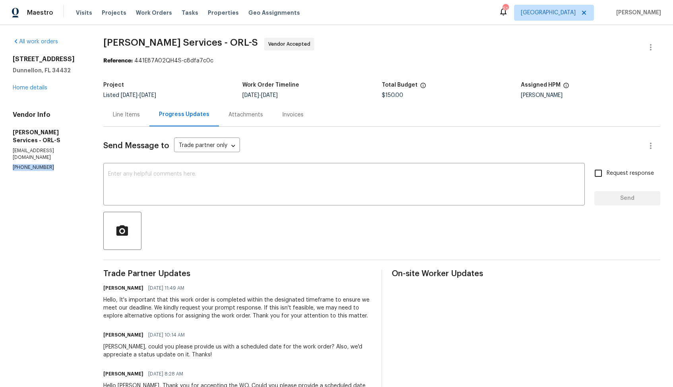
click at [341, 238] on div at bounding box center [381, 231] width 557 height 38
click at [139, 119] on div "Line Items" at bounding box center [126, 114] width 46 height 23
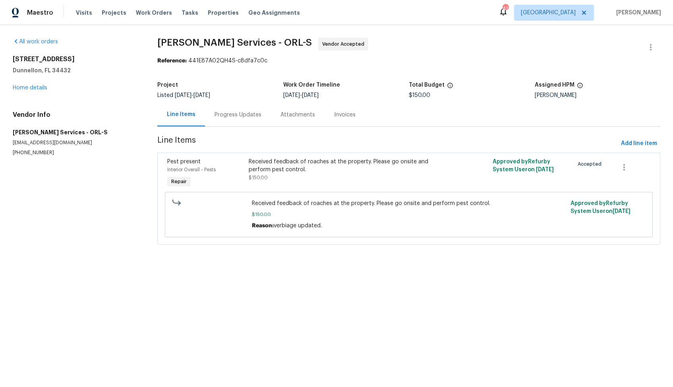
click at [228, 111] on div "Progress Updates" at bounding box center [238, 115] width 47 height 8
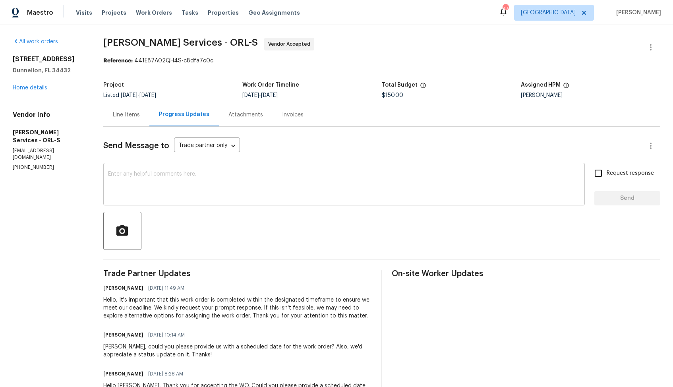
click at [176, 181] on textarea at bounding box center [344, 185] width 472 height 28
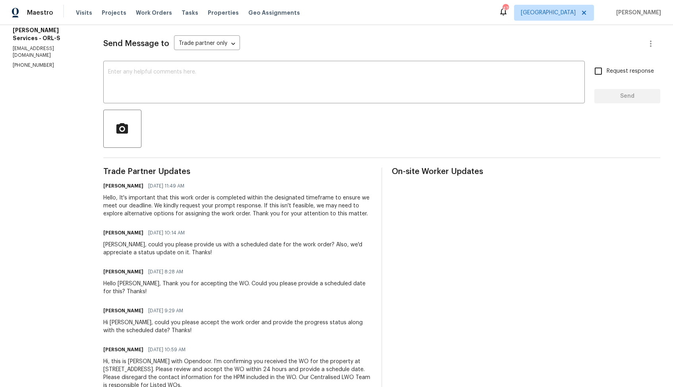
scroll to position [127, 0]
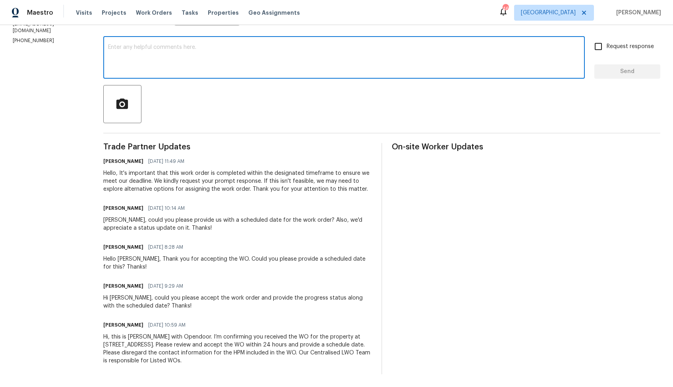
click at [260, 64] on textarea at bounding box center [344, 58] width 472 height 28
paste textarea "Hi Tishá, I attempted to reach you by phone, but the call went to voicemail. Co…"
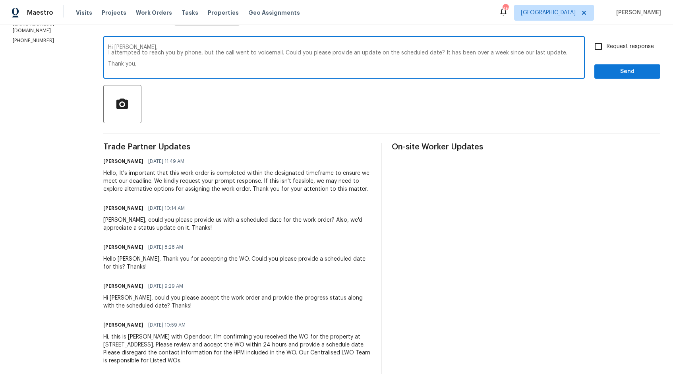
scroll to position [0, 0]
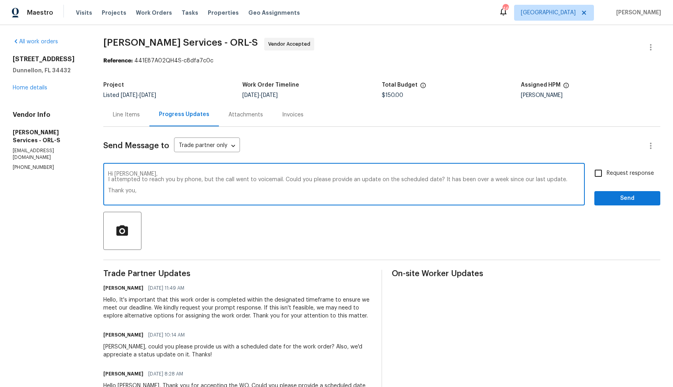
type textarea "Hi Tishá, I attempted to reach you by phone, but the call went to voicemail. Co…"
click at [613, 171] on span "Request response" at bounding box center [630, 173] width 47 height 8
click at [607, 171] on input "Request response" at bounding box center [598, 173] width 17 height 17
checkbox input "true"
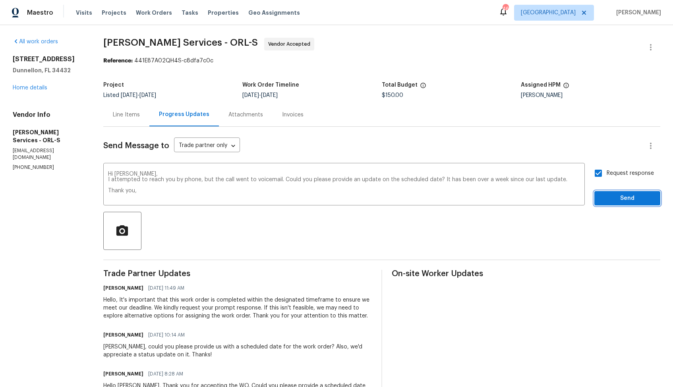
click at [614, 199] on span "Send" at bounding box center [627, 198] width 53 height 10
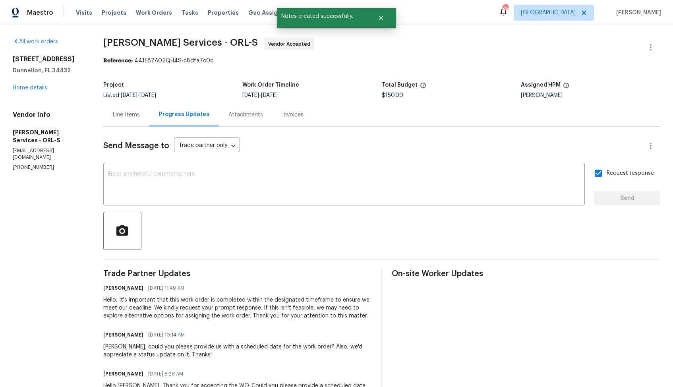
click at [381, 28] on div "All work orders 13794 SW 112th St Dunnellon, FL 34432 Home details Vendor Info …" at bounding box center [336, 269] width 673 height 489
click at [381, 21] on icon "Close" at bounding box center [381, 18] width 6 height 6
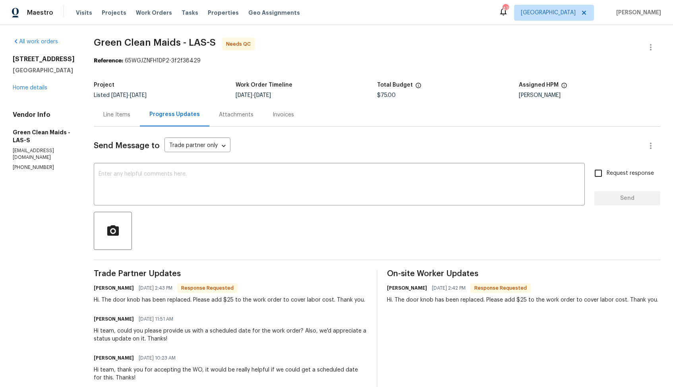
click at [119, 110] on div "Line Items" at bounding box center [117, 114] width 46 height 23
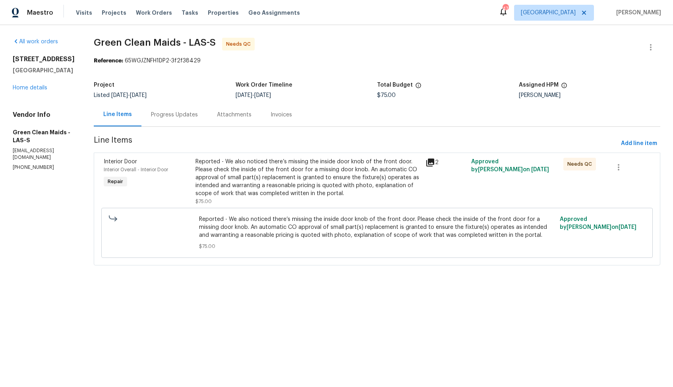
click at [290, 175] on div "Reported - We also noticed there’s missing the inside door knob of the front do…" at bounding box center [307, 178] width 225 height 40
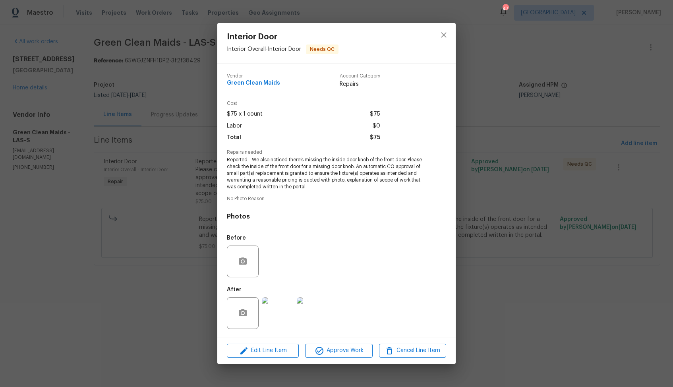
click at [286, 306] on img at bounding box center [278, 313] width 32 height 32
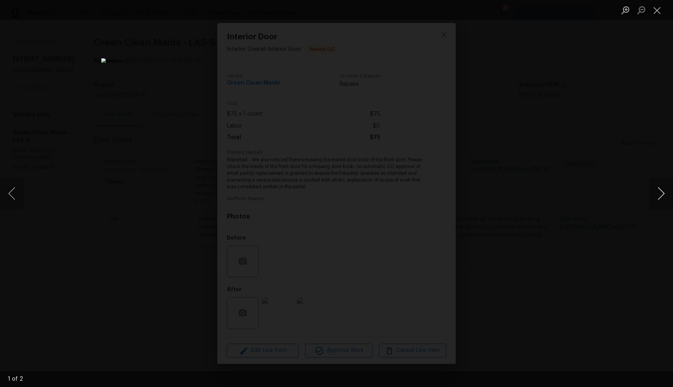
click at [662, 196] on button "Next image" at bounding box center [661, 194] width 24 height 32
click at [554, 193] on div "Lightbox" at bounding box center [336, 193] width 673 height 387
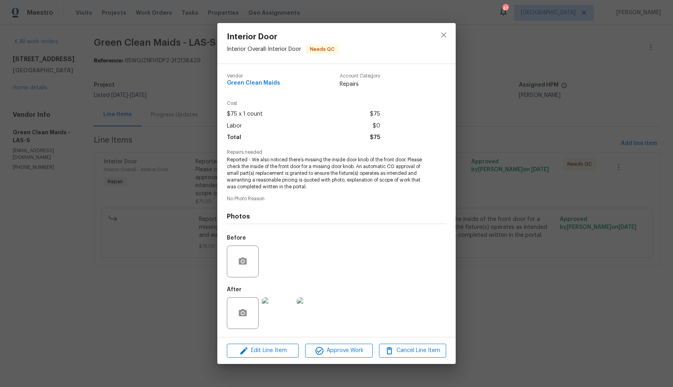
click at [507, 176] on div "Interior Door Interior Overall - Interior Door Needs QC Vendor Green Clean Maid…" at bounding box center [336, 193] width 673 height 387
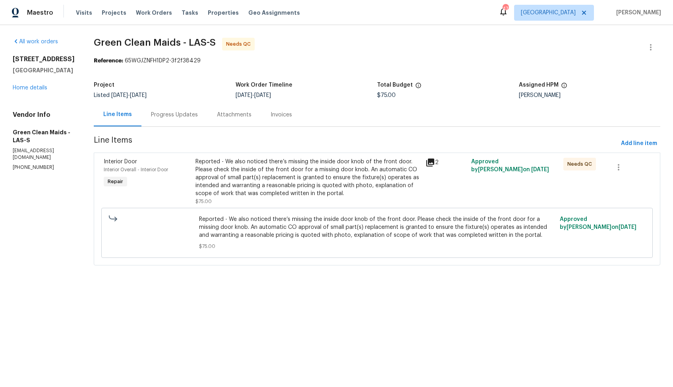
click at [309, 161] on div "Reported - We also noticed there’s missing the inside door knob of the front do…" at bounding box center [307, 178] width 225 height 40
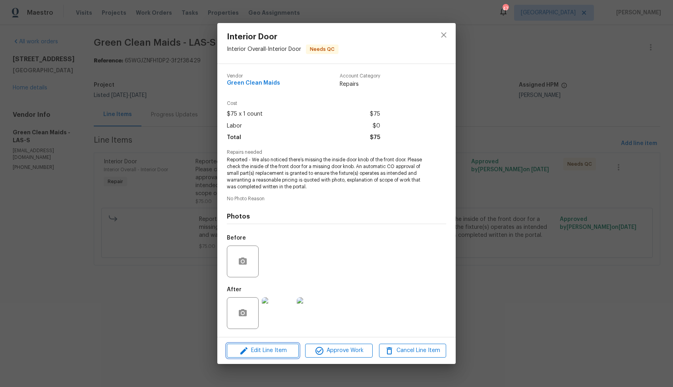
click at [249, 344] on button "Edit Line Item" at bounding box center [263, 351] width 72 height 14
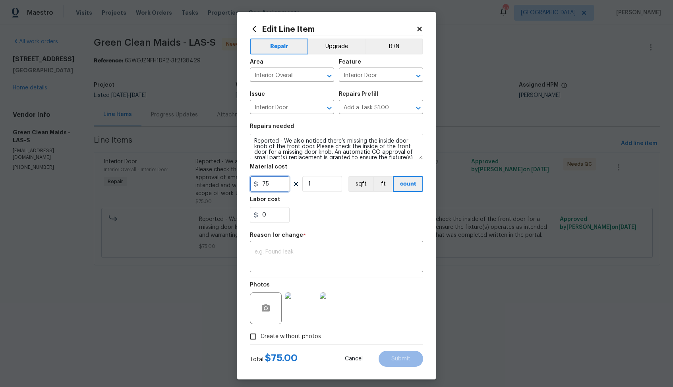
click at [272, 184] on input "75" at bounding box center [270, 184] width 40 height 16
type input "100"
click at [323, 254] on textarea at bounding box center [337, 257] width 164 height 17
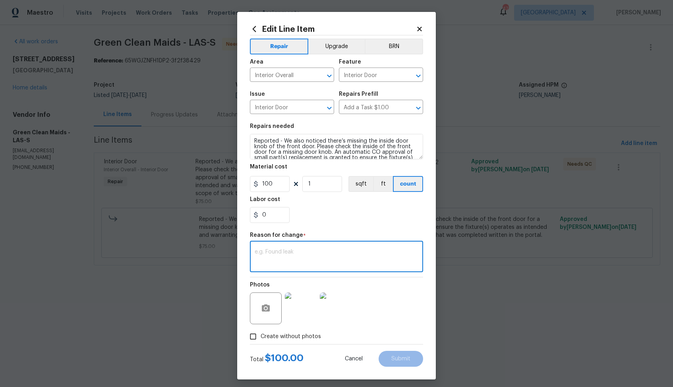
click at [307, 256] on textarea at bounding box center [337, 257] width 164 height 17
paste textarea "(AM) Updated per vendor’s final cost."
type textarea "(AM) Updated per vendor’s final cost."
click at [397, 354] on button "Submit" at bounding box center [401, 359] width 44 height 16
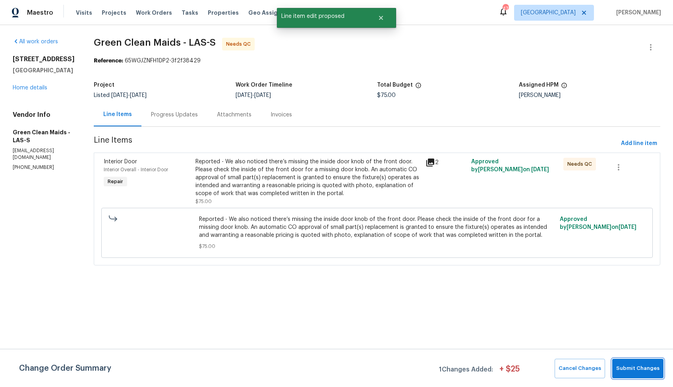
click at [645, 372] on span "Submit Changes" at bounding box center [637, 368] width 43 height 9
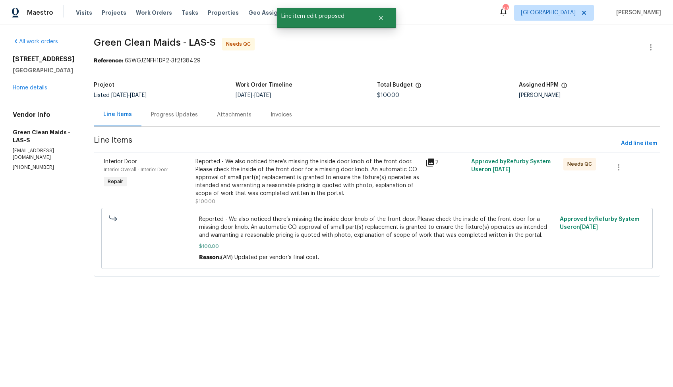
click at [188, 113] on div "Progress Updates" at bounding box center [174, 115] width 47 height 8
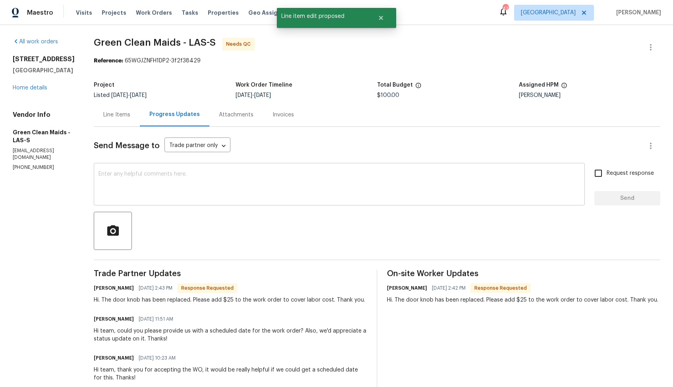
click at [321, 181] on textarea at bounding box center [339, 185] width 481 height 28
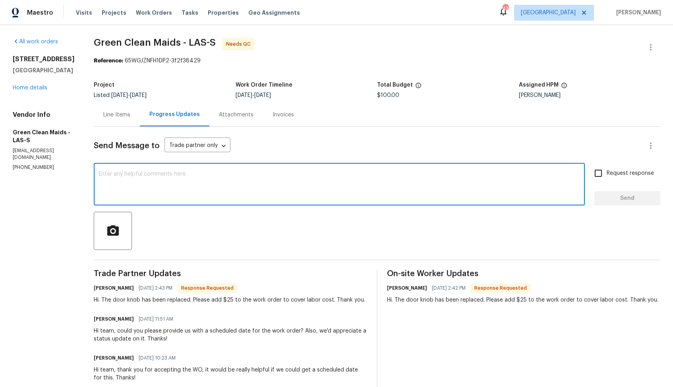
click at [374, 23] on div "Maestro Visits Projects Work Orders Tasks Properties Geo Assignments 47 Dallas …" at bounding box center [336, 12] width 673 height 25
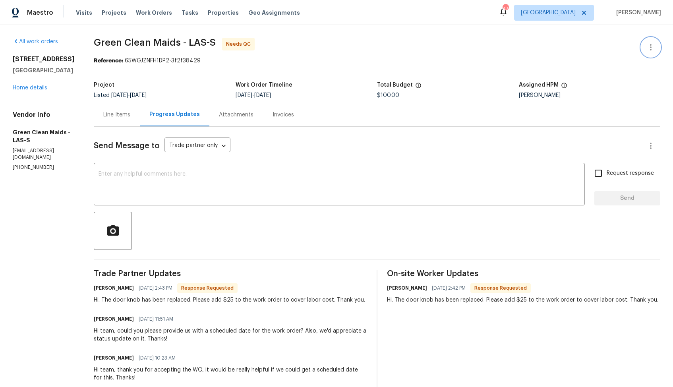
click at [649, 45] on icon "button" at bounding box center [651, 48] width 10 height 10
click at [611, 45] on li "Edit" at bounding box center [625, 47] width 86 height 13
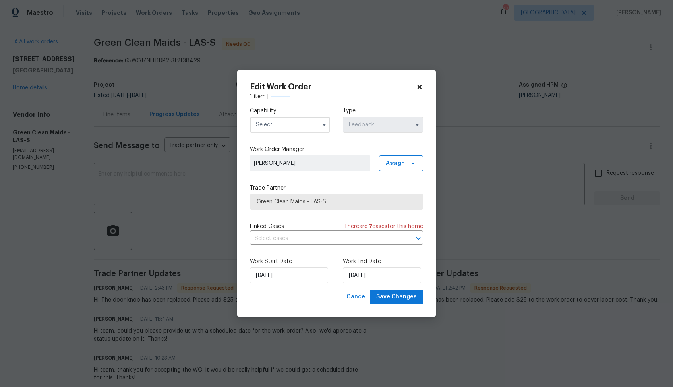
click at [263, 129] on input "text" at bounding box center [290, 125] width 80 height 16
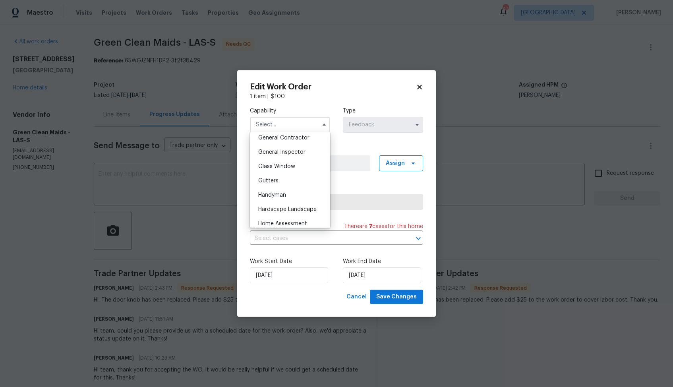
scroll to position [388, 0]
click at [274, 190] on span "Handyman" at bounding box center [272, 191] width 28 height 6
type input "Handyman"
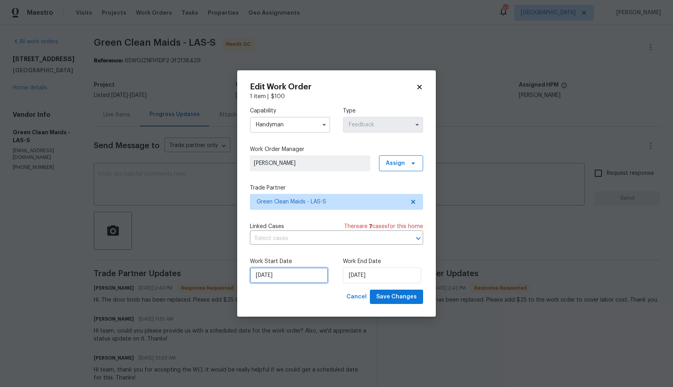
click at [299, 273] on input "20/08/2025" at bounding box center [289, 275] width 78 height 16
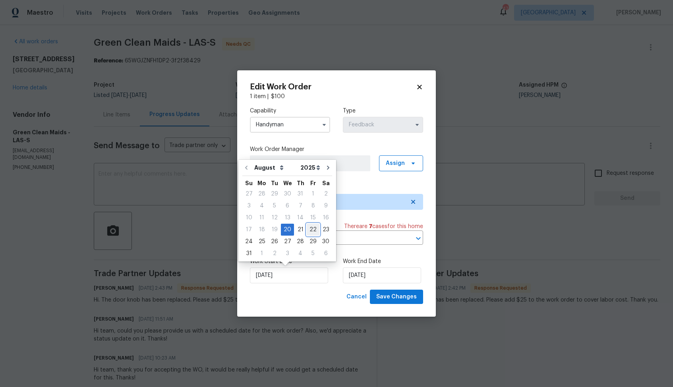
click at [312, 232] on div "22" at bounding box center [313, 229] width 13 height 11
type input "22/08/2025"
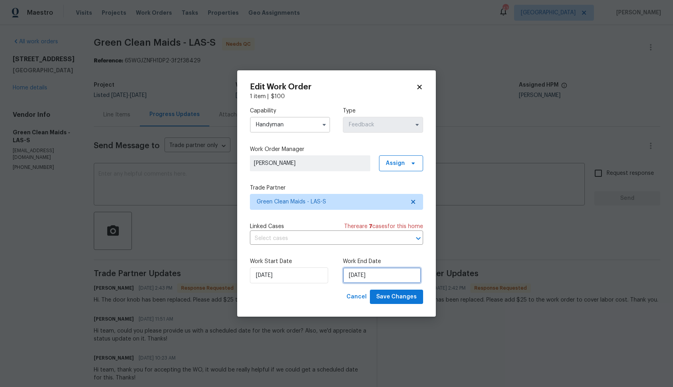
click at [372, 271] on input "22/08/2025" at bounding box center [382, 275] width 78 height 16
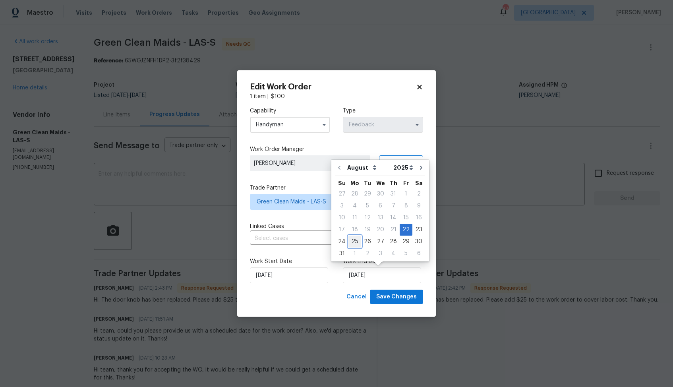
click at [355, 242] on div "25" at bounding box center [354, 241] width 13 height 11
type input "25/08/2025"
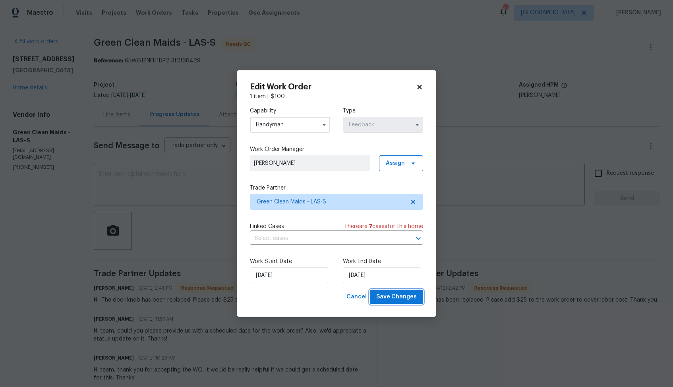
click at [391, 294] on span "Save Changes" at bounding box center [396, 297] width 41 height 10
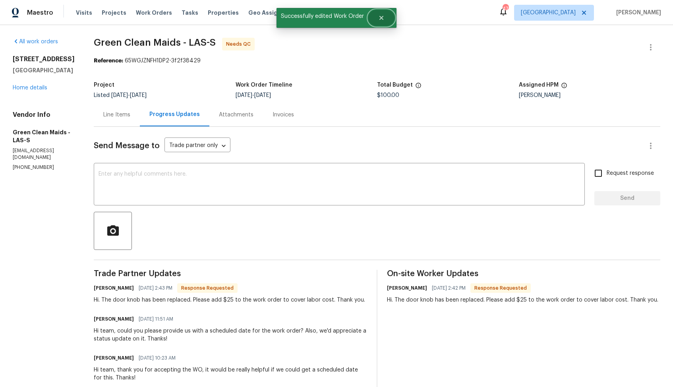
click at [381, 19] on icon "Close" at bounding box center [381, 18] width 6 height 6
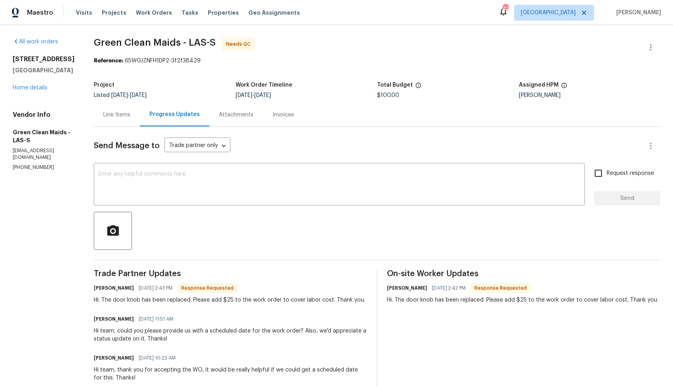
click at [113, 289] on h6 "[PERSON_NAME]" at bounding box center [114, 288] width 40 height 8
copy h6 "[PERSON_NAME]"
click at [245, 178] on textarea at bounding box center [339, 185] width 481 height 28
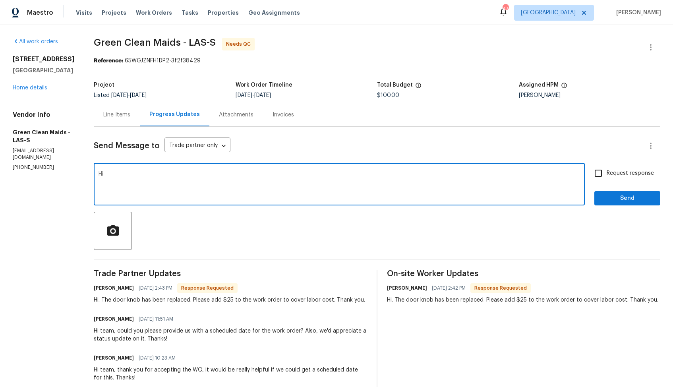
paste textarea "Uriel"
type textarea "Hi Uriel, thank you for completing the job. Cost has been updated and the WO is…"
click at [617, 199] on span "Send" at bounding box center [627, 198] width 53 height 10
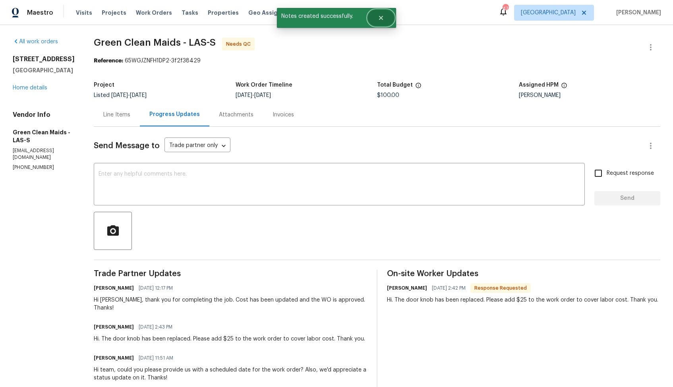
click at [381, 19] on icon "Close" at bounding box center [381, 18] width 4 height 4
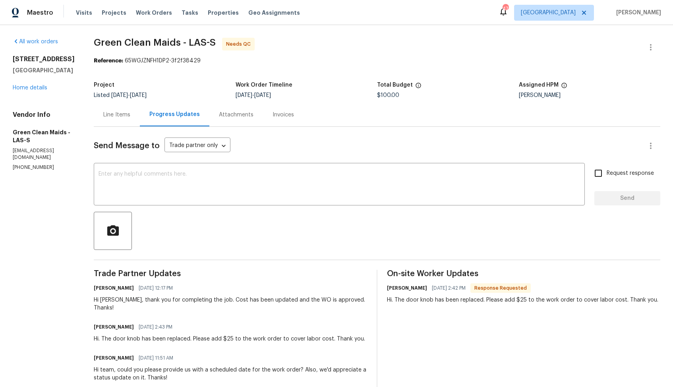
click at [125, 116] on div "Line Items" at bounding box center [116, 115] width 27 height 8
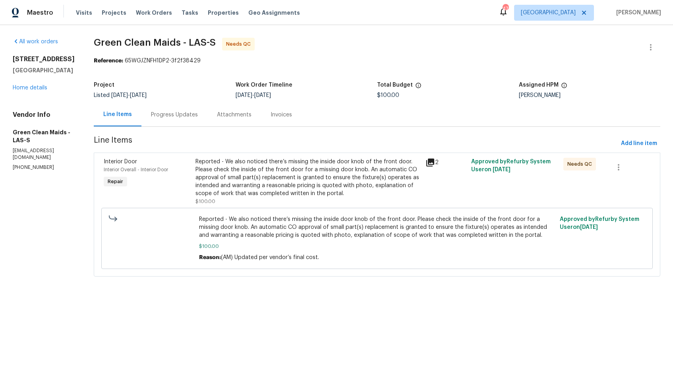
click at [293, 176] on div "Reported - We also noticed there’s missing the inside door knob of the front do…" at bounding box center [307, 178] width 225 height 40
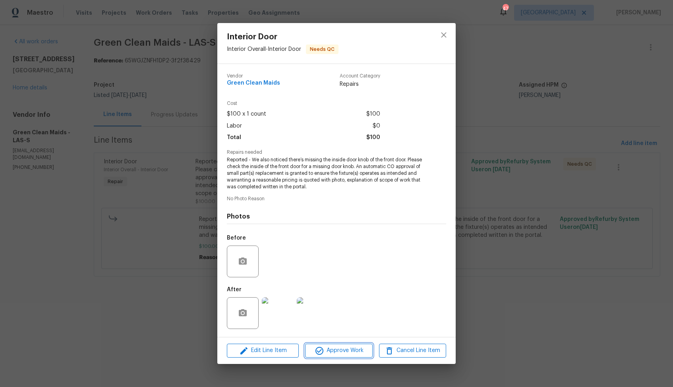
click at [329, 351] on span "Approve Work" at bounding box center [338, 351] width 62 height 10
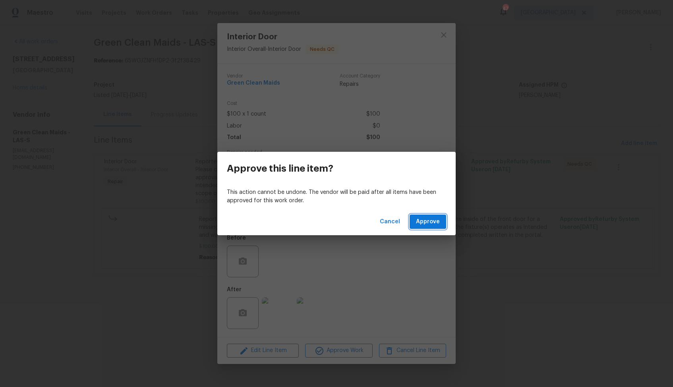
click at [437, 216] on button "Approve" at bounding box center [428, 222] width 37 height 15
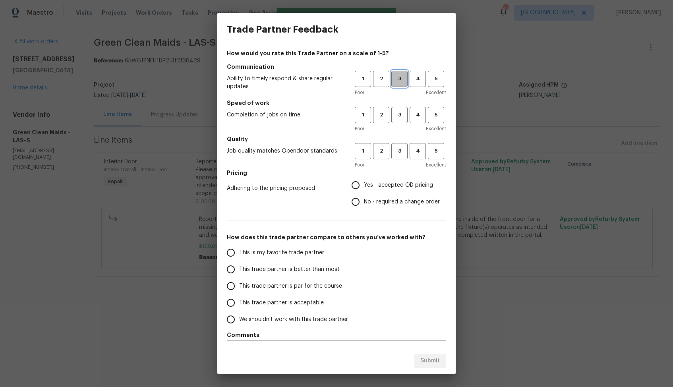
click at [399, 77] on span "3" at bounding box center [399, 78] width 15 height 9
click at [403, 120] on button "3" at bounding box center [399, 115] width 16 height 16
click at [402, 154] on span "3" at bounding box center [399, 151] width 15 height 9
click at [375, 197] on label "No - required a change order" at bounding box center [393, 201] width 93 height 17
click at [364, 197] on input "No - required a change order" at bounding box center [355, 201] width 17 height 17
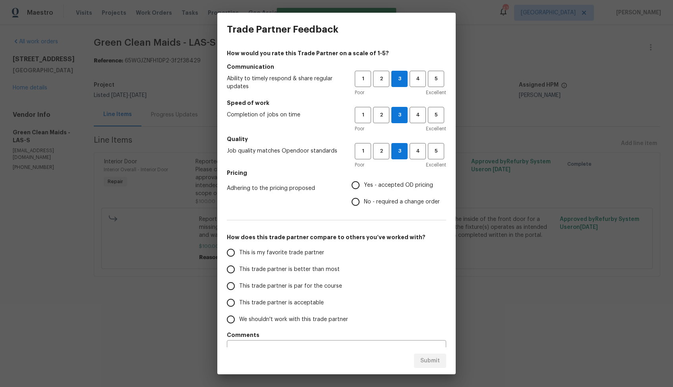
radio input "true"
click at [319, 265] on span "This trade partner is better than most" at bounding box center [289, 269] width 101 height 8
click at [239, 265] on input "This trade partner is better than most" at bounding box center [230, 269] width 17 height 17
click at [426, 362] on span "Submit" at bounding box center [429, 361] width 19 height 10
radio input "true"
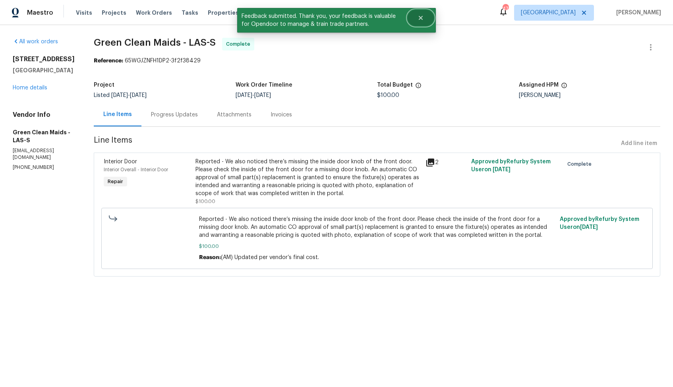
click at [413, 15] on button "Close" at bounding box center [421, 18] width 26 height 16
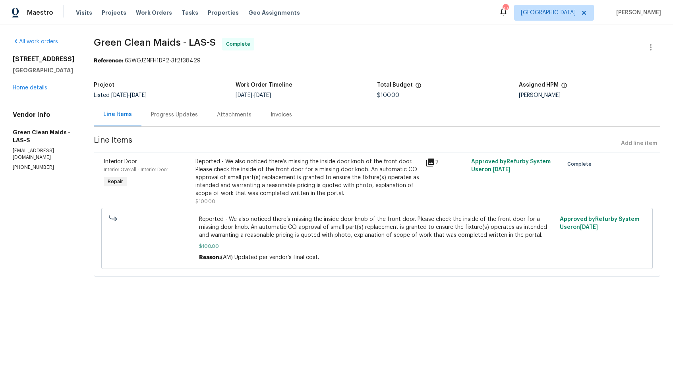
click at [217, 72] on section "Green Clean Maids - LAS-S Complete Reference: 65WGJZNFH1DP2-3f2f38429 Project L…" at bounding box center [377, 162] width 567 height 248
click at [33, 89] on link "Home details" at bounding box center [30, 88] width 35 height 6
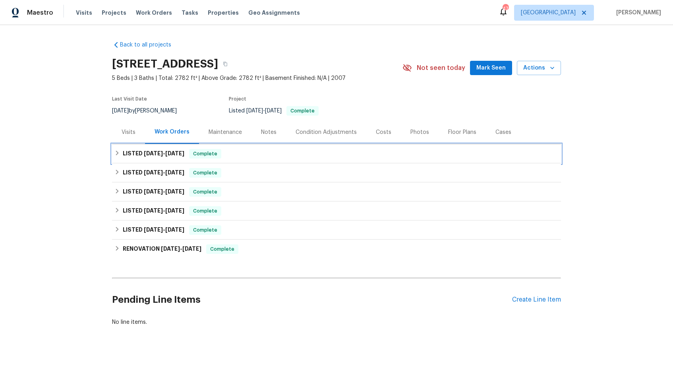
click at [161, 156] on span "8/20/25" at bounding box center [153, 154] width 19 height 6
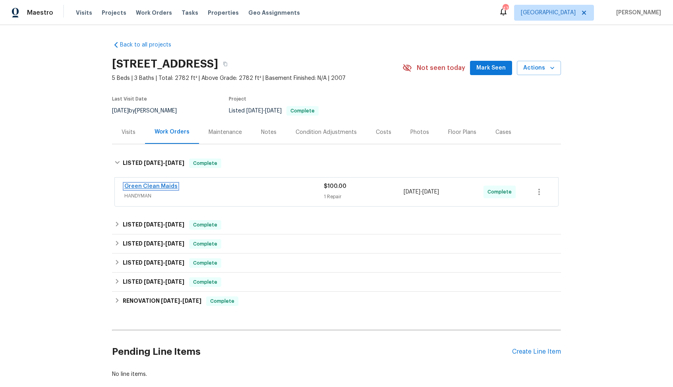
click at [151, 186] on link "Green Clean Maids" at bounding box center [150, 187] width 53 height 6
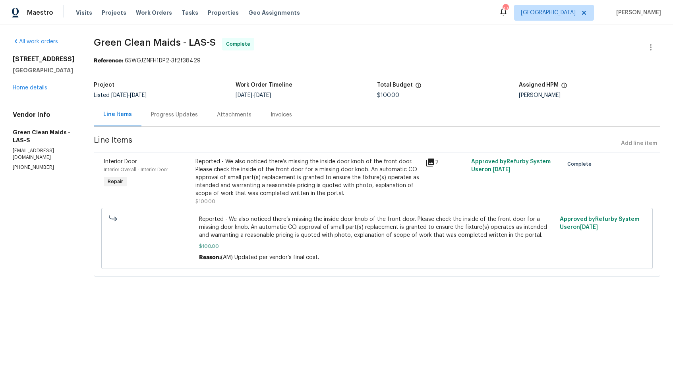
click at [263, 164] on div "Reported - We also noticed there’s missing the inside door knob of the front do…" at bounding box center [307, 178] width 225 height 40
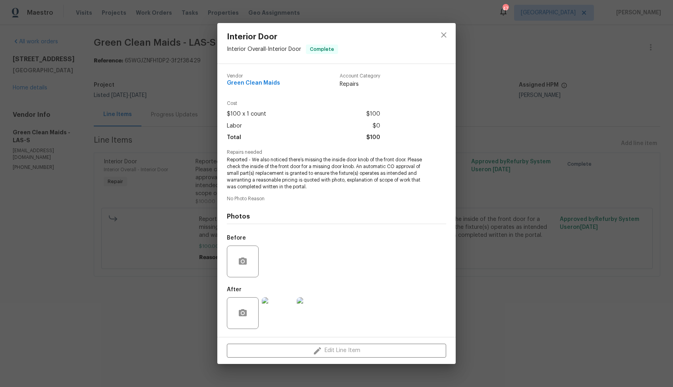
click at [152, 316] on div "Interior Door Interior Overall - Interior Door Complete Vendor Green Clean Maid…" at bounding box center [336, 193] width 673 height 387
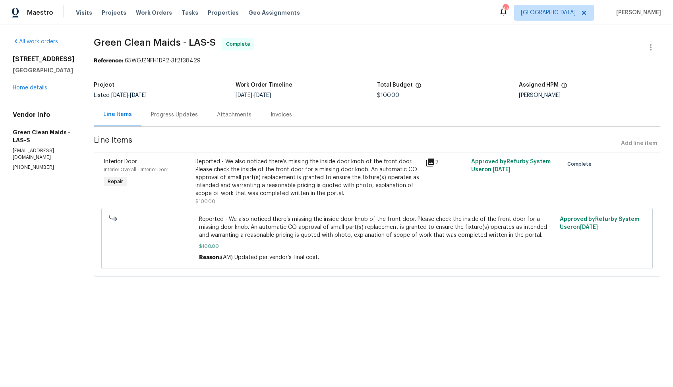
click at [278, 195] on div "Reported - We also noticed there’s missing the inside door knob of the front do…" at bounding box center [307, 178] width 225 height 40
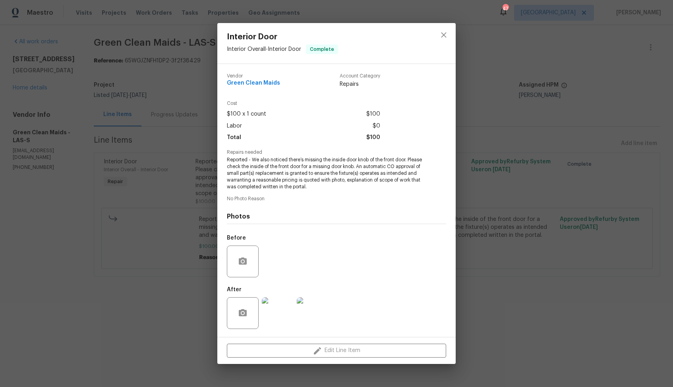
click at [242, 350] on div "Edit Line Item" at bounding box center [336, 350] width 238 height 27
click at [163, 328] on div "Interior Door Interior Overall - Interior Door Complete Vendor Green Clean Maid…" at bounding box center [336, 193] width 673 height 387
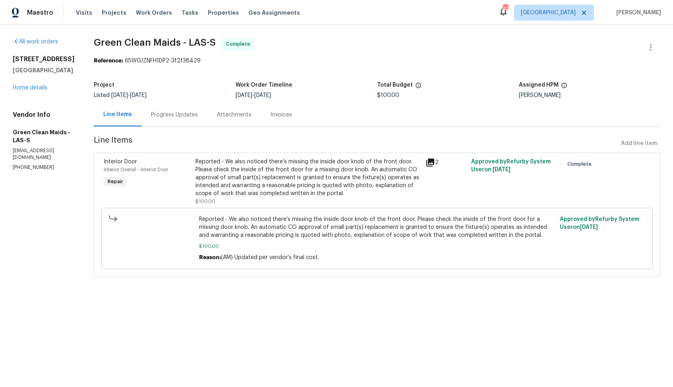
click at [178, 115] on div "Progress Updates" at bounding box center [174, 115] width 47 height 8
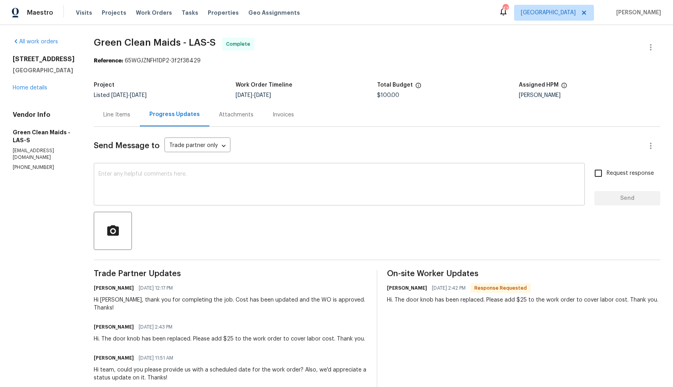
click at [256, 202] on div "x ​" at bounding box center [339, 185] width 491 height 41
drag, startPoint x: 394, startPoint y: 300, endPoint x: 632, endPoint y: 290, distance: 237.7
click at [632, 290] on div "Uriel Gamez 08/22/2025 2:42 PM Response Requested Hi. The door knob has been re…" at bounding box center [522, 292] width 271 height 21
click at [288, 201] on div "x ​" at bounding box center [339, 185] width 491 height 41
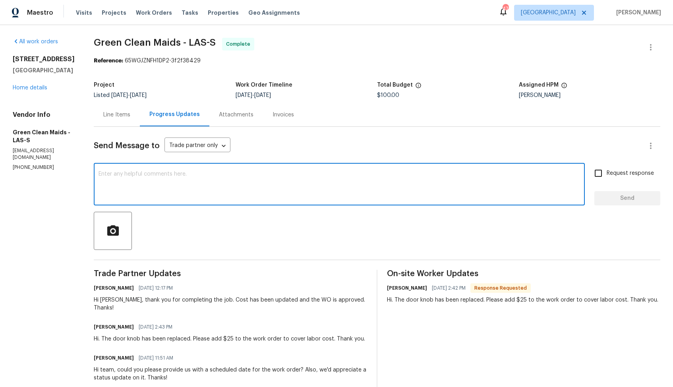
click at [339, 112] on div "Line Items Progress Updates Attachments Invoices" at bounding box center [377, 115] width 567 height 24
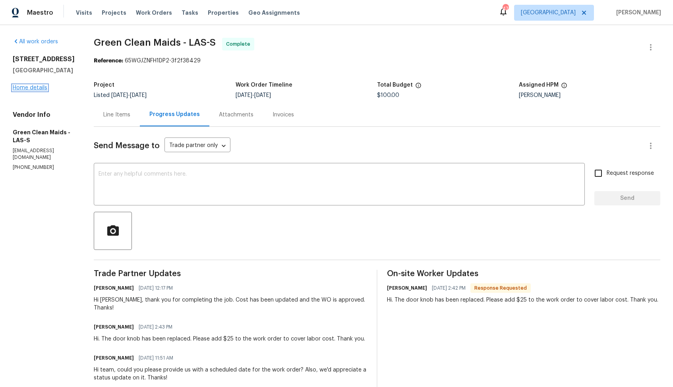
click at [35, 89] on link "Home details" at bounding box center [30, 88] width 35 height 6
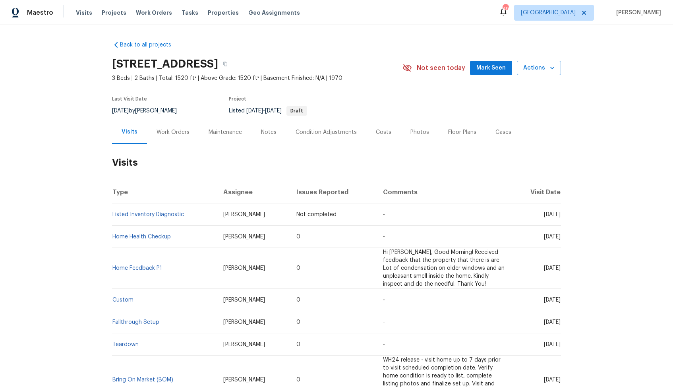
click at [177, 135] on div "Work Orders" at bounding box center [173, 132] width 33 height 8
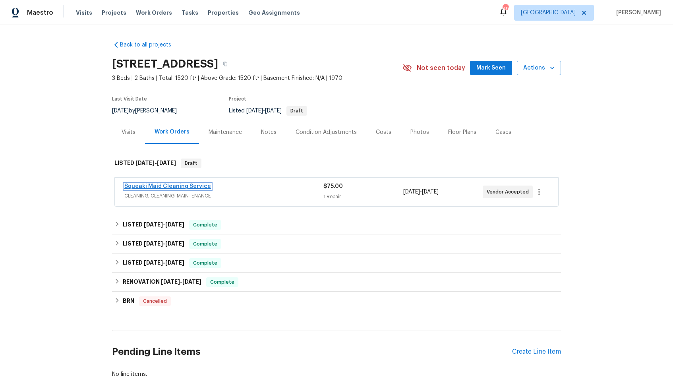
click at [155, 187] on link "Squeaki Maid Cleaning Service" at bounding box center [167, 187] width 87 height 6
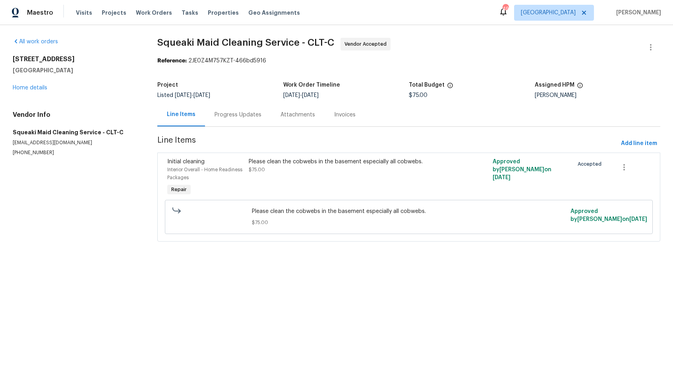
click at [220, 114] on div "Progress Updates" at bounding box center [238, 115] width 47 height 8
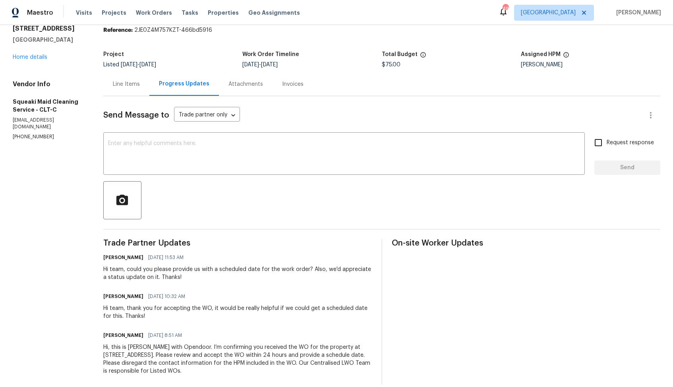
scroll to position [41, 0]
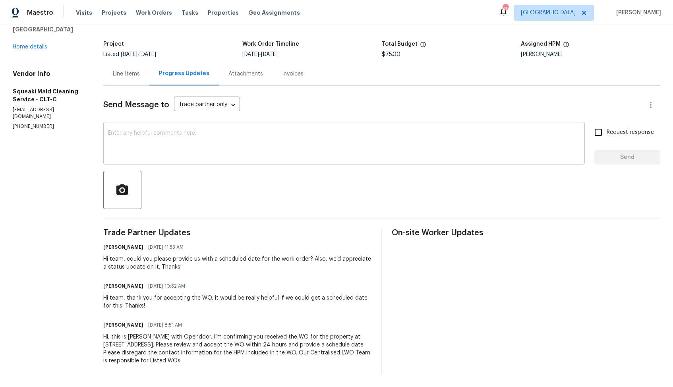
click at [235, 140] on textarea at bounding box center [344, 144] width 472 height 28
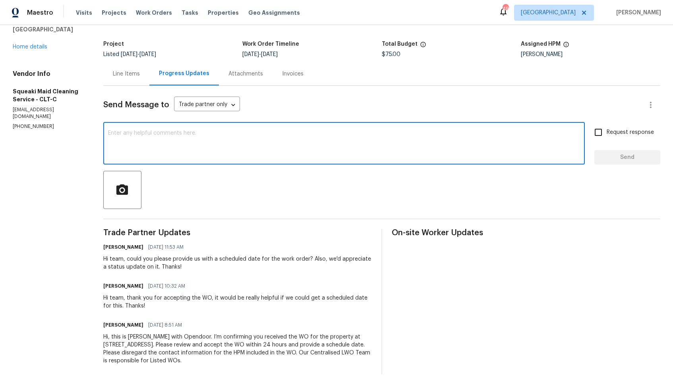
paste textarea "Hello, It's important that this work order is completed within the designated t…"
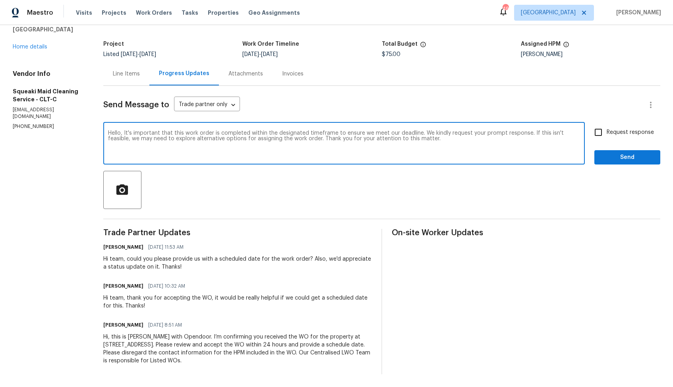
click at [424, 138] on textarea "Hello, It's important that this work order is completed within the designated t…" at bounding box center [344, 144] width 472 height 28
type textarea "Hello, It's important that this work order is completed within the designated t…"
click at [610, 137] on label "Request response" at bounding box center [622, 132] width 64 height 17
click at [607, 137] on input "Request response" at bounding box center [598, 132] width 17 height 17
checkbox input "true"
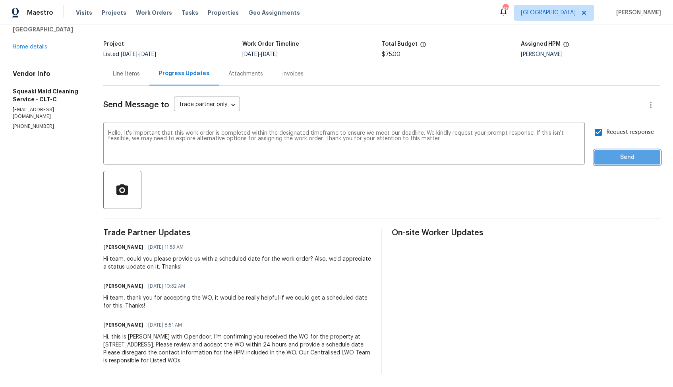
click at [611, 156] on span "Send" at bounding box center [627, 158] width 53 height 10
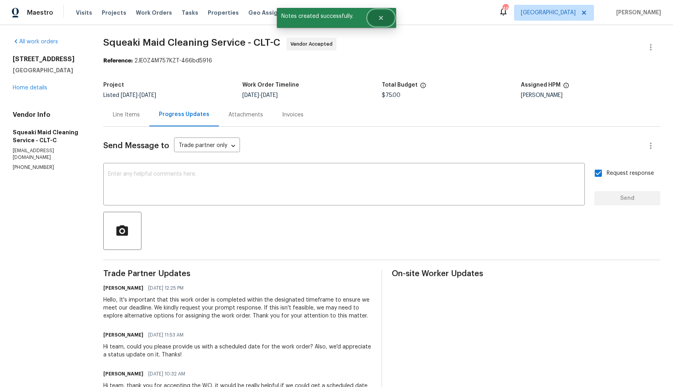
click at [379, 21] on button "Close" at bounding box center [381, 18] width 26 height 16
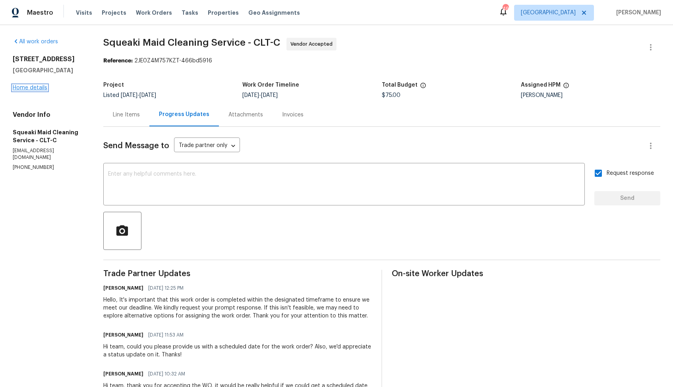
click at [31, 89] on link "Home details" at bounding box center [30, 88] width 35 height 6
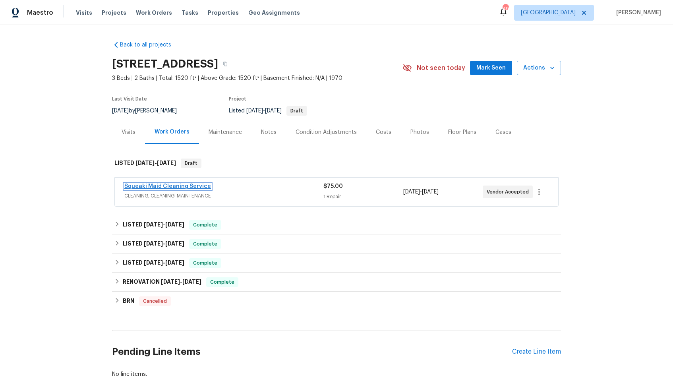
click at [156, 186] on link "Squeaki Maid Cleaning Service" at bounding box center [167, 187] width 87 height 6
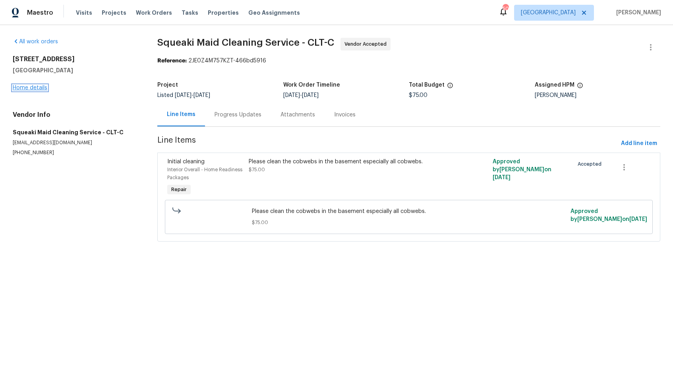
click at [29, 89] on link "Home details" at bounding box center [30, 88] width 35 height 6
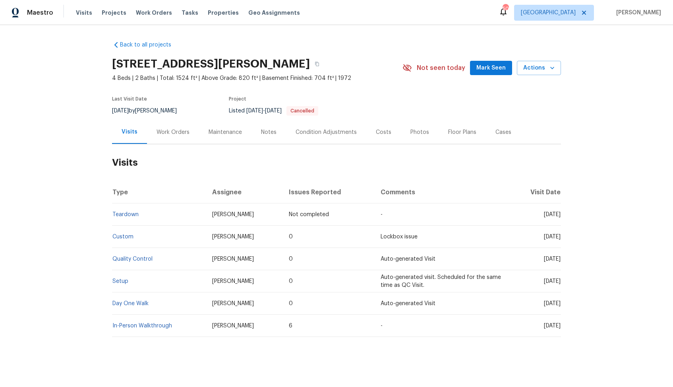
click at [163, 136] on div "Work Orders" at bounding box center [173, 132] width 33 height 8
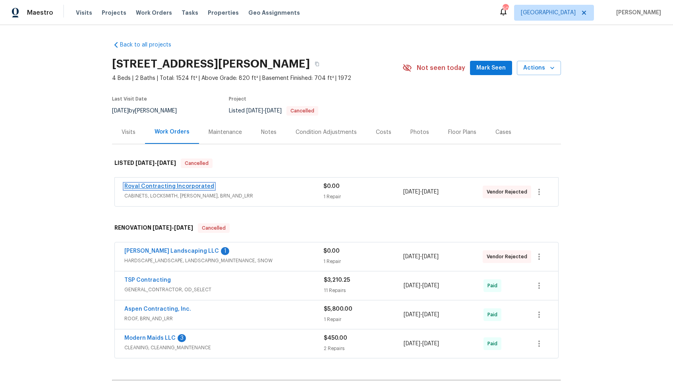
click at [167, 187] on link "Royal Contracting Incorporated" at bounding box center [169, 187] width 90 height 6
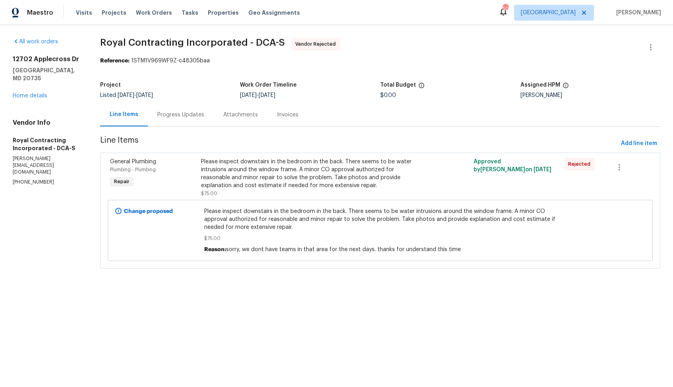
click at [160, 116] on div "Progress Updates" at bounding box center [180, 115] width 47 height 8
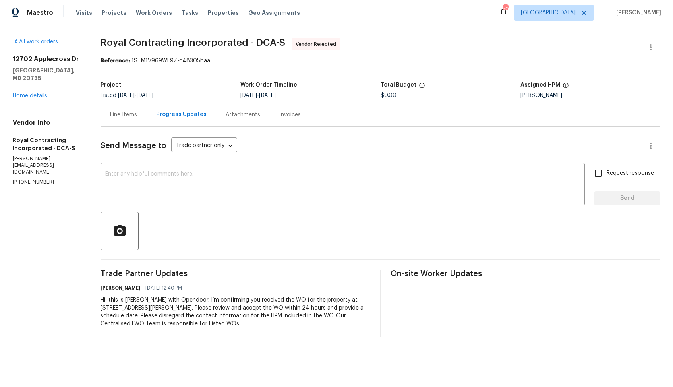
click at [121, 115] on div "Line Items" at bounding box center [123, 115] width 27 height 8
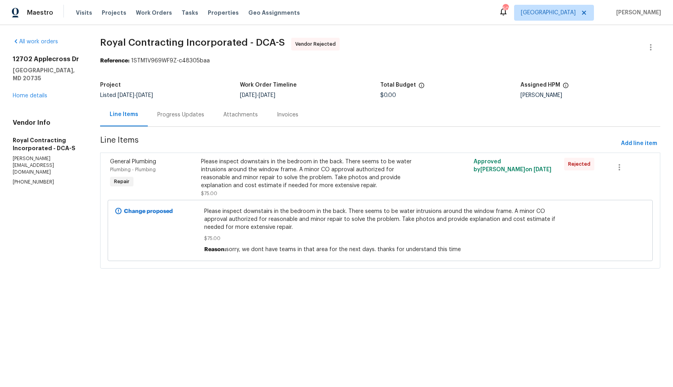
click at [172, 114] on div "Progress Updates" at bounding box center [180, 115] width 47 height 8
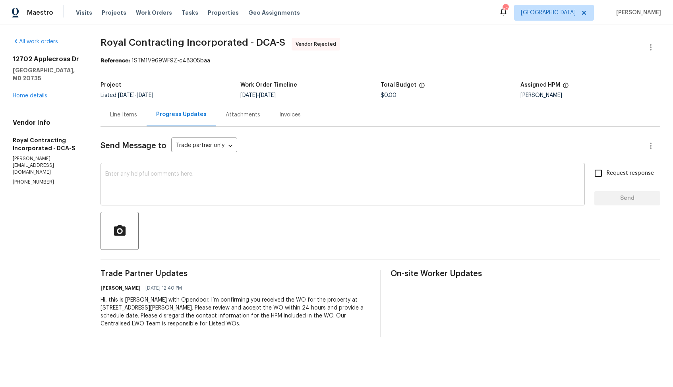
click at [232, 195] on textarea at bounding box center [342, 185] width 475 height 28
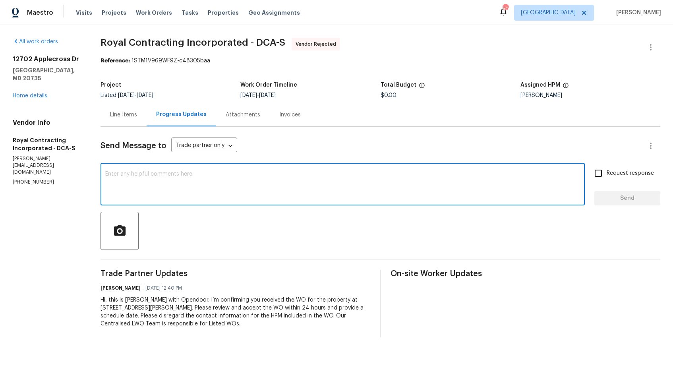
click at [123, 114] on div "Line Items" at bounding box center [123, 115] width 27 height 8
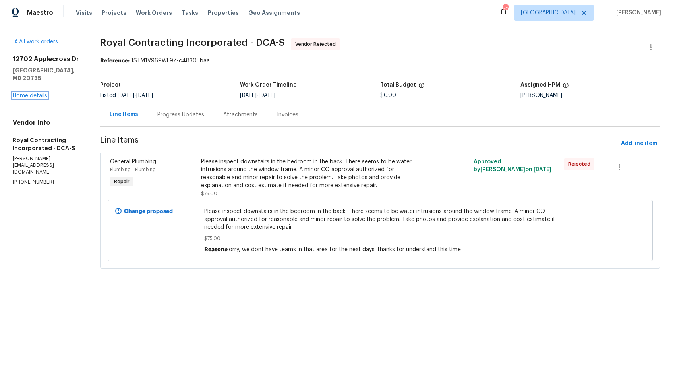
click at [32, 93] on link "Home details" at bounding box center [30, 96] width 35 height 6
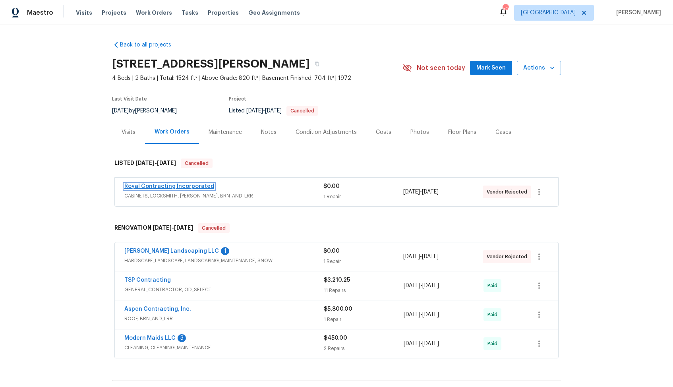
click at [176, 187] on link "Royal Contracting Incorporated" at bounding box center [169, 187] width 90 height 6
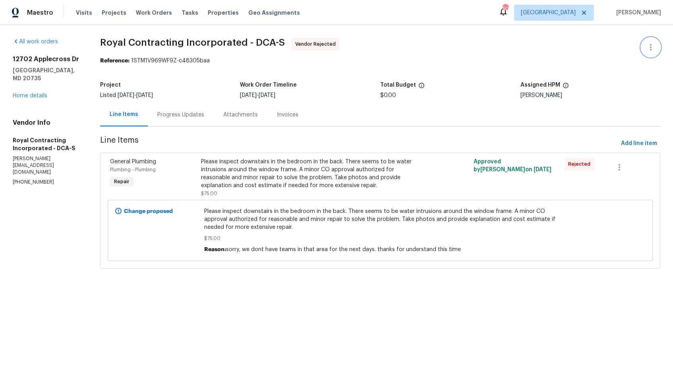
click at [654, 46] on icon "button" at bounding box center [651, 48] width 10 height 10
click at [594, 48] on li "Edit" at bounding box center [625, 47] width 86 height 13
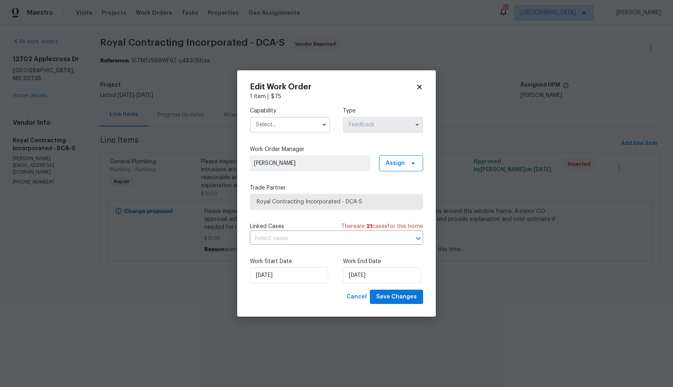
click at [304, 116] on div "Capability" at bounding box center [290, 120] width 80 height 26
click at [301, 120] on input "text" at bounding box center [290, 125] width 80 height 16
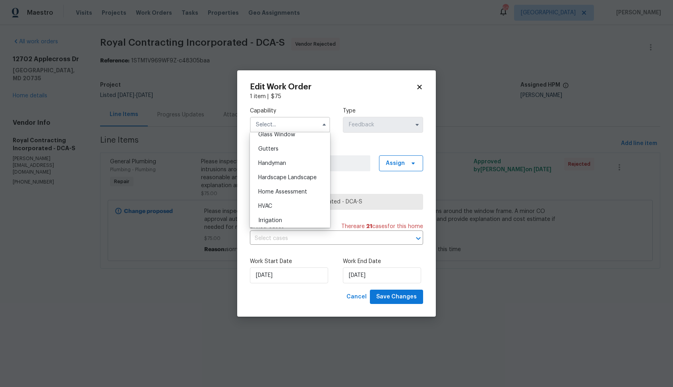
scroll to position [415, 0]
click at [282, 164] on span "Handyman" at bounding box center [272, 164] width 28 height 6
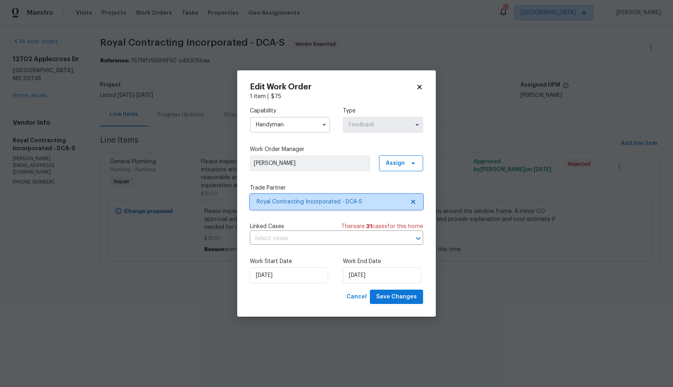
click at [324, 207] on span "Royal Contracting Incorporated - DCA-S" at bounding box center [336, 202] width 173 height 16
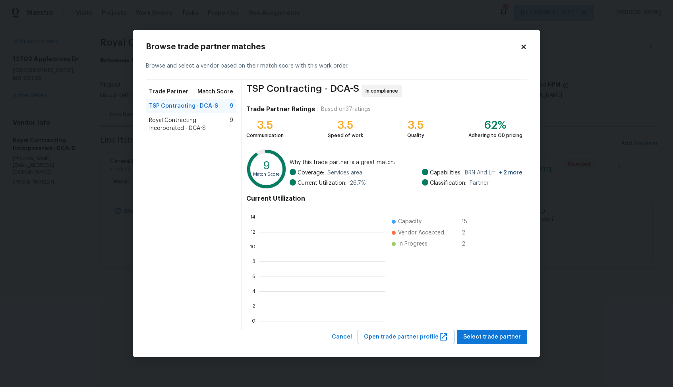
scroll to position [111, 126]
click at [119, 141] on body "Maestro Visits Projects Work Orders Tasks Properties Geo Assignments 50 [PERSON…" at bounding box center [336, 145] width 673 height 291
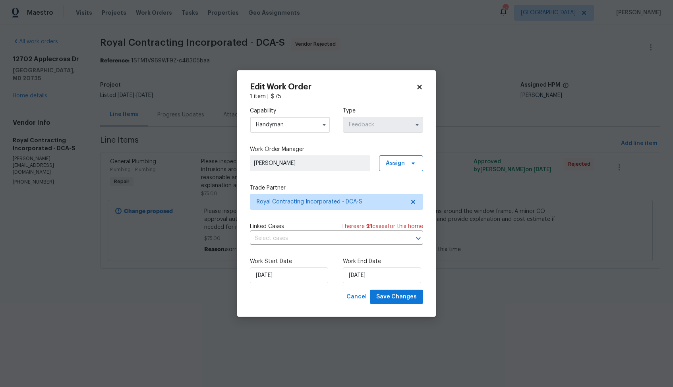
click at [278, 125] on input "Handyman" at bounding box center [290, 125] width 80 height 16
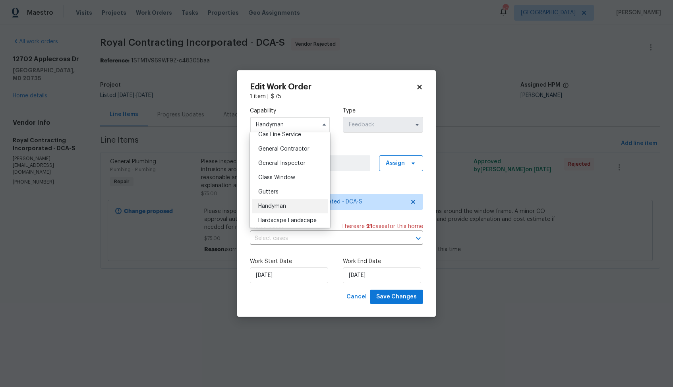
scroll to position [375, 0]
click at [287, 149] on div "General Contractor" at bounding box center [290, 146] width 76 height 14
type input "General Contractor"
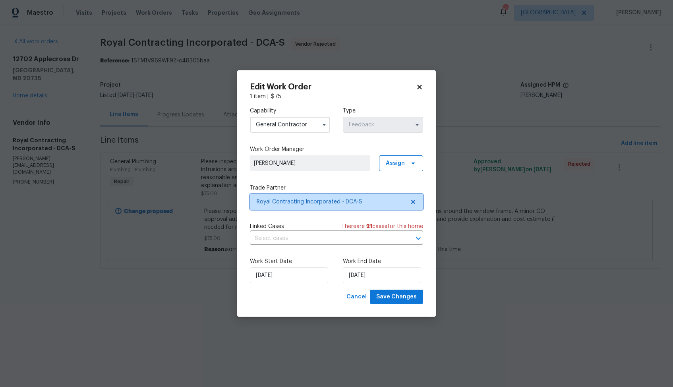
click at [313, 206] on span "Royal Contracting Incorporated - DCA-S" at bounding box center [336, 202] width 173 height 16
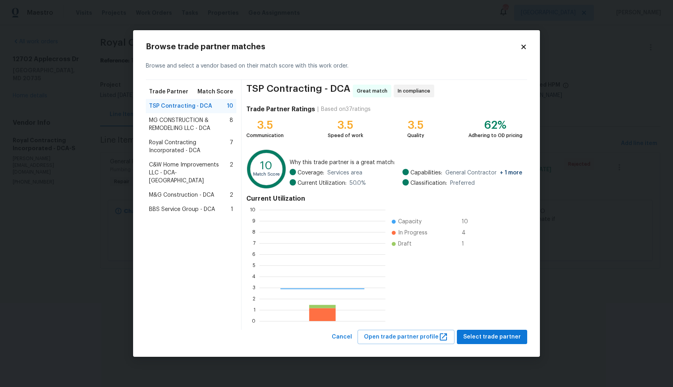
scroll to position [111, 126]
click at [180, 126] on span "MG CONSTRUCTION & REMODELING LLC - DCA" at bounding box center [189, 124] width 81 height 16
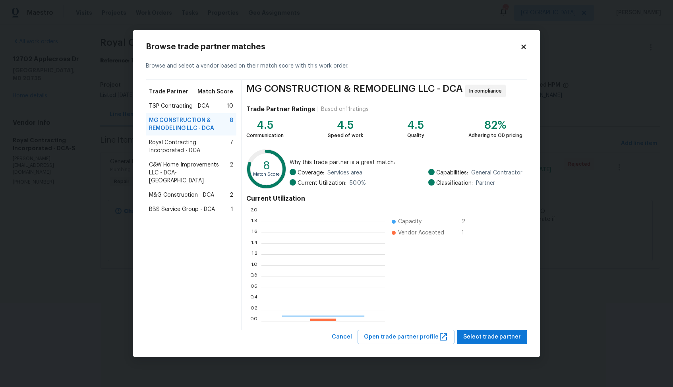
scroll to position [111, 124]
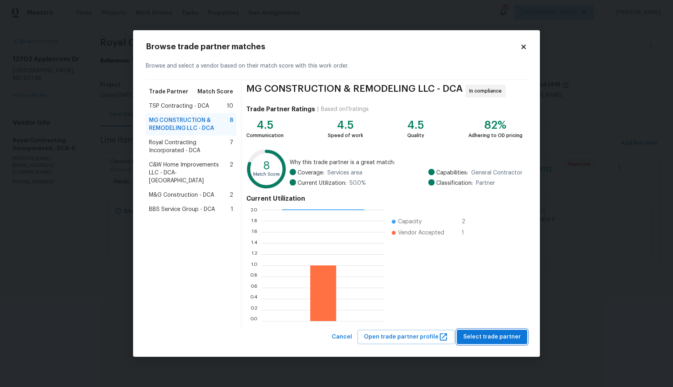
click at [503, 341] on span "Select trade partner" at bounding box center [492, 337] width 58 height 10
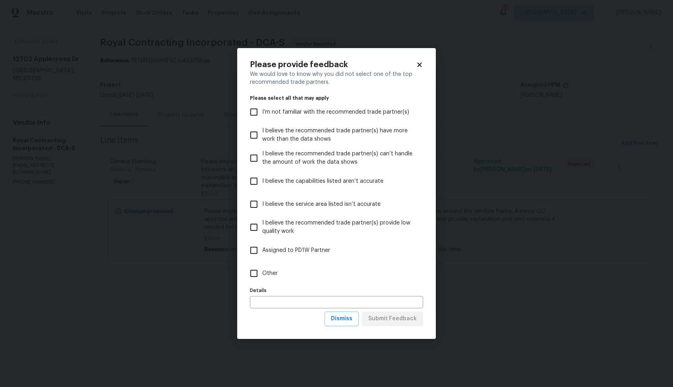
click at [274, 277] on span "Other" at bounding box center [269, 273] width 15 height 8
click at [262, 277] on input "Other" at bounding box center [254, 273] width 17 height 17
checkbox input "true"
click at [390, 325] on button "Submit Feedback" at bounding box center [392, 318] width 61 height 15
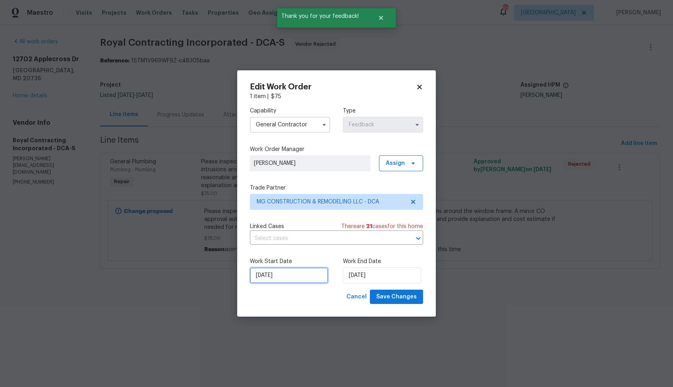
click at [299, 276] on input "22/08/2025" at bounding box center [289, 275] width 78 height 16
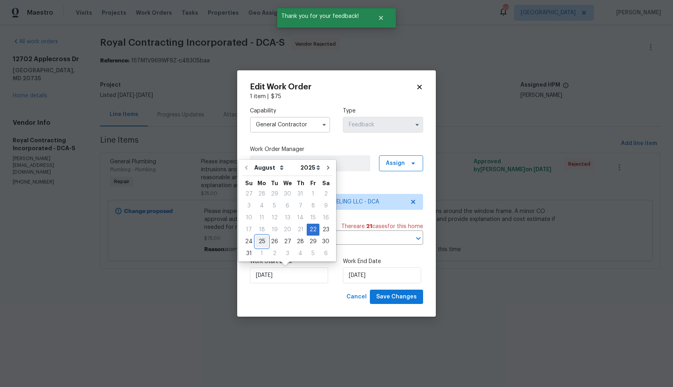
click at [263, 241] on div "25" at bounding box center [261, 241] width 13 height 11
type input "25/08/2025"
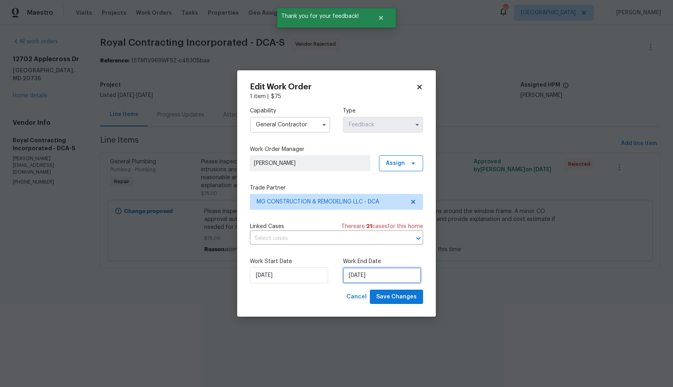
click at [377, 273] on input "25/08/2025" at bounding box center [382, 275] width 78 height 16
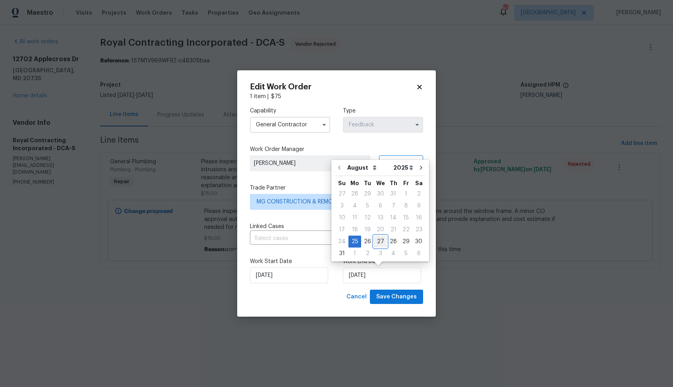
click at [379, 240] on div "27" at bounding box center [380, 241] width 13 height 11
type input "27/08/2025"
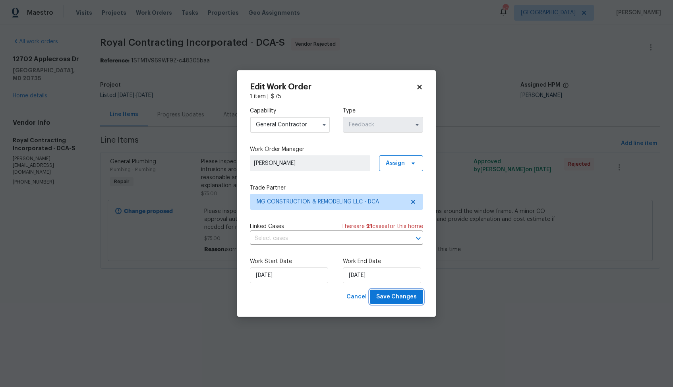
click at [401, 298] on span "Save Changes" at bounding box center [396, 297] width 41 height 10
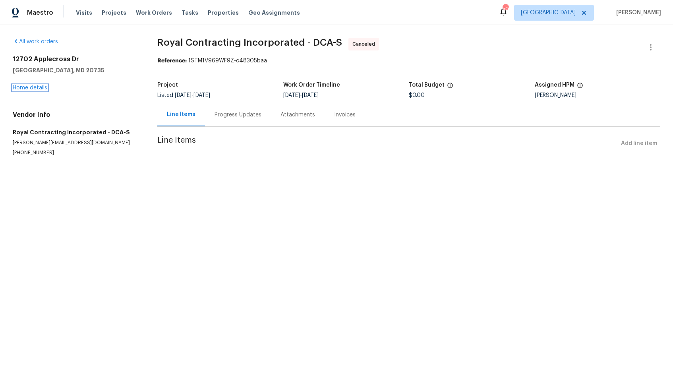
click at [30, 85] on link "Home details" at bounding box center [30, 88] width 35 height 6
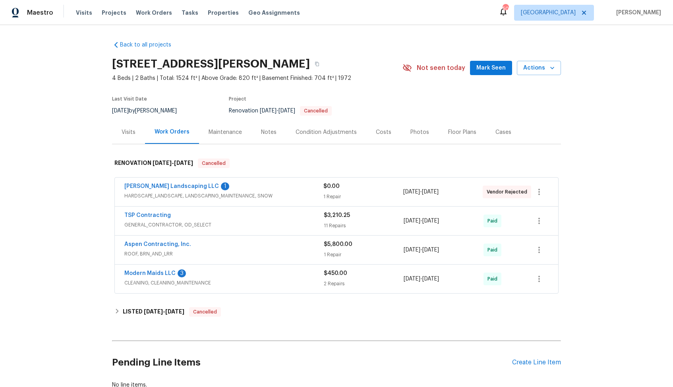
scroll to position [56, 0]
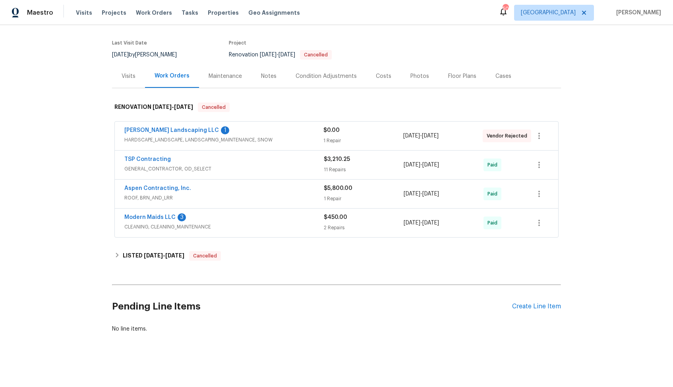
click at [208, 130] on div "Ruiz Landscaping LLC 1" at bounding box center [223, 131] width 199 height 10
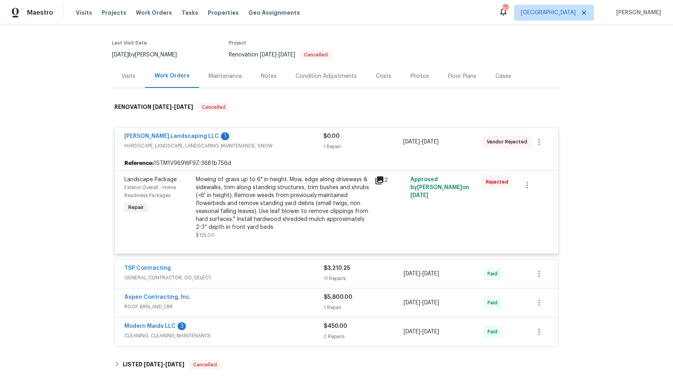
click at [217, 138] on div "Ruiz Landscaping LLC 1" at bounding box center [223, 137] width 199 height 10
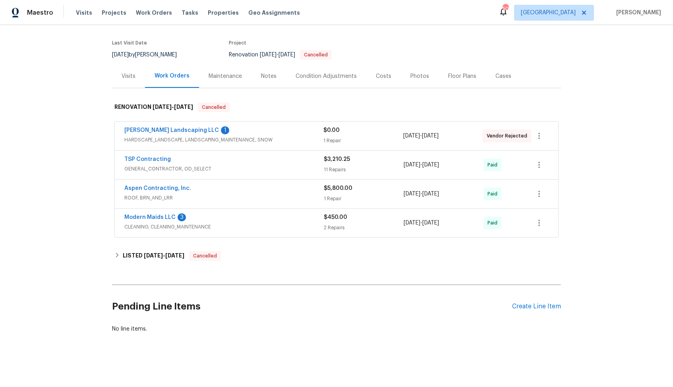
scroll to position [0, 0]
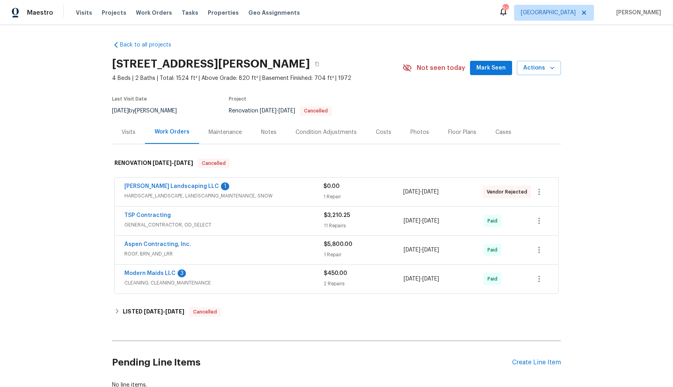
scroll to position [56, 0]
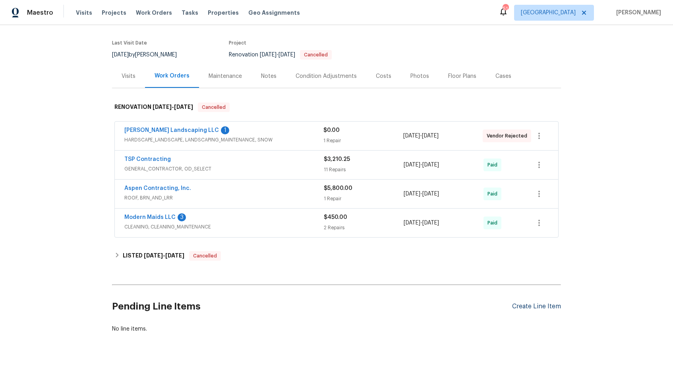
click at [535, 308] on div "Create Line Item" at bounding box center [536, 307] width 49 height 8
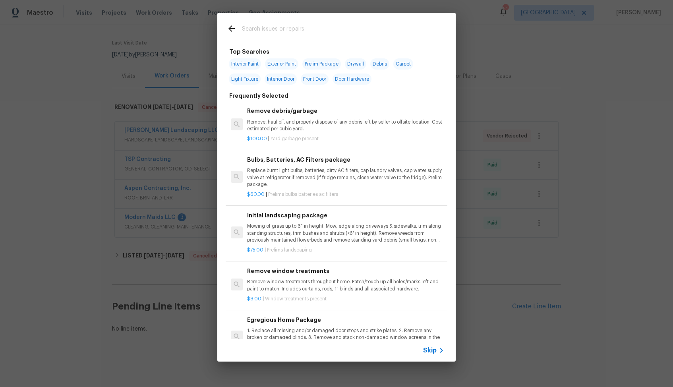
click at [265, 27] on input "text" at bounding box center [326, 30] width 168 height 12
click at [508, 27] on div "Top Searches Interior Paint Exterior Paint Prelim Package Drywall Debris Carpet…" at bounding box center [336, 187] width 673 height 374
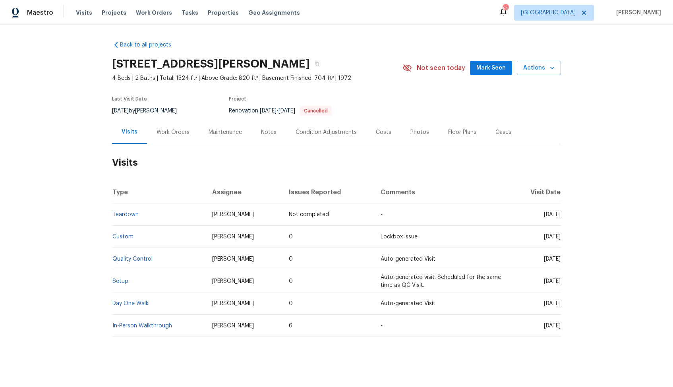
click at [166, 123] on div "Work Orders" at bounding box center [173, 131] width 52 height 23
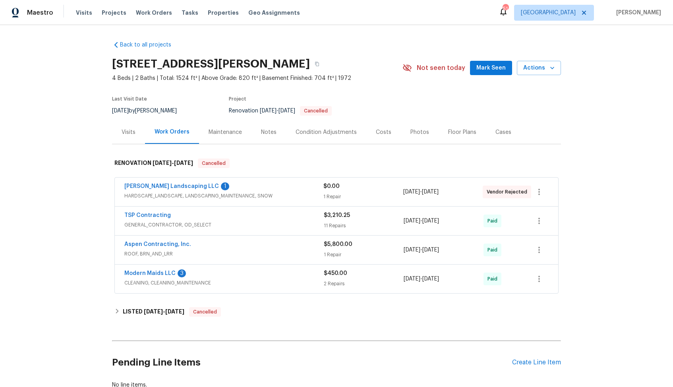
scroll to position [56, 0]
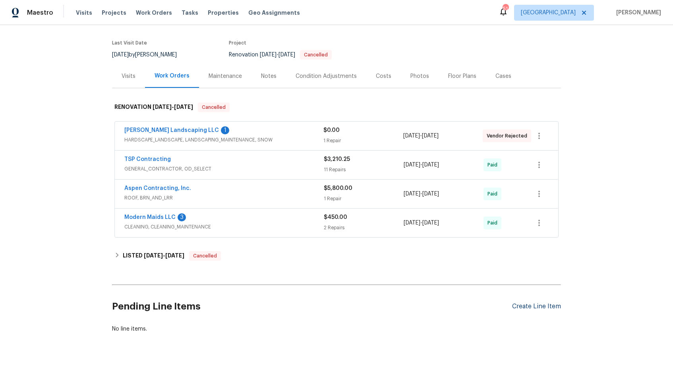
click at [518, 309] on div "Create Line Item" at bounding box center [536, 307] width 49 height 8
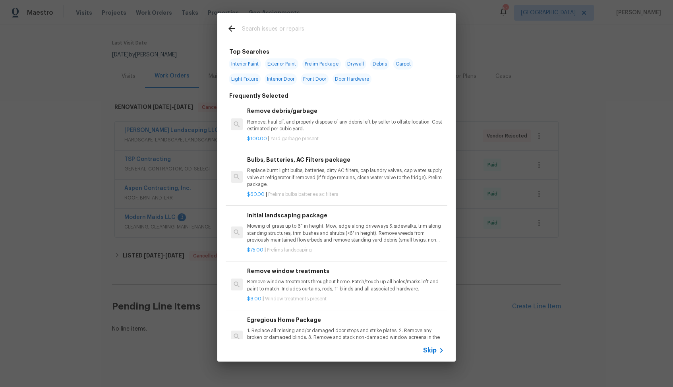
click at [339, 30] on input "text" at bounding box center [326, 30] width 168 height 12
click at [294, 31] on input "text" at bounding box center [326, 30] width 168 height 12
type input "plumbing"
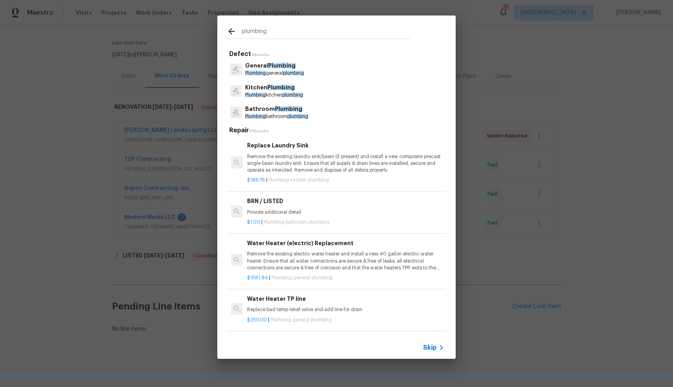
click at [277, 68] on span "Plumbing" at bounding box center [281, 66] width 27 height 6
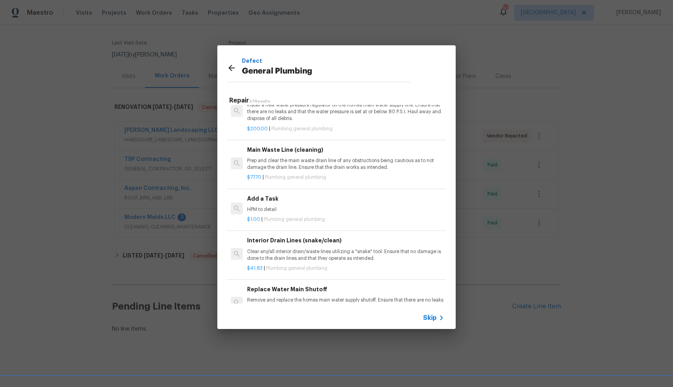
scroll to position [806, 0]
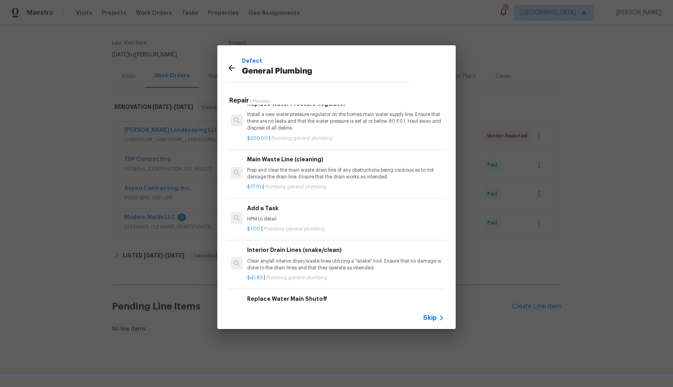
click at [283, 207] on h6 "Add a Task" at bounding box center [345, 208] width 197 height 9
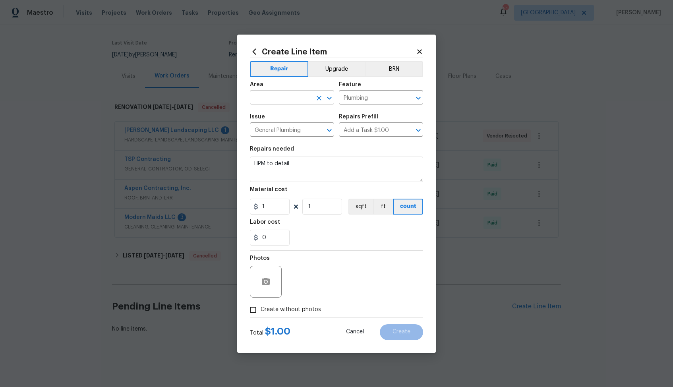
click at [287, 100] on input "text" at bounding box center [281, 98] width 62 height 12
click at [287, 113] on li "Plumbing" at bounding box center [292, 115] width 84 height 13
type input "Plumbing"
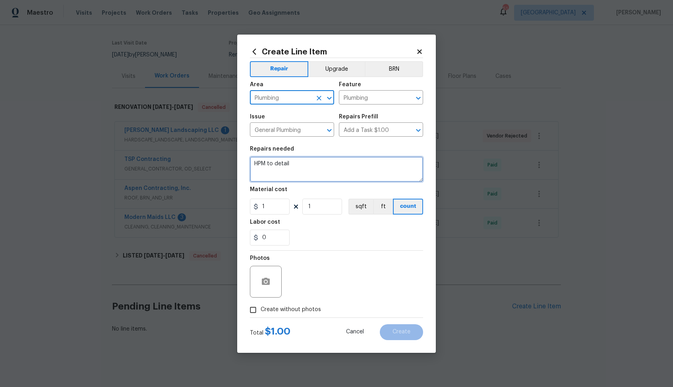
click at [295, 159] on textarea "HPM to detail" at bounding box center [336, 169] width 173 height 25
paste textarea "Please inspect downstairs in the bedroom in the back. There seems to be water i…"
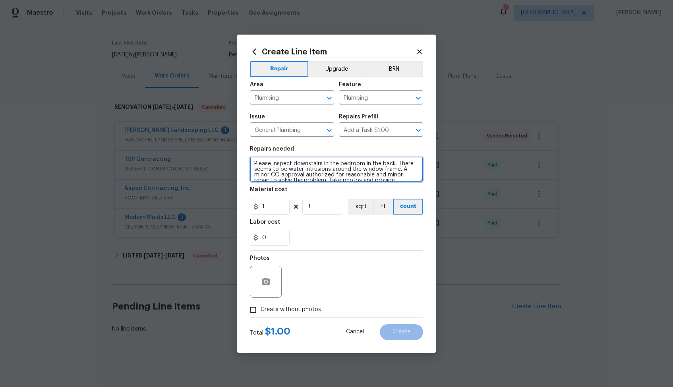
scroll to position [8, 0]
type textarea "Please inspect downstairs in the bedroom in the back. There seems to be water i…"
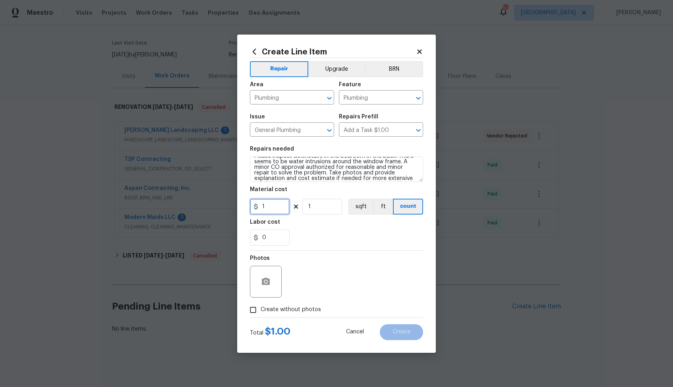
click at [285, 208] on input "1" at bounding box center [270, 207] width 40 height 16
type input "75"
click at [291, 307] on span "Create without photos" at bounding box center [291, 310] width 60 height 8
click at [261, 307] on input "Create without photos" at bounding box center [253, 309] width 15 height 15
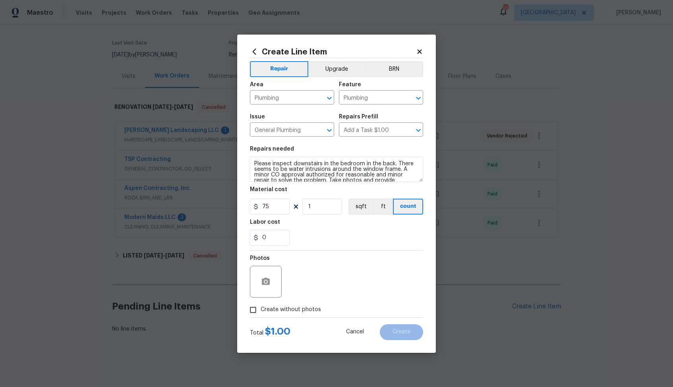
checkbox input "true"
click at [329, 275] on textarea at bounding box center [355, 282] width 135 height 32
click at [411, 333] on button "Create" at bounding box center [401, 332] width 43 height 16
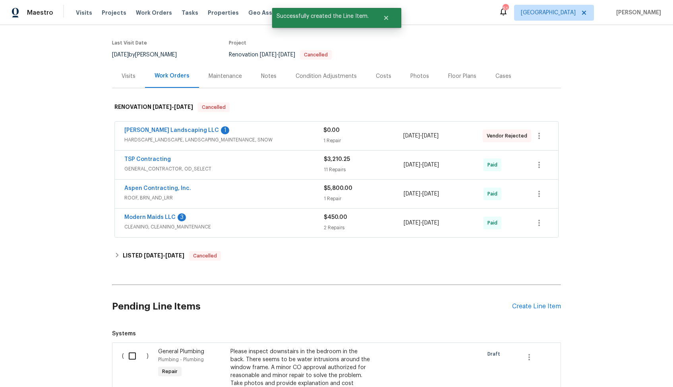
scroll to position [186, 0]
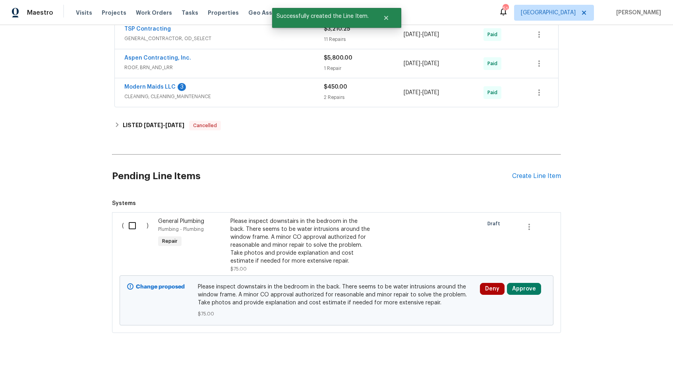
click at [137, 225] on input "checkbox" at bounding box center [135, 225] width 23 height 17
checkbox input "true"
click at [616, 370] on span "Create Work Order" at bounding box center [627, 367] width 53 height 10
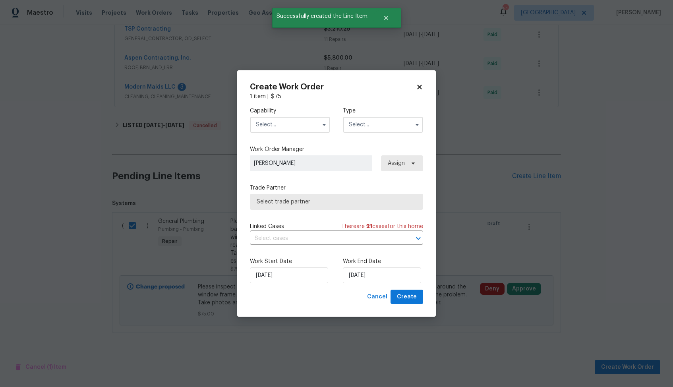
click at [280, 120] on input "text" at bounding box center [290, 125] width 80 height 16
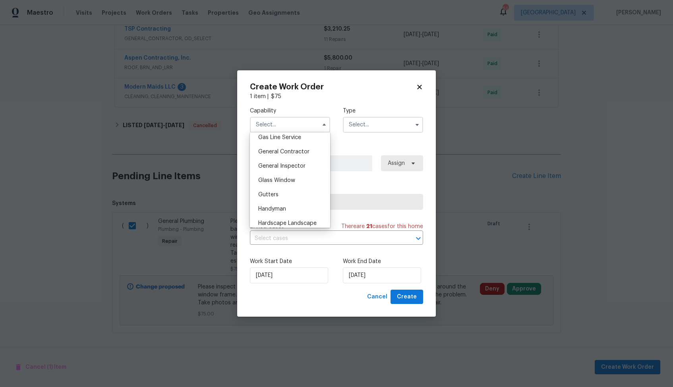
scroll to position [377, 0]
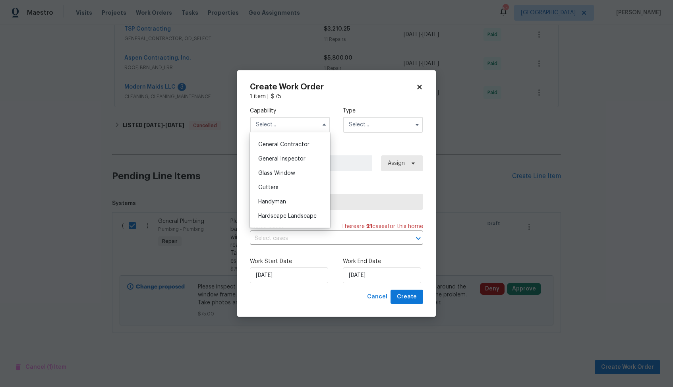
click at [286, 202] on span "Handyman" at bounding box center [272, 202] width 28 height 6
type input "Handyman"
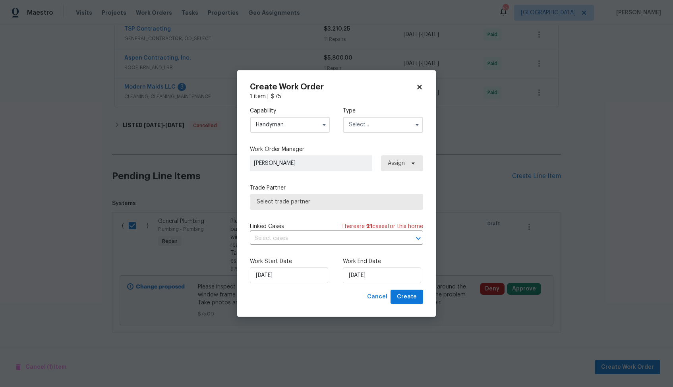
click at [370, 128] on input "text" at bounding box center [383, 125] width 80 height 16
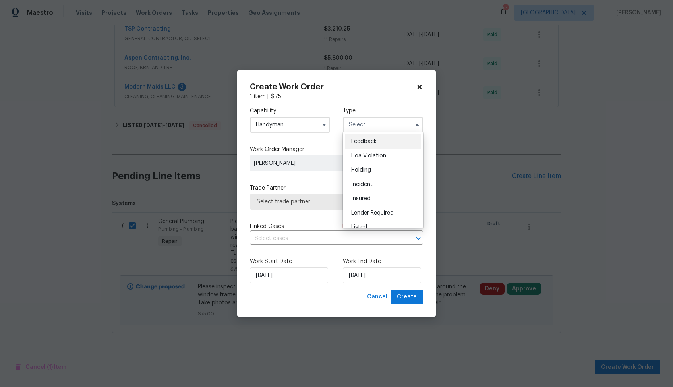
click at [360, 142] on span "Feedback" at bounding box center [363, 142] width 25 height 6
type input "Feedback"
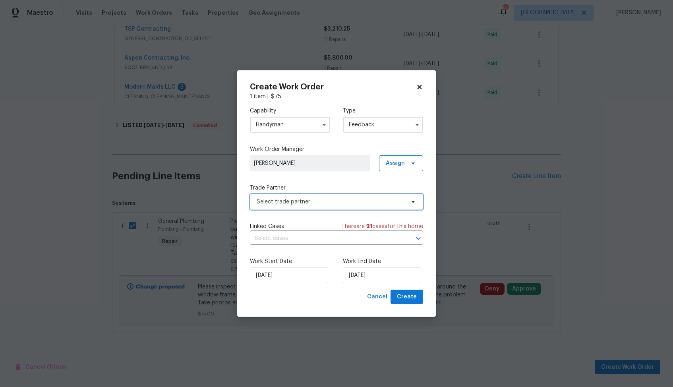
click at [306, 198] on span "Select trade partner" at bounding box center [331, 202] width 148 height 8
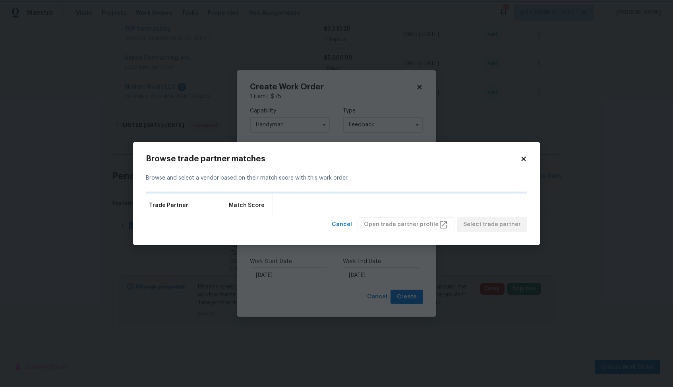
click at [292, 64] on body "Maestro Visits Projects Work Orders Tasks Properties Geo Assignments 51 Dallas …" at bounding box center [336, 193] width 673 height 387
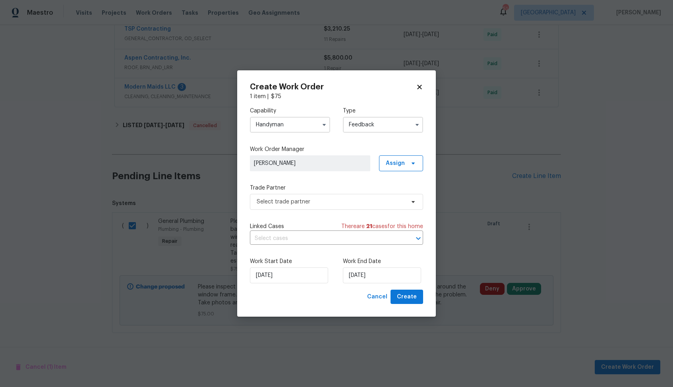
click at [304, 129] on input "Handyman" at bounding box center [290, 125] width 80 height 16
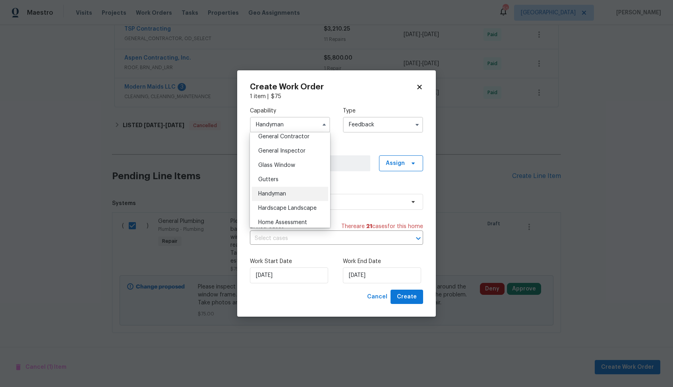
scroll to position [352, 0]
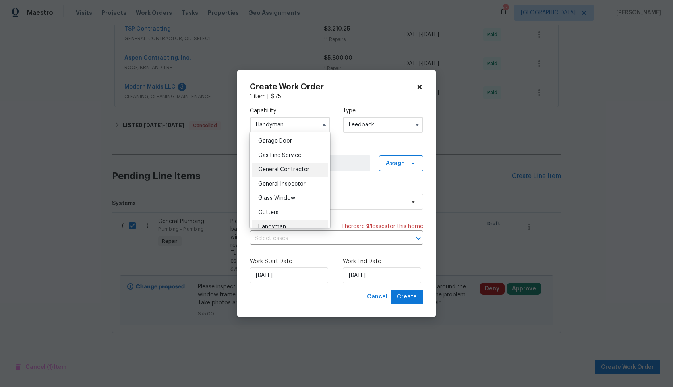
click at [300, 172] on span "General Contractor" at bounding box center [283, 170] width 51 height 6
type input "General Contractor"
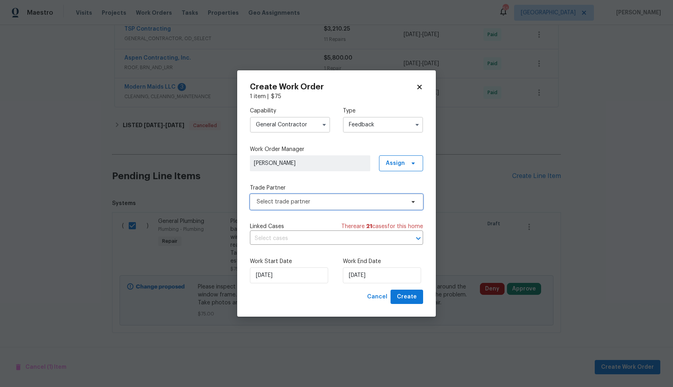
click at [325, 202] on span "Select trade partner" at bounding box center [331, 202] width 148 height 8
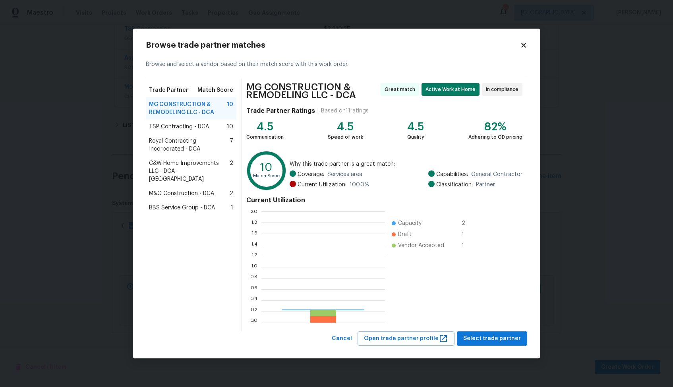
scroll to position [111, 124]
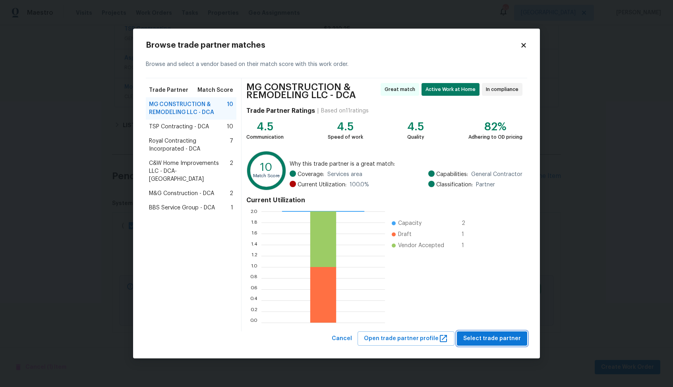
click at [489, 336] on span "Select trade partner" at bounding box center [492, 339] width 58 height 10
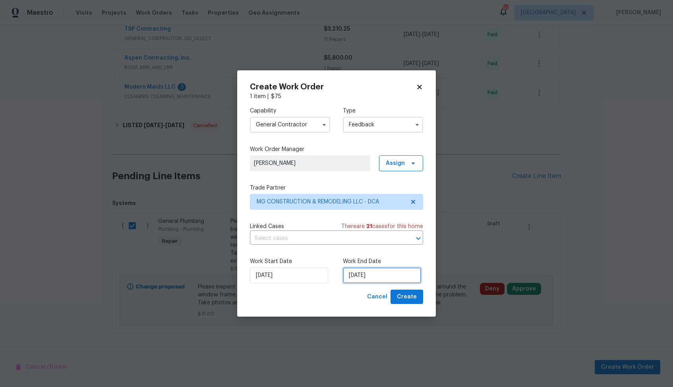
click at [398, 280] on input "25/08/2025" at bounding box center [382, 275] width 78 height 16
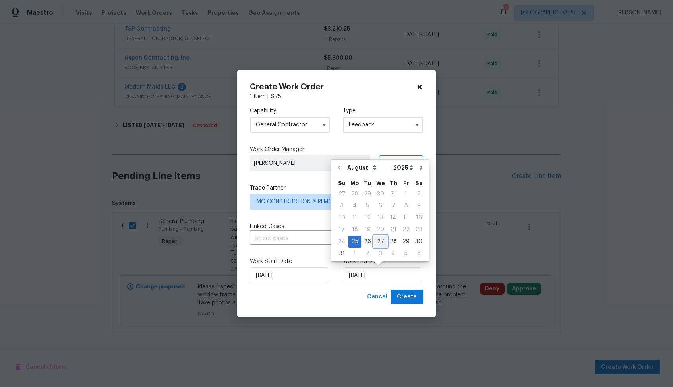
click at [378, 239] on div "27" at bounding box center [380, 241] width 13 height 11
type input "27/08/2025"
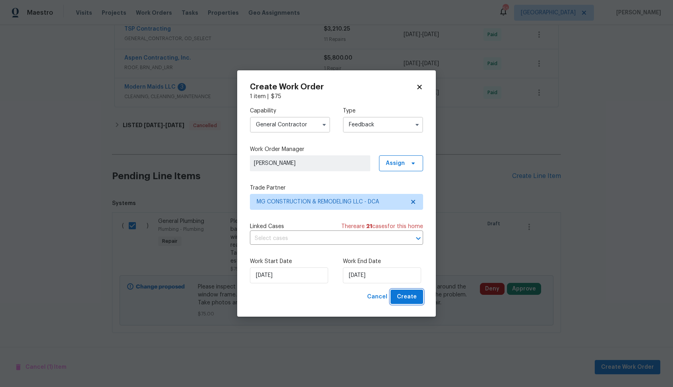
click at [417, 294] on button "Create" at bounding box center [407, 297] width 33 height 15
checkbox input "false"
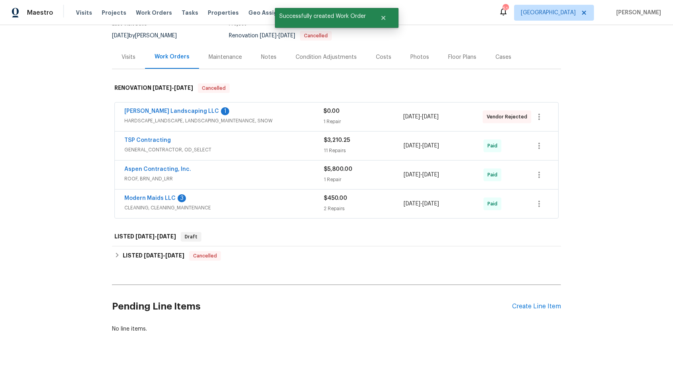
scroll to position [0, 0]
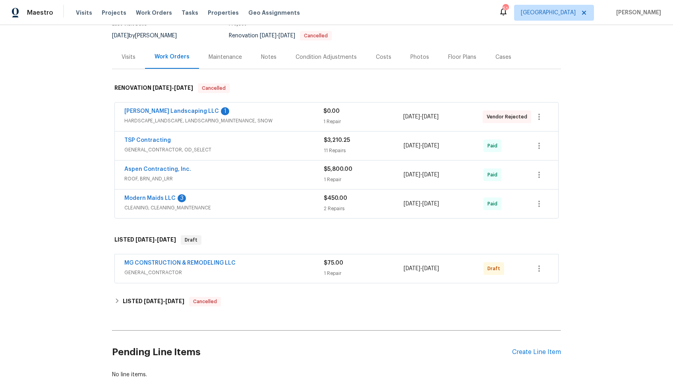
scroll to position [103, 0]
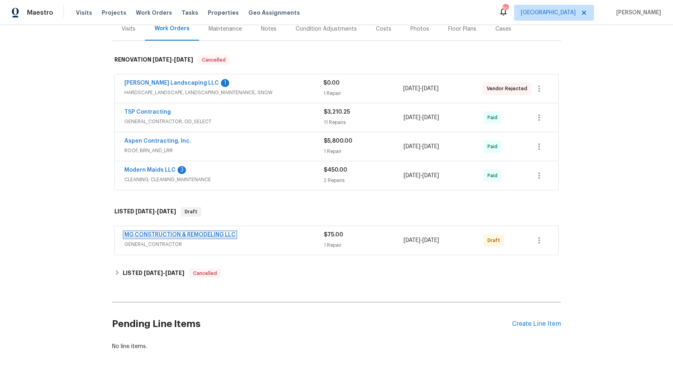
click at [180, 236] on link "MG CONSTRUCTION & REMODELING LLC" at bounding box center [179, 235] width 111 height 6
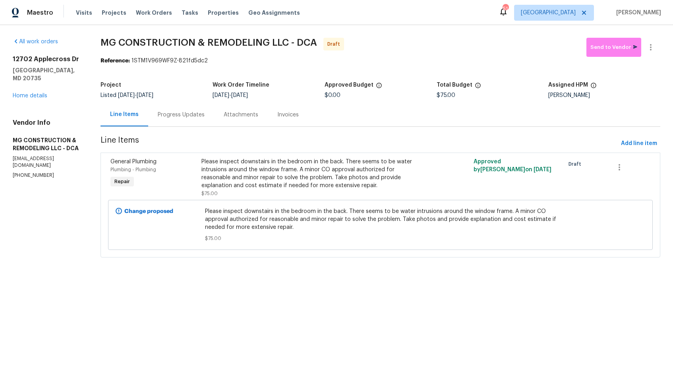
click at [197, 118] on div "Progress Updates" at bounding box center [181, 115] width 47 height 8
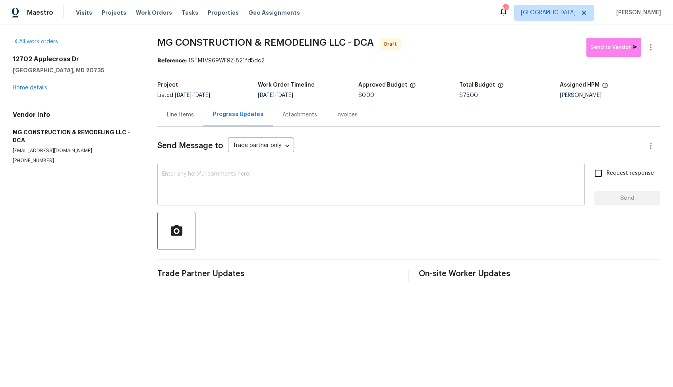
click at [301, 190] on textarea at bounding box center [371, 185] width 418 height 28
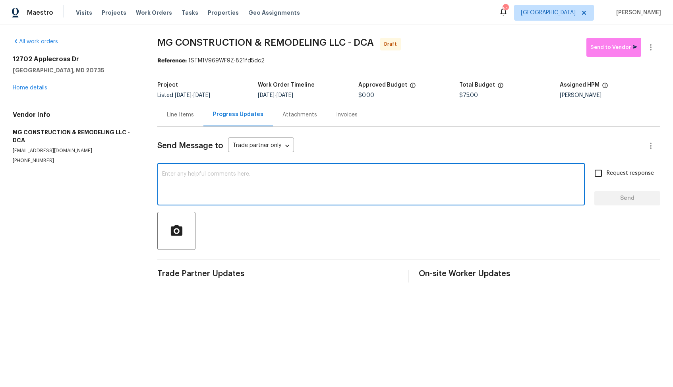
click at [303, 190] on textarea at bounding box center [371, 185] width 418 height 28
paste textarea "Hi, this is [PERSON_NAME] with Opendoor. I’m confirming you received the WO for…"
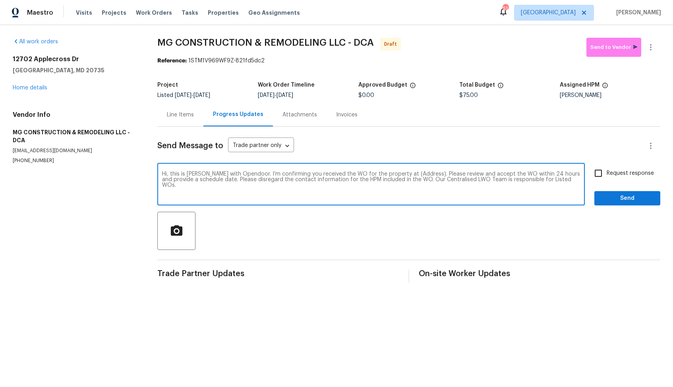
click at [222, 43] on span "MG CONSTRUCTION & REMODELING LLC - DCA" at bounding box center [265, 43] width 217 height 10
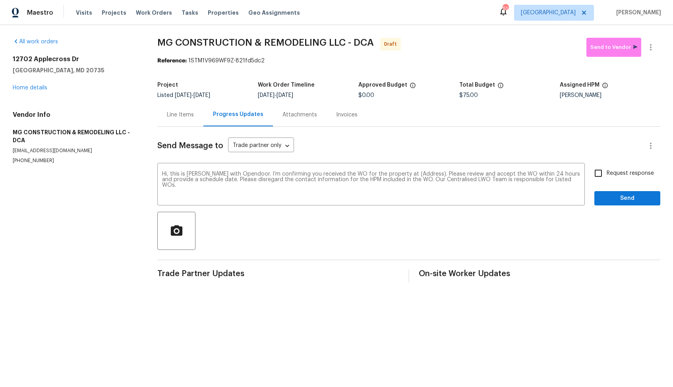
click at [222, 43] on span "MG CONSTRUCTION & REMODELING LLC - DCA" at bounding box center [265, 43] width 217 height 10
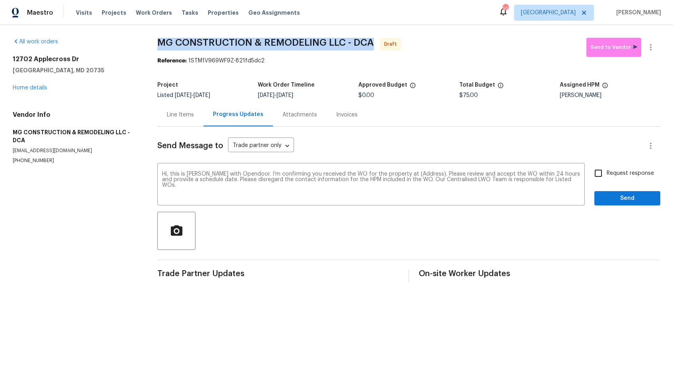
copy span "MG CONSTRUCTION & REMODELING LLC - DCA"
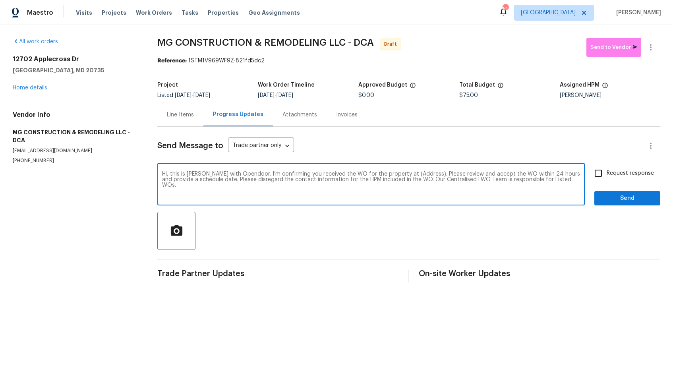
drag, startPoint x: 416, startPoint y: 173, endPoint x: 392, endPoint y: 172, distance: 23.9
click at [392, 172] on textarea "Hi, this is [PERSON_NAME] with Opendoor. I’m confirming you received the WO for…" at bounding box center [371, 185] width 418 height 28
paste textarea "[STREET_ADDRESS][PERSON_NAME]"
type textarea "Hi, this is [PERSON_NAME] with Opendoor. I’m confirming you received the WO for…"
click at [594, 174] on input "Request response" at bounding box center [598, 173] width 17 height 17
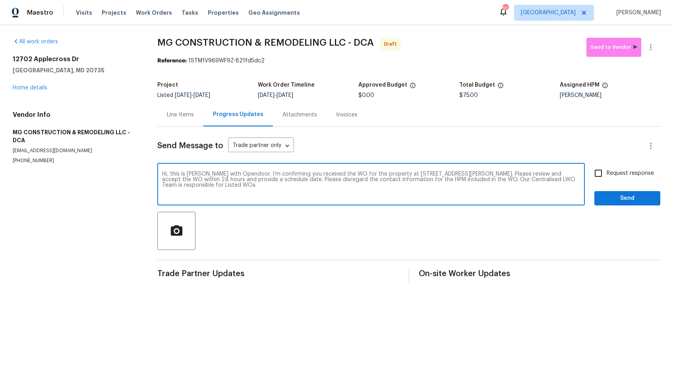
checkbox input "true"
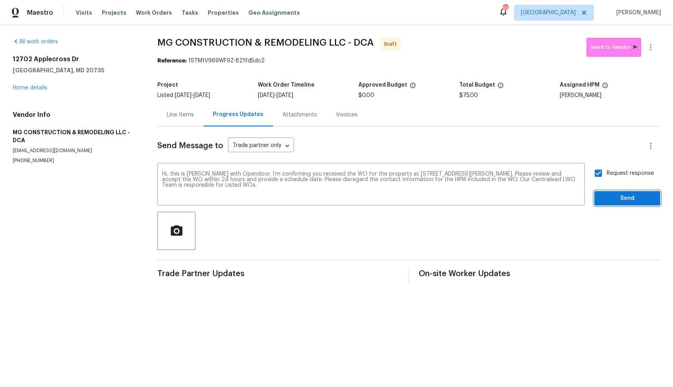
click at [611, 201] on span "Send" at bounding box center [627, 198] width 53 height 10
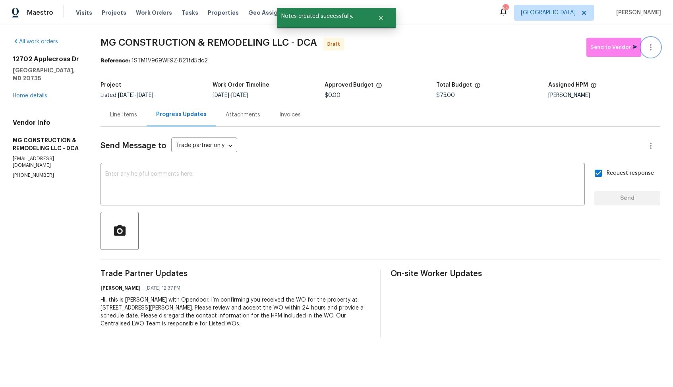
click at [649, 52] on button "button" at bounding box center [650, 47] width 19 height 19
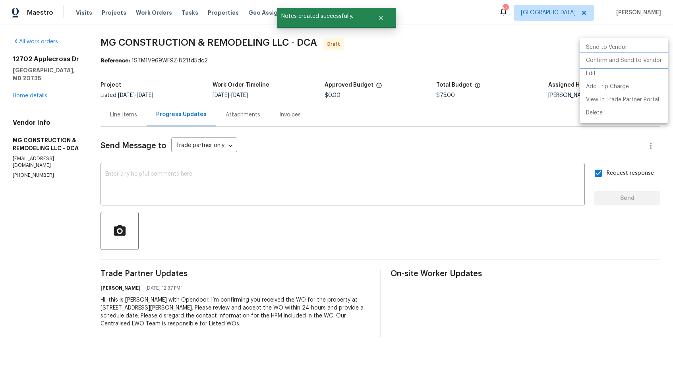
click at [630, 65] on li "Confirm and Send to Vendor" at bounding box center [624, 60] width 89 height 13
click at [364, 37] on div at bounding box center [336, 193] width 673 height 387
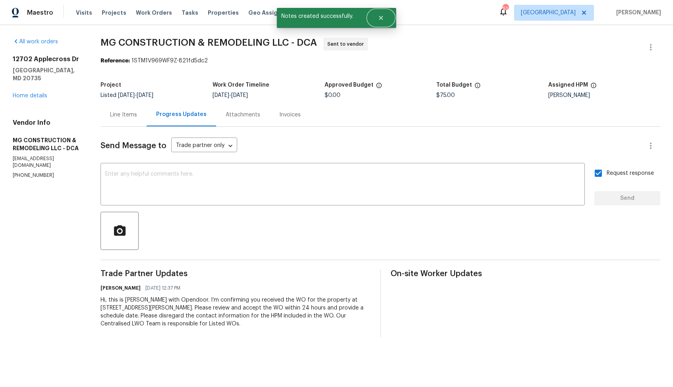
click at [385, 14] on button "Close" at bounding box center [381, 18] width 26 height 16
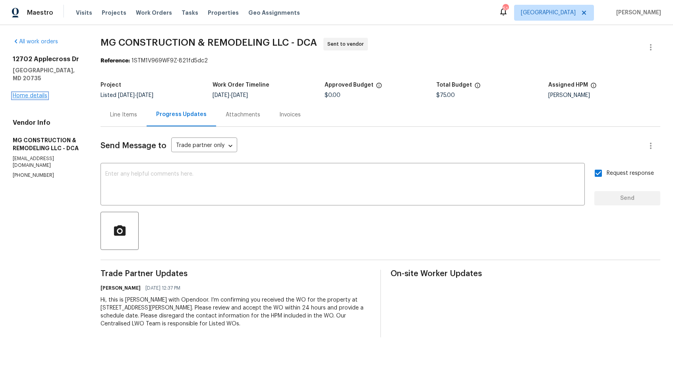
click at [39, 93] on link "Home details" at bounding box center [30, 96] width 35 height 6
